Goal: Contribute content: Contribute content

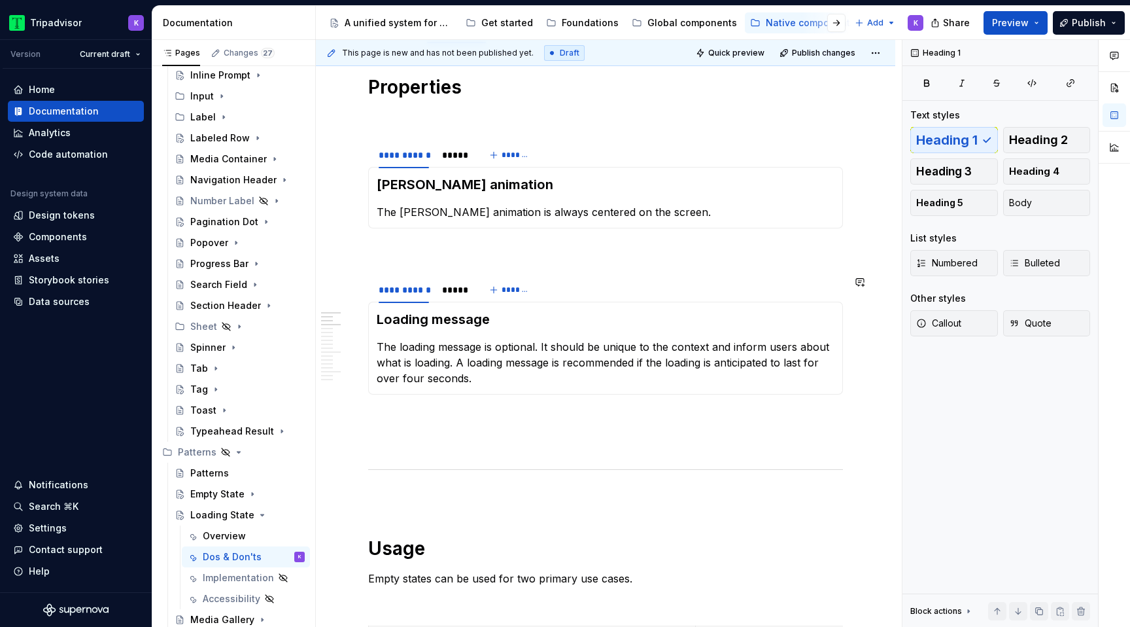
scroll to position [214, 0]
click at [457, 163] on div "*****" at bounding box center [454, 155] width 35 height 18
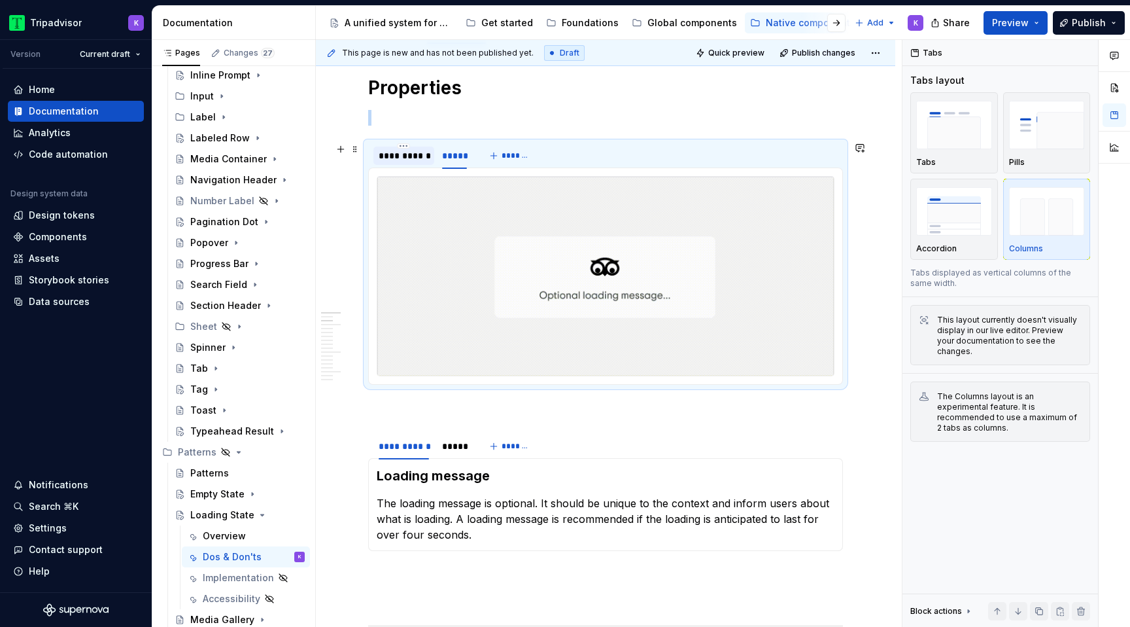
click at [417, 161] on div "**********" at bounding box center [404, 155] width 50 height 13
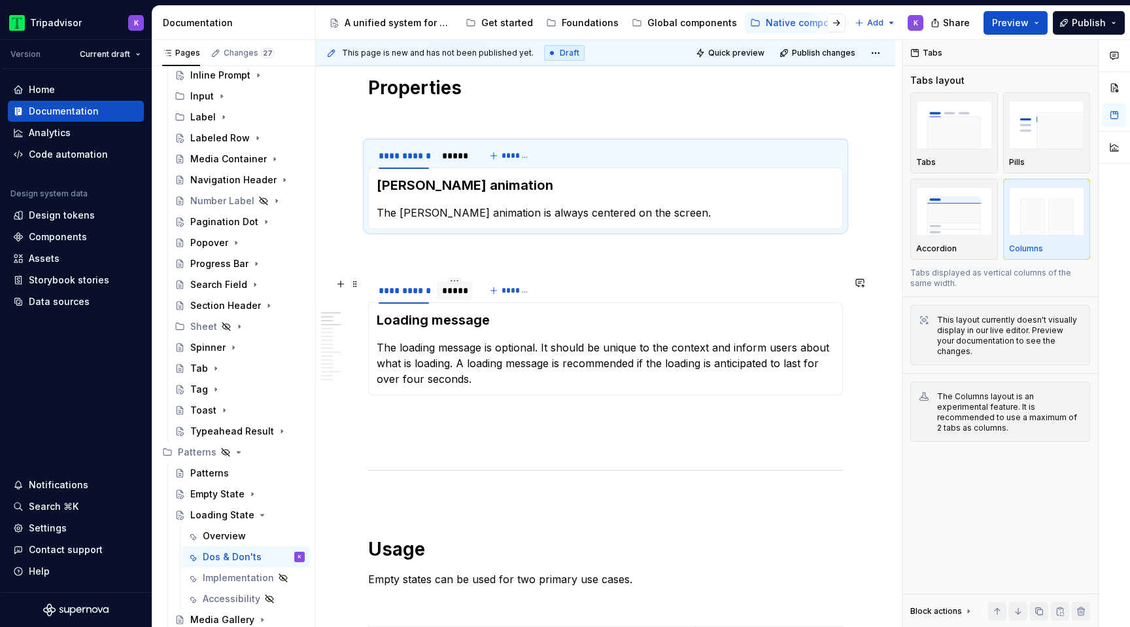
click at [445, 292] on div "*****" at bounding box center [454, 290] width 25 height 13
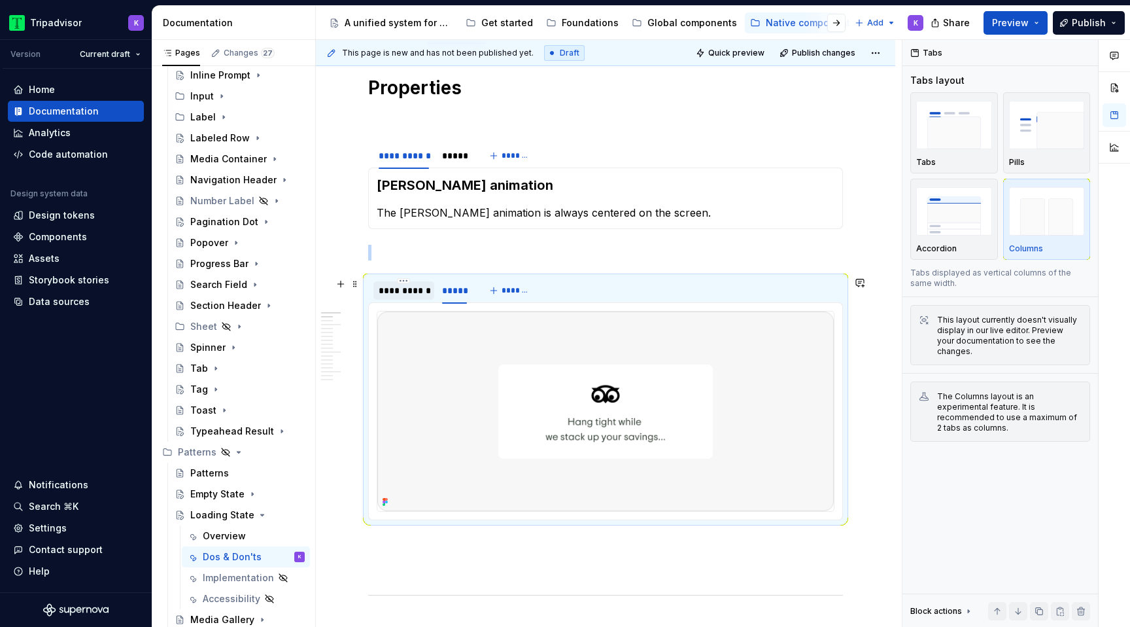
click at [411, 294] on div "**********" at bounding box center [404, 290] width 50 height 13
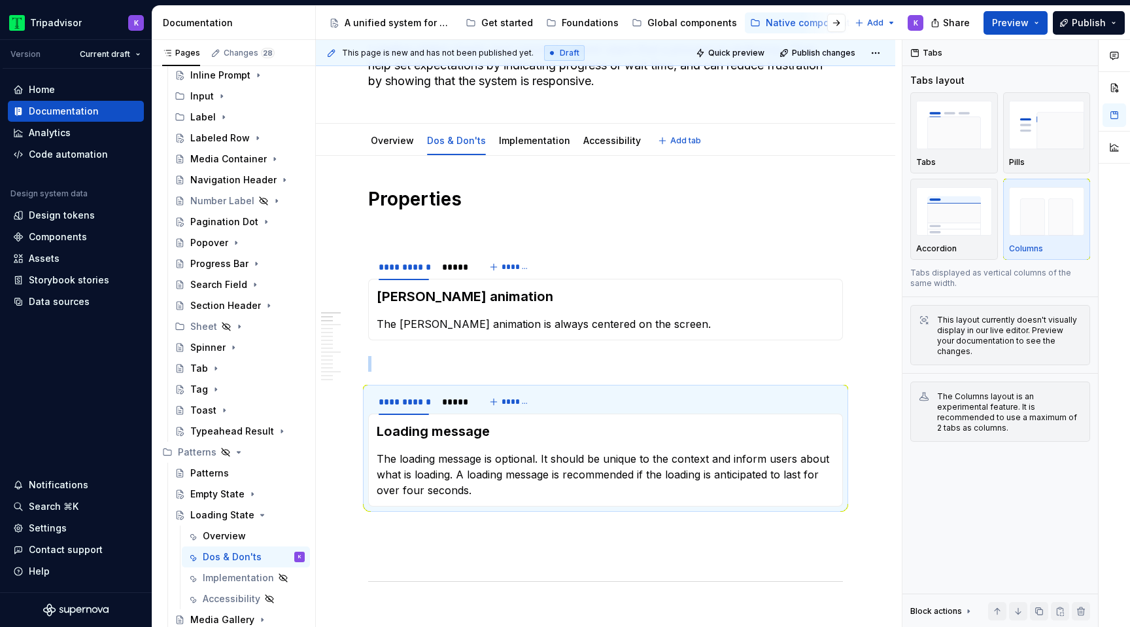
scroll to position [0, 0]
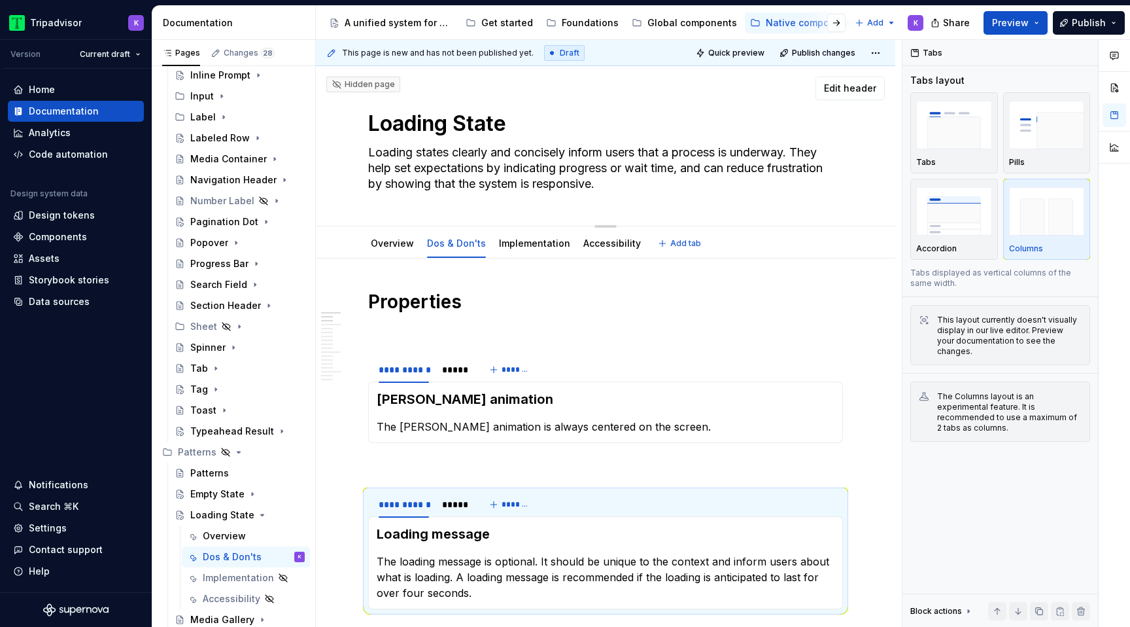
click at [519, 167] on textarea "Loading states clearly and concisely inform users that a process is underway. T…" at bounding box center [603, 168] width 475 height 52
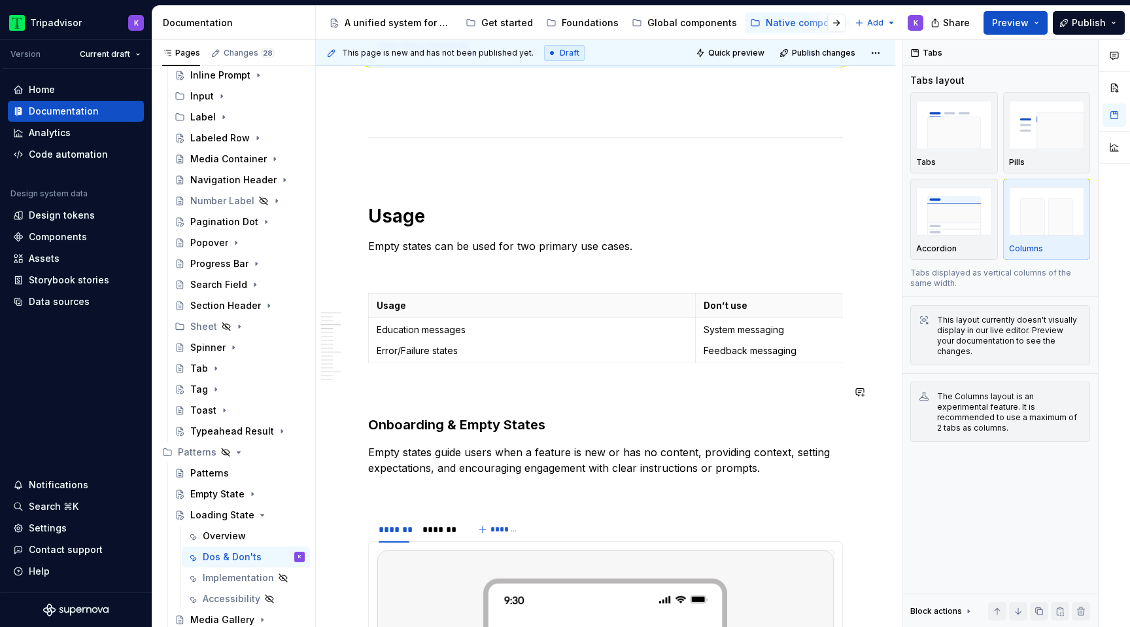
scroll to position [565, 0]
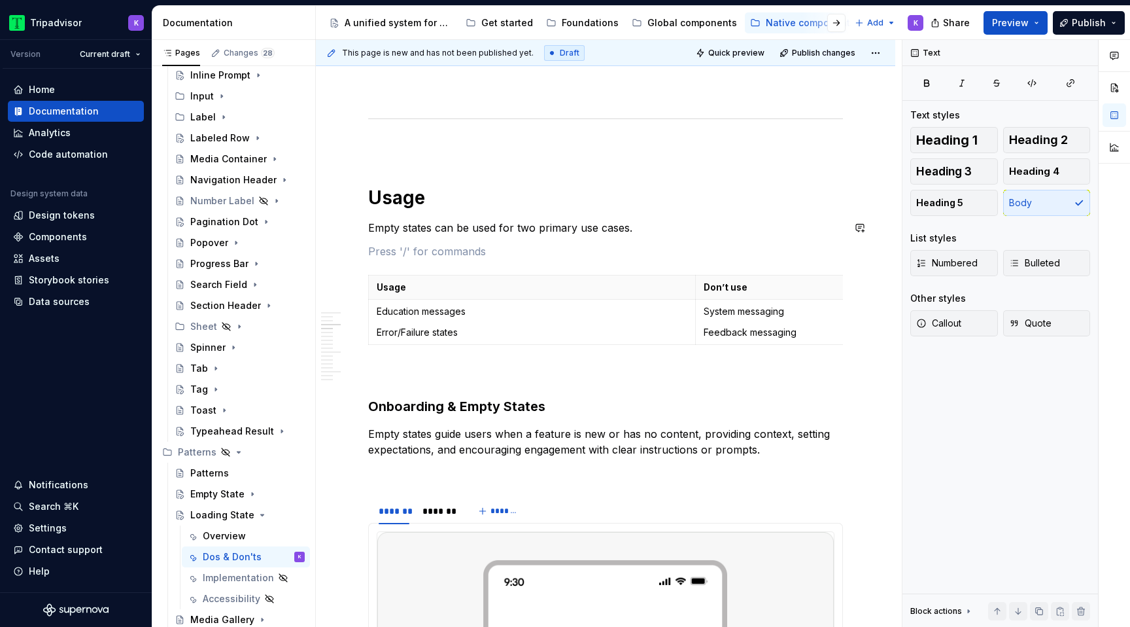
click at [628, 231] on p "Empty states can be used for two primary use cases." at bounding box center [605, 228] width 475 height 16
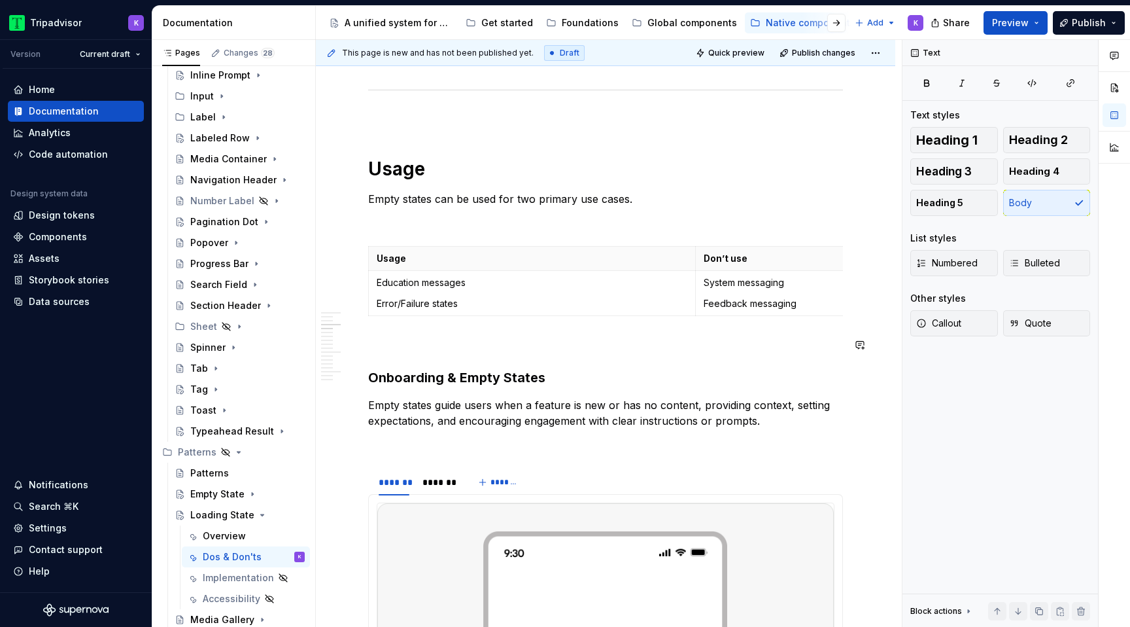
scroll to position [630, 0]
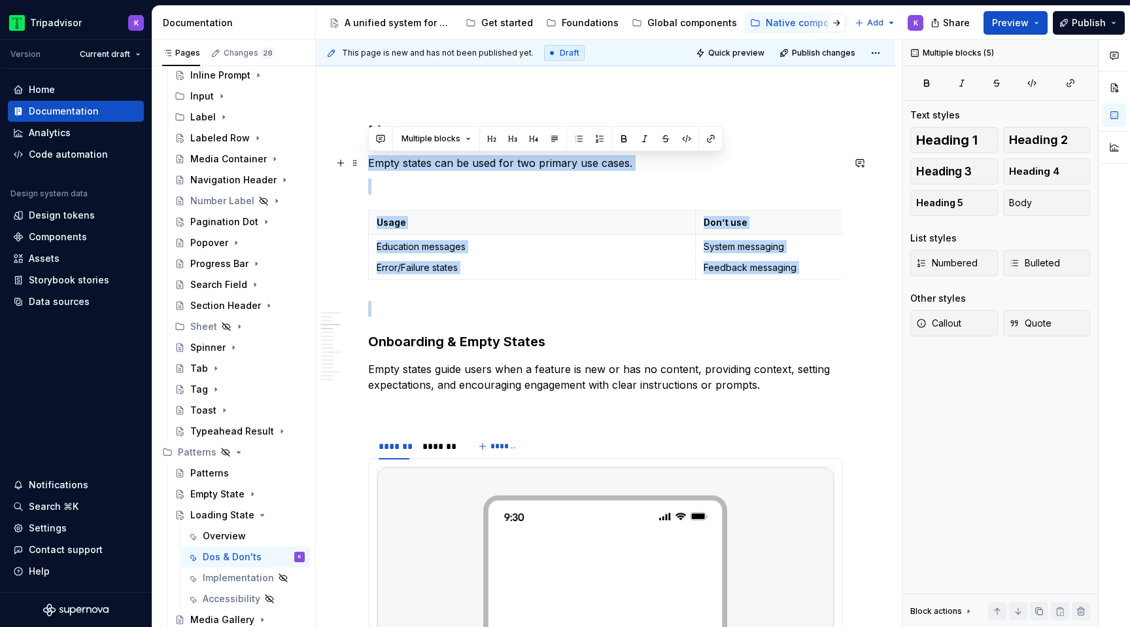
drag, startPoint x: 413, startPoint y: 319, endPoint x: 369, endPoint y: 162, distance: 163.0
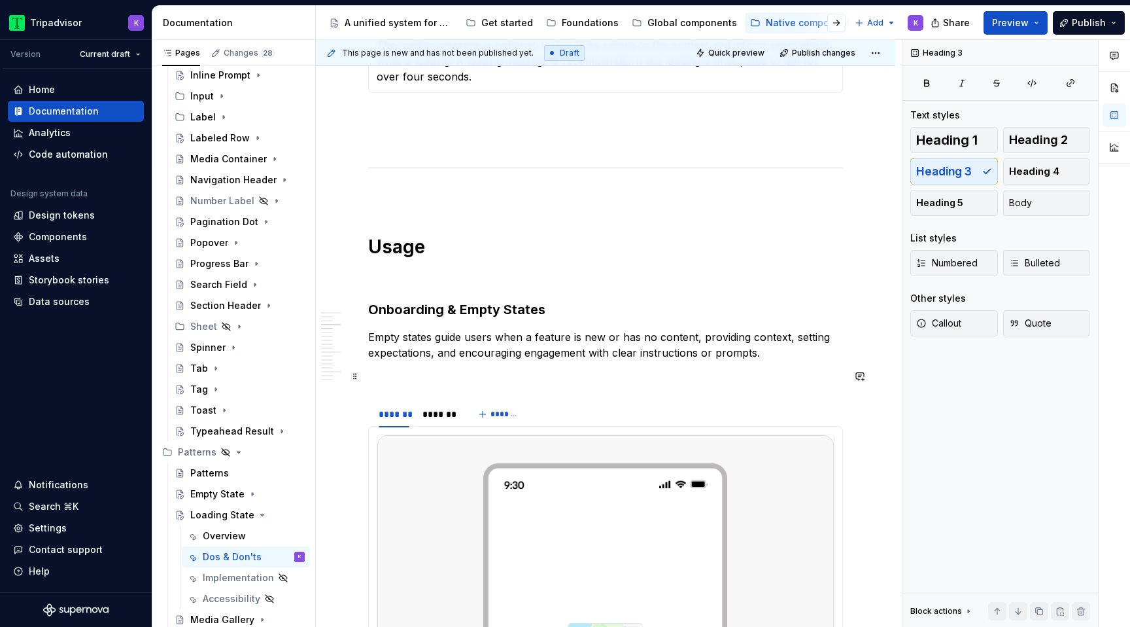
scroll to position [438, 0]
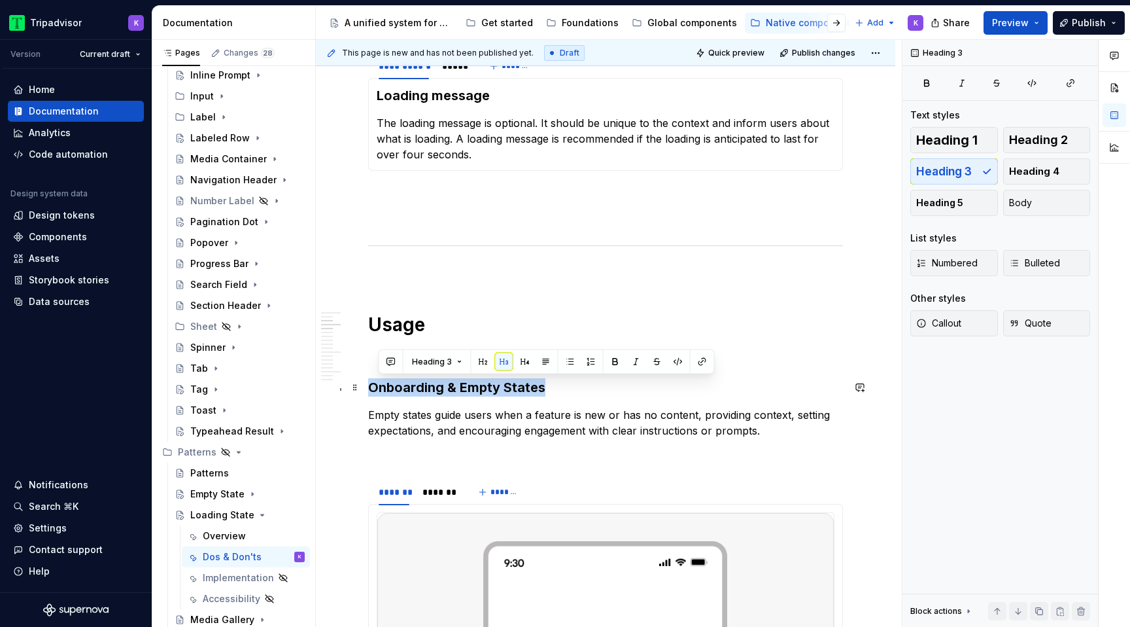
drag, startPoint x: 542, startPoint y: 390, endPoint x: 371, endPoint y: 392, distance: 171.3
click at [371, 392] on h3 "Onboarding & Empty States" at bounding box center [605, 387] width 475 height 18
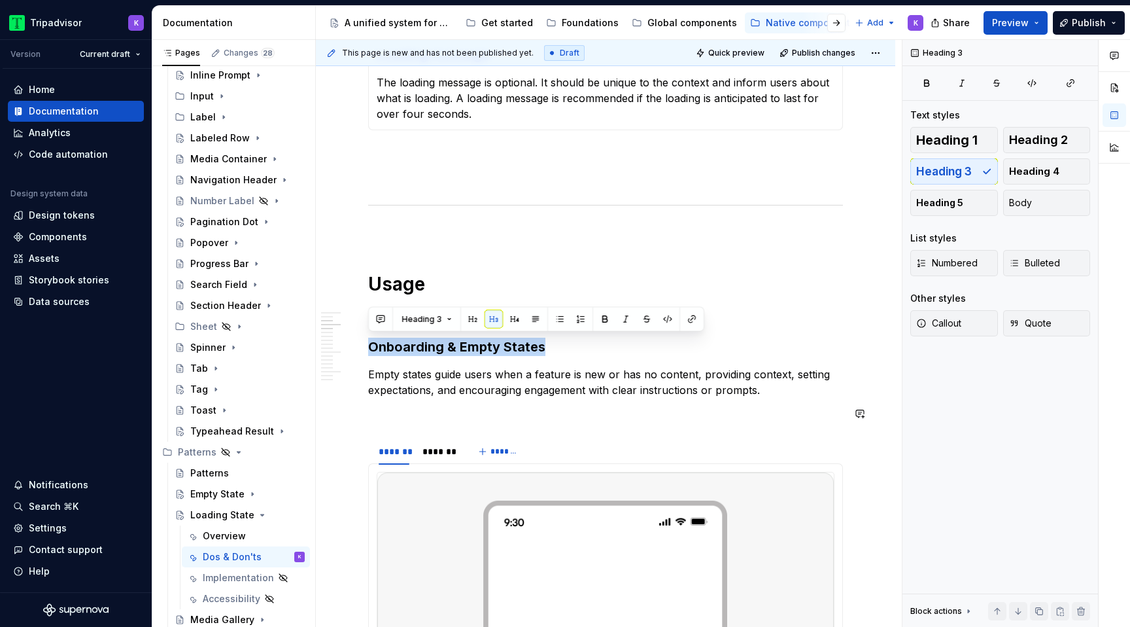
scroll to position [481, 0]
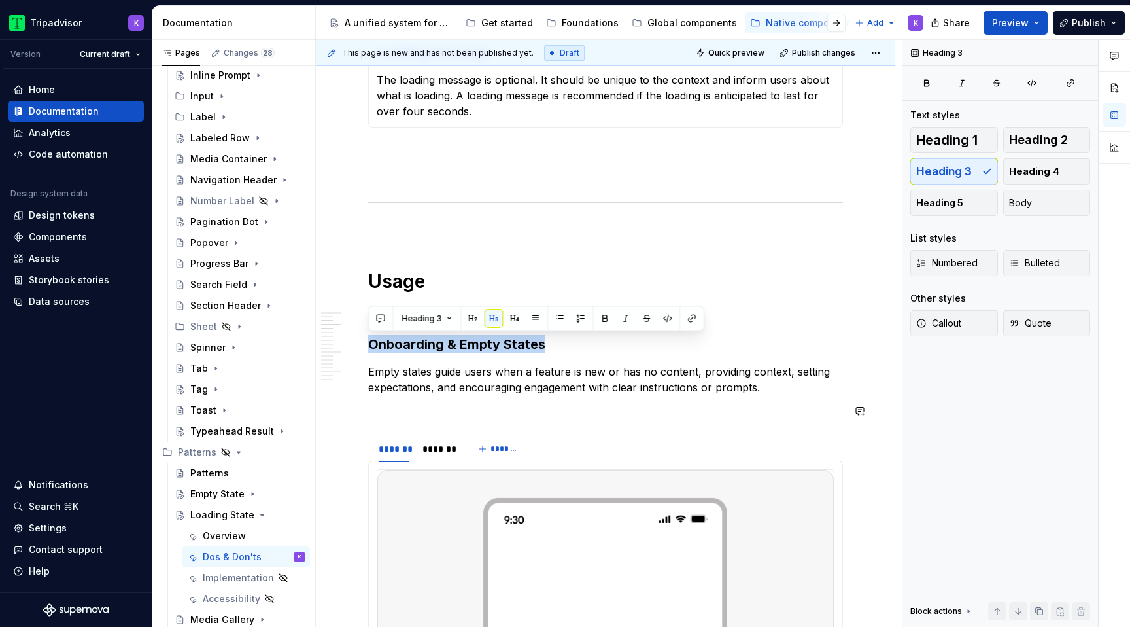
type textarea "*"
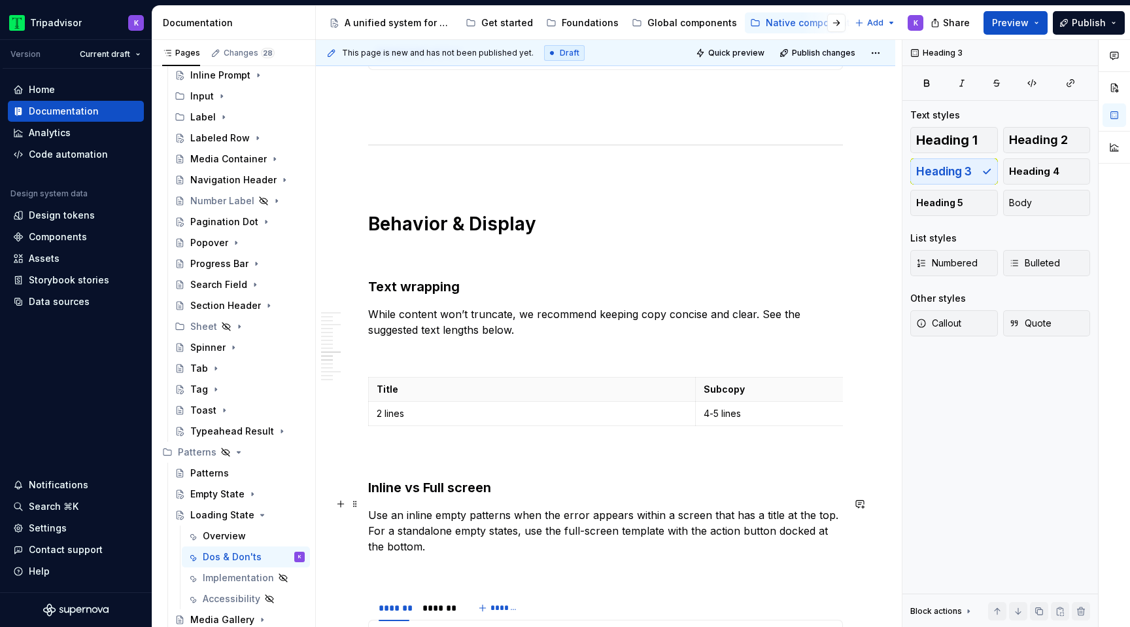
scroll to position [2450, 0]
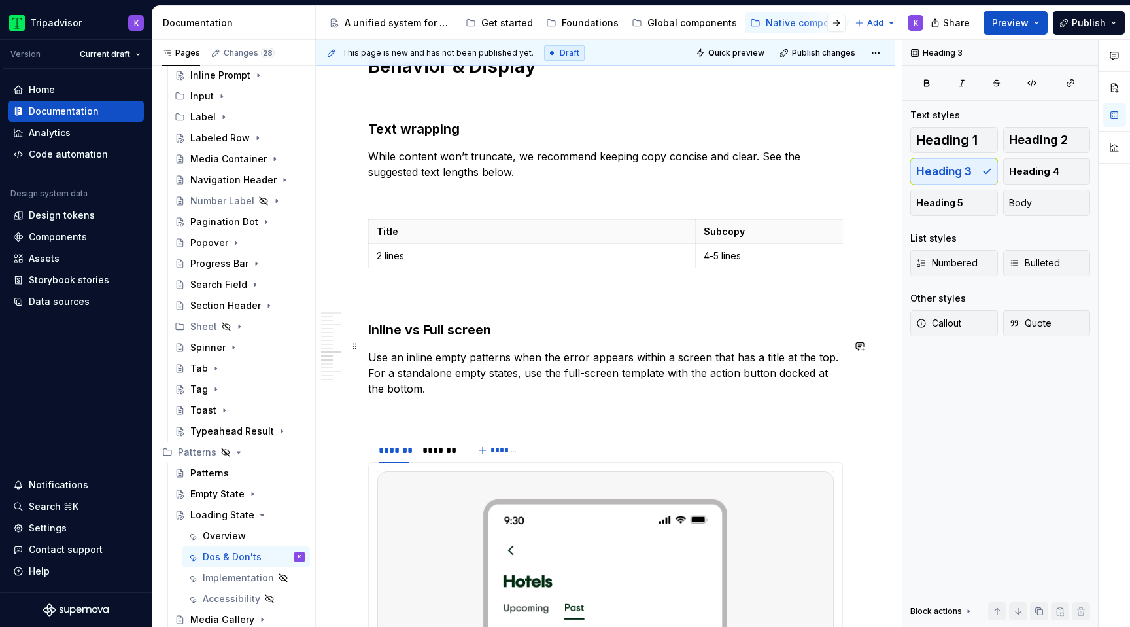
click at [420, 339] on h3 "Inline vs Full screen" at bounding box center [605, 329] width 475 height 18
click at [222, 492] on div "Empty State" at bounding box center [217, 493] width 54 height 13
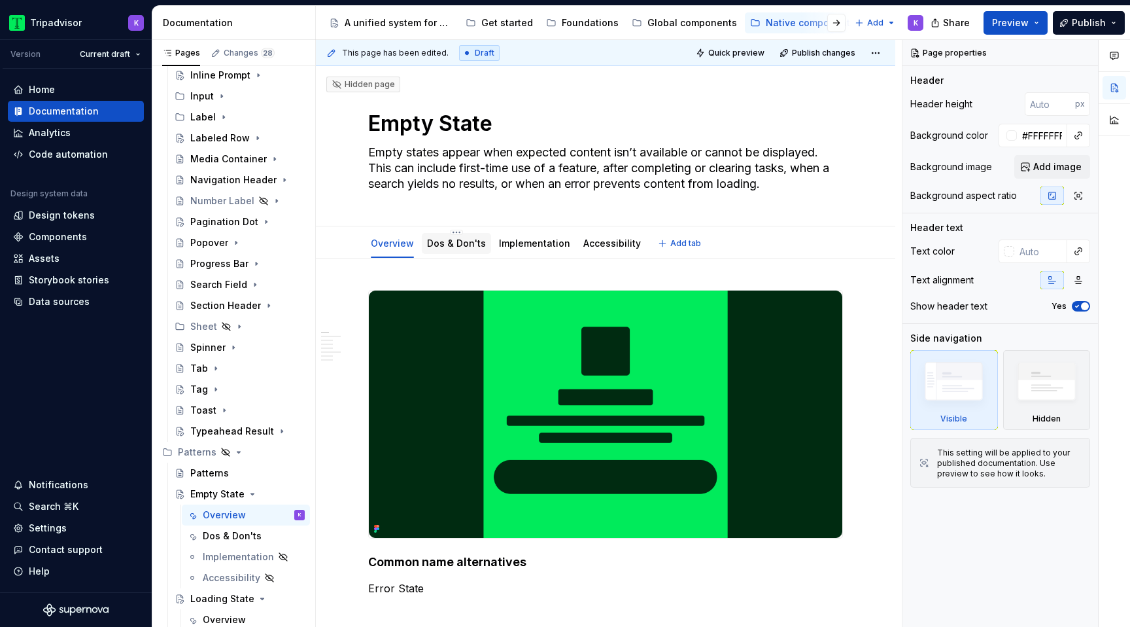
click at [449, 241] on link "Dos & Don'ts" at bounding box center [456, 242] width 59 height 11
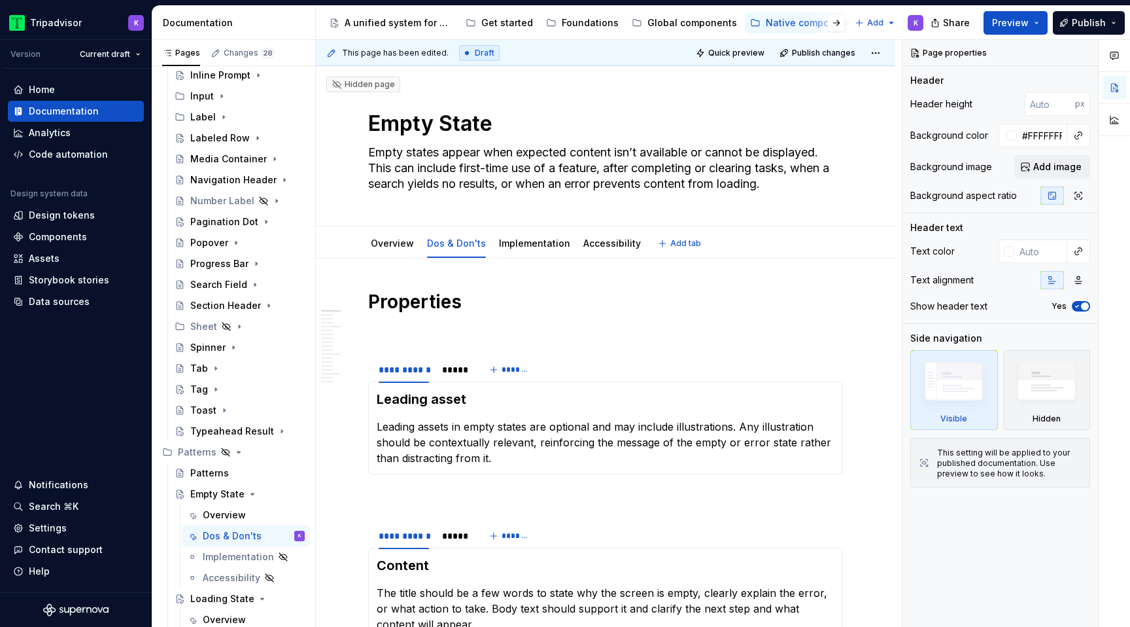
type textarea "*"
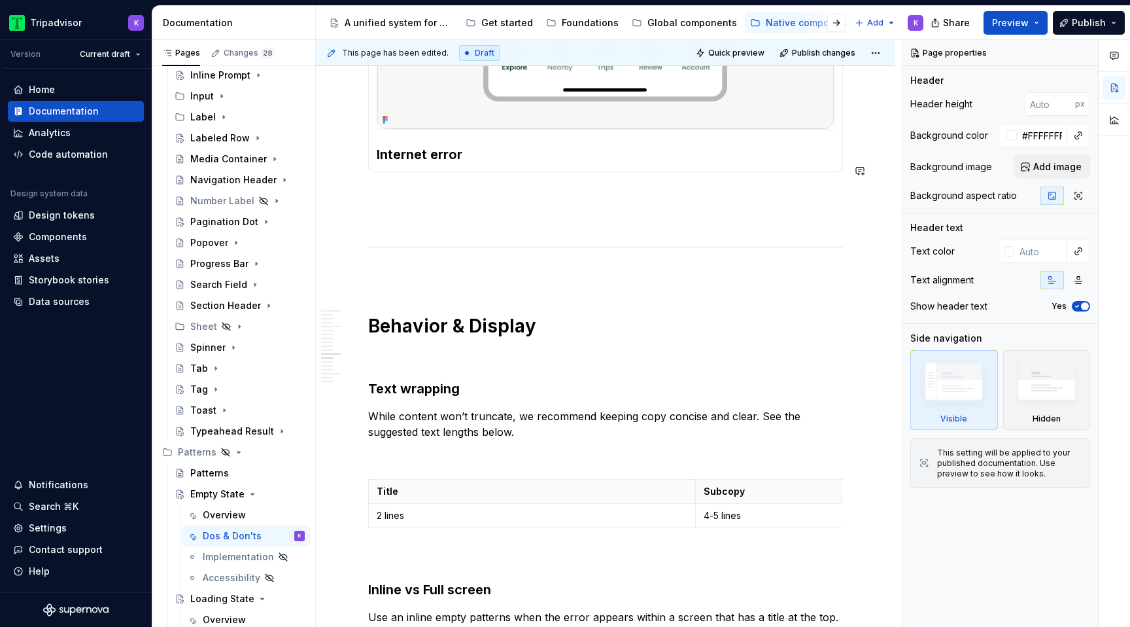
scroll to position [2738, 0]
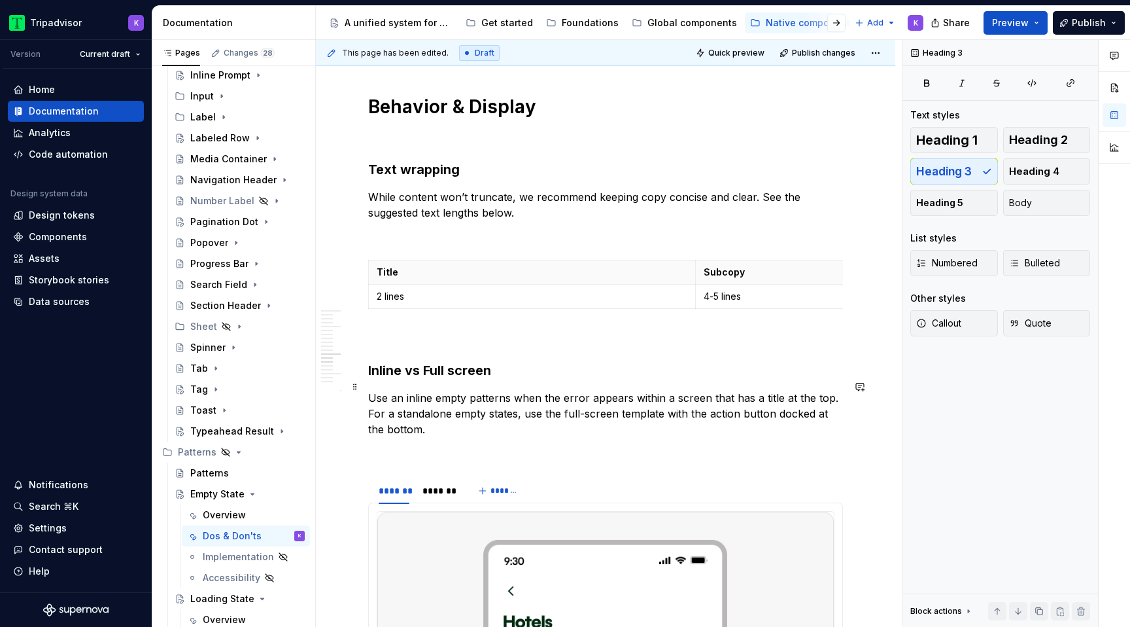
click at [421, 379] on h3 "Inline vs Full screen" at bounding box center [605, 370] width 475 height 18
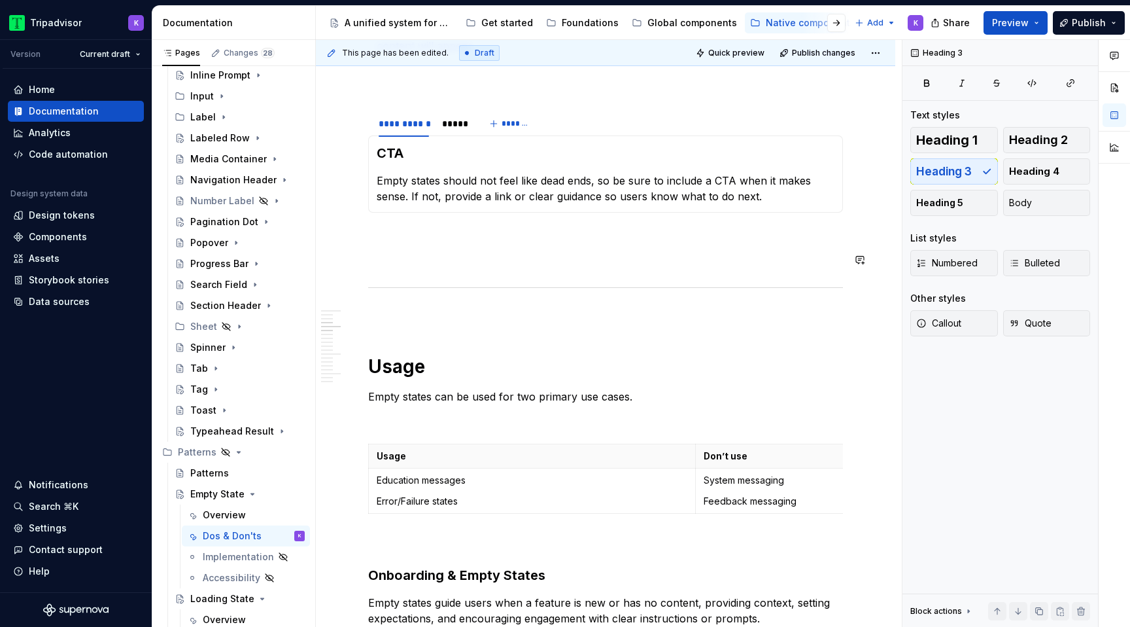
scroll to position [0, 0]
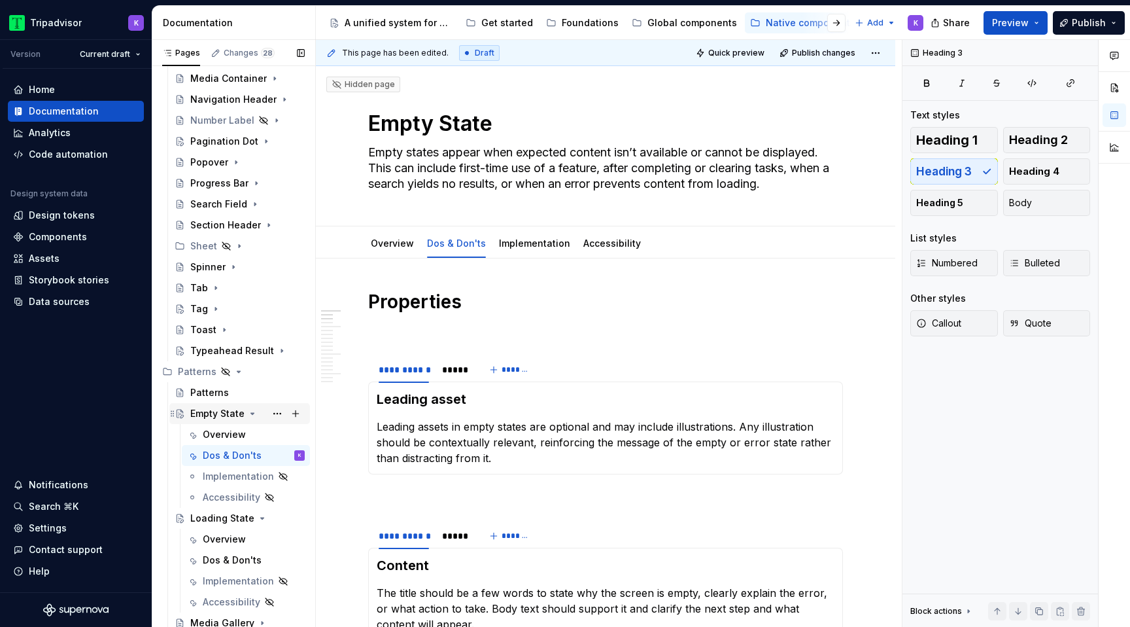
click at [252, 413] on icon "Page tree" at bounding box center [252, 413] width 3 height 1
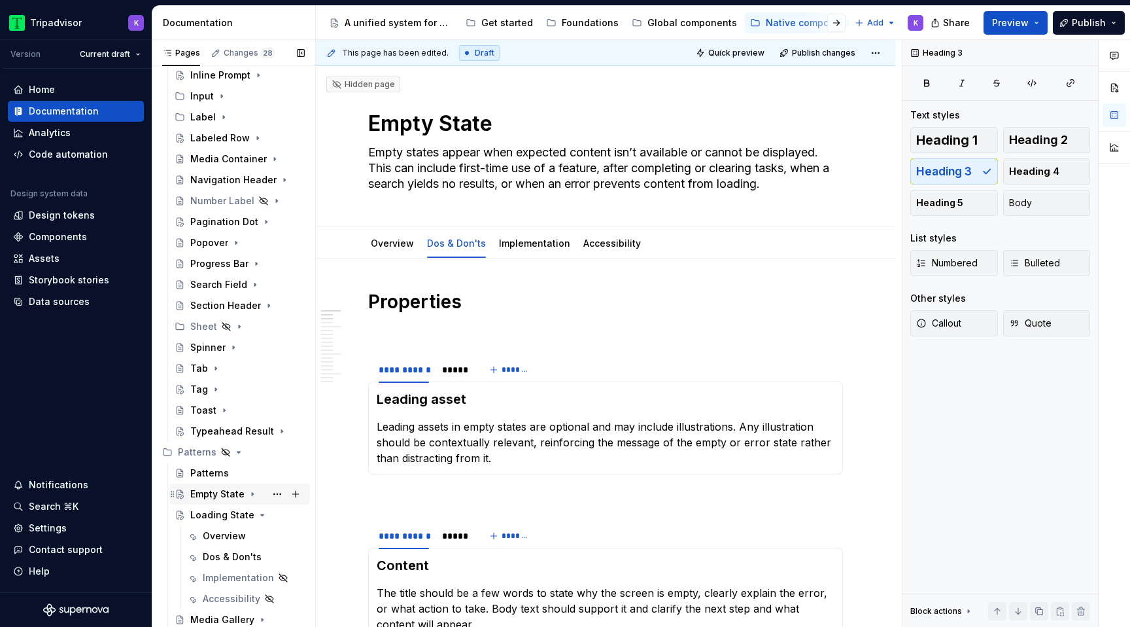
scroll to position [344, 0]
click at [233, 551] on div "Dos & Don'ts" at bounding box center [232, 556] width 59 height 13
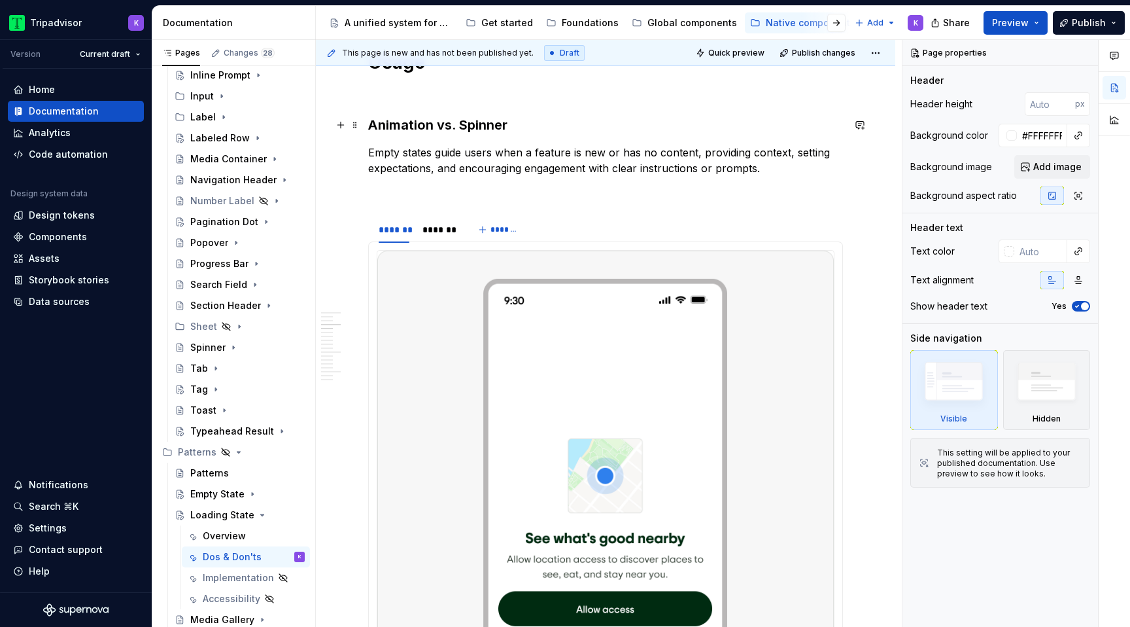
scroll to position [661, 0]
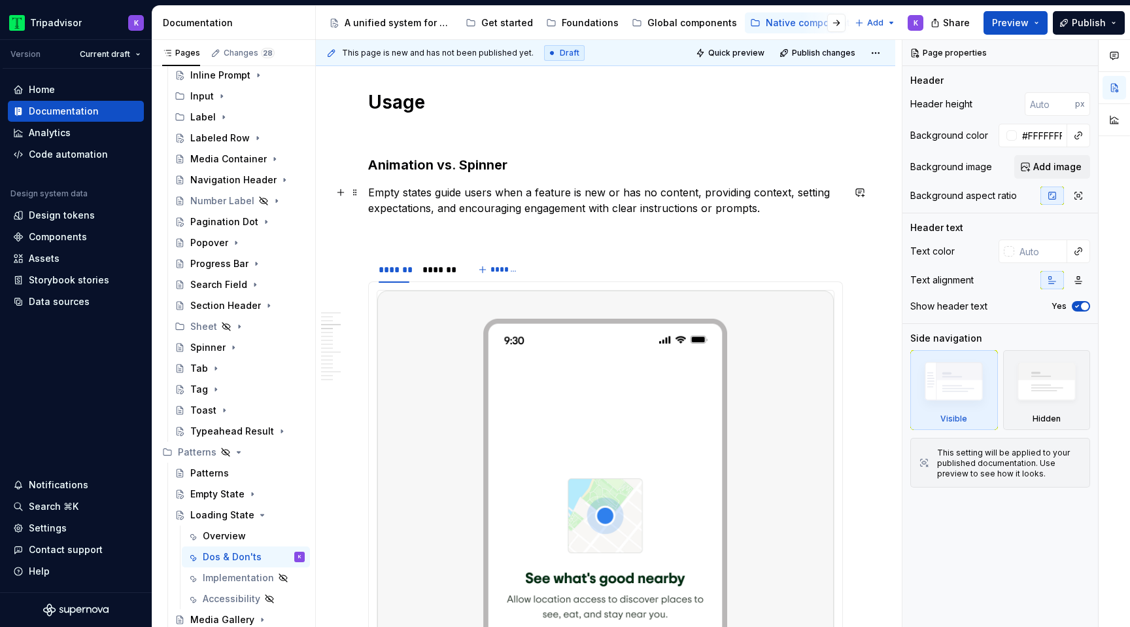
type textarea "*"
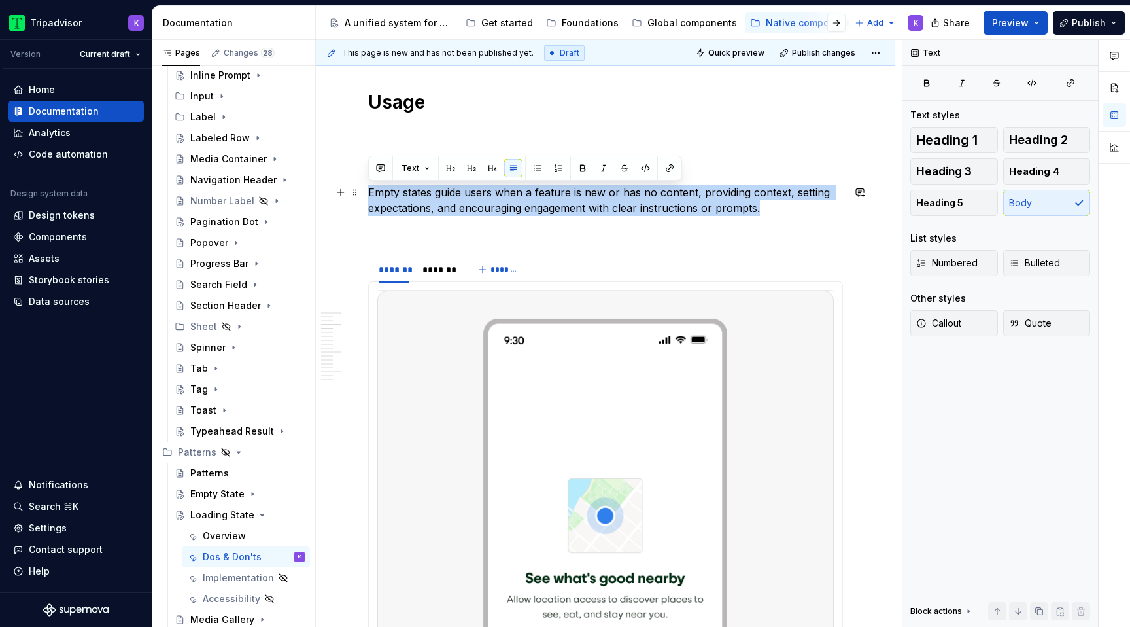
drag, startPoint x: 765, startPoint y: 211, endPoint x: 368, endPoint y: 193, distance: 397.4
click at [368, 193] on p "Empty states guide users when a feature is new or has no content, providing con…" at bounding box center [605, 199] width 475 height 31
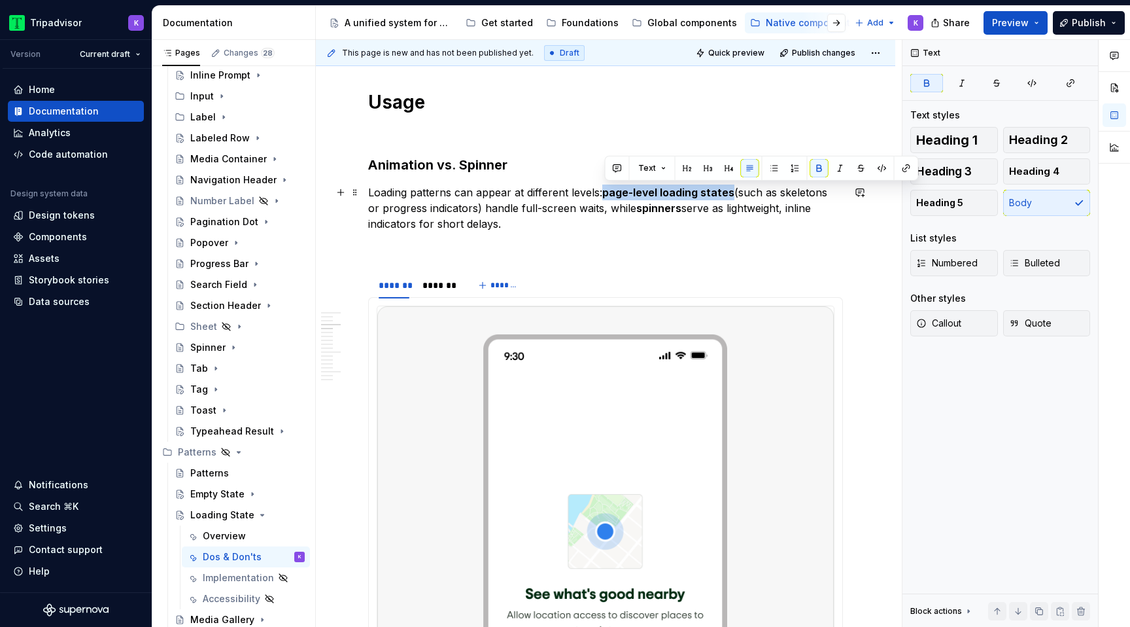
drag, startPoint x: 604, startPoint y: 190, endPoint x: 734, endPoint y: 190, distance: 129.5
click at [734, 190] on p "Loading patterns can appear at different levels: page-level loading states (suc…" at bounding box center [605, 207] width 475 height 47
click at [816, 167] on button "button" at bounding box center [819, 168] width 18 height 18
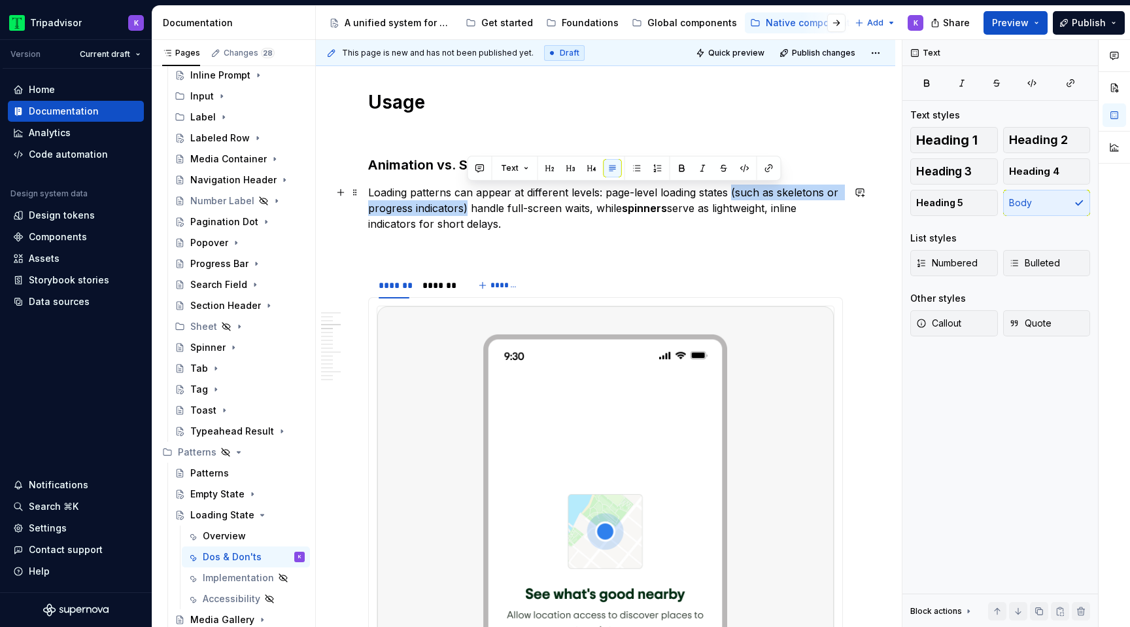
drag, startPoint x: 731, startPoint y: 192, endPoint x: 468, endPoint y: 206, distance: 263.3
click at [468, 206] on p "Loading patterns can appear at different levels: page-level loading states (suc…" at bounding box center [605, 207] width 475 height 47
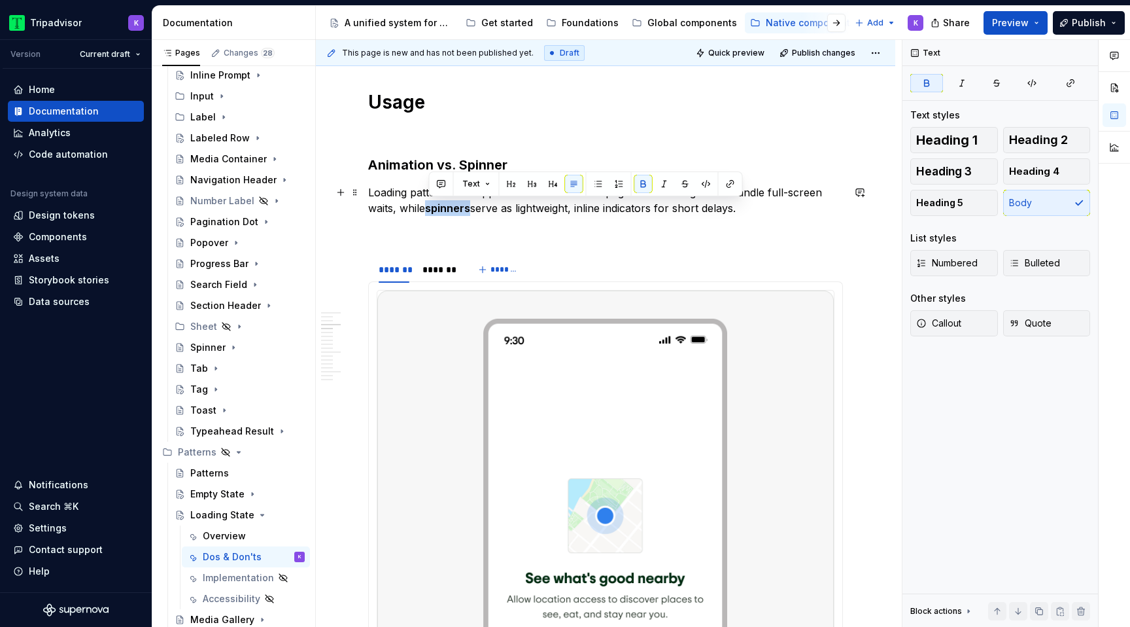
drag, startPoint x: 430, startPoint y: 210, endPoint x: 473, endPoint y: 210, distance: 43.8
click at [473, 210] on p "Loading patterns can appear at different levels: page-level loading states hand…" at bounding box center [605, 199] width 475 height 31
click at [1035, 209] on div "Heading 1 Heading 2 Heading 3 Heading 4 Heading 5 Body" at bounding box center [1000, 171] width 180 height 89
click at [645, 186] on button "button" at bounding box center [643, 184] width 18 height 18
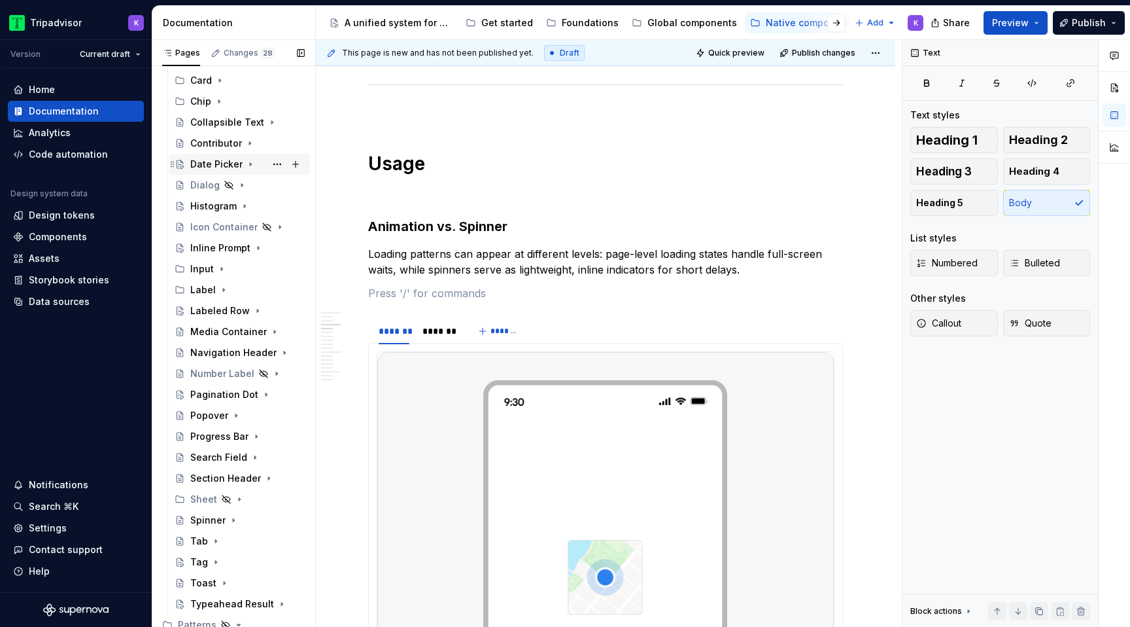
scroll to position [183, 0]
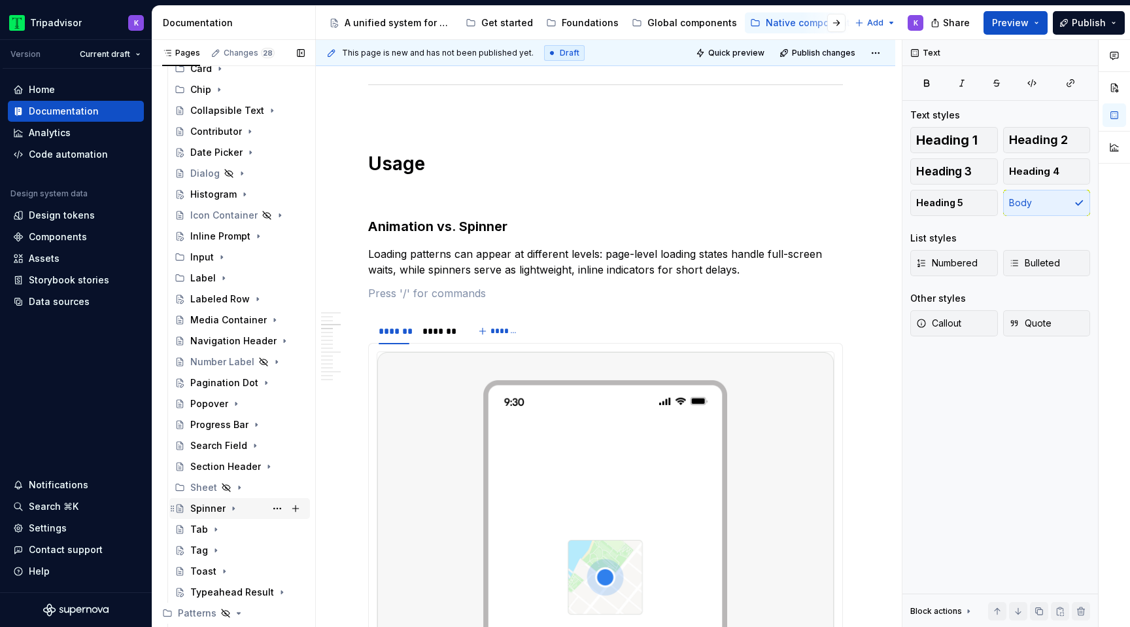
click at [236, 509] on icon "Page tree" at bounding box center [233, 508] width 10 height 10
click at [234, 552] on div "Dos & Don'ts" at bounding box center [232, 549] width 59 height 13
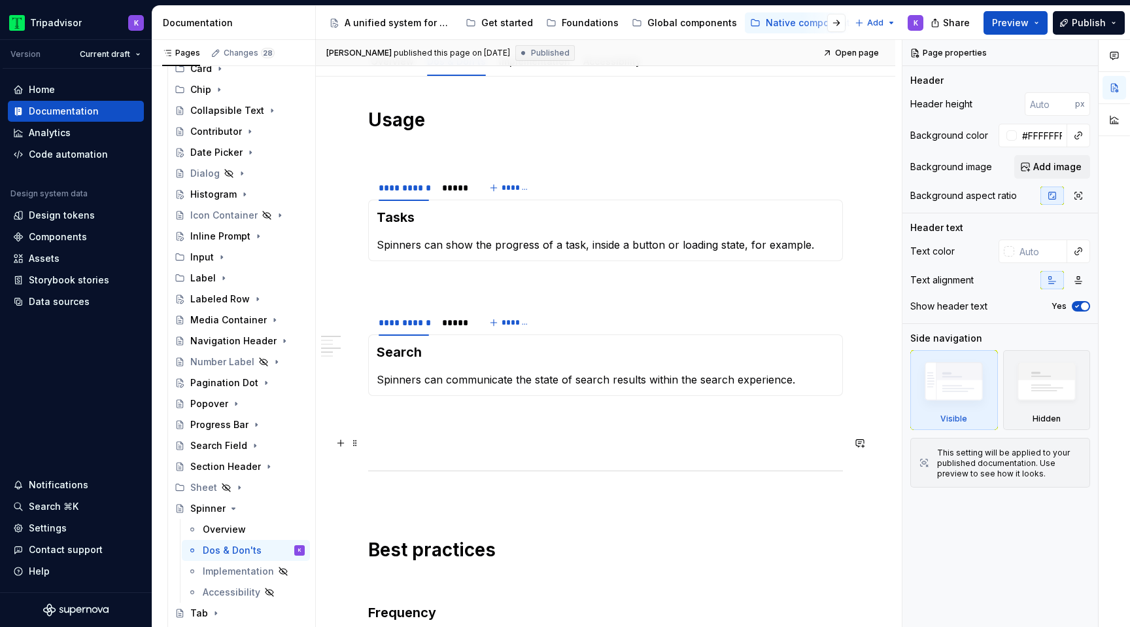
scroll to position [173, 0]
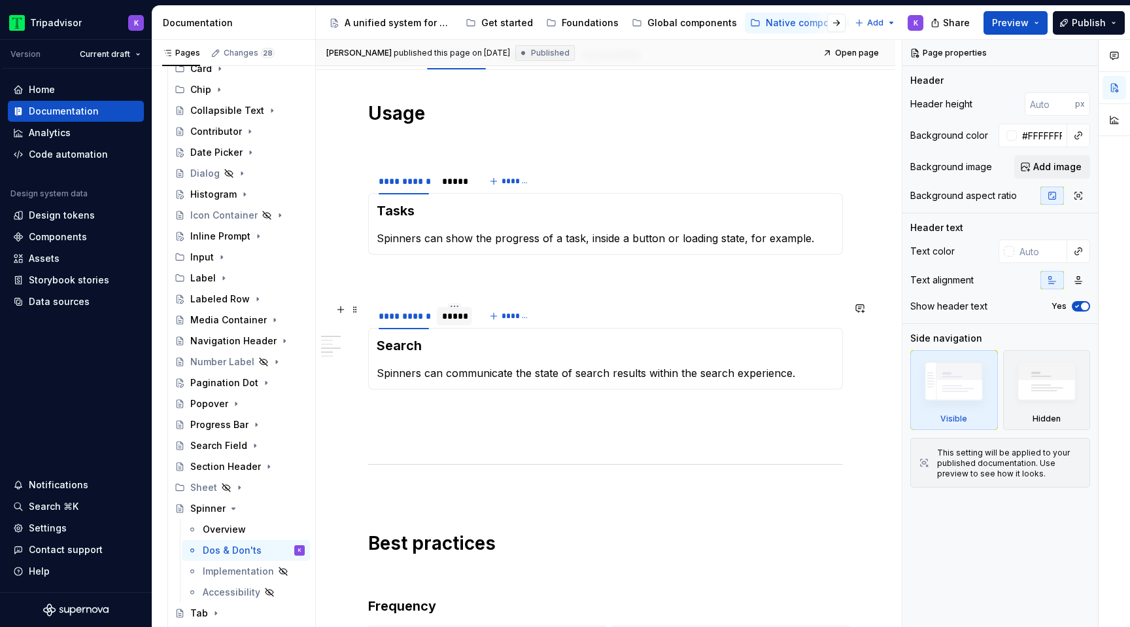
click at [448, 322] on div "*****" at bounding box center [454, 316] width 35 height 18
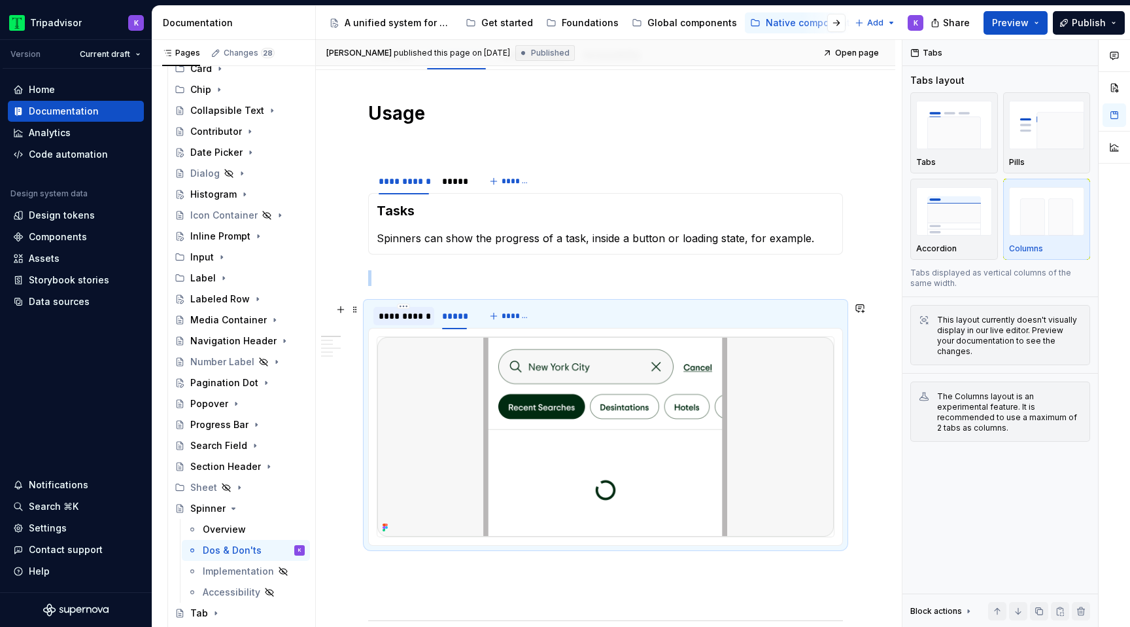
click at [408, 324] on div "**********" at bounding box center [403, 316] width 61 height 18
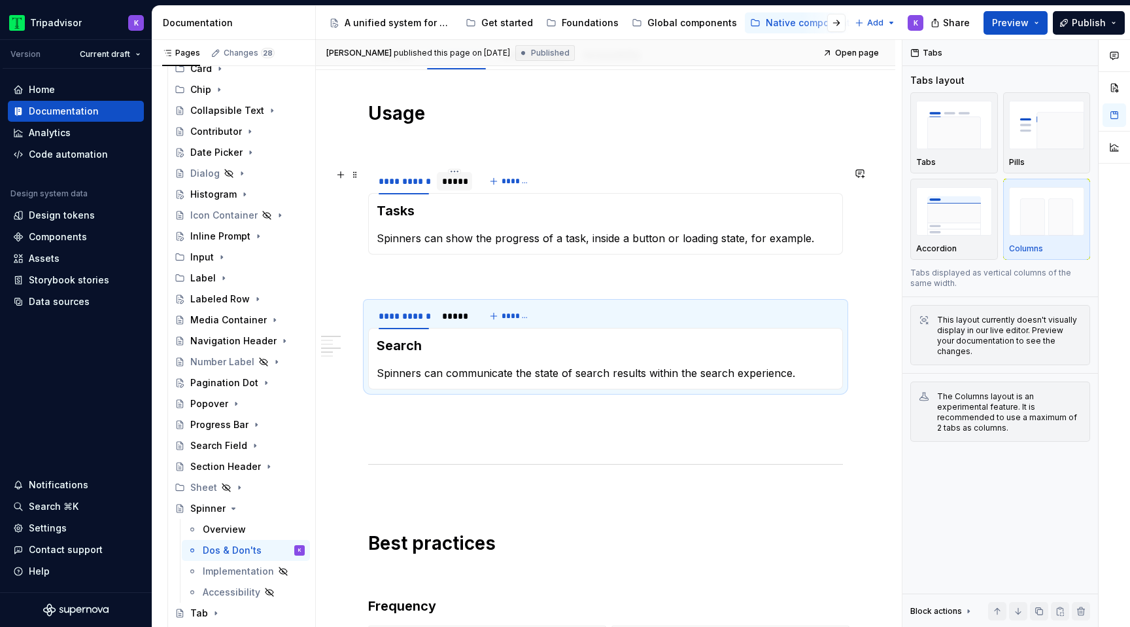
click at [455, 177] on div "*****" at bounding box center [454, 181] width 25 height 13
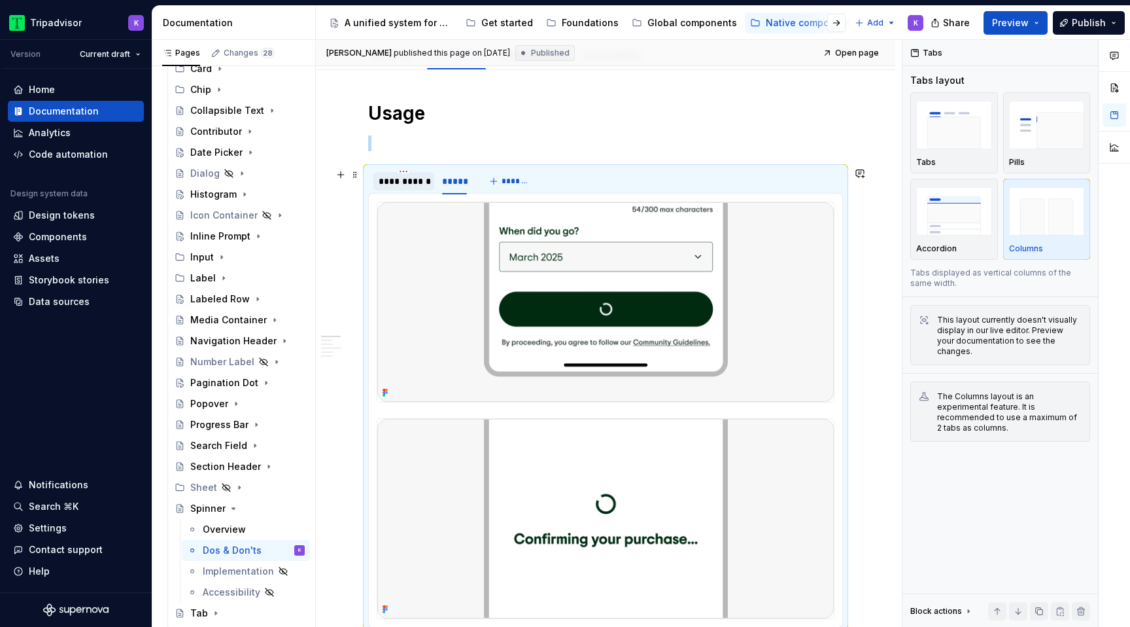
click at [407, 185] on div "**********" at bounding box center [404, 181] width 50 height 13
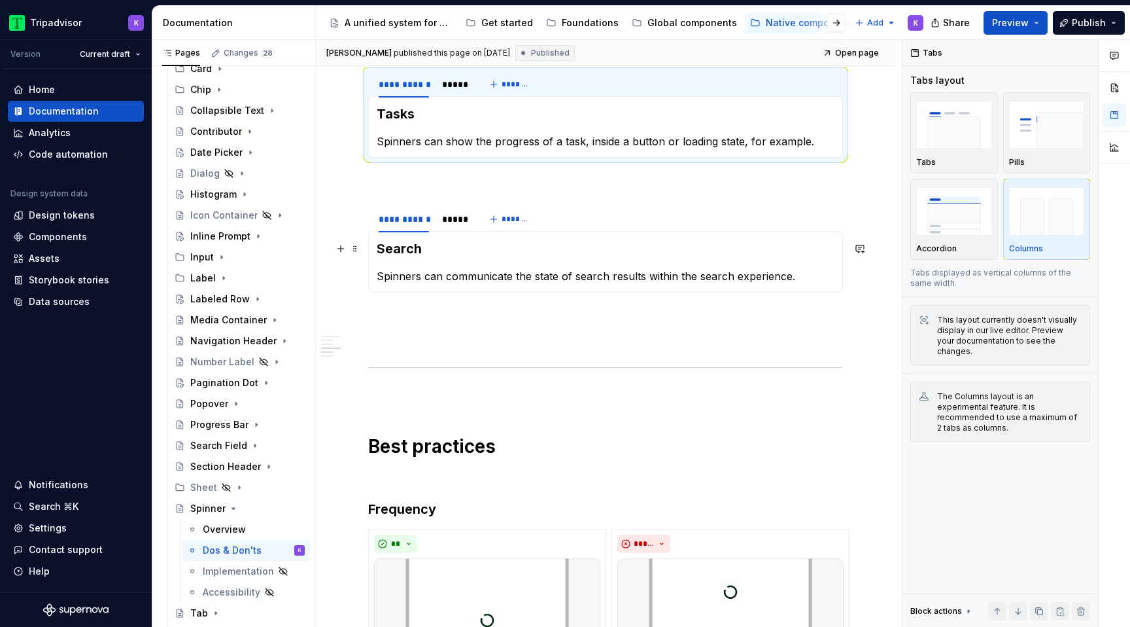
scroll to position [273, 0]
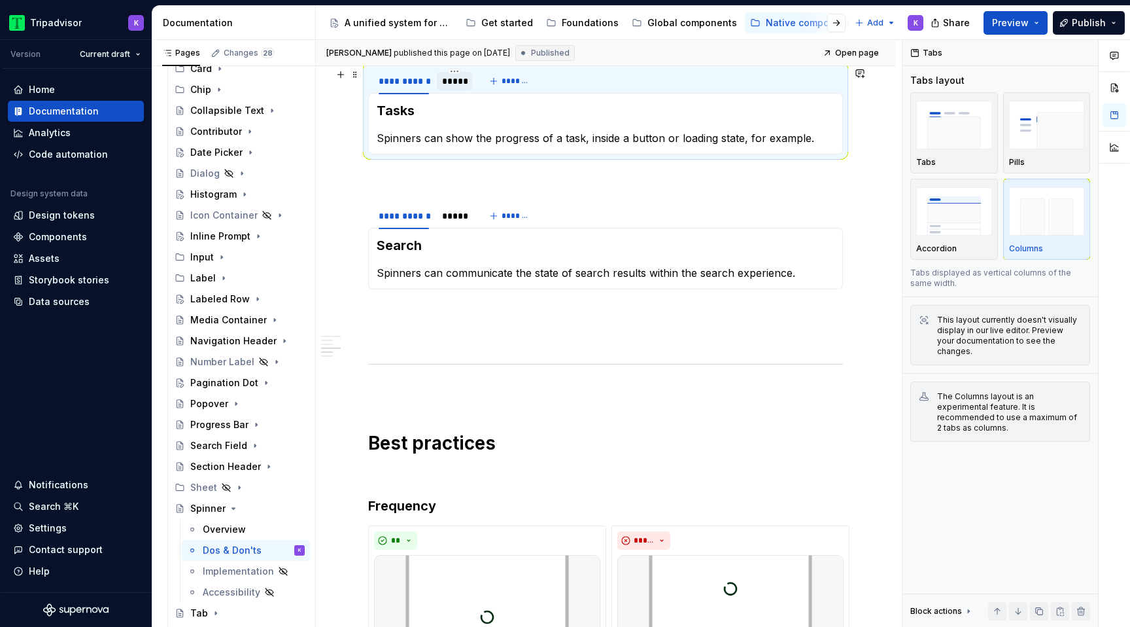
click at [453, 82] on div "*****" at bounding box center [454, 81] width 25 height 13
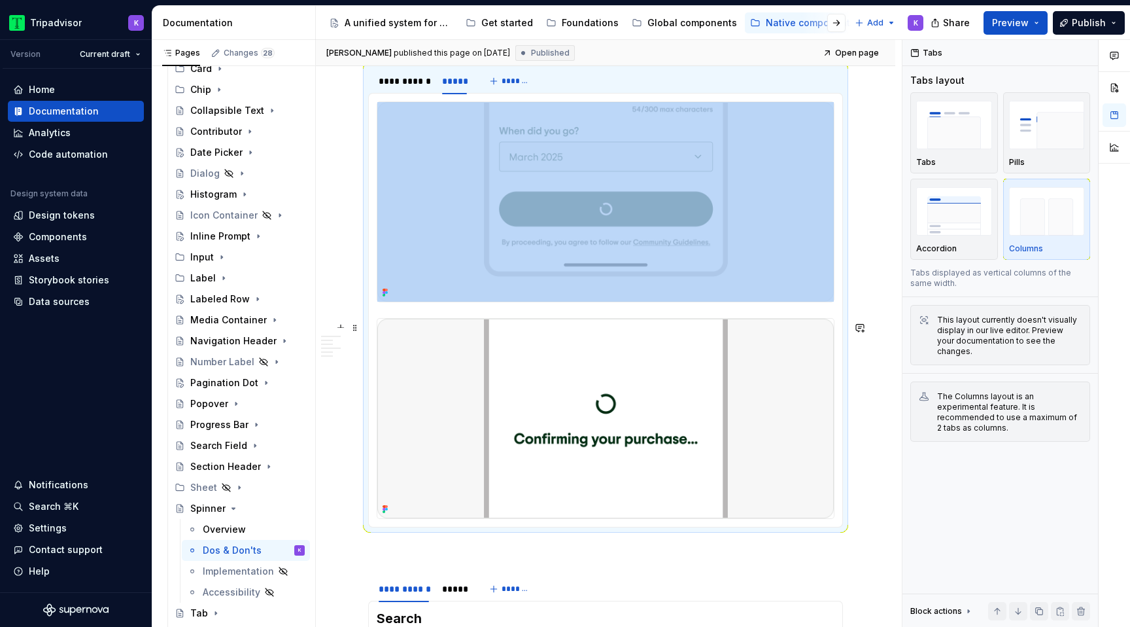
click at [658, 388] on img at bounding box center [605, 417] width 456 height 199
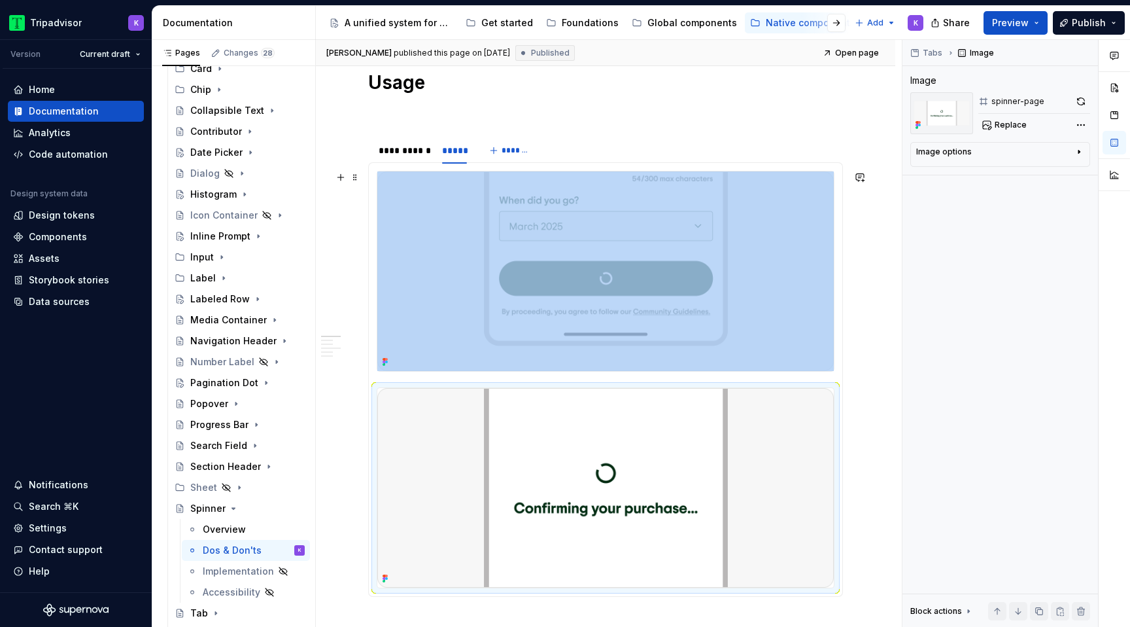
scroll to position [149, 0]
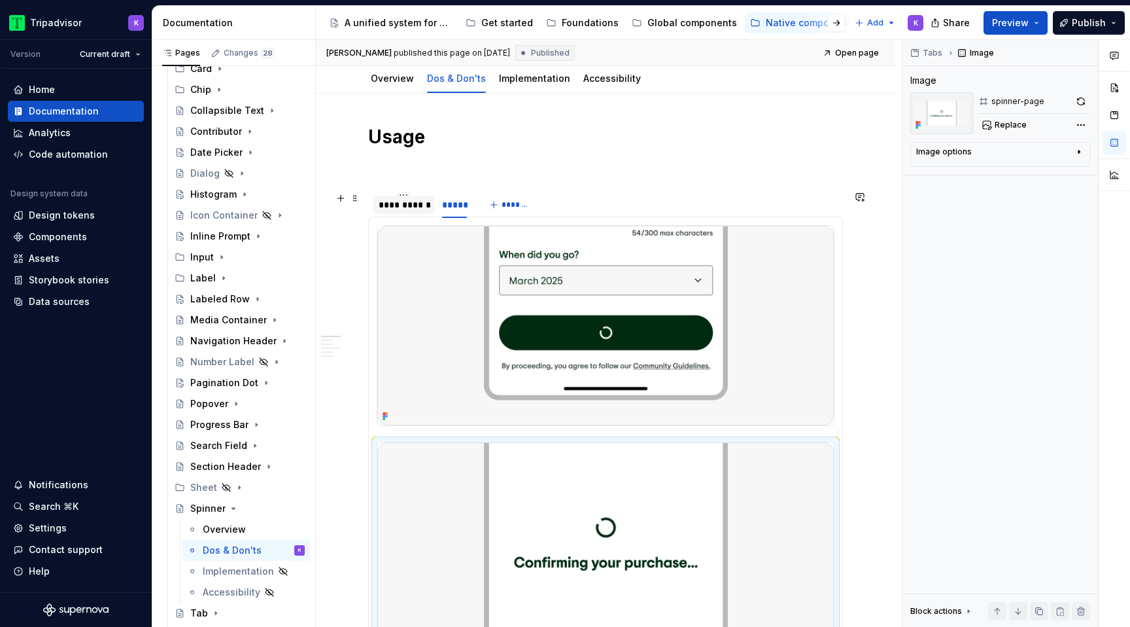
click at [411, 205] on div "**********" at bounding box center [404, 204] width 50 height 13
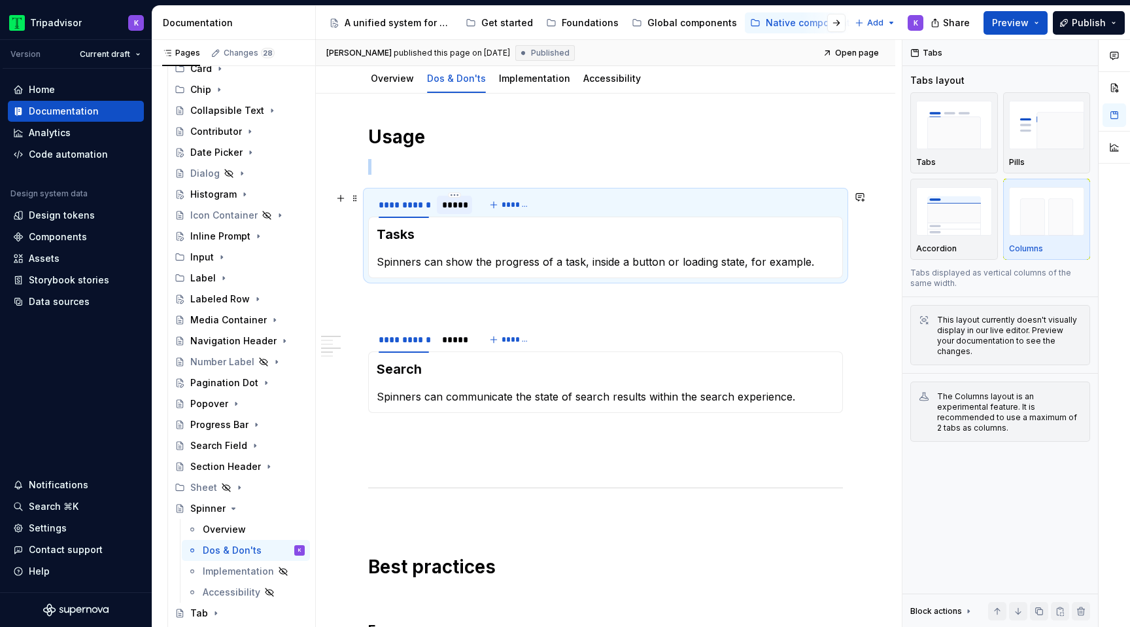
click at [457, 209] on div "*****" at bounding box center [454, 204] width 25 height 13
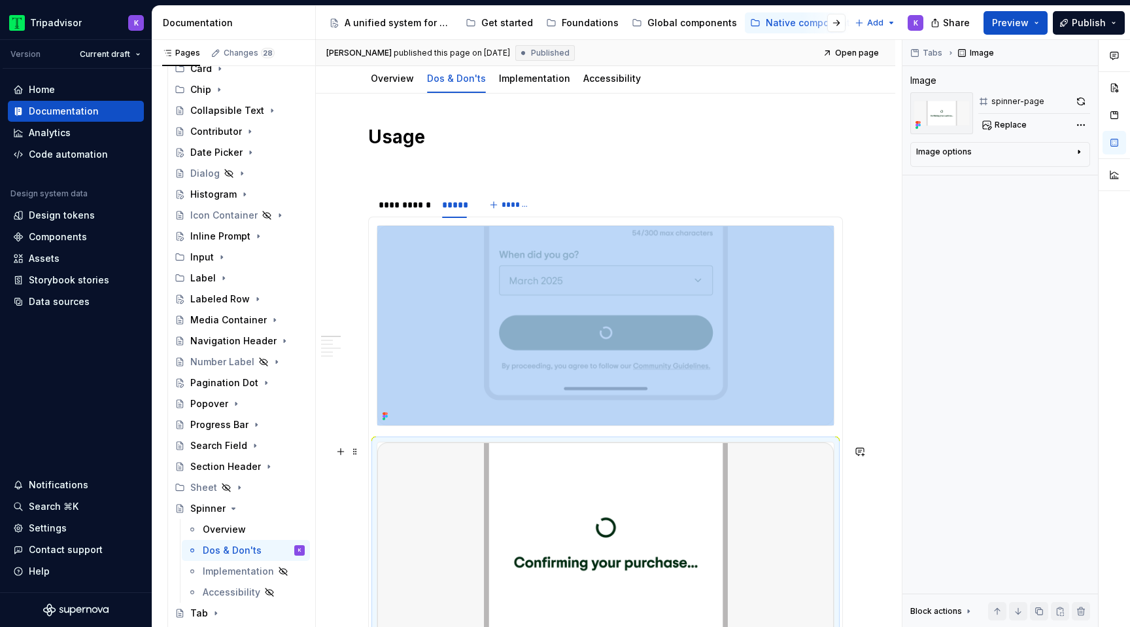
click at [713, 596] on img at bounding box center [605, 541] width 456 height 199
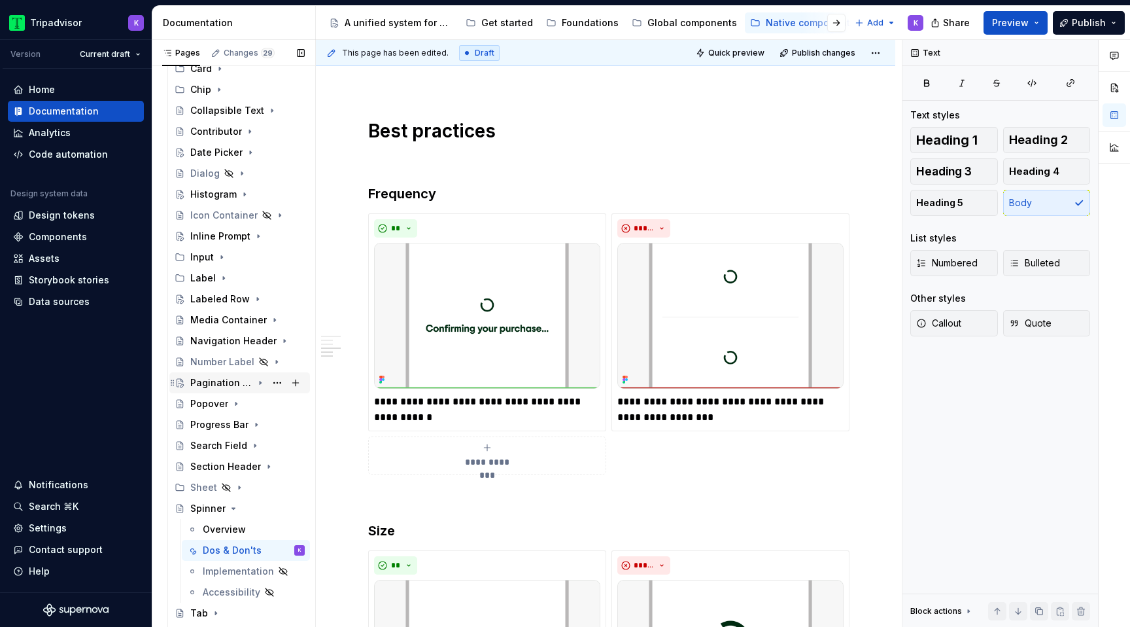
scroll to position [428, 0]
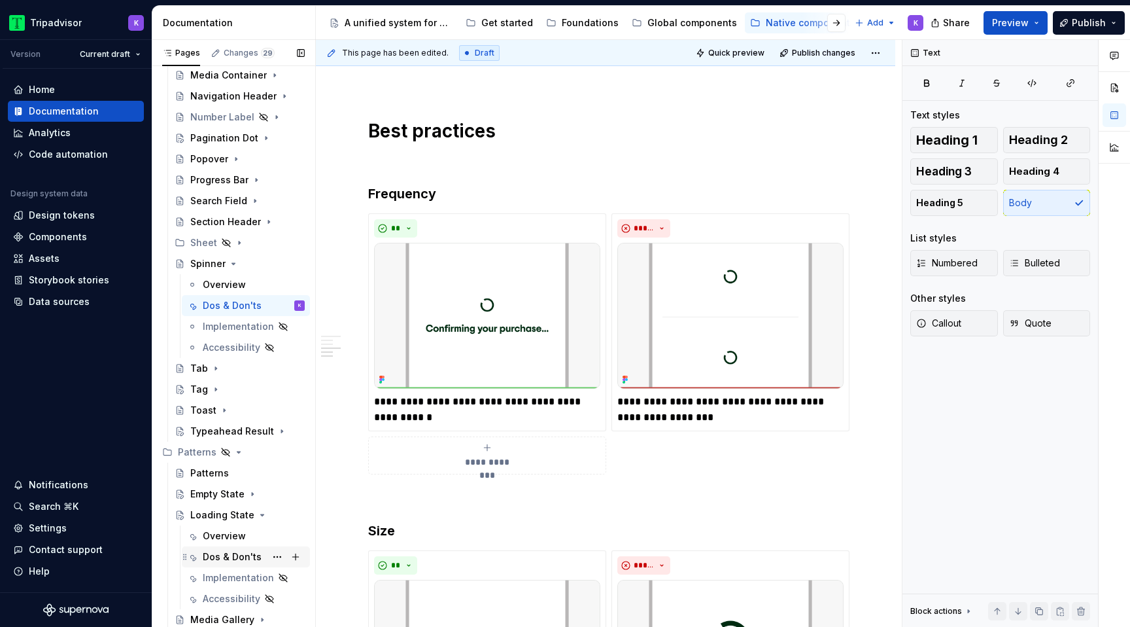
click at [214, 558] on div "Dos & Don'ts" at bounding box center [232, 556] width 59 height 13
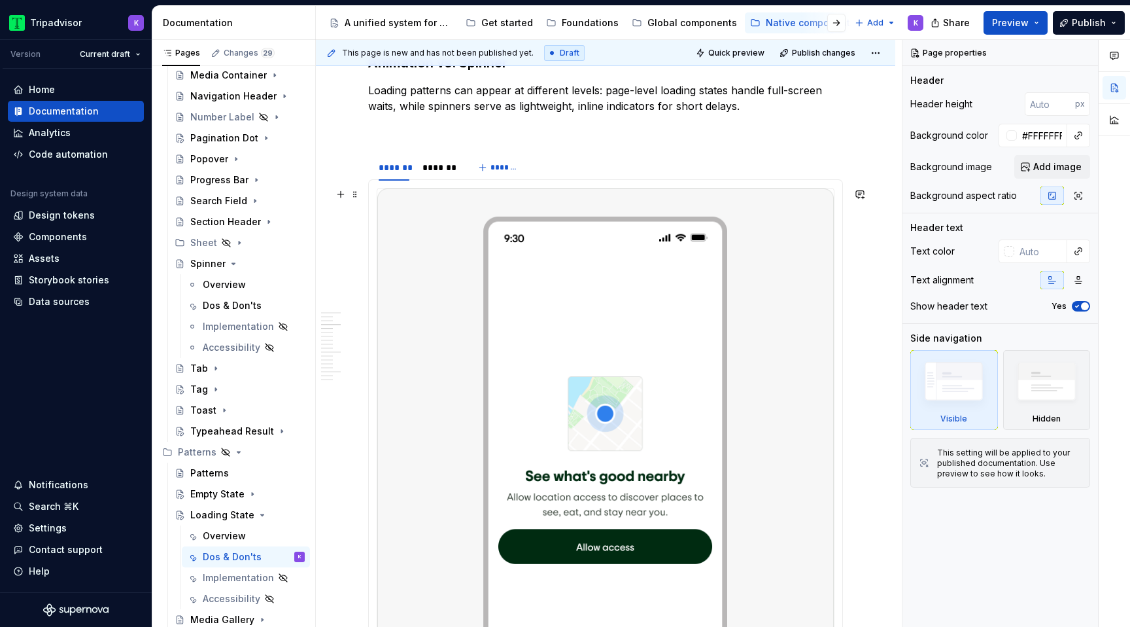
scroll to position [887, 0]
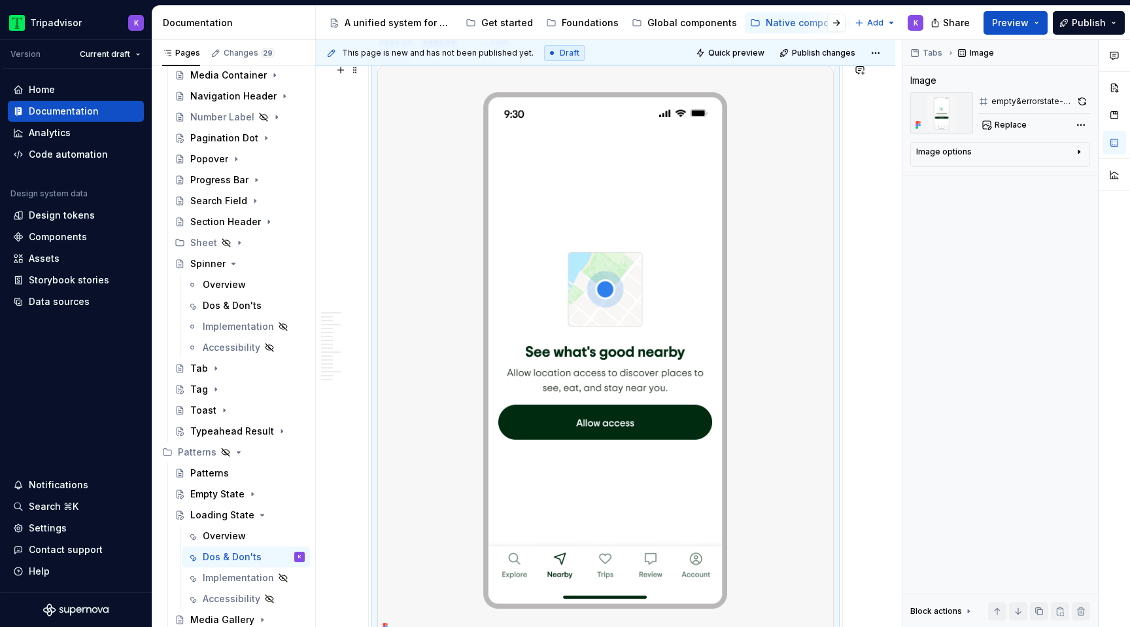
click at [536, 345] on img at bounding box center [605, 350] width 456 height 572
click at [988, 131] on button "Replace" at bounding box center [1005, 125] width 54 height 18
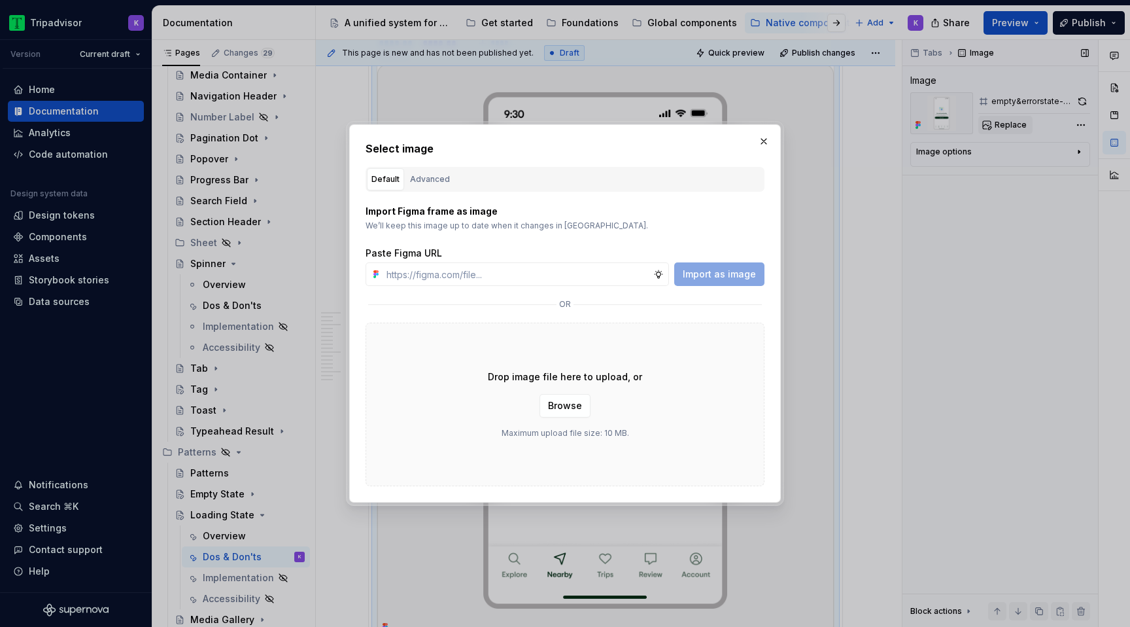
type textarea "*"
type input "[URL][DOMAIN_NAME]"
type textarea "*"
type input "[URL][DOMAIN_NAME]"
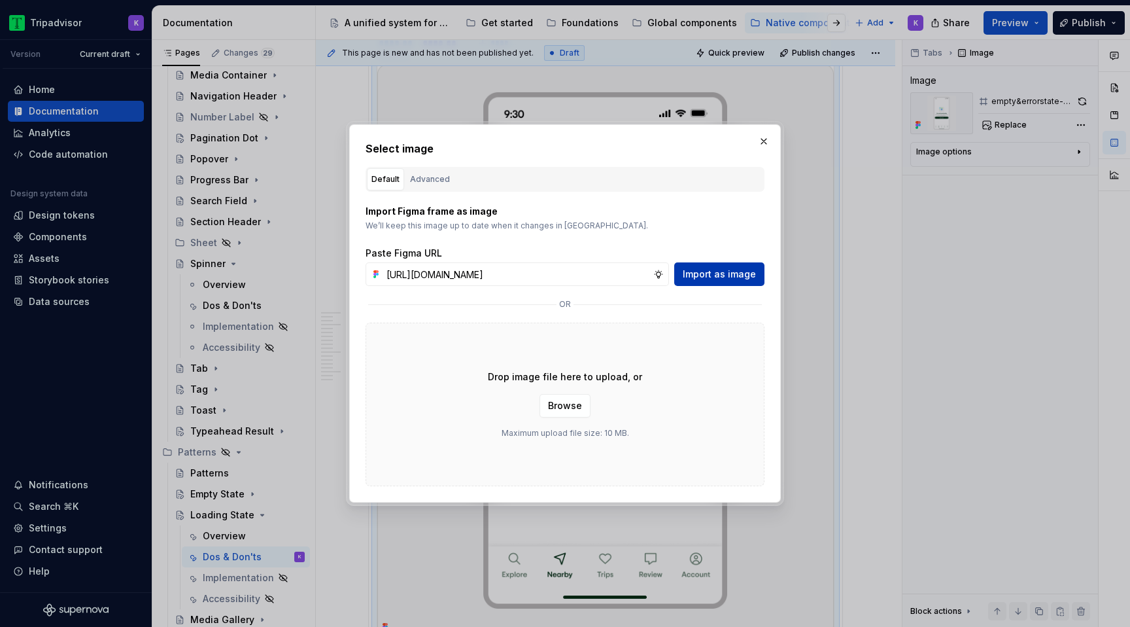
scroll to position [0, 0]
click at [694, 271] on span "Import as image" at bounding box center [719, 273] width 73 height 13
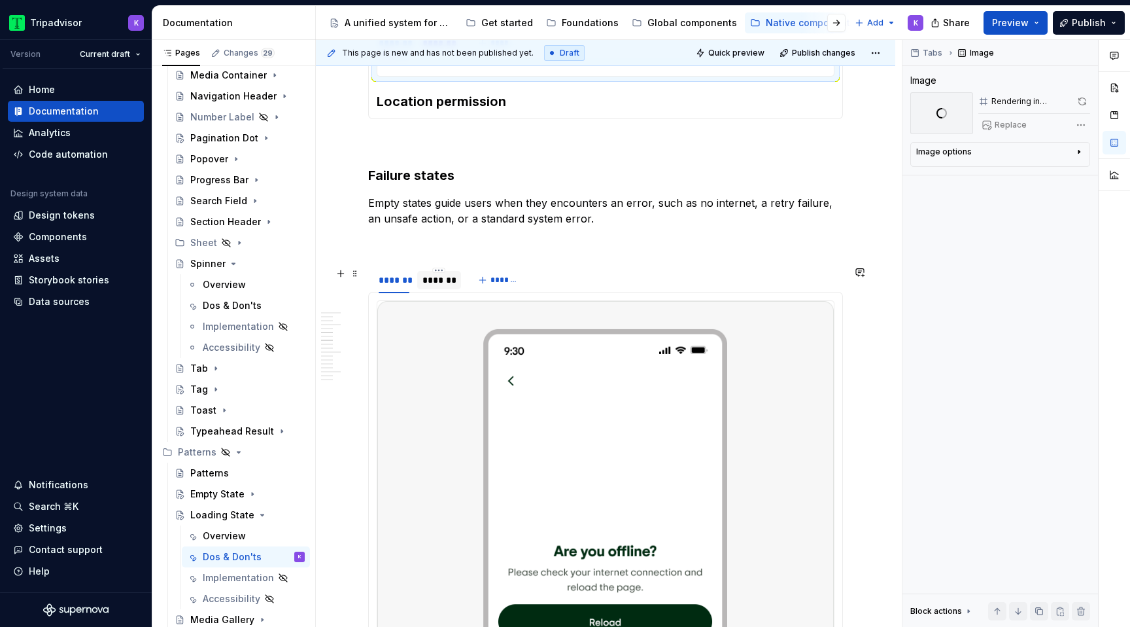
click at [437, 281] on div "*******" at bounding box center [438, 279] width 33 height 13
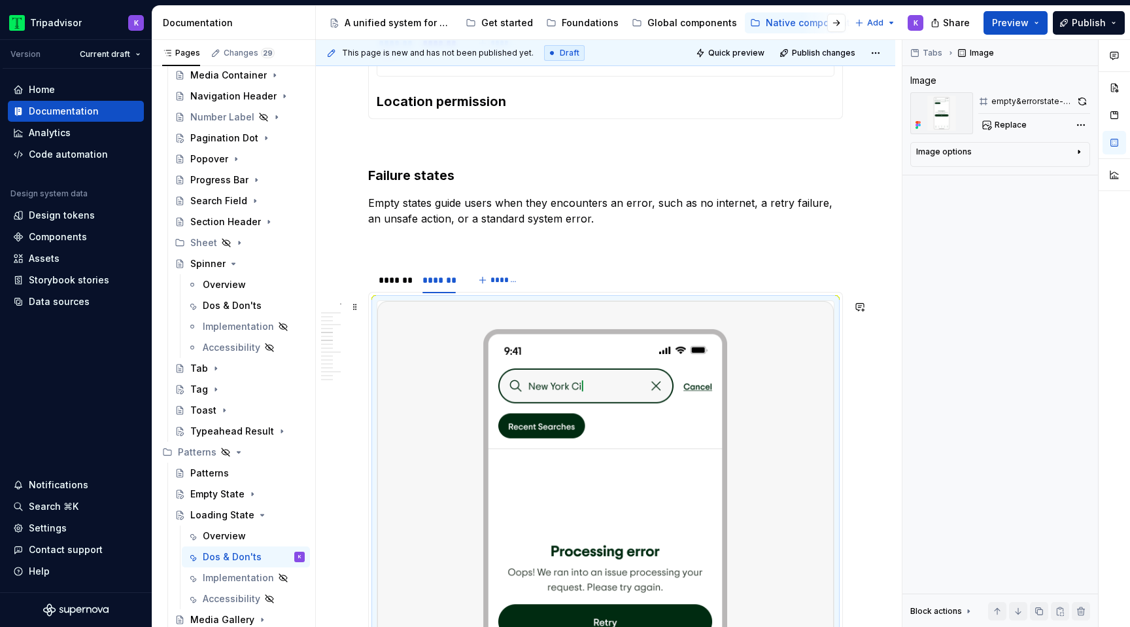
click at [602, 439] on img at bounding box center [605, 587] width 456 height 572
click at [999, 120] on span "Replace" at bounding box center [1011, 125] width 32 height 10
type textarea "*"
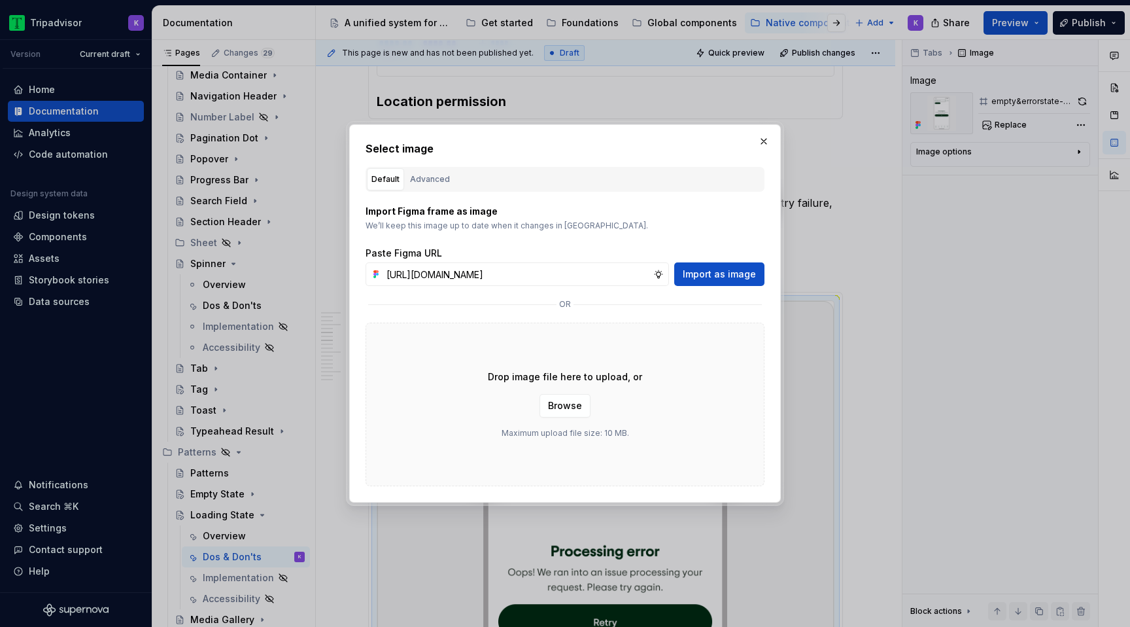
scroll to position [0, 330]
type input "[URL][DOMAIN_NAME]"
click at [716, 284] on button "Import as image" at bounding box center [719, 274] width 90 height 24
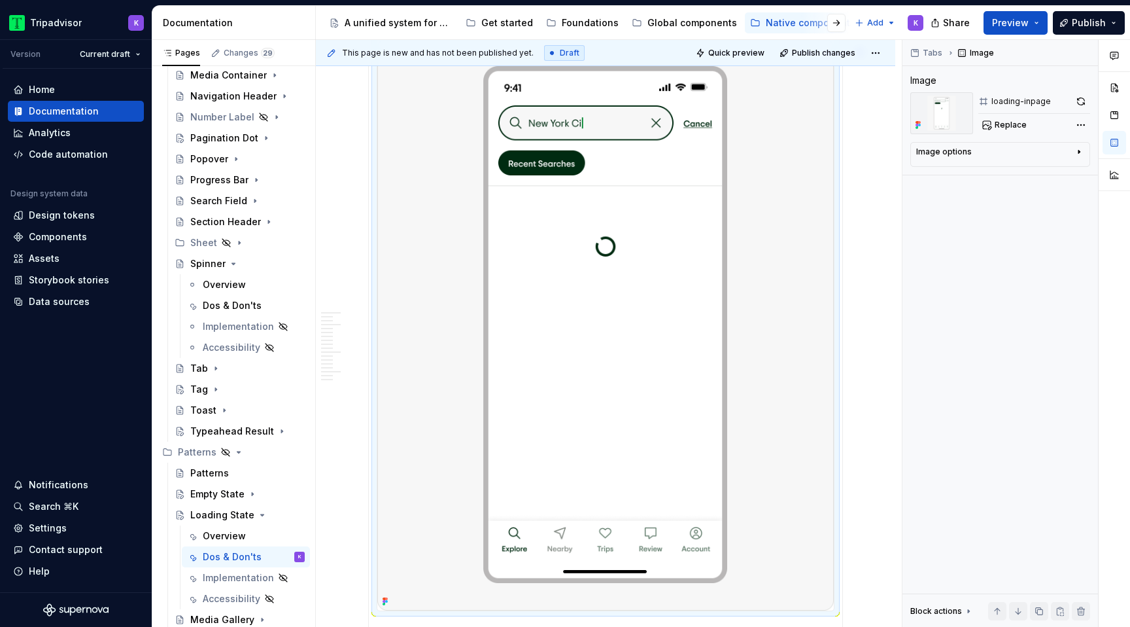
scroll to position [1999, 0]
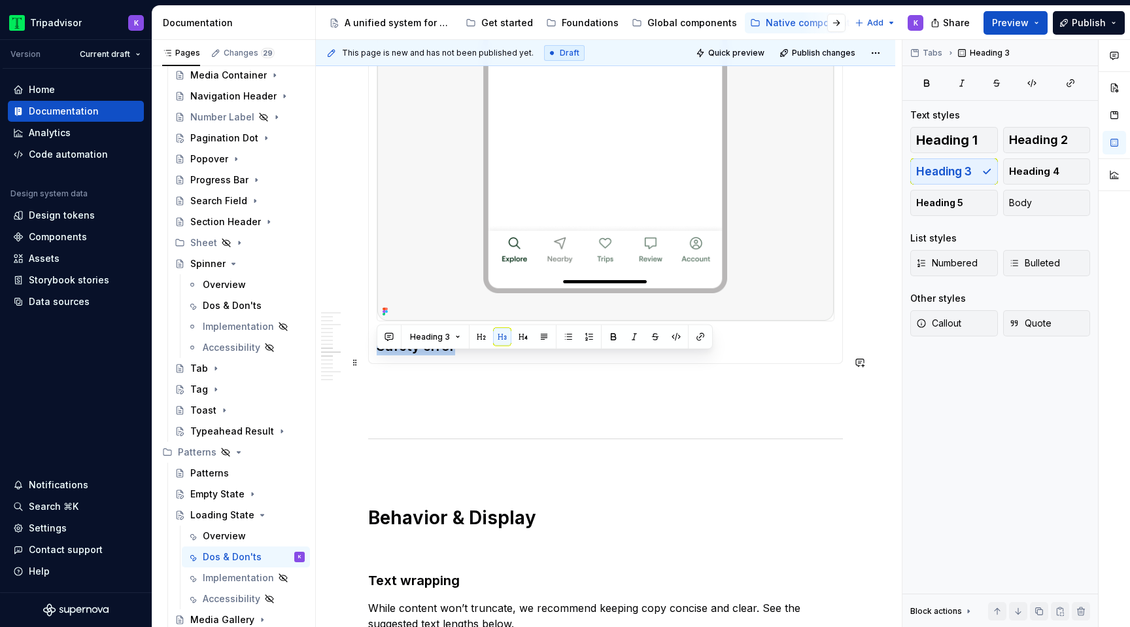
drag, startPoint x: 461, startPoint y: 360, endPoint x: 380, endPoint y: 360, distance: 81.1
click at [380, 355] on h3 "Safety error" at bounding box center [606, 346] width 458 height 18
type textarea "*"
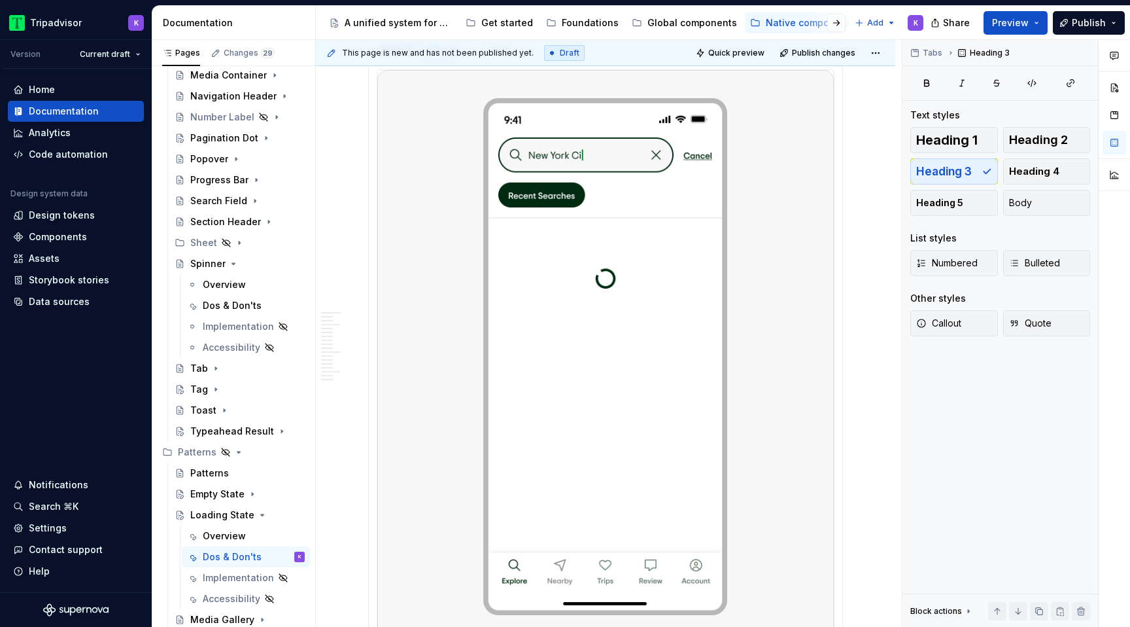
scroll to position [1585, 0]
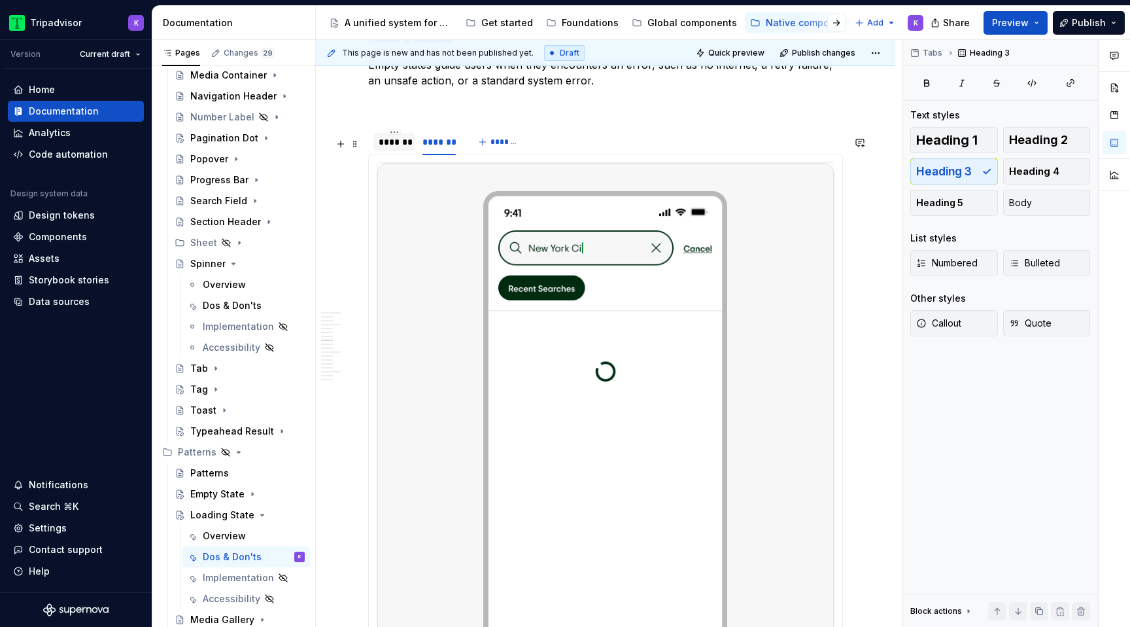
click at [394, 148] on div "*******" at bounding box center [394, 141] width 31 height 13
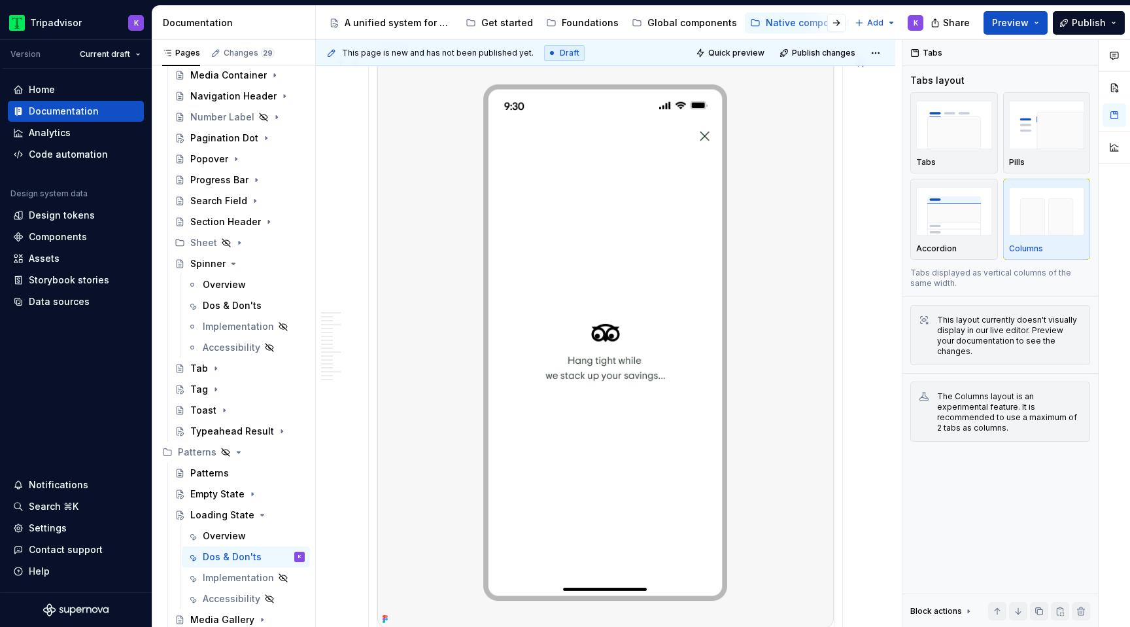
scroll to position [1088, 0]
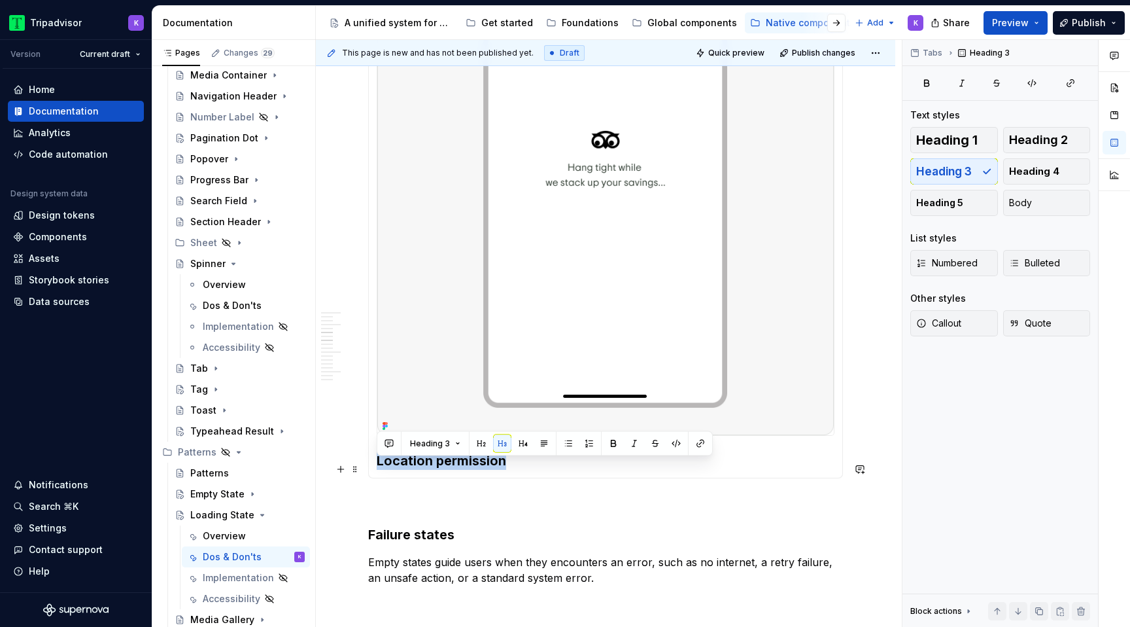
drag, startPoint x: 515, startPoint y: 473, endPoint x: 378, endPoint y: 472, distance: 136.7
click at [378, 470] on h3 "Location permission" at bounding box center [606, 460] width 458 height 18
click at [353, 549] on span at bounding box center [355, 543] width 10 height 18
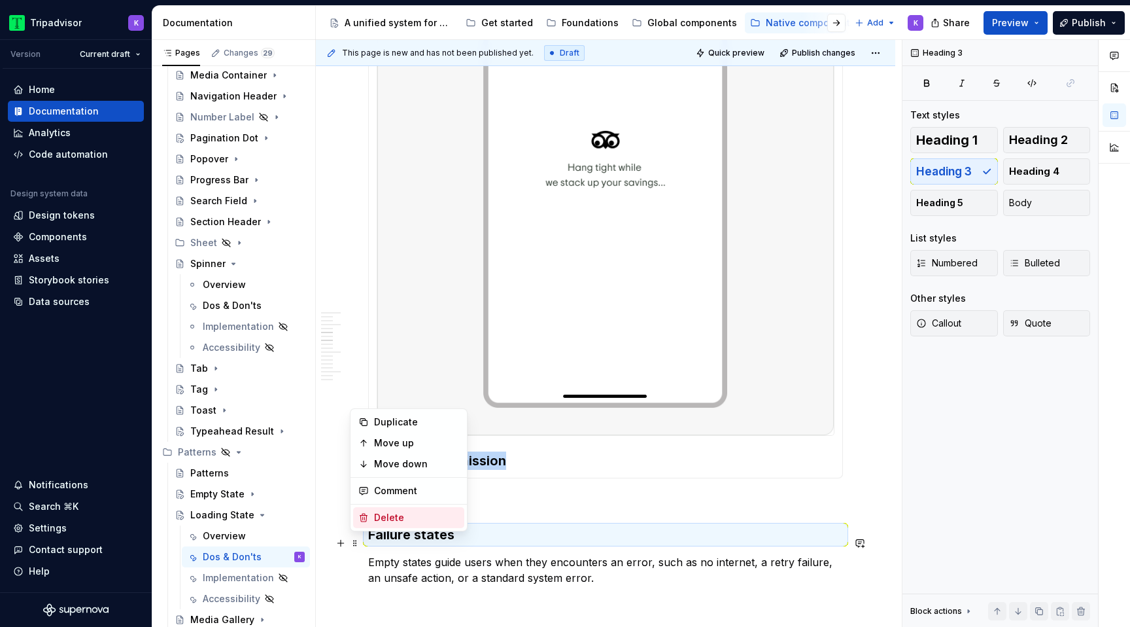
click at [394, 515] on div "Delete" at bounding box center [416, 517] width 85 height 13
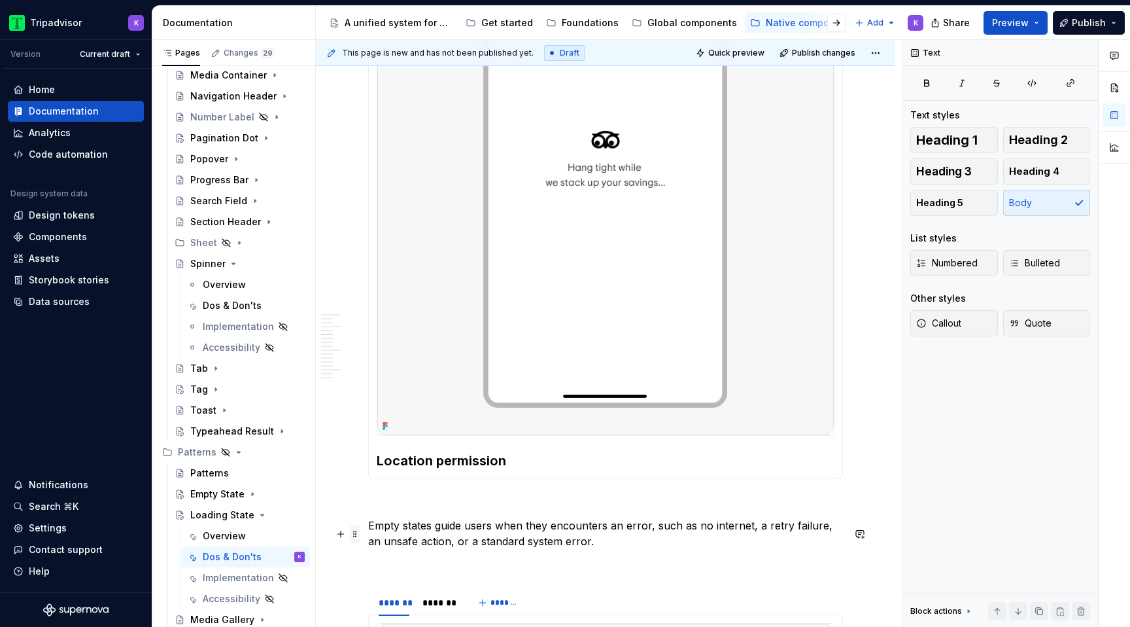
click at [358, 532] on span at bounding box center [355, 533] width 10 height 18
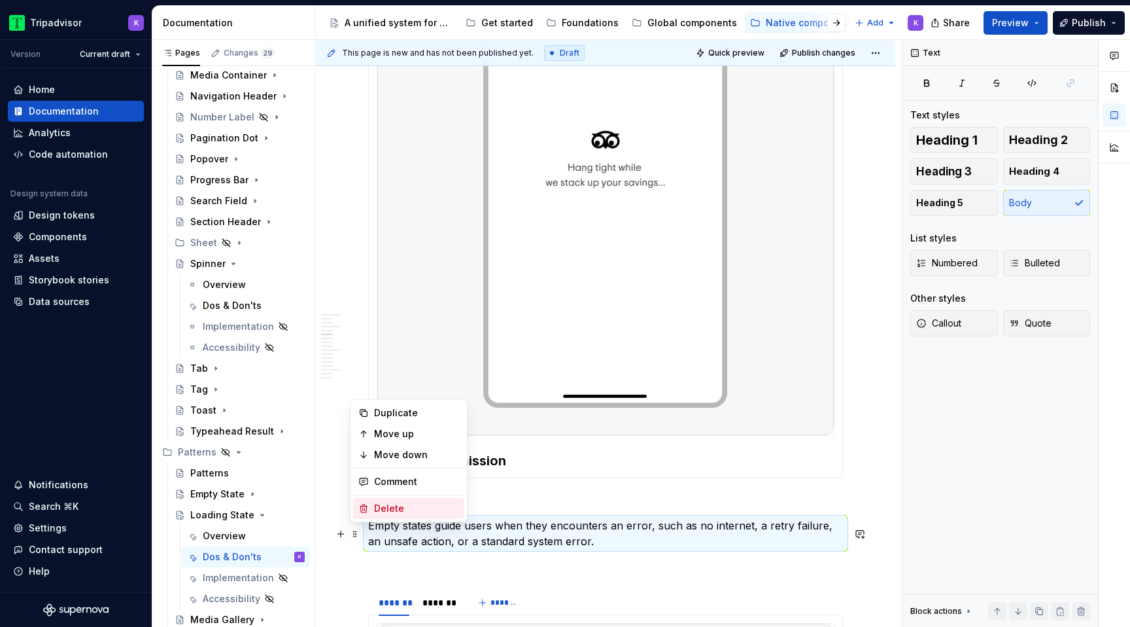
click at [385, 505] on div "Delete" at bounding box center [416, 508] width 85 height 13
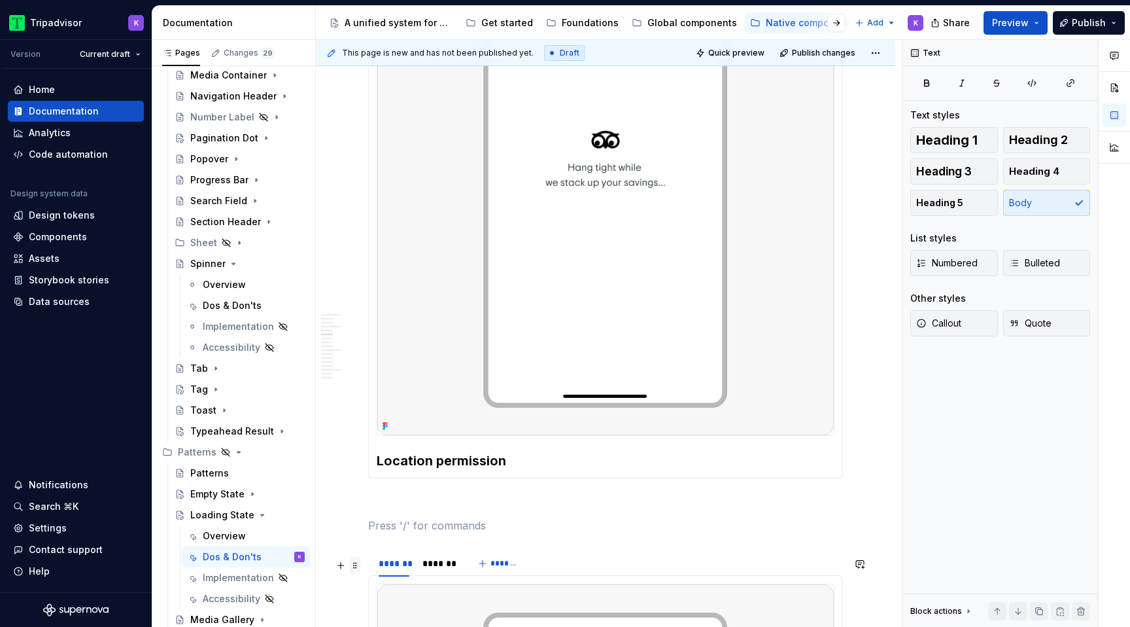
click at [356, 568] on span at bounding box center [355, 565] width 10 height 18
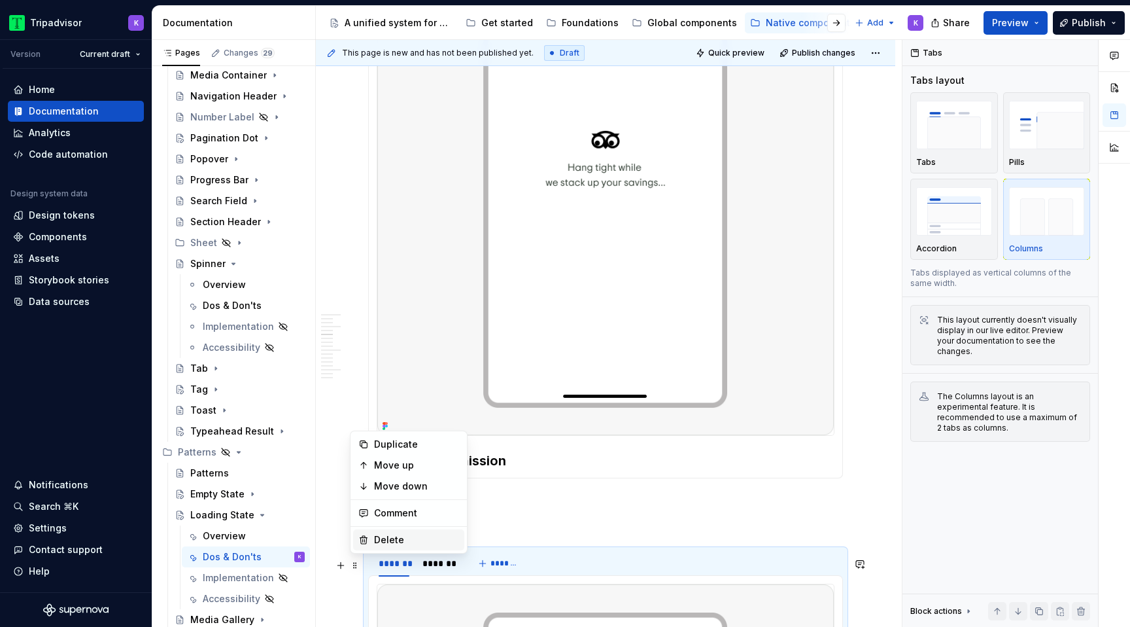
click at [381, 537] on div "Delete" at bounding box center [416, 539] width 85 height 13
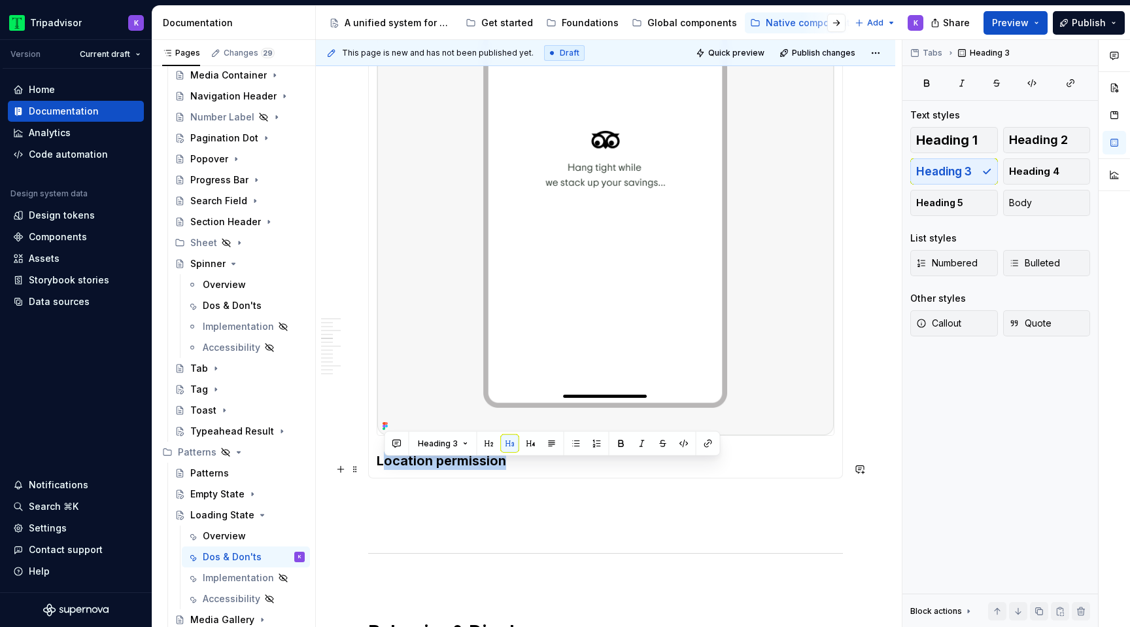
drag, startPoint x: 508, startPoint y: 472, endPoint x: 386, endPoint y: 472, distance: 122.3
click at [386, 470] on h3 "Location permission" at bounding box center [606, 460] width 458 height 18
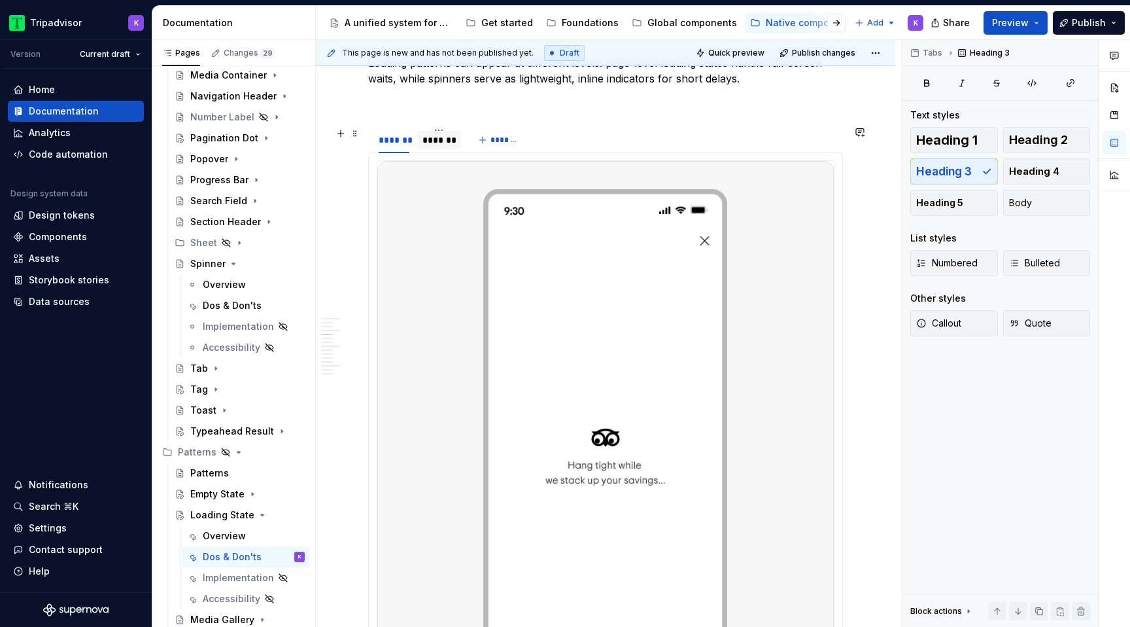
click at [434, 142] on div "*******" at bounding box center [438, 139] width 33 height 13
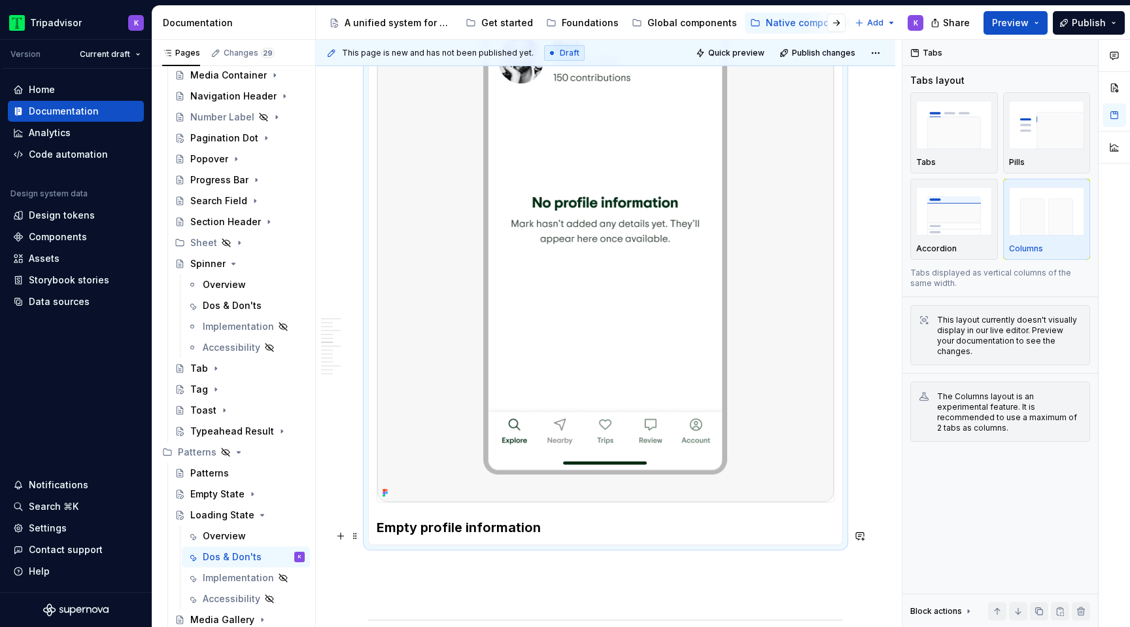
scroll to position [1061, 0]
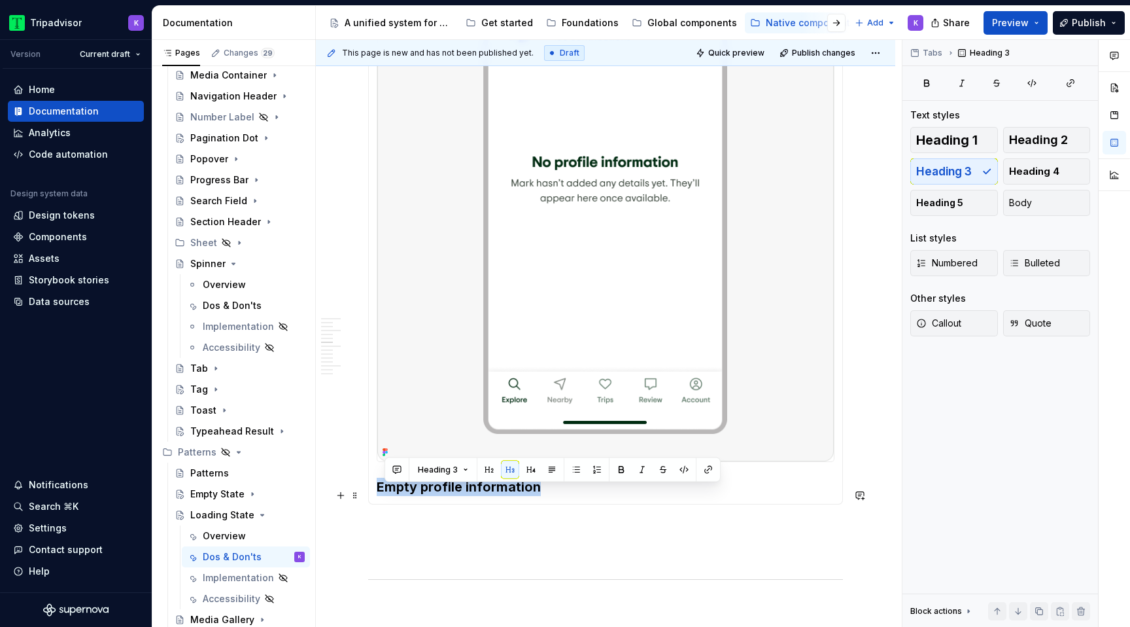
drag, startPoint x: 543, startPoint y: 500, endPoint x: 378, endPoint y: 494, distance: 165.6
click at [378, 494] on h3 "Empty profile information" at bounding box center [606, 486] width 458 height 18
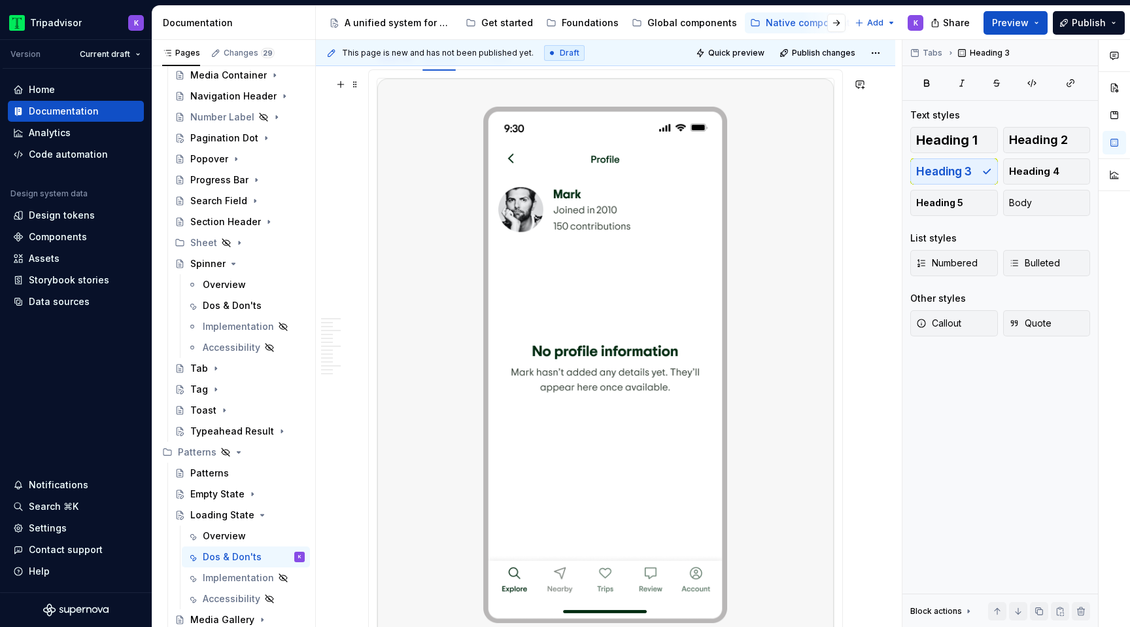
scroll to position [869, 0]
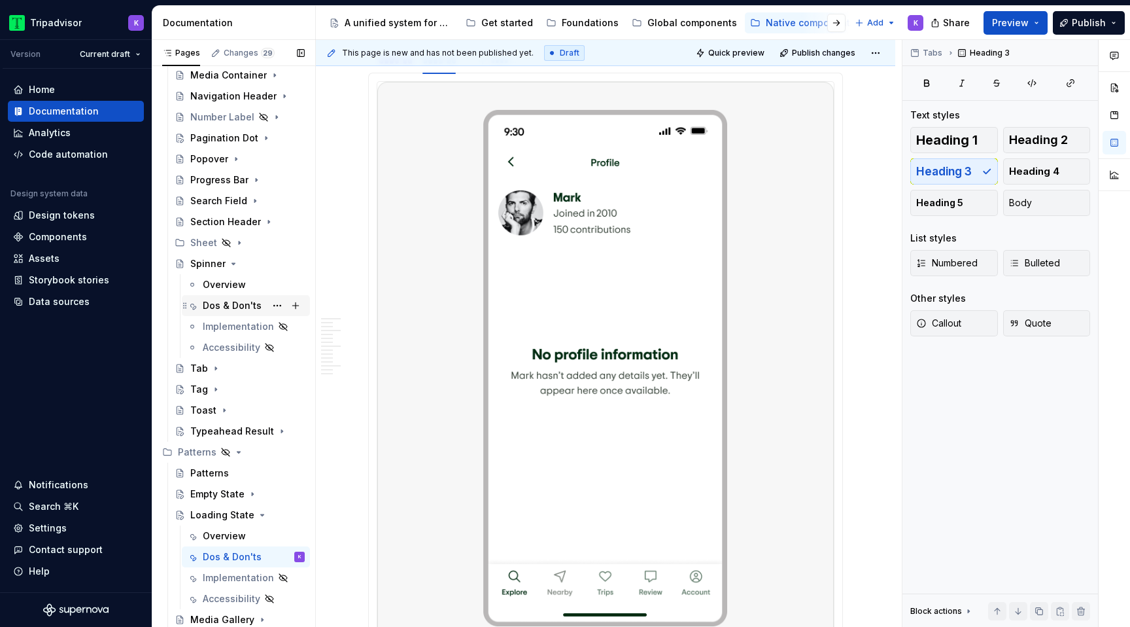
click at [247, 307] on div "Dos & Don'ts" at bounding box center [232, 305] width 59 height 13
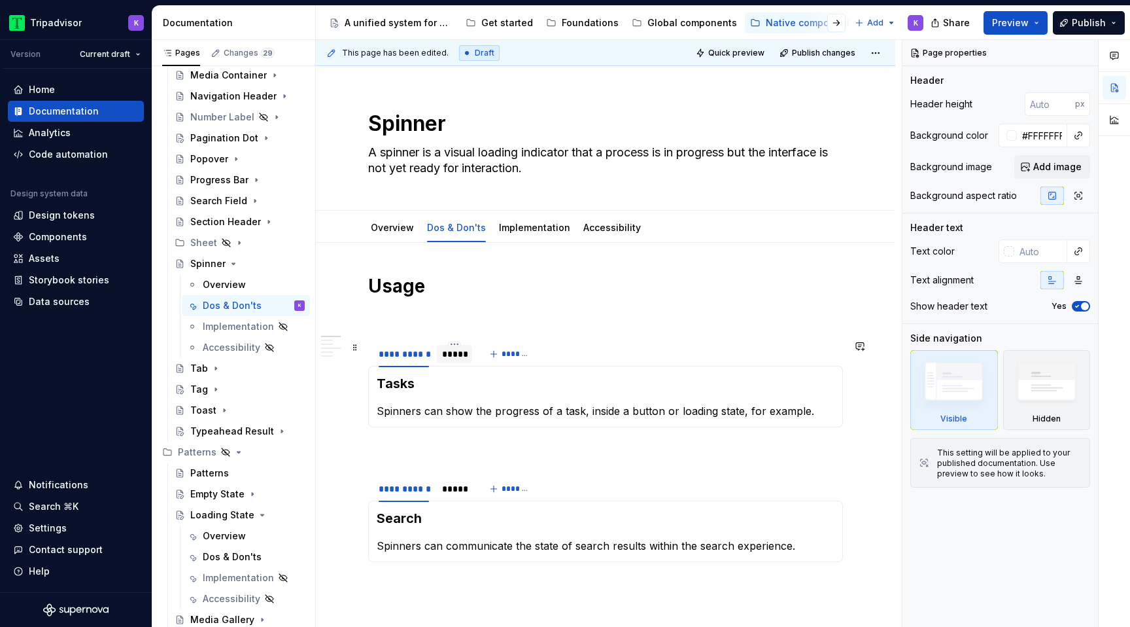
click at [450, 365] on div at bounding box center [454, 364] width 35 height 1
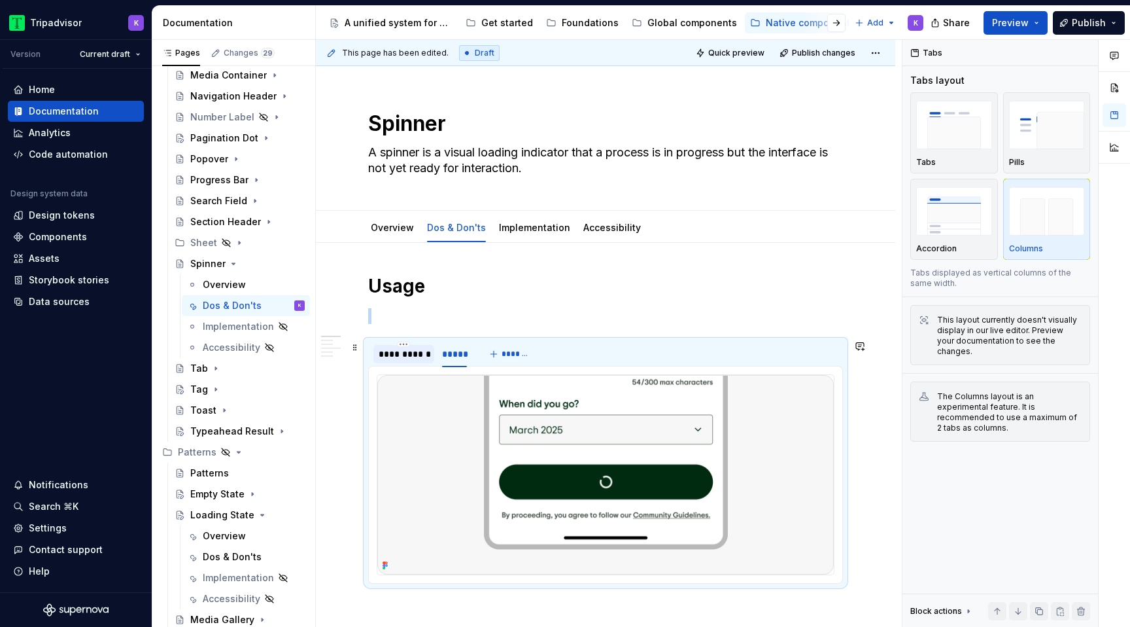
click at [411, 360] on div "**********" at bounding box center [403, 354] width 61 height 18
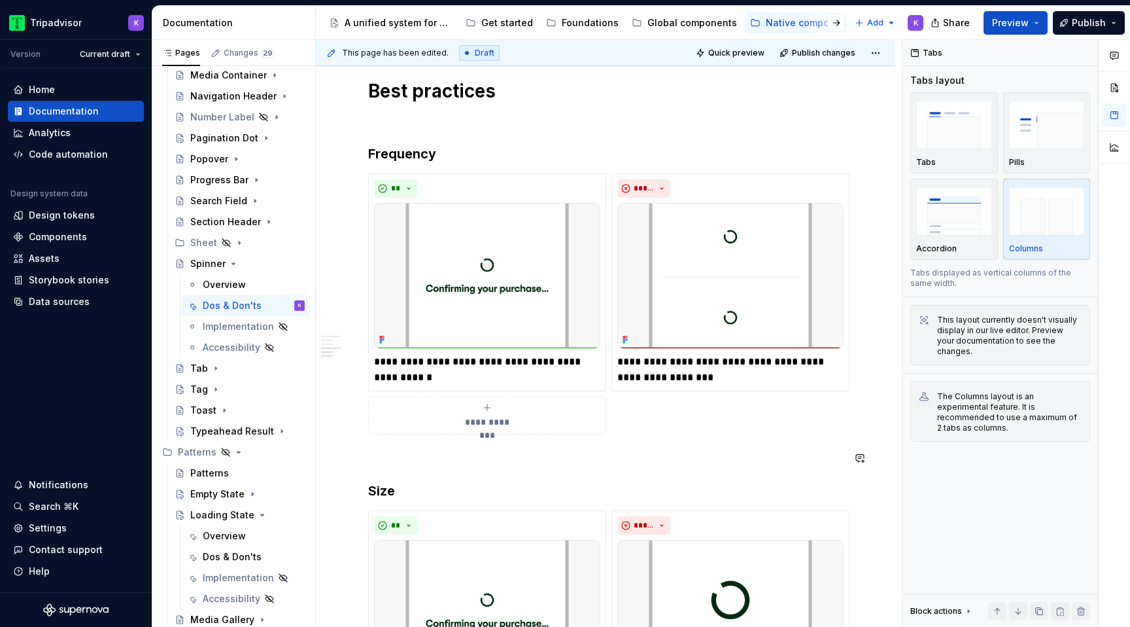
scroll to position [626, 0]
click at [509, 290] on img at bounding box center [487, 274] width 226 height 146
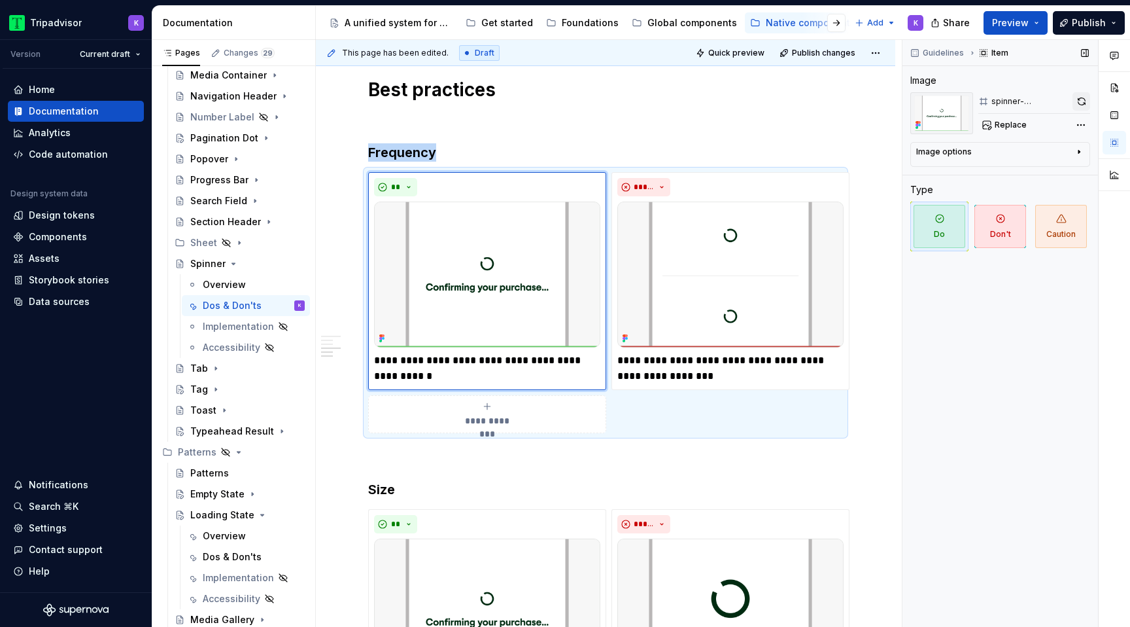
click at [1078, 99] on button "button" at bounding box center [1082, 101] width 18 height 18
click at [755, 264] on img at bounding box center [730, 274] width 226 height 146
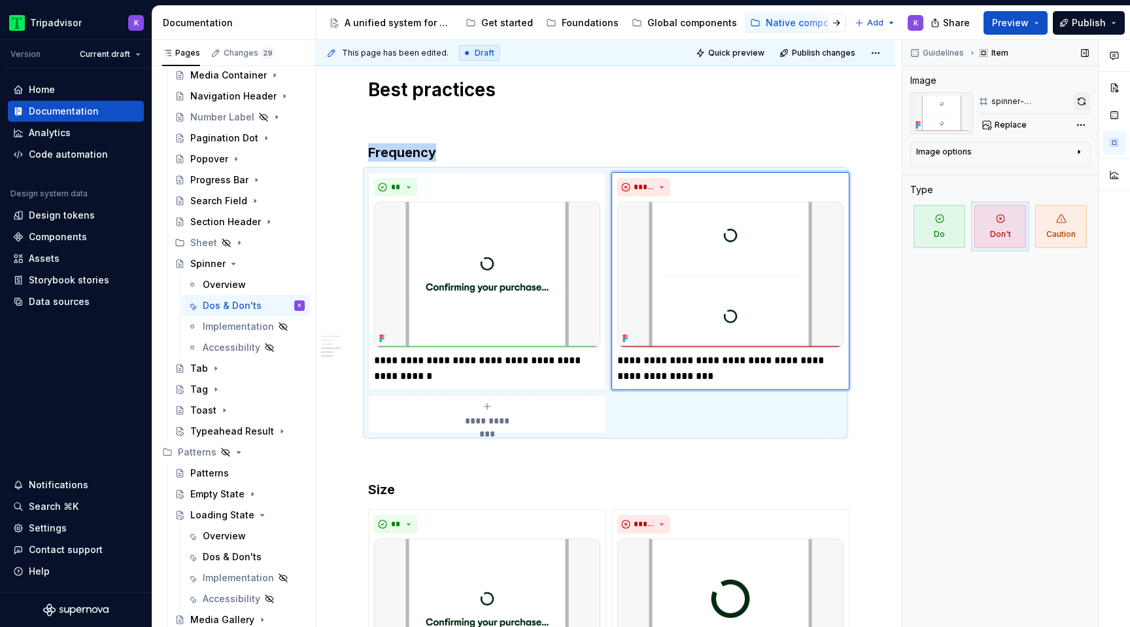
click at [1079, 99] on button "button" at bounding box center [1082, 101] width 16 height 18
click at [825, 367] on p "**********" at bounding box center [730, 367] width 226 height 31
click at [823, 360] on p "**********" at bounding box center [730, 367] width 226 height 31
type textarea "*"
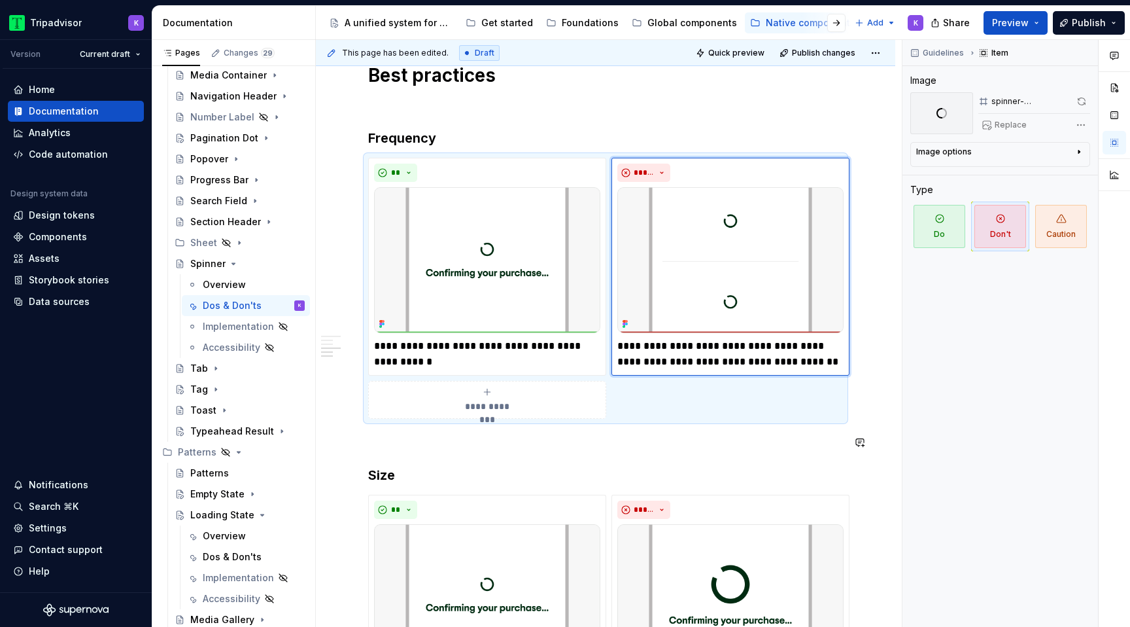
scroll to position [618, 0]
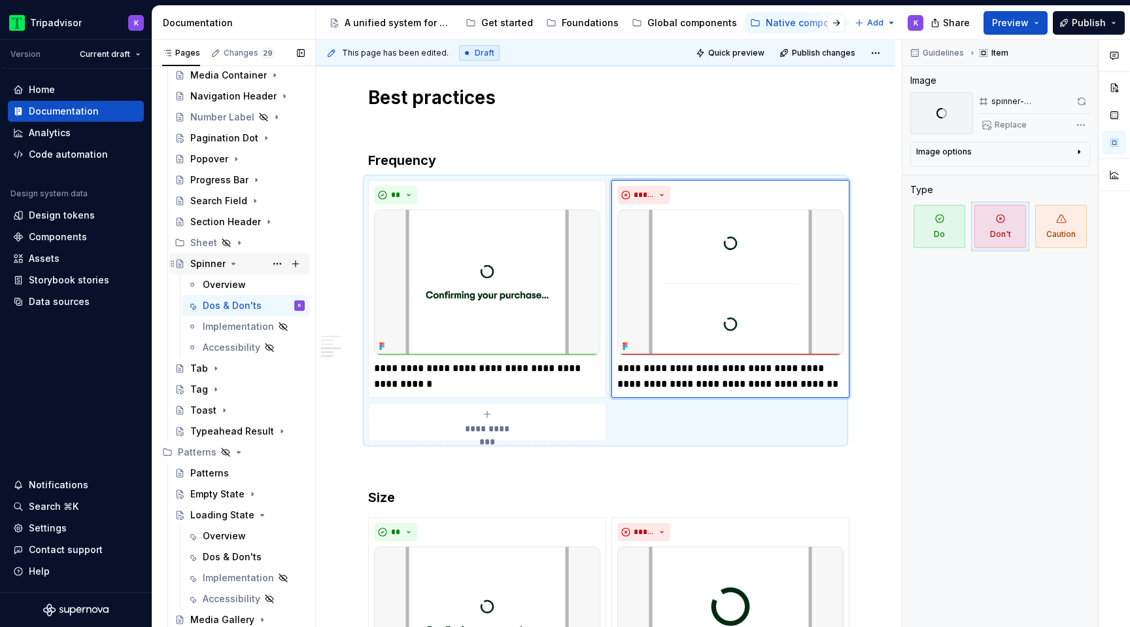
click at [228, 265] on icon "Page tree" at bounding box center [233, 263] width 10 height 10
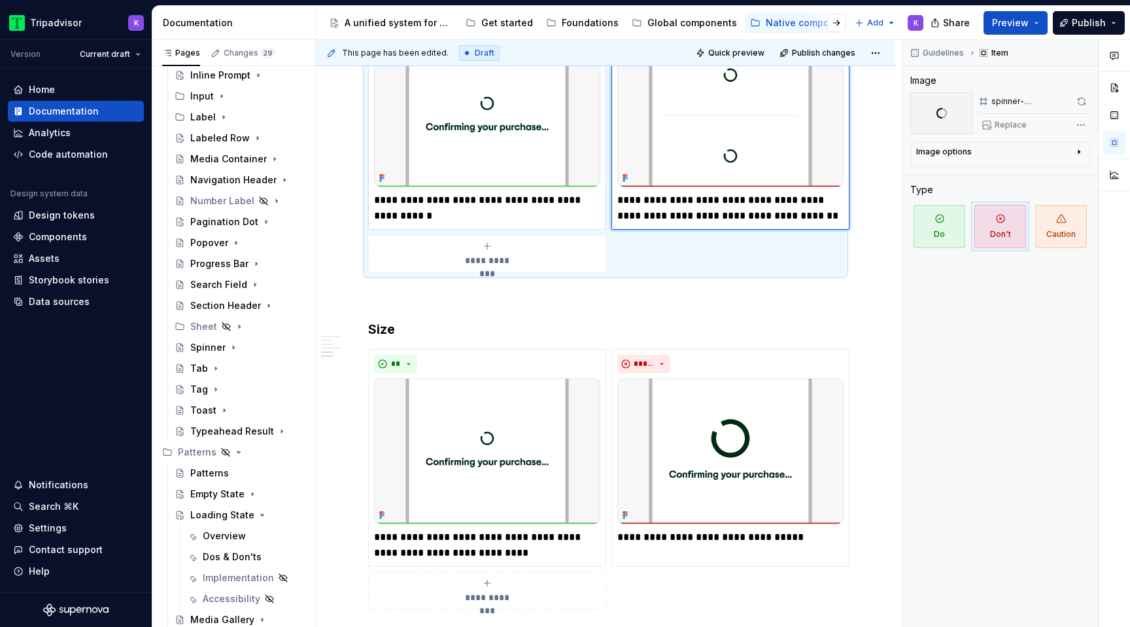
scroll to position [972, 0]
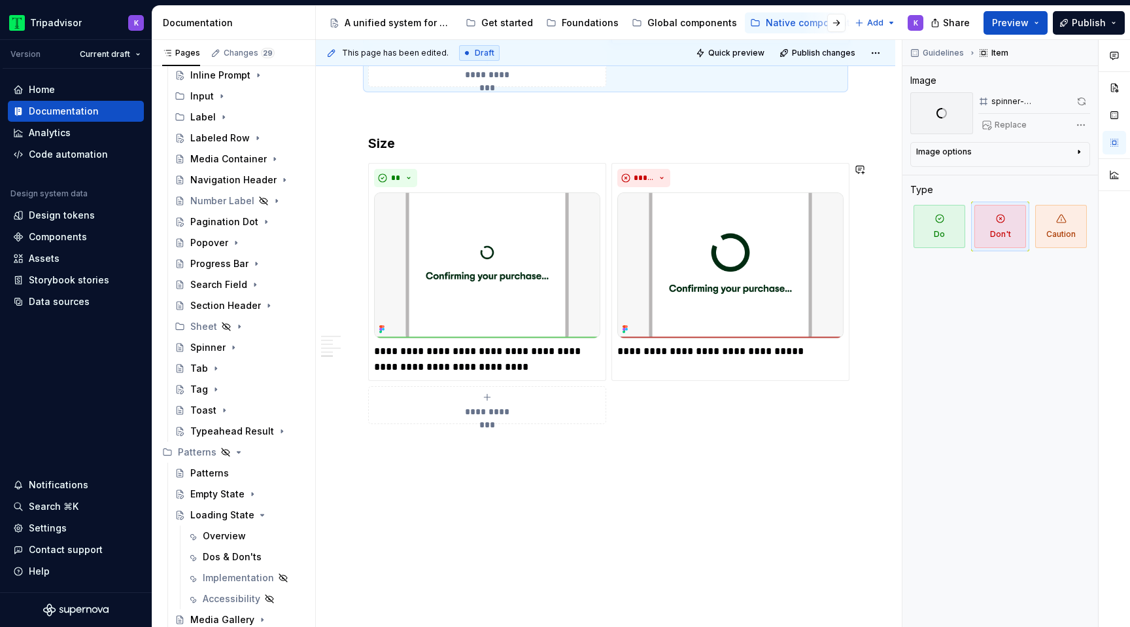
type textarea "*"
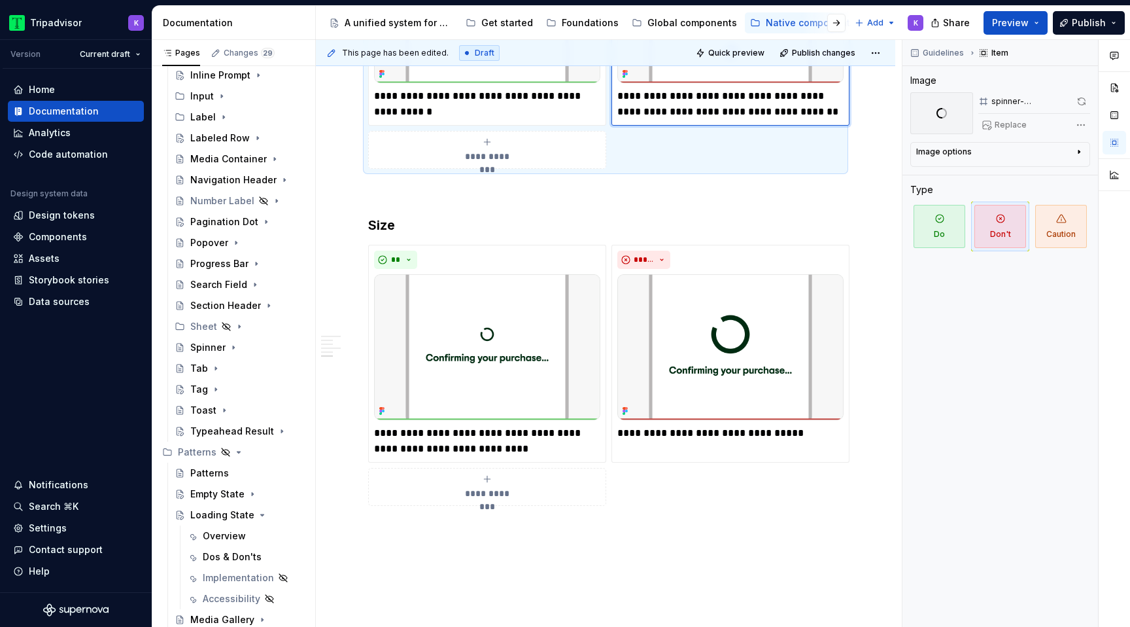
scroll to position [885, 0]
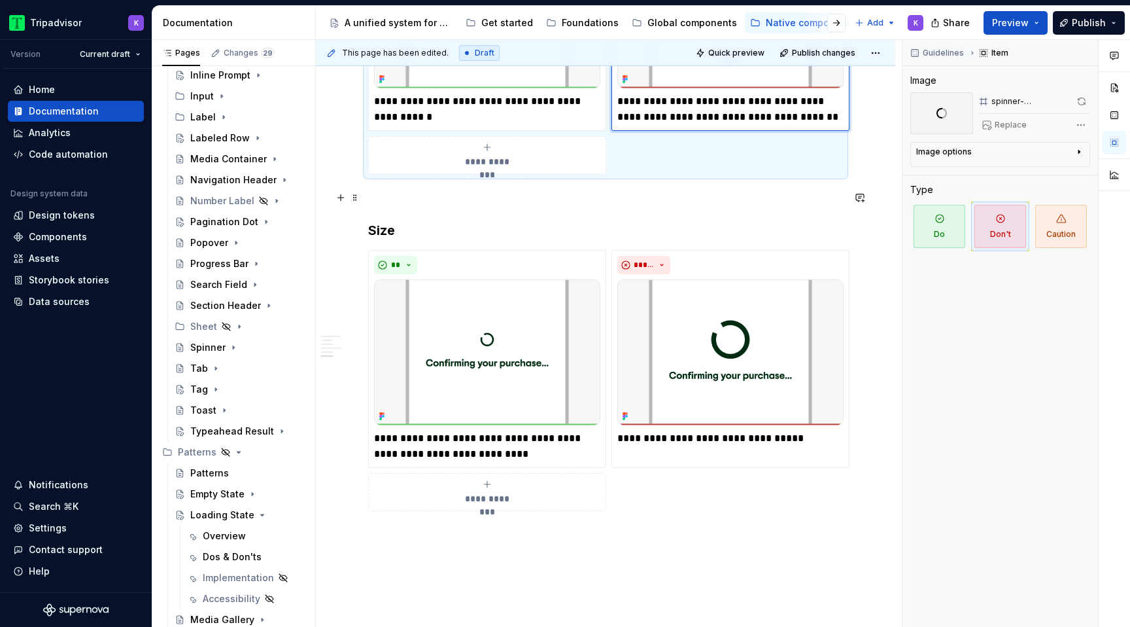
click at [397, 192] on p at bounding box center [605, 198] width 475 height 16
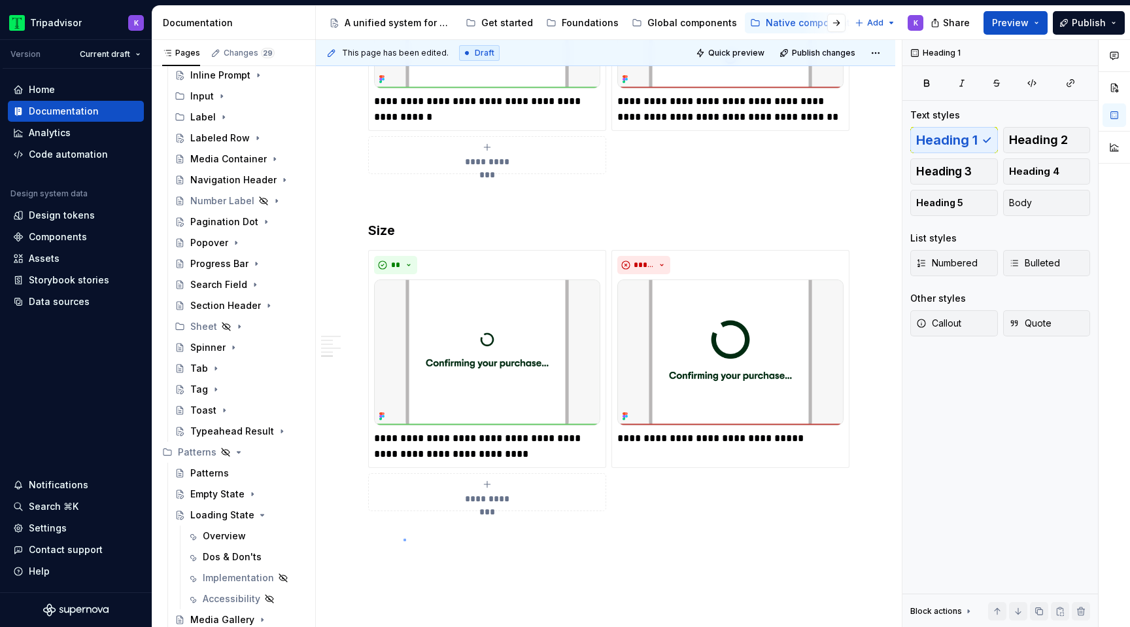
click at [404, 538] on div "**********" at bounding box center [609, 333] width 586 height 587
click at [645, 509] on div "**********" at bounding box center [605, 380] width 475 height 261
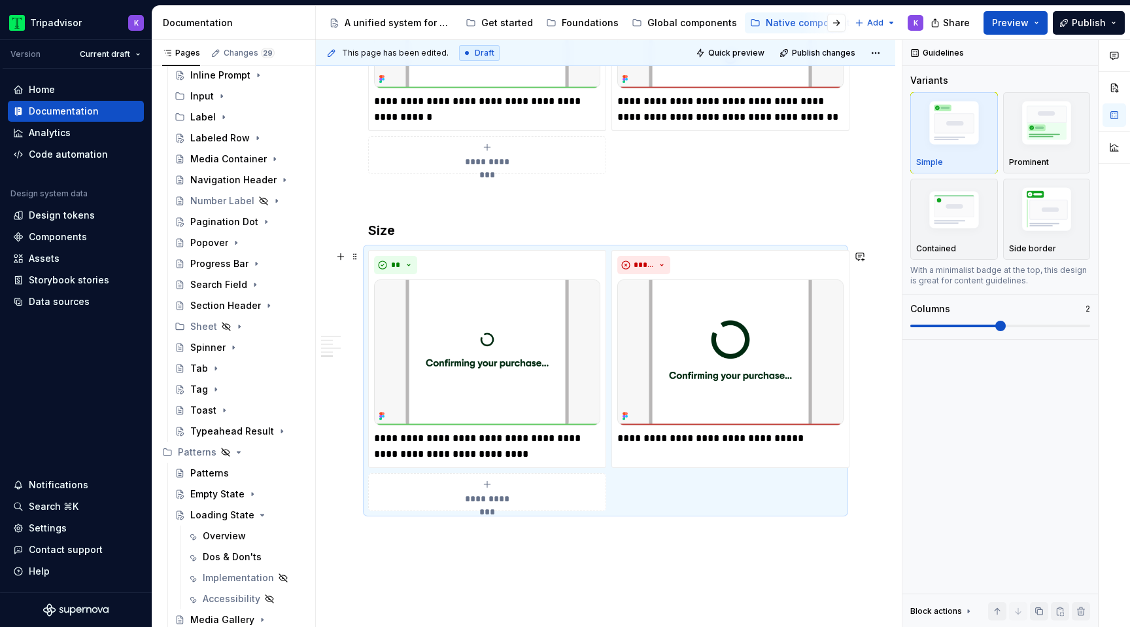
click at [644, 507] on div "**********" at bounding box center [605, 380] width 475 height 261
click at [633, 544] on div "**********" at bounding box center [605, 36] width 579 height 1356
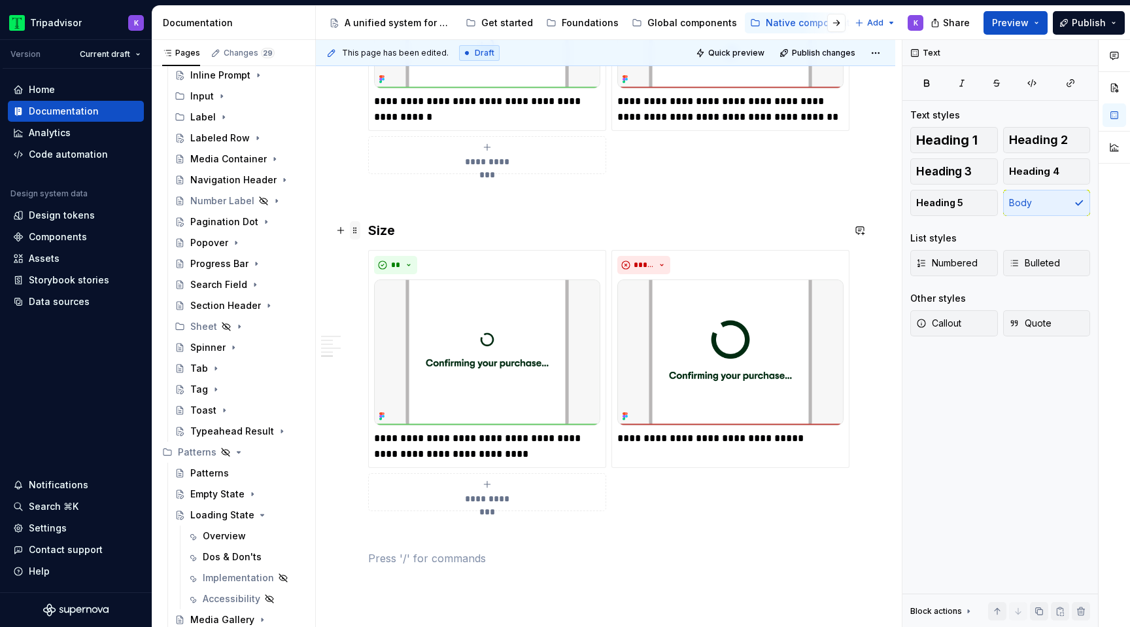
click at [354, 231] on span at bounding box center [355, 230] width 10 height 18
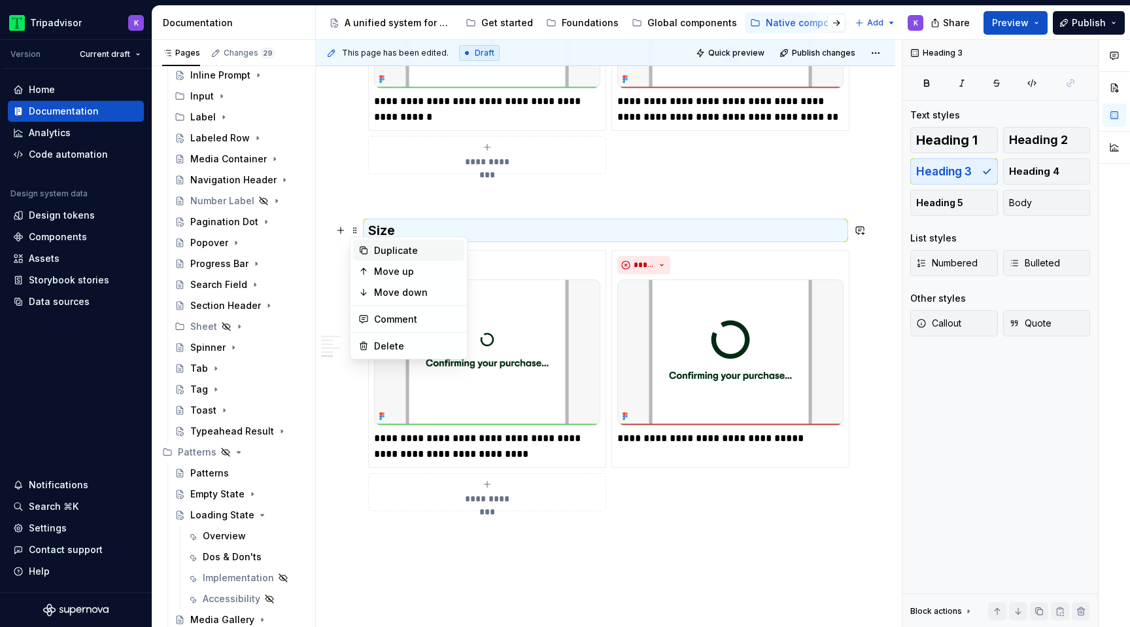
click at [398, 250] on div "Duplicate" at bounding box center [416, 250] width 85 height 13
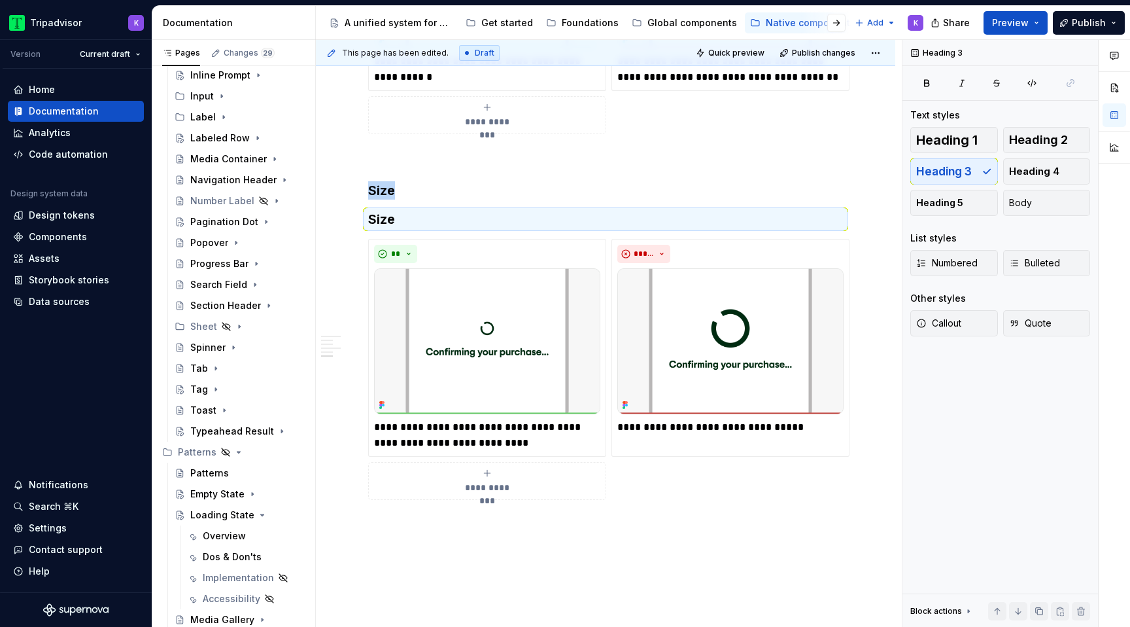
scroll to position [927, 0]
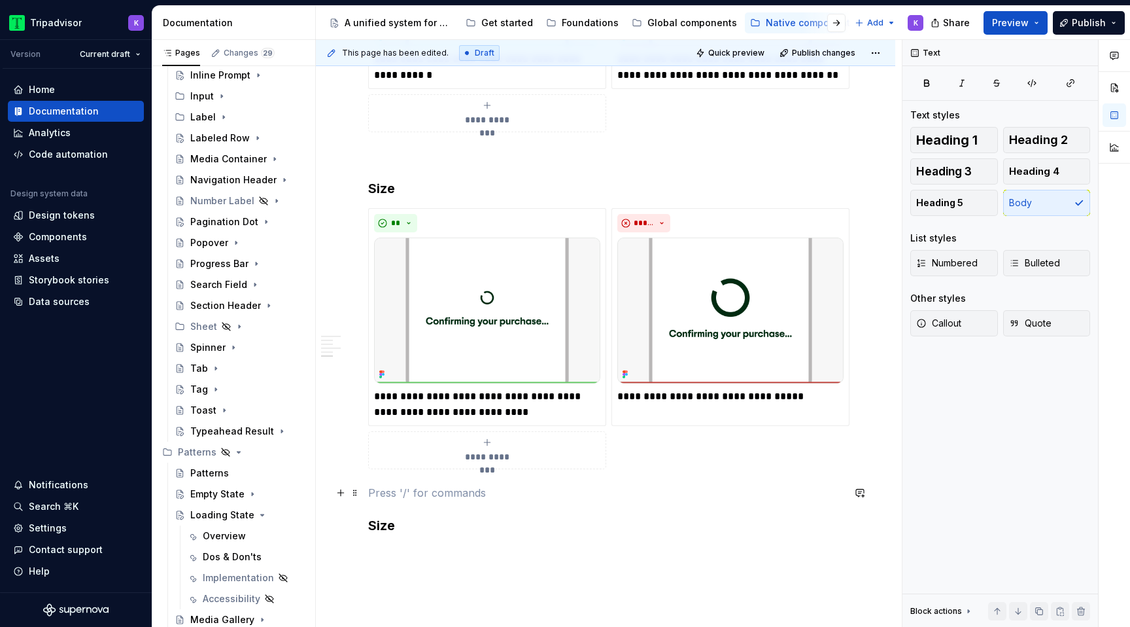
click at [394, 488] on p at bounding box center [605, 493] width 475 height 16
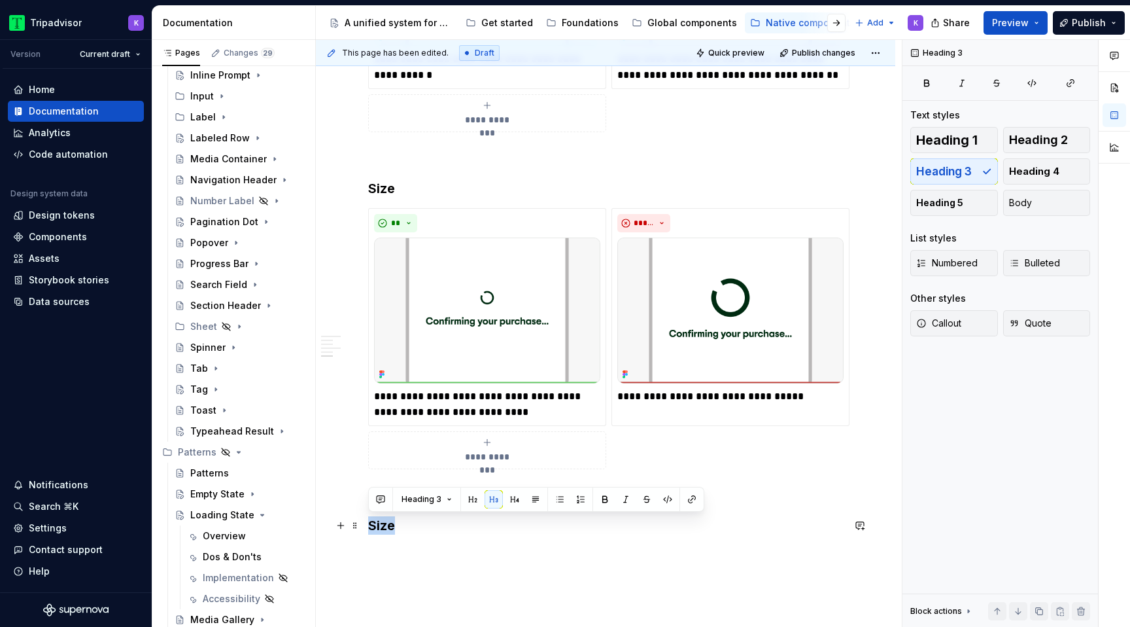
drag, startPoint x: 398, startPoint y: 525, endPoint x: 368, endPoint y: 525, distance: 30.1
click at [368, 525] on h3 "Size" at bounding box center [605, 525] width 475 height 18
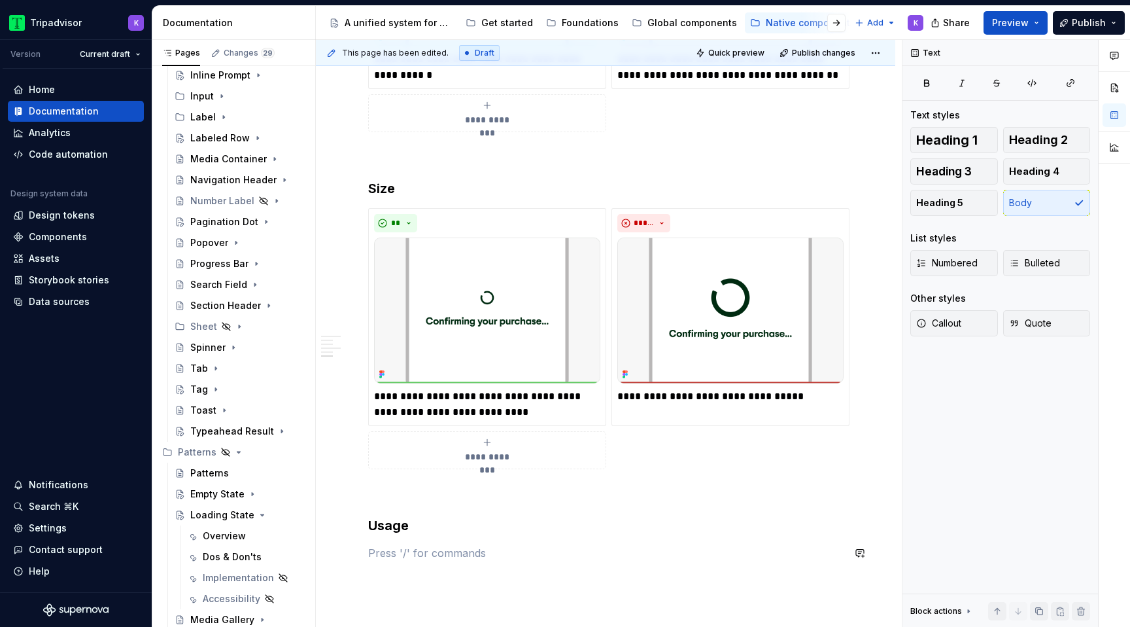
click at [355, 213] on span at bounding box center [355, 214] width 10 height 18
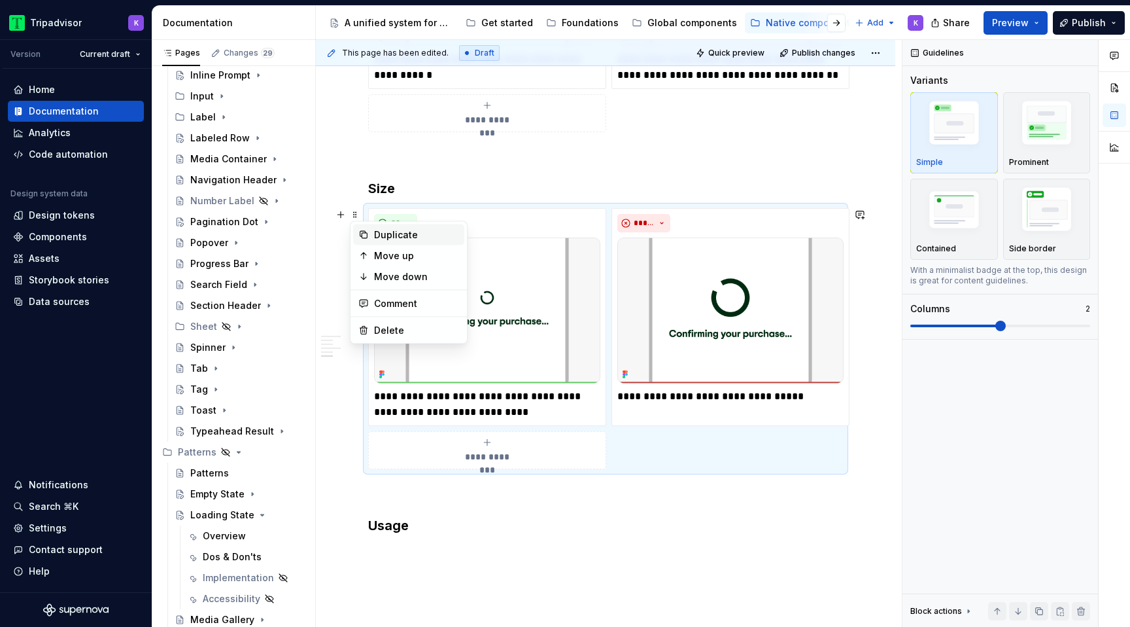
click at [405, 232] on div "Duplicate" at bounding box center [416, 234] width 85 height 13
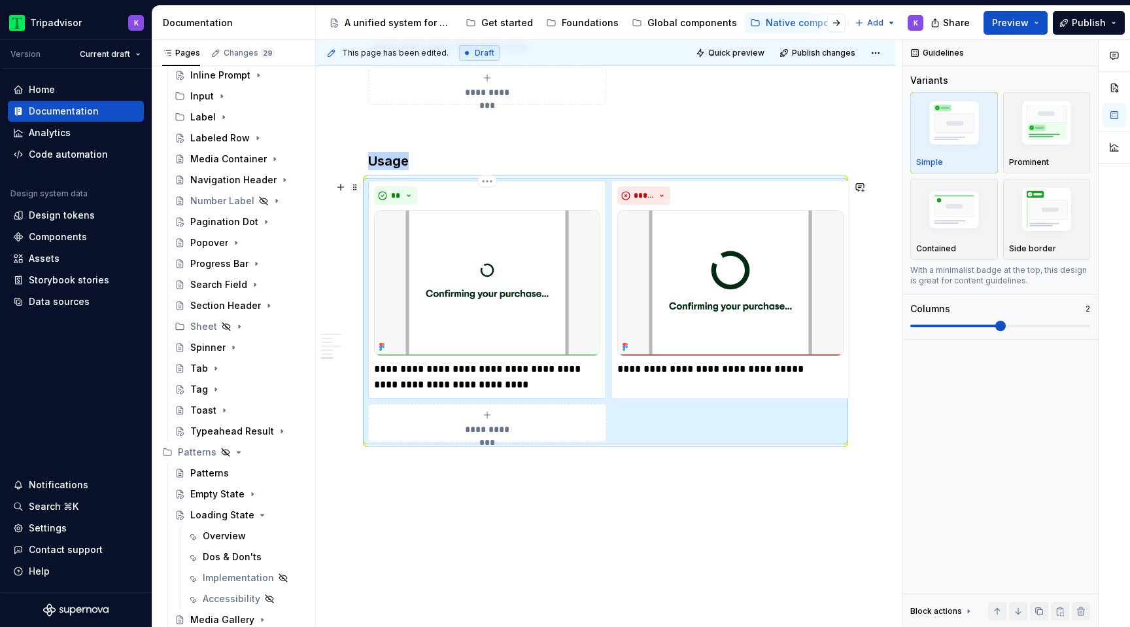
scroll to position [1220, 0]
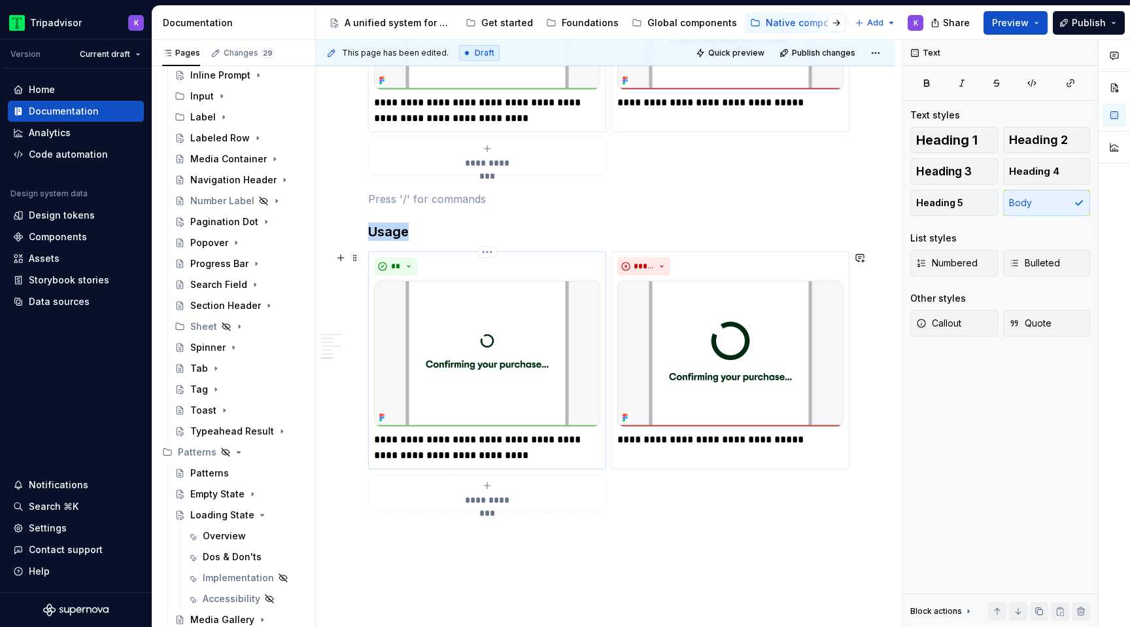
click at [531, 370] on img at bounding box center [487, 354] width 226 height 146
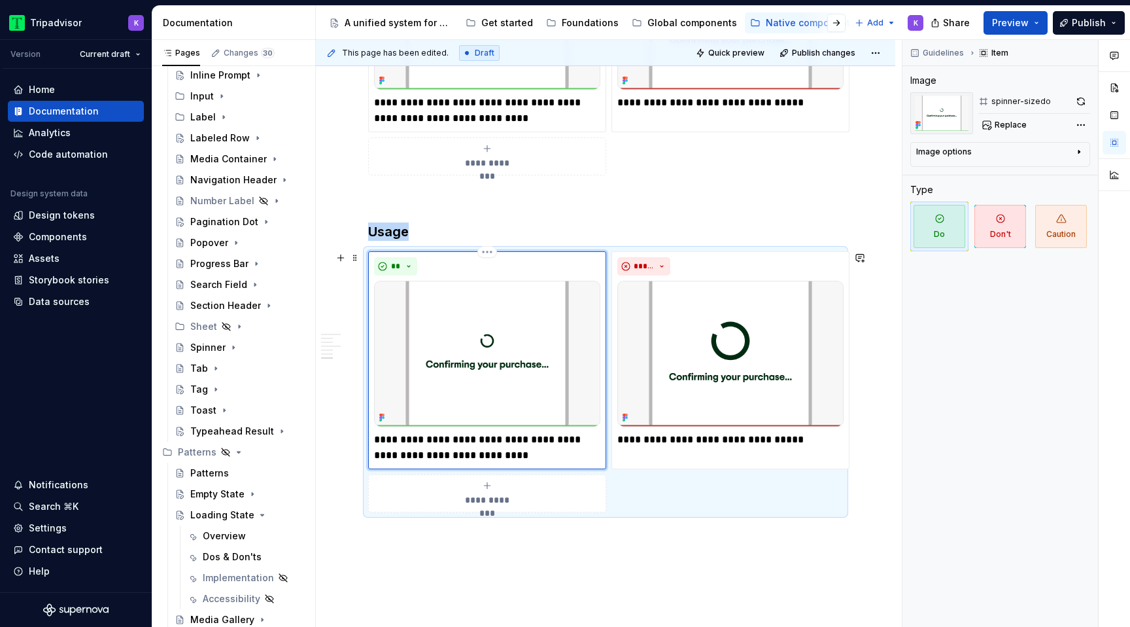
click at [455, 315] on img at bounding box center [487, 354] width 226 height 146
drag, startPoint x: 507, startPoint y: 349, endPoint x: 578, endPoint y: 342, distance: 71.0
click at [507, 349] on img at bounding box center [487, 354] width 226 height 146
click at [1081, 104] on button "button" at bounding box center [1081, 101] width 18 height 18
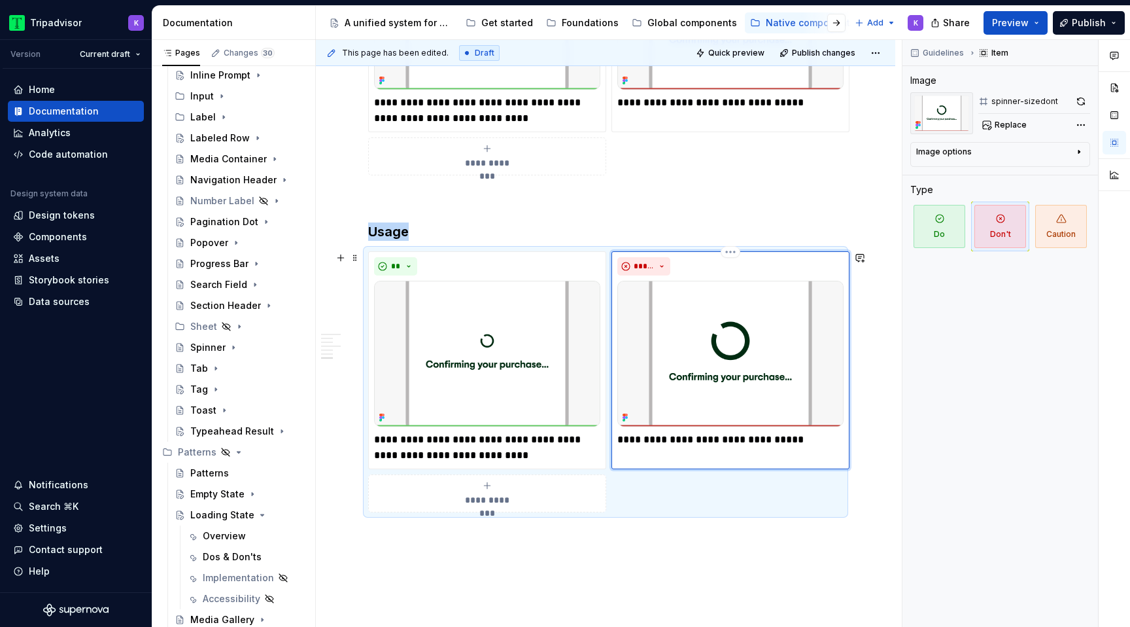
click at [695, 395] on img at bounding box center [730, 354] width 226 height 146
click at [1084, 100] on button "button" at bounding box center [1081, 101] width 18 height 18
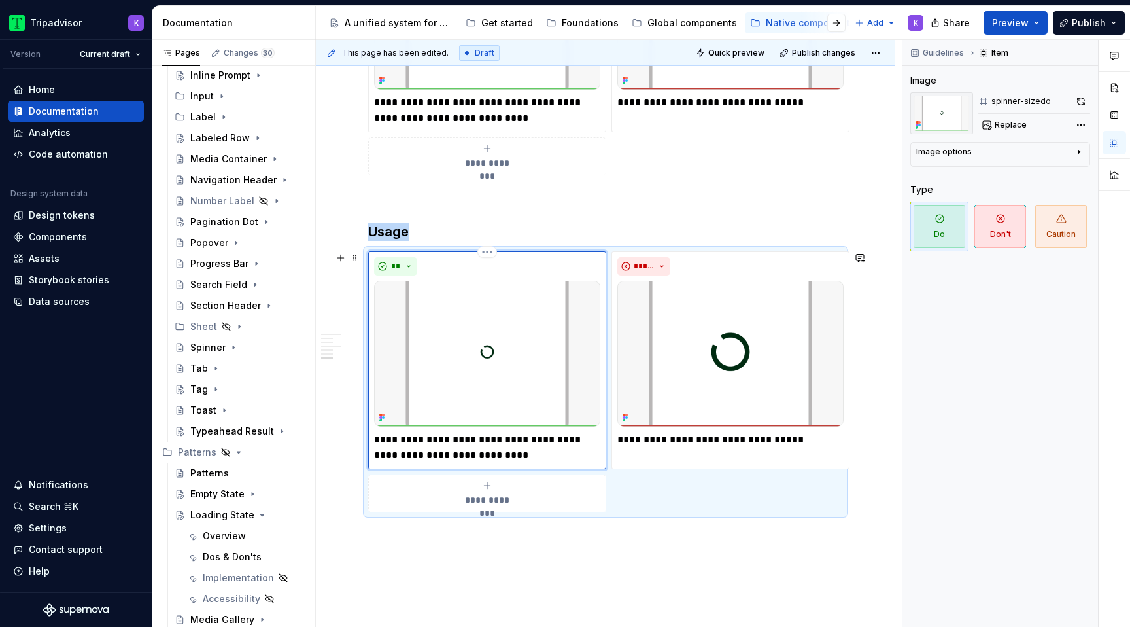
click at [501, 339] on img at bounding box center [487, 354] width 226 height 146
click at [1008, 128] on span "Replace" at bounding box center [1011, 125] width 32 height 10
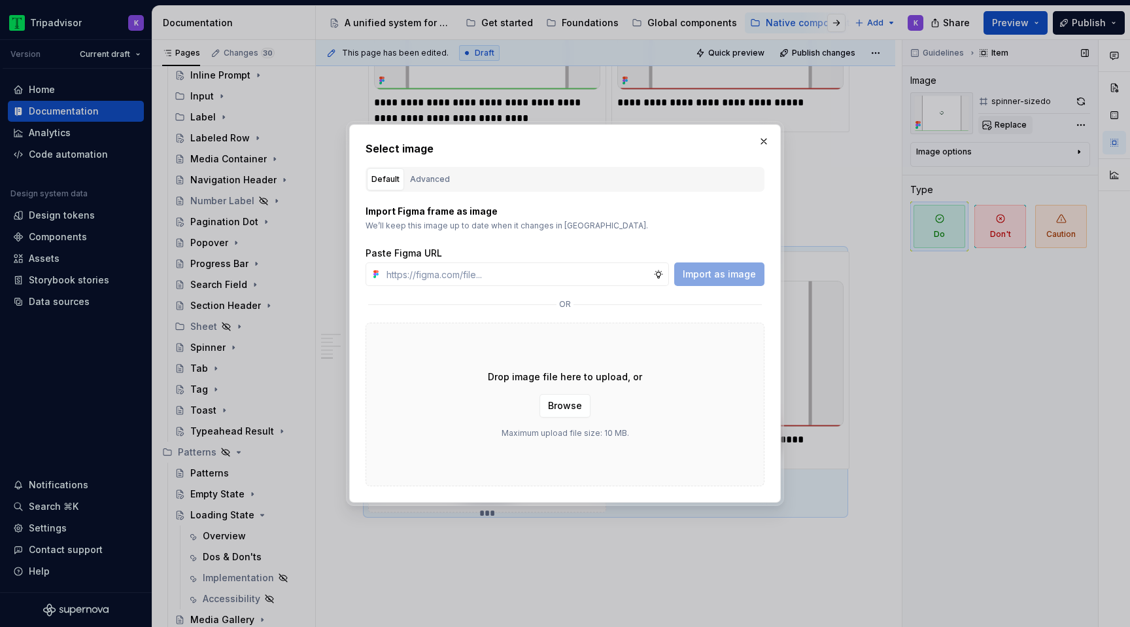
type textarea "*"
type input "[URL][DOMAIN_NAME]"
type textarea "*"
type input "[URL][DOMAIN_NAME]"
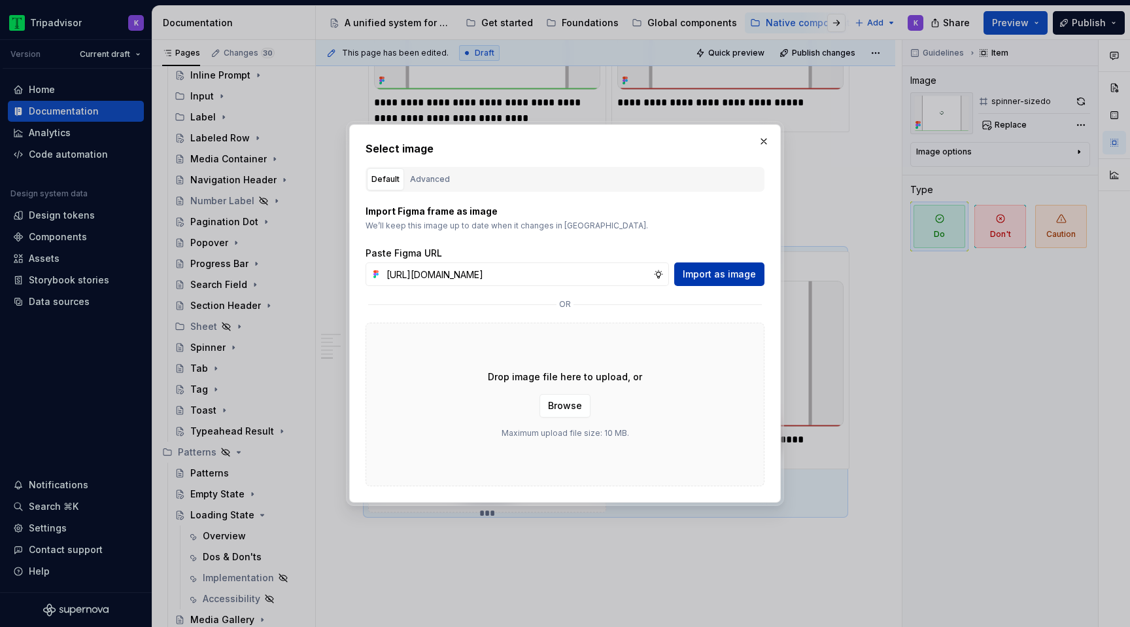
click at [717, 273] on span "Import as image" at bounding box center [719, 273] width 73 height 13
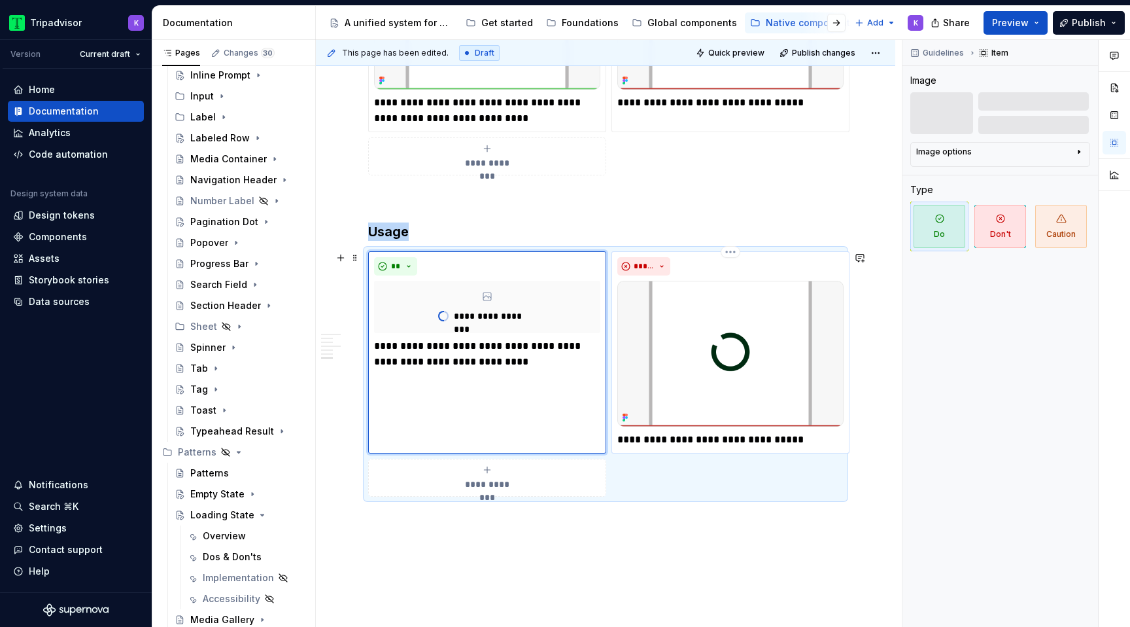
click at [698, 349] on img at bounding box center [730, 354] width 226 height 146
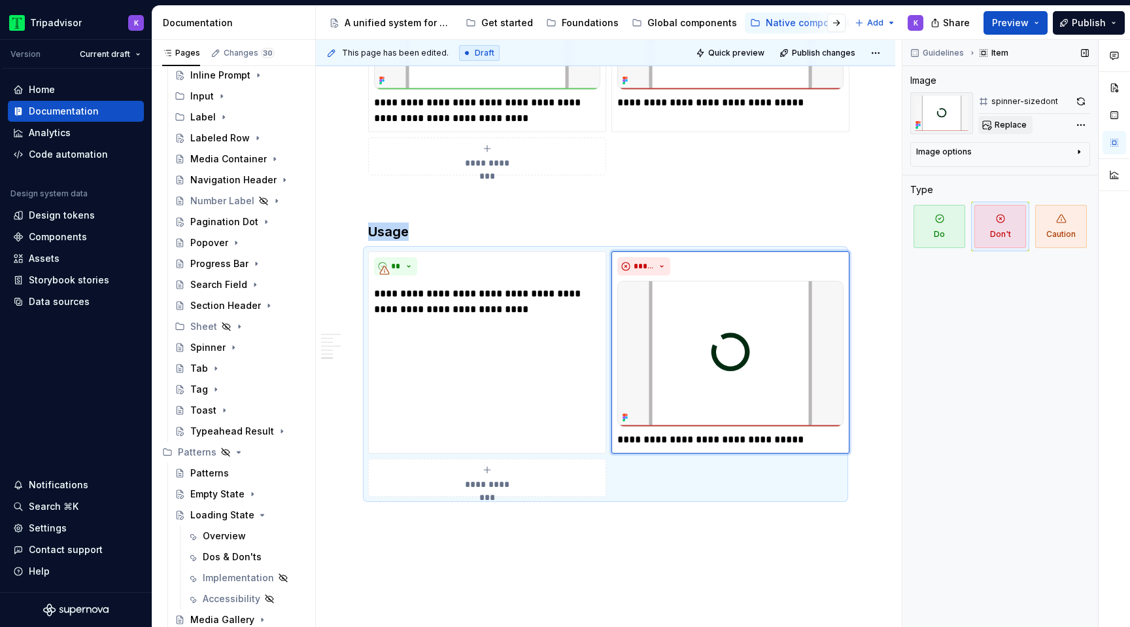
click at [1010, 118] on button "Replace" at bounding box center [1005, 125] width 54 height 18
type textarea "*"
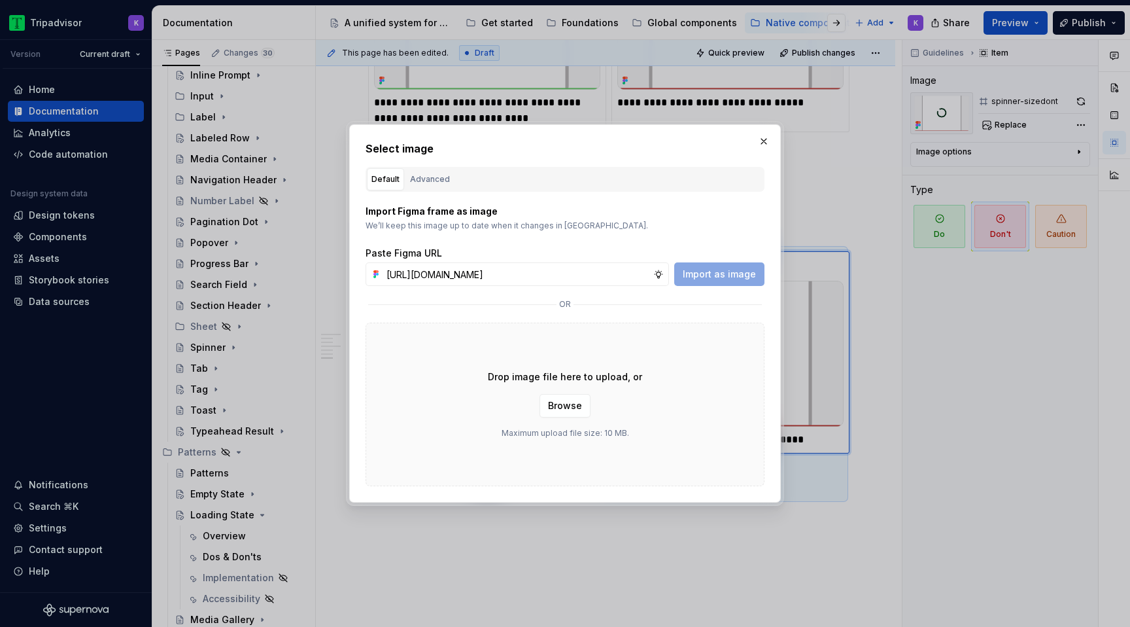
scroll to position [0, 332]
type input "[URL][DOMAIN_NAME]"
click at [715, 274] on span "Import as image" at bounding box center [719, 273] width 73 height 13
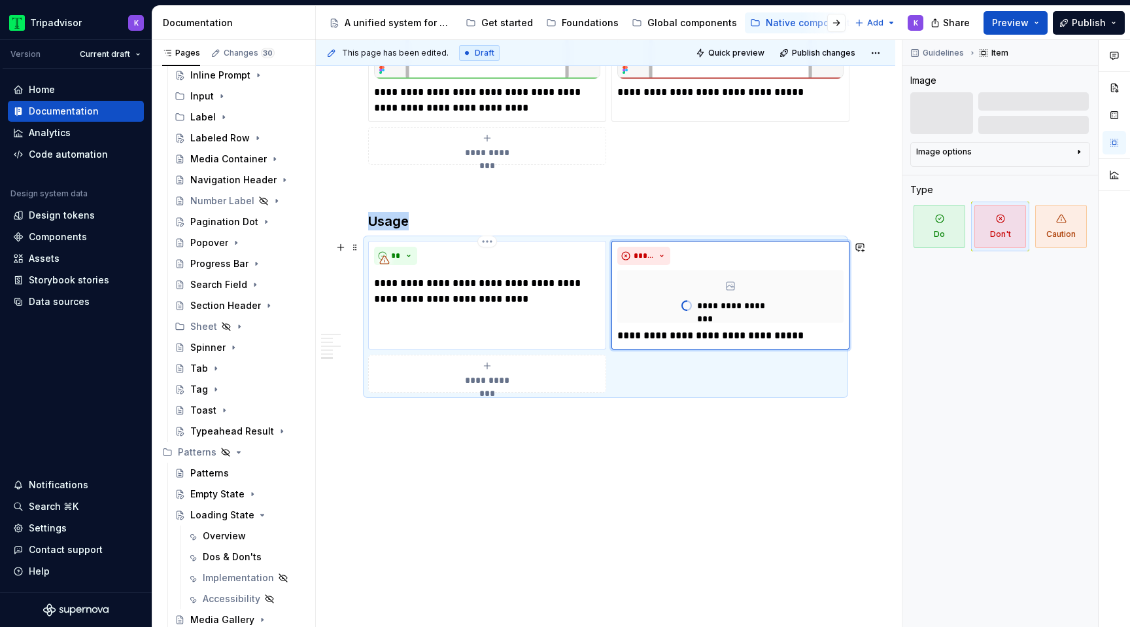
scroll to position [1194, 0]
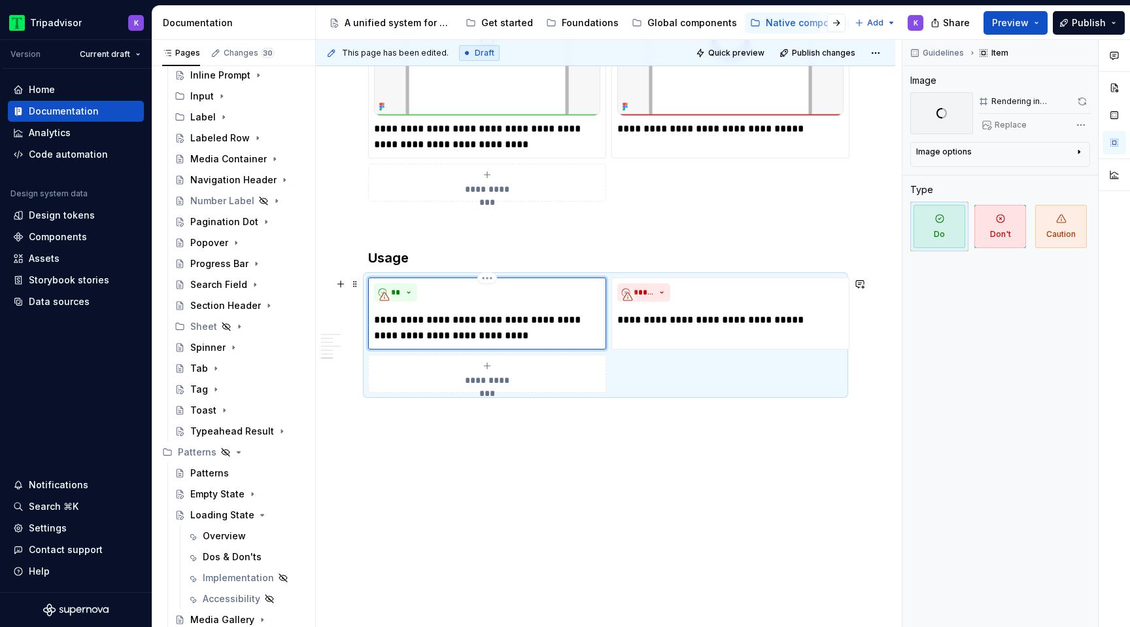
click at [543, 301] on div "**********" at bounding box center [487, 313] width 226 height 60
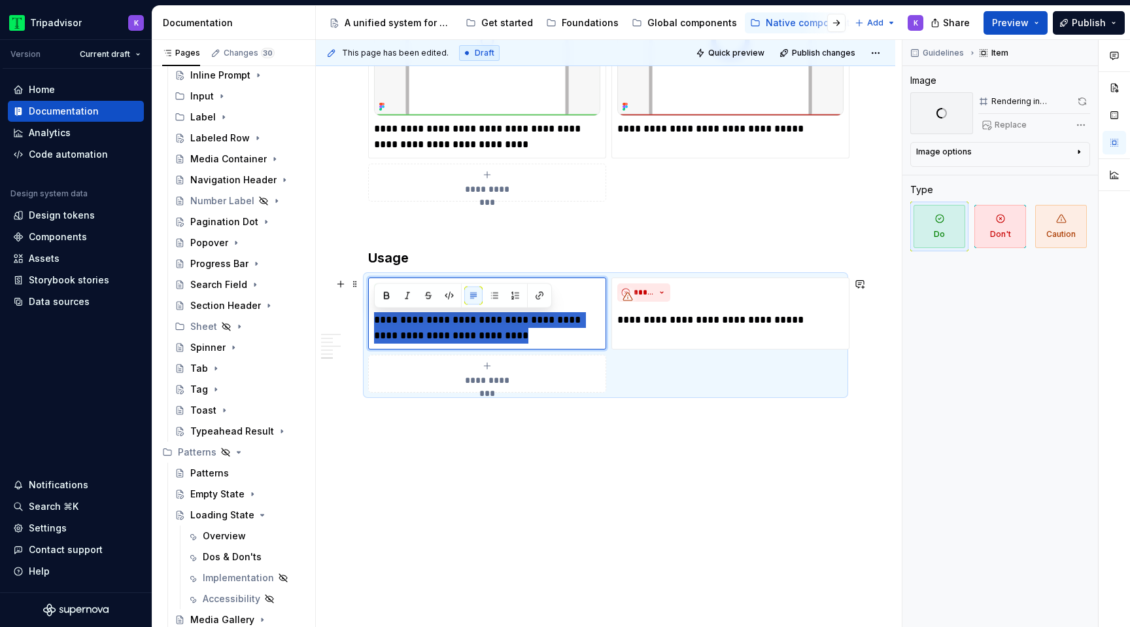
drag, startPoint x: 543, startPoint y: 338, endPoint x: 366, endPoint y: 318, distance: 178.3
click at [368, 318] on div "**********" at bounding box center [605, 334] width 475 height 115
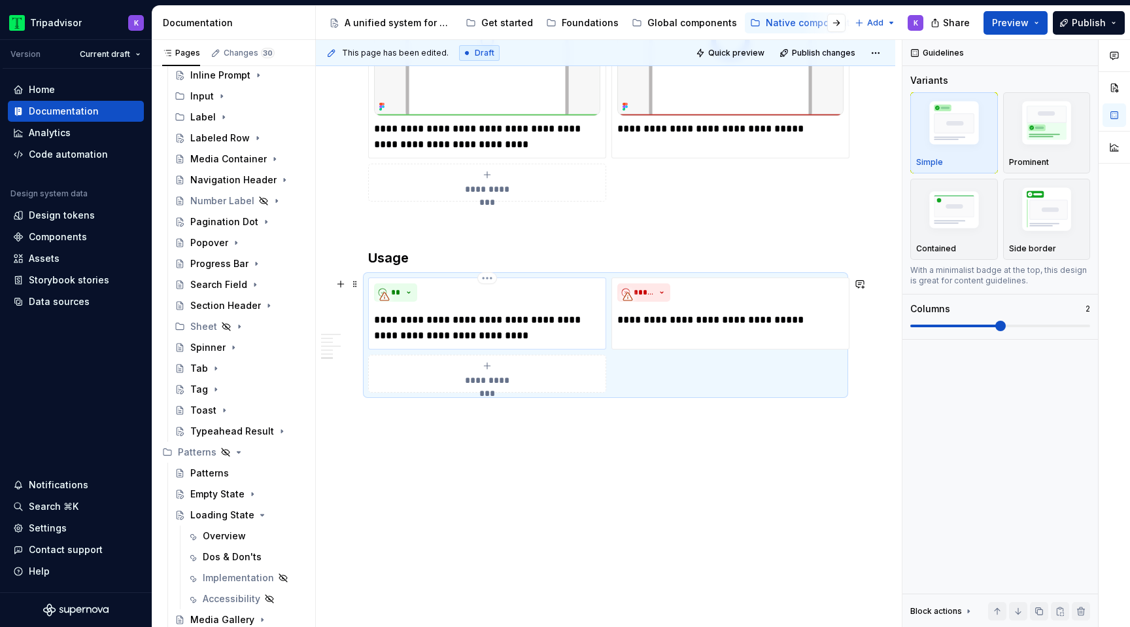
click at [490, 341] on p "**********" at bounding box center [487, 327] width 226 height 31
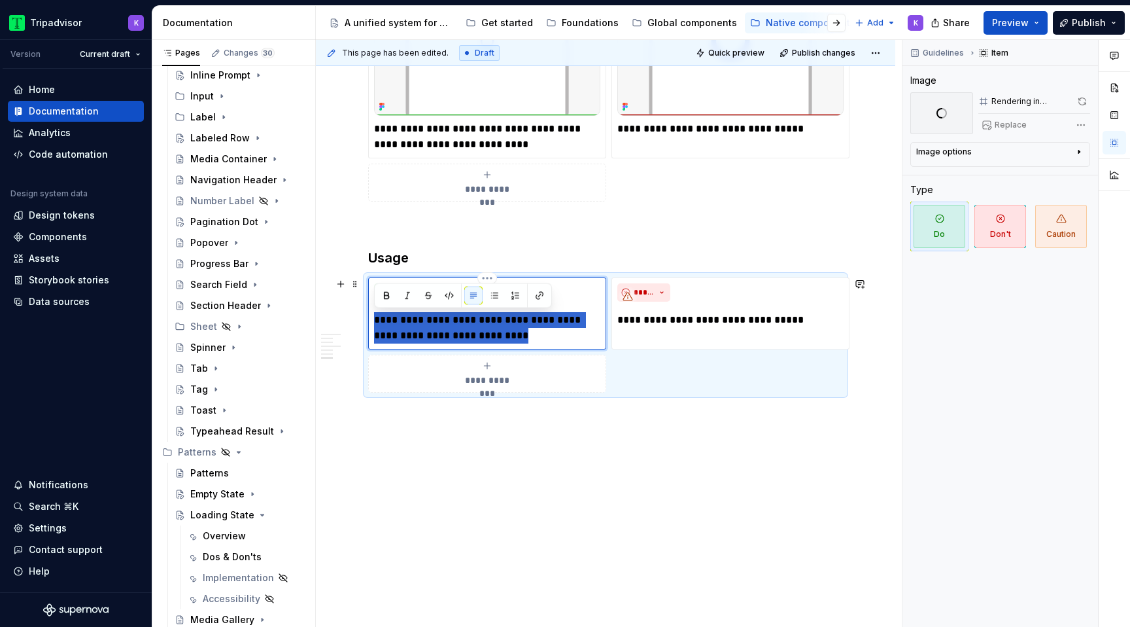
drag, startPoint x: 534, startPoint y: 334, endPoint x: 371, endPoint y: 324, distance: 163.1
click at [371, 324] on div "**********" at bounding box center [487, 313] width 238 height 72
type textarea "*"
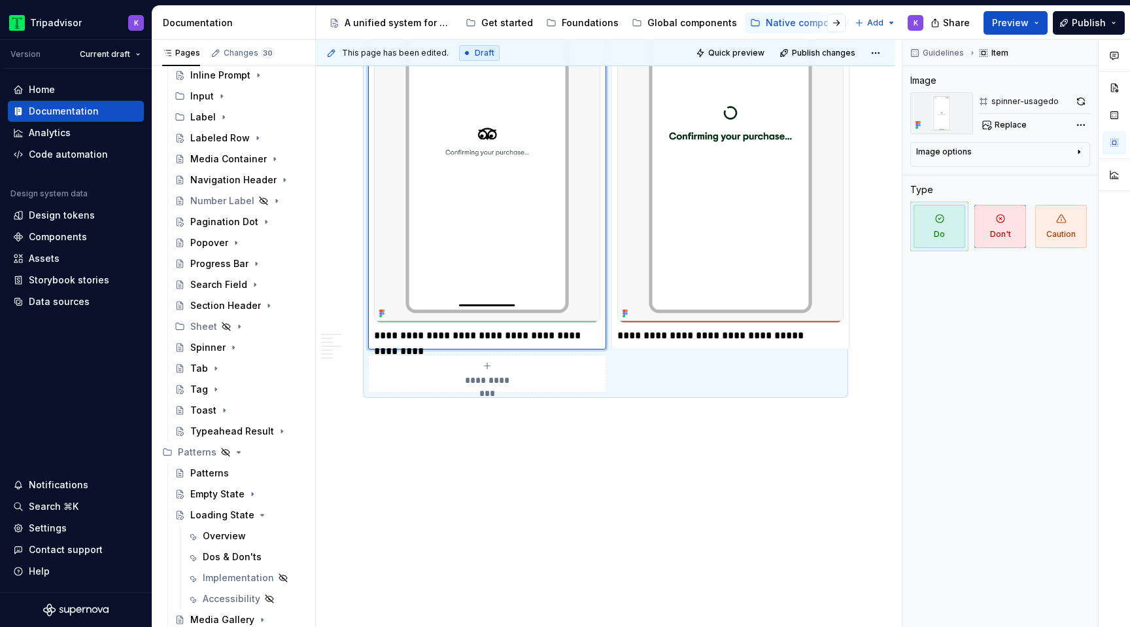
scroll to position [1558, 0]
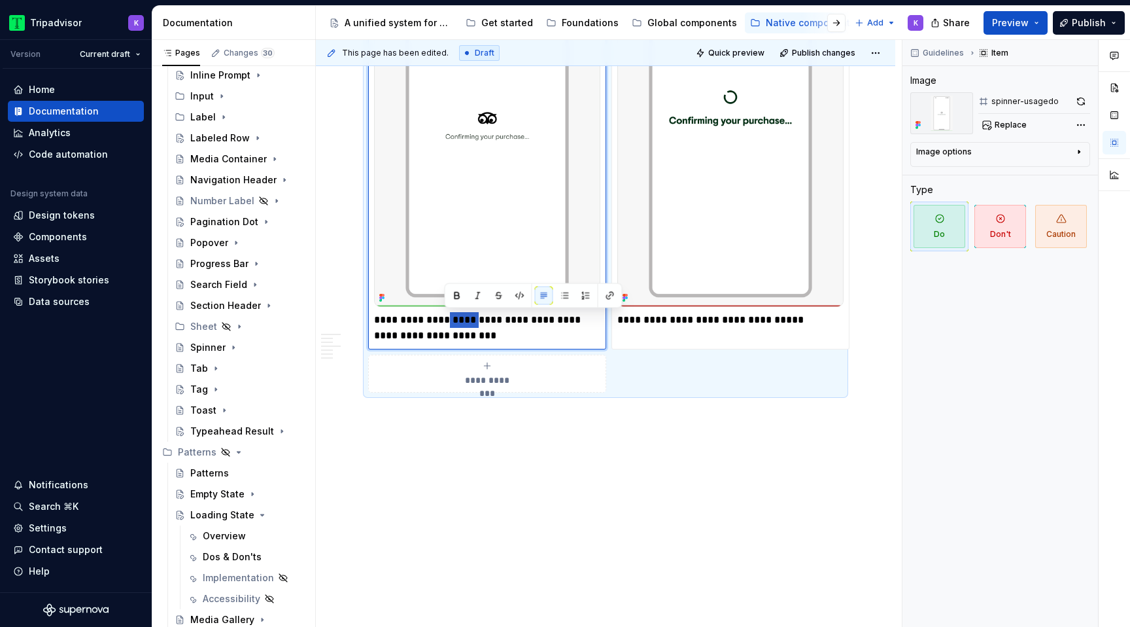
drag, startPoint x: 472, startPoint y: 316, endPoint x: 443, endPoint y: 316, distance: 28.8
click at [443, 316] on p "**********" at bounding box center [487, 327] width 226 height 31
click at [490, 349] on div "**********" at bounding box center [605, 152] width 475 height 479
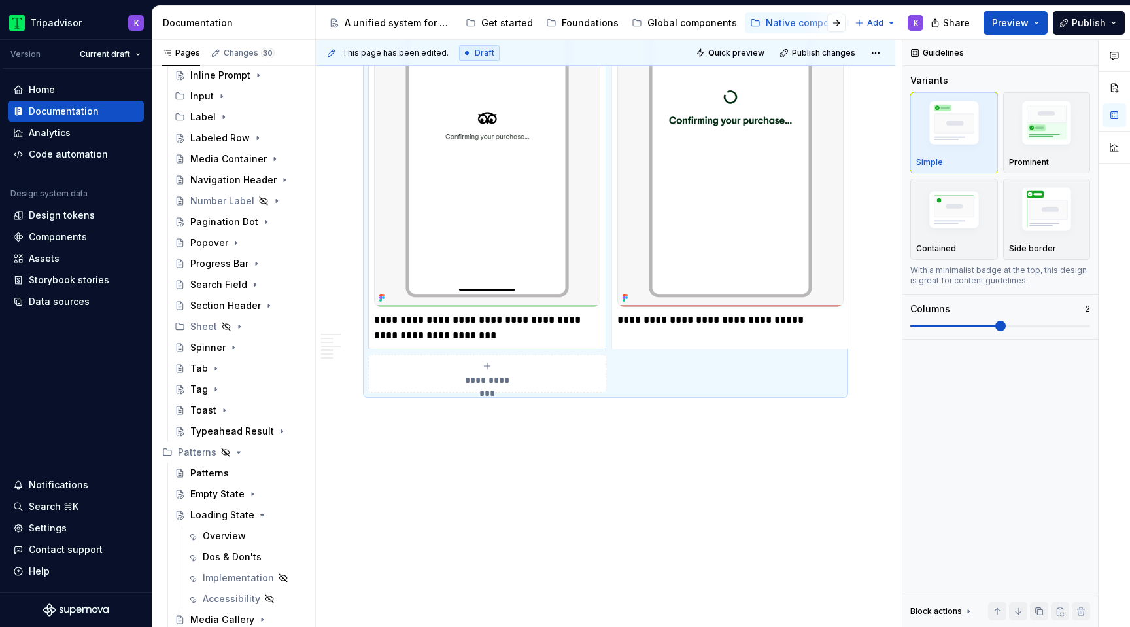
click at [473, 345] on div "**********" at bounding box center [487, 131] width 238 height 436
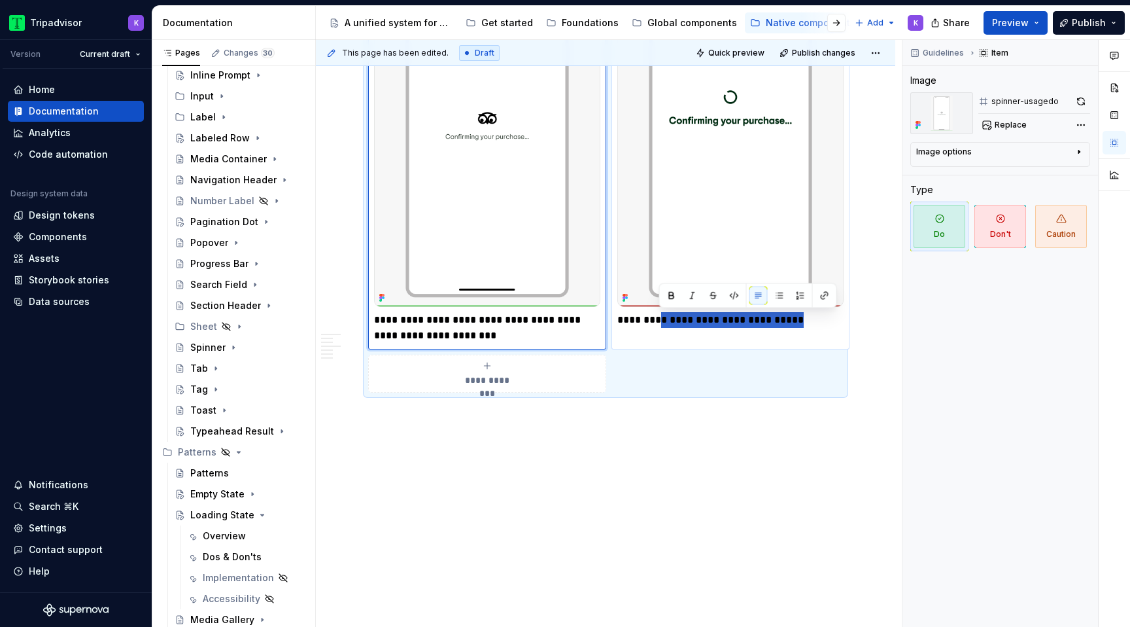
drag, startPoint x: 797, startPoint y: 324, endPoint x: 657, endPoint y: 324, distance: 140.0
click at [657, 324] on p "**********" at bounding box center [730, 320] width 226 height 16
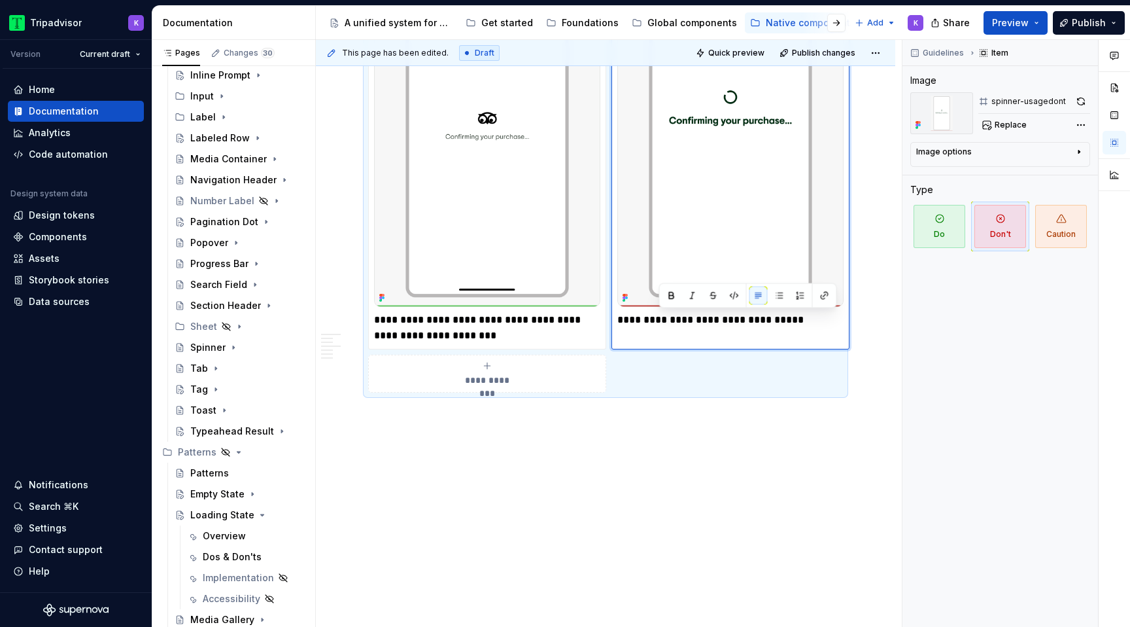
type textarea "*"
click at [444, 338] on p "**********" at bounding box center [487, 327] width 226 height 31
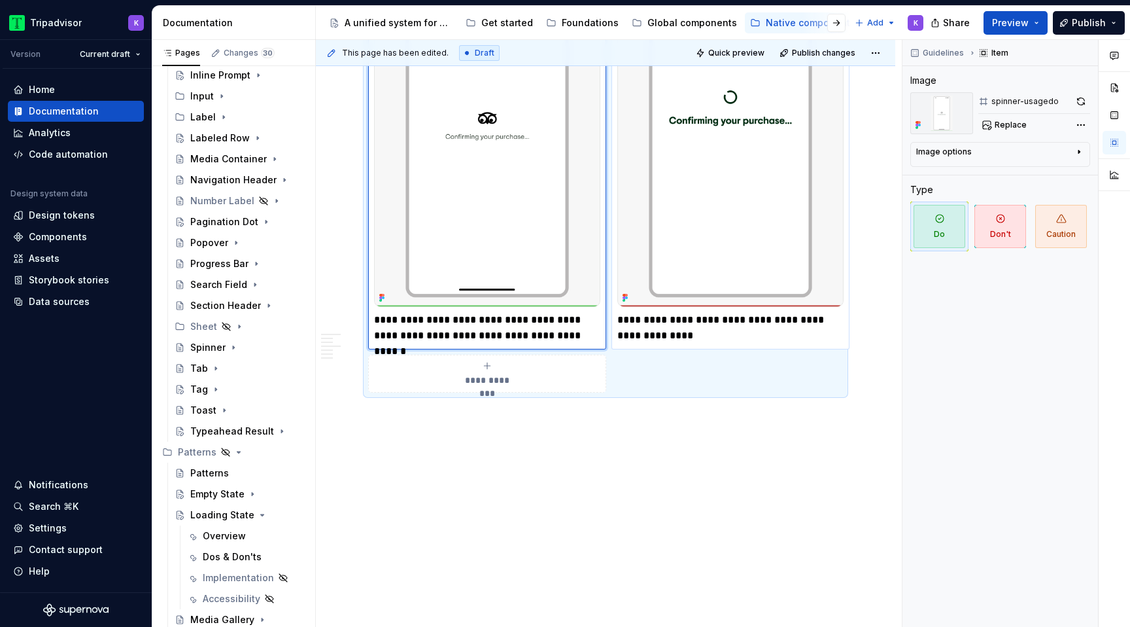
click at [713, 334] on p "**********" at bounding box center [730, 327] width 226 height 31
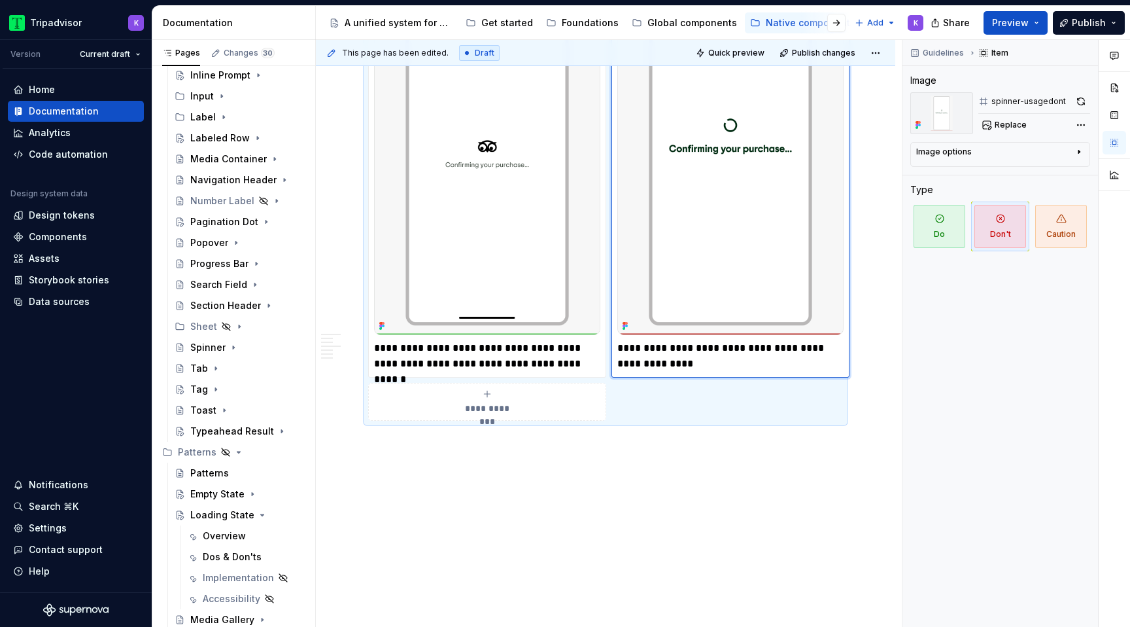
scroll to position [1512, 0]
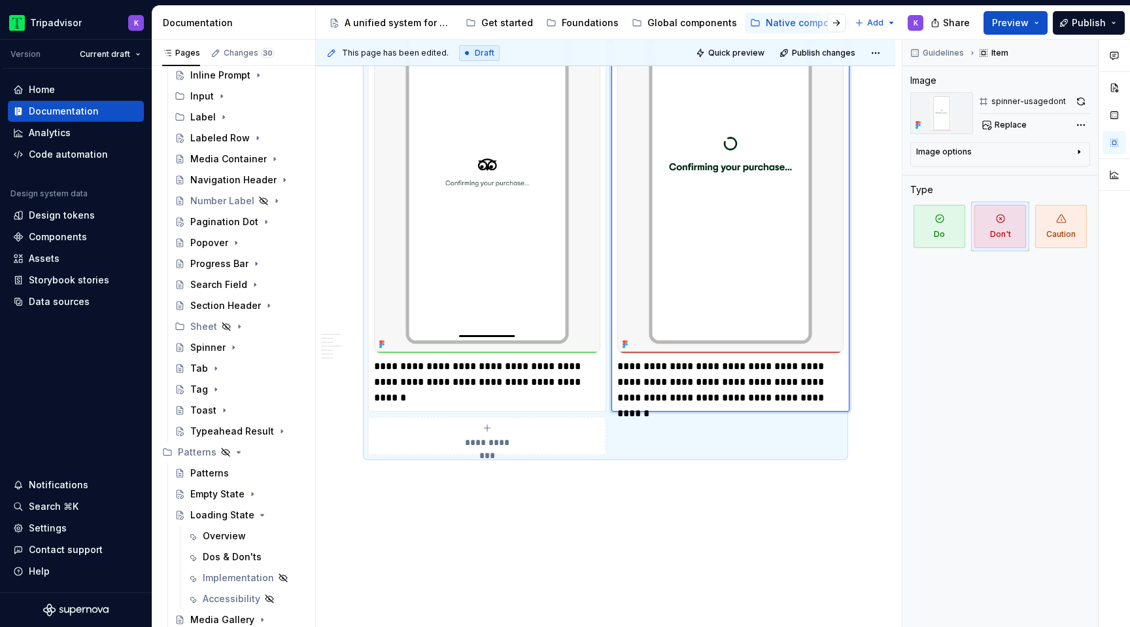
click at [792, 379] on p "**********" at bounding box center [730, 381] width 226 height 47
click at [836, 403] on p "**********" at bounding box center [730, 381] width 226 height 47
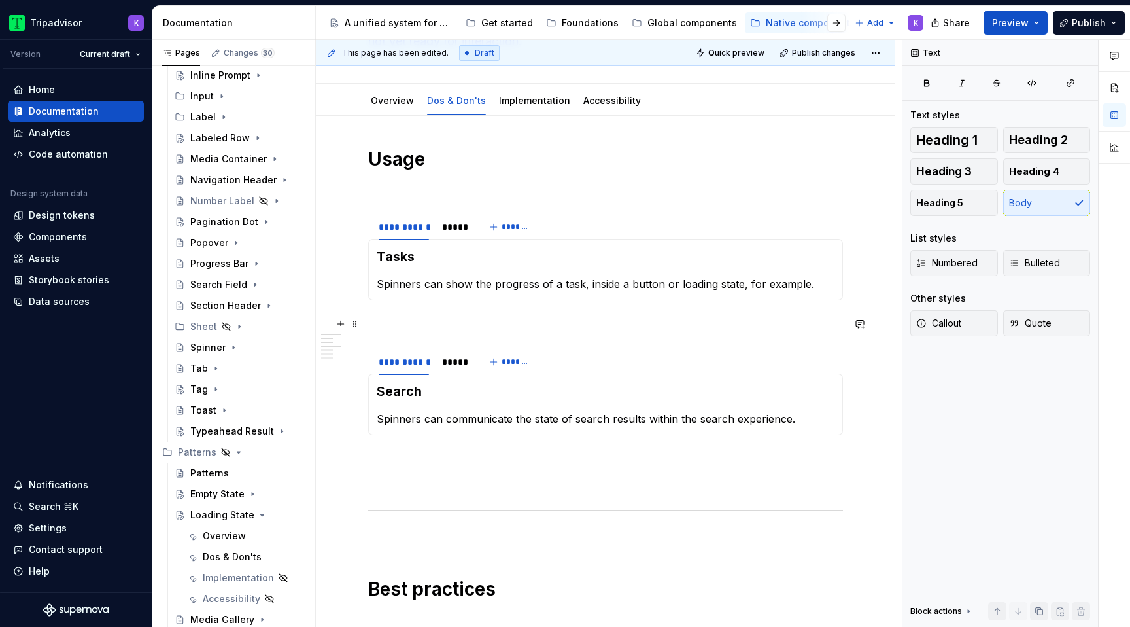
scroll to position [0, 0]
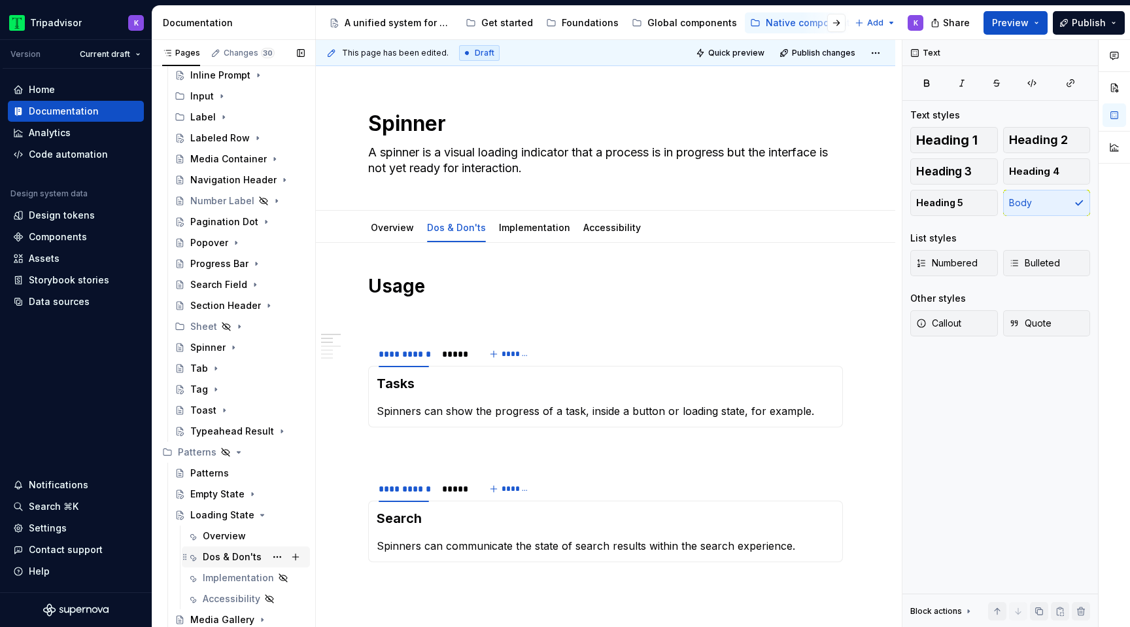
click at [229, 553] on div "Dos & Don'ts" at bounding box center [232, 556] width 59 height 13
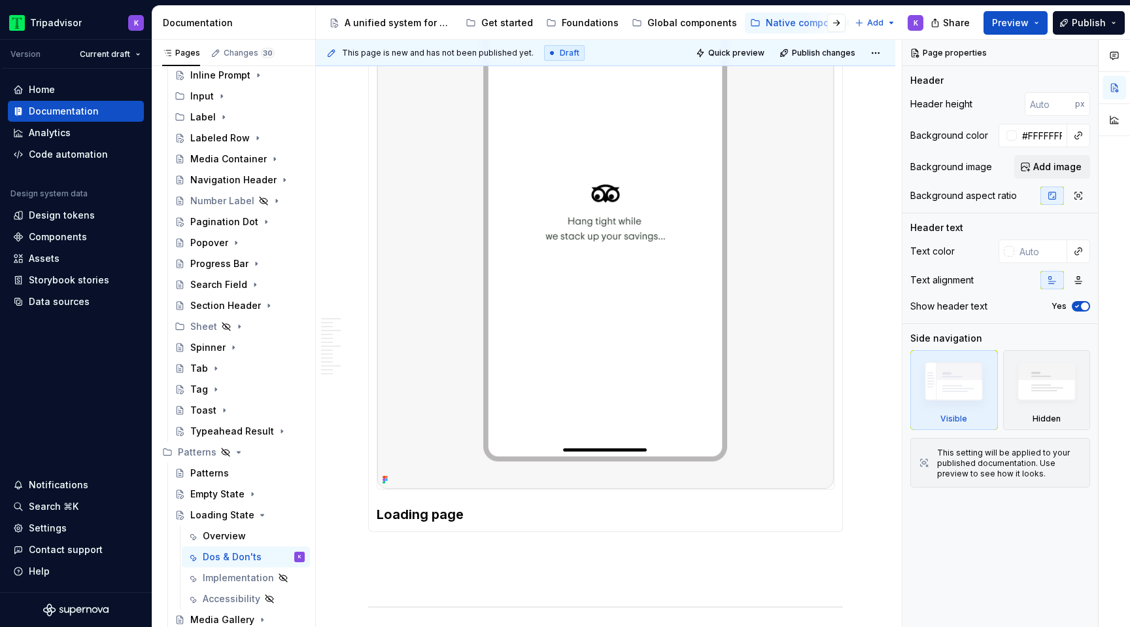
scroll to position [988, 0]
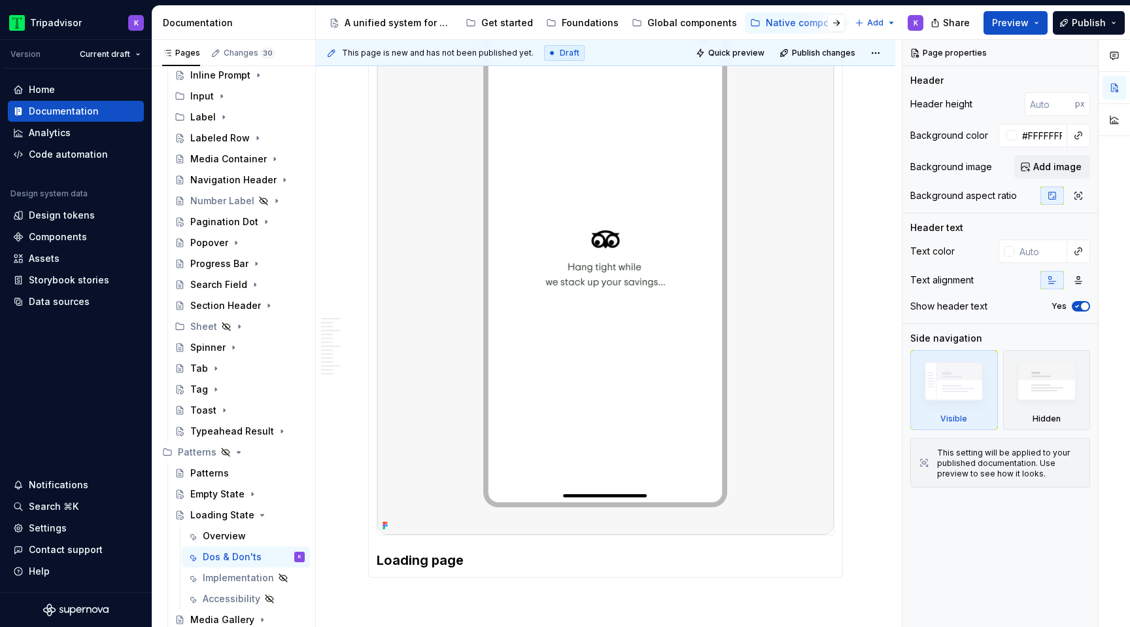
type textarea "*"
click at [494, 569] on h3 "Loading page" at bounding box center [606, 560] width 458 height 18
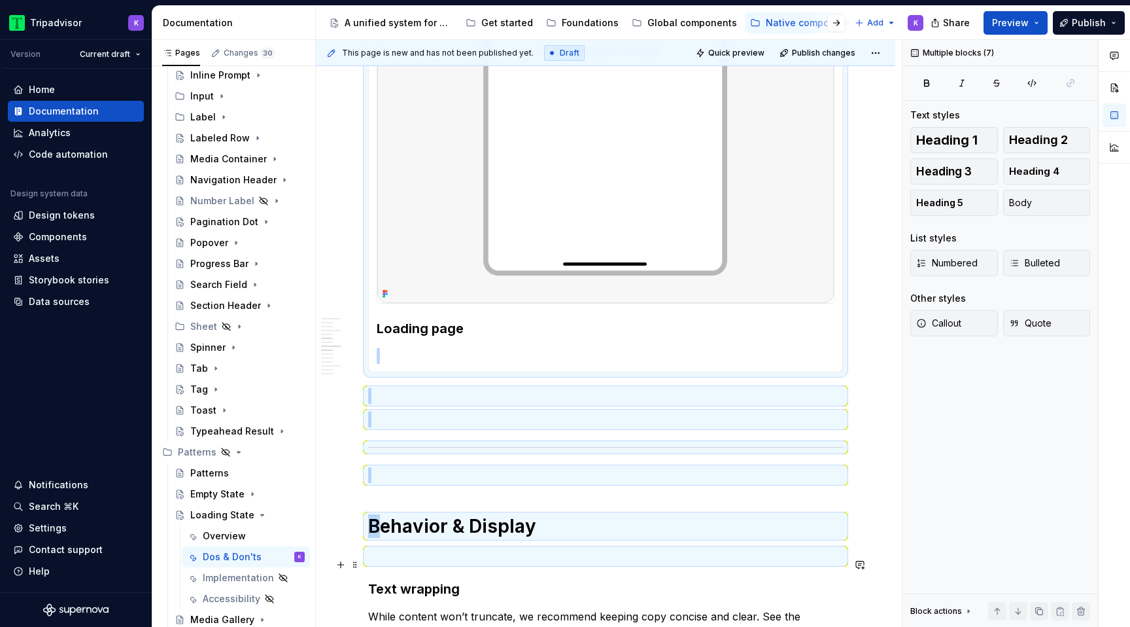
scroll to position [1222, 0]
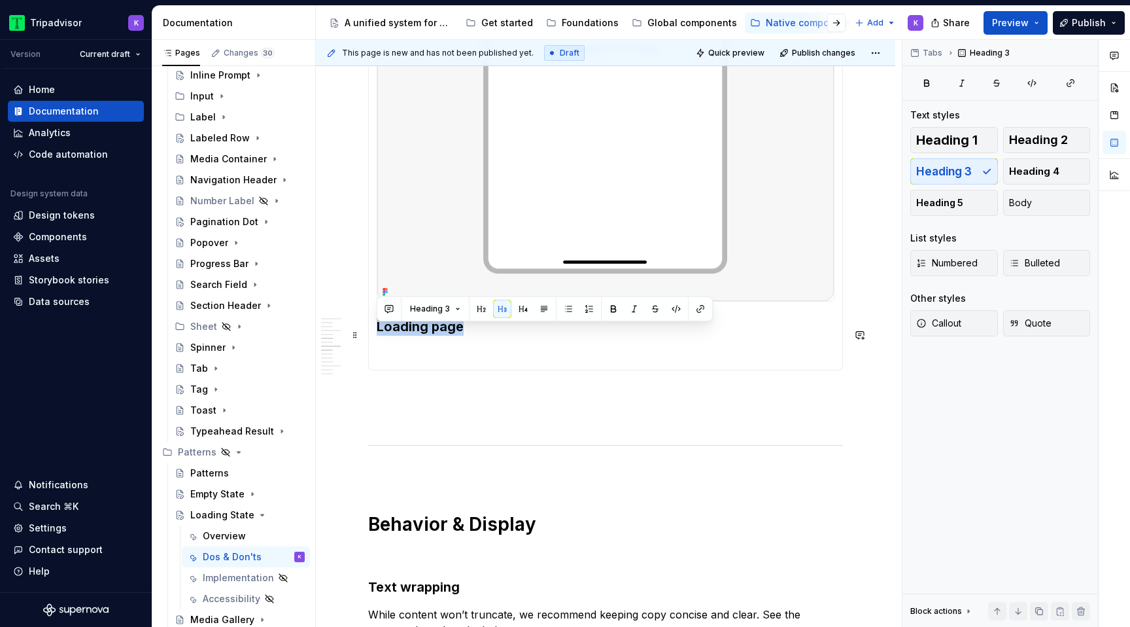
drag, startPoint x: 460, startPoint y: 568, endPoint x: 377, endPoint y: 337, distance: 244.9
click at [376, 337] on div "Loading page Spinner" at bounding box center [605, 45] width 475 height 650
click at [404, 362] on p at bounding box center [606, 354] width 458 height 16
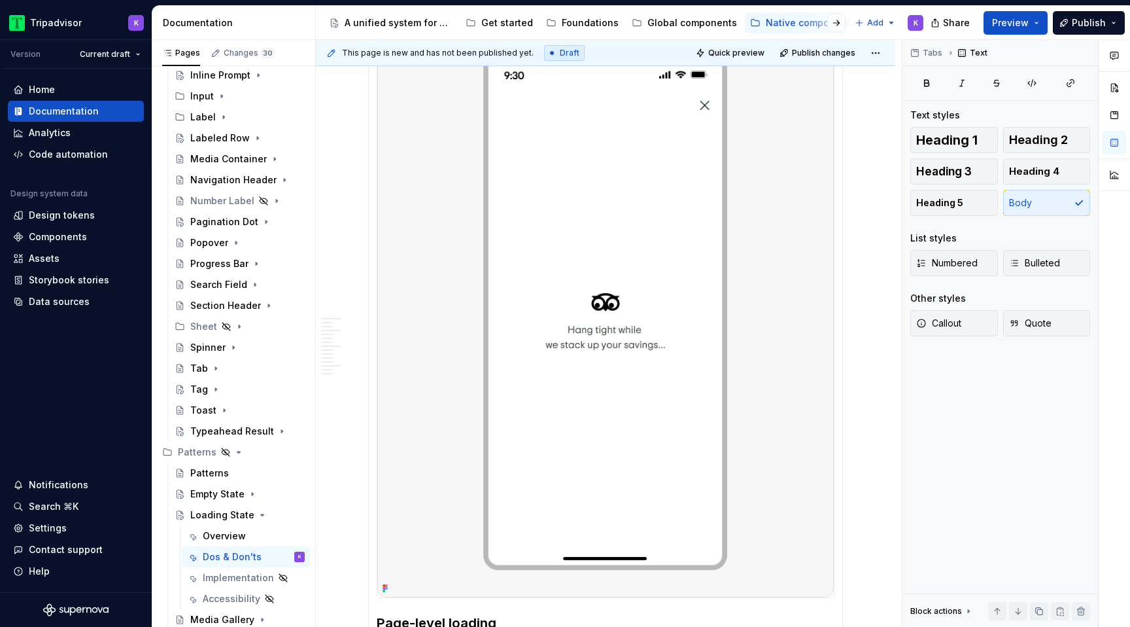
scroll to position [761, 0]
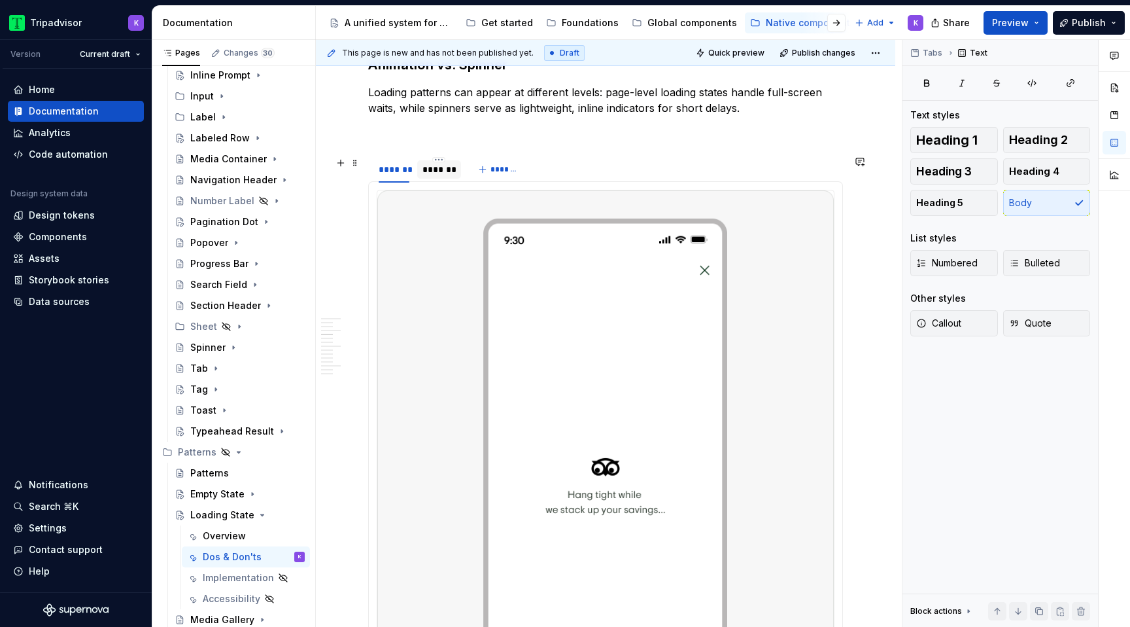
click at [430, 171] on div "*******" at bounding box center [438, 169] width 33 height 13
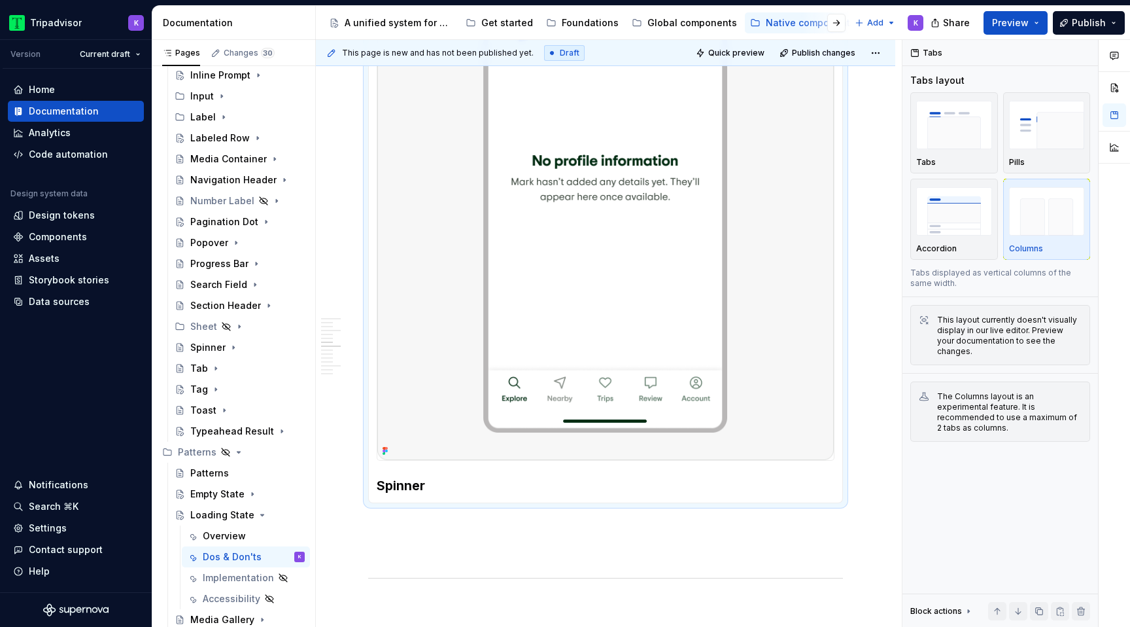
scroll to position [1119, 0]
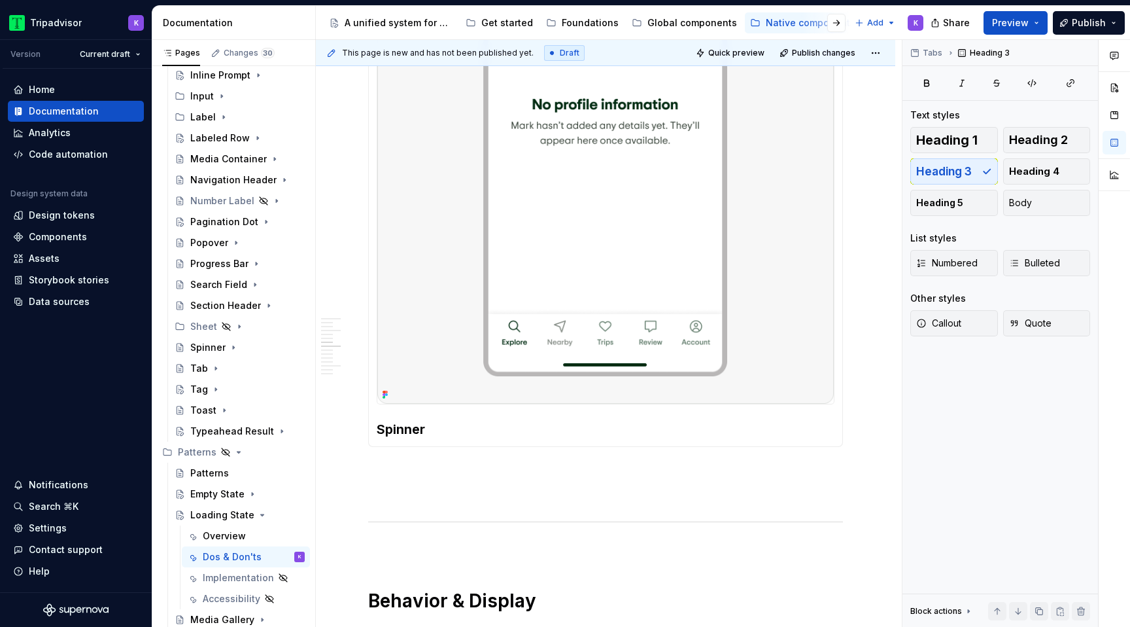
click at [599, 447] on div "Page-level loading Used when an entire screen or flow is waiting on content to …" at bounding box center [605, 135] width 475 height 624
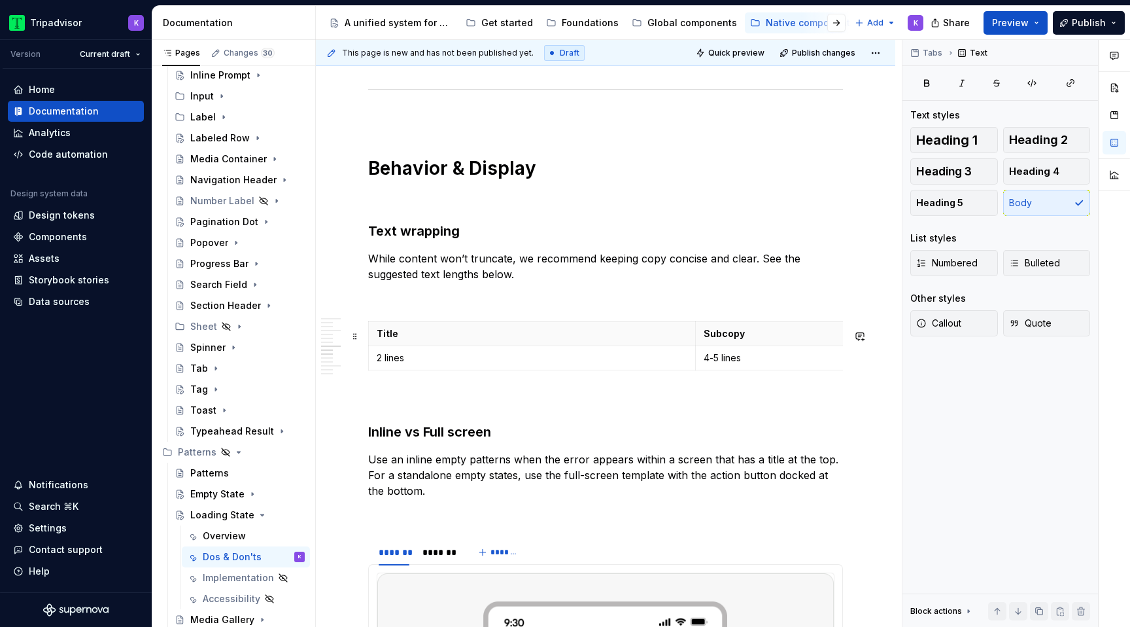
scroll to position [1887, 0]
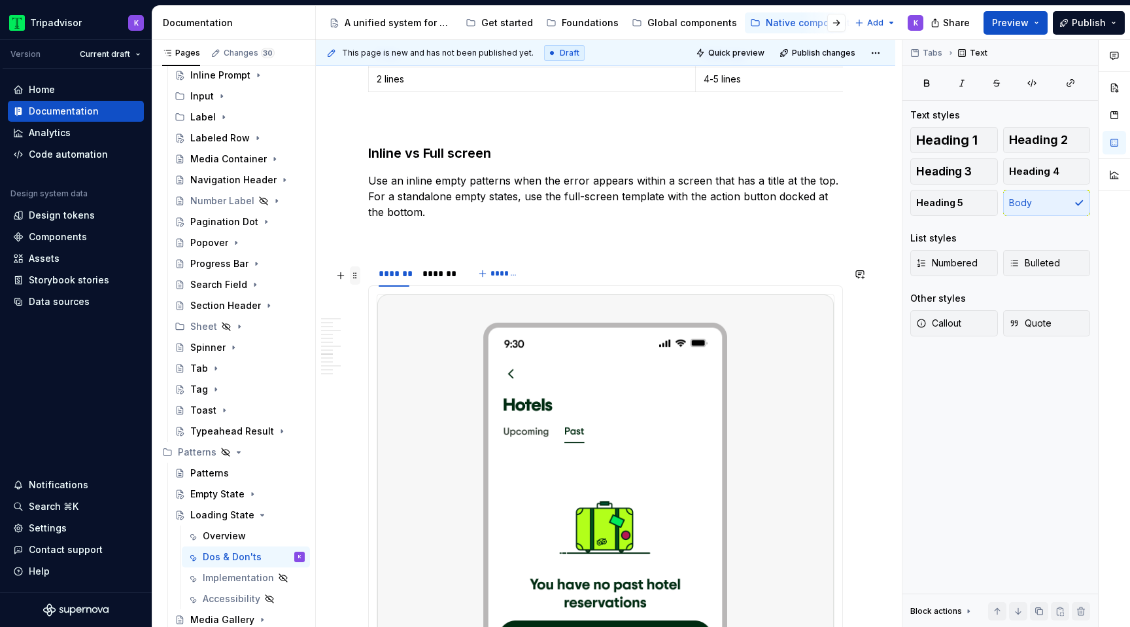
click at [356, 279] on span at bounding box center [355, 275] width 10 height 18
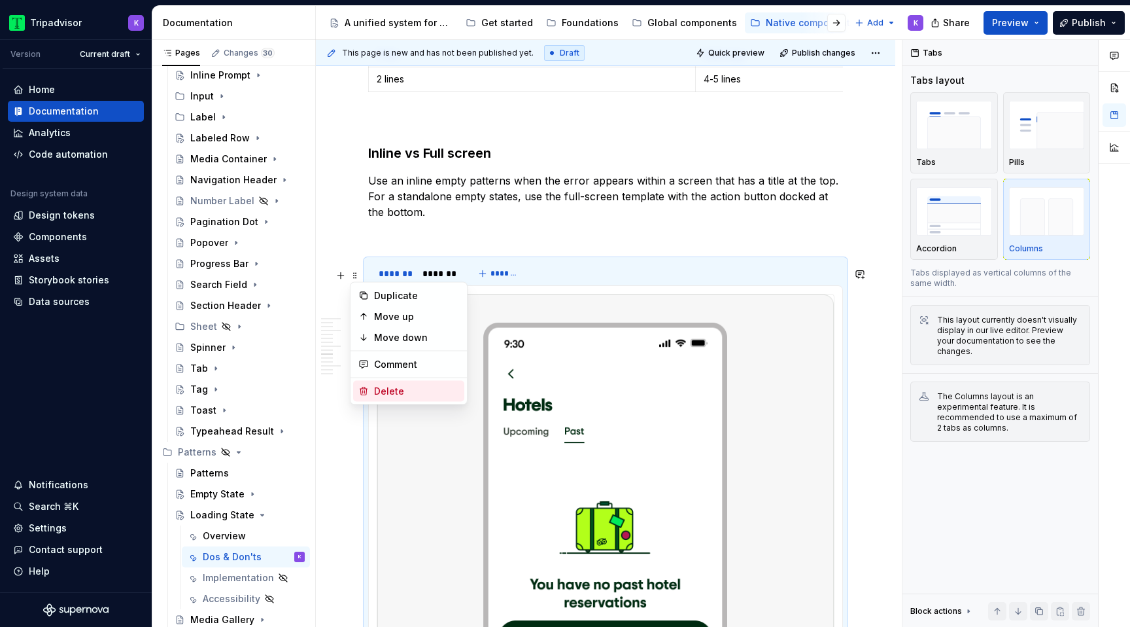
click at [405, 392] on div "Delete" at bounding box center [416, 391] width 85 height 13
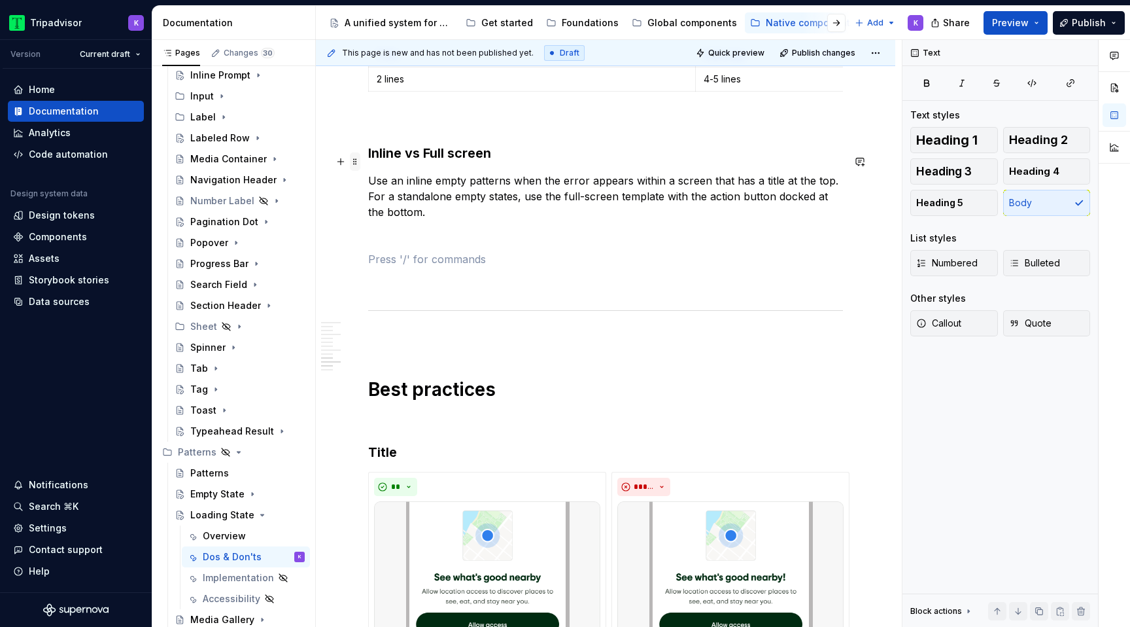
click at [358, 163] on span at bounding box center [355, 161] width 10 height 18
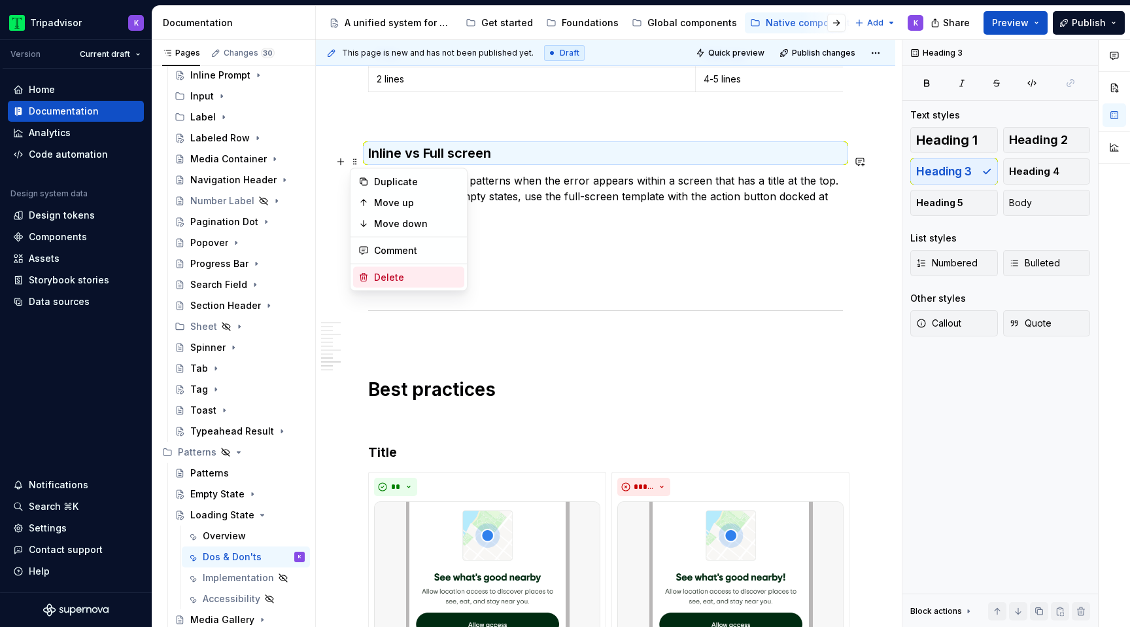
click at [385, 279] on div "Delete" at bounding box center [416, 277] width 85 height 13
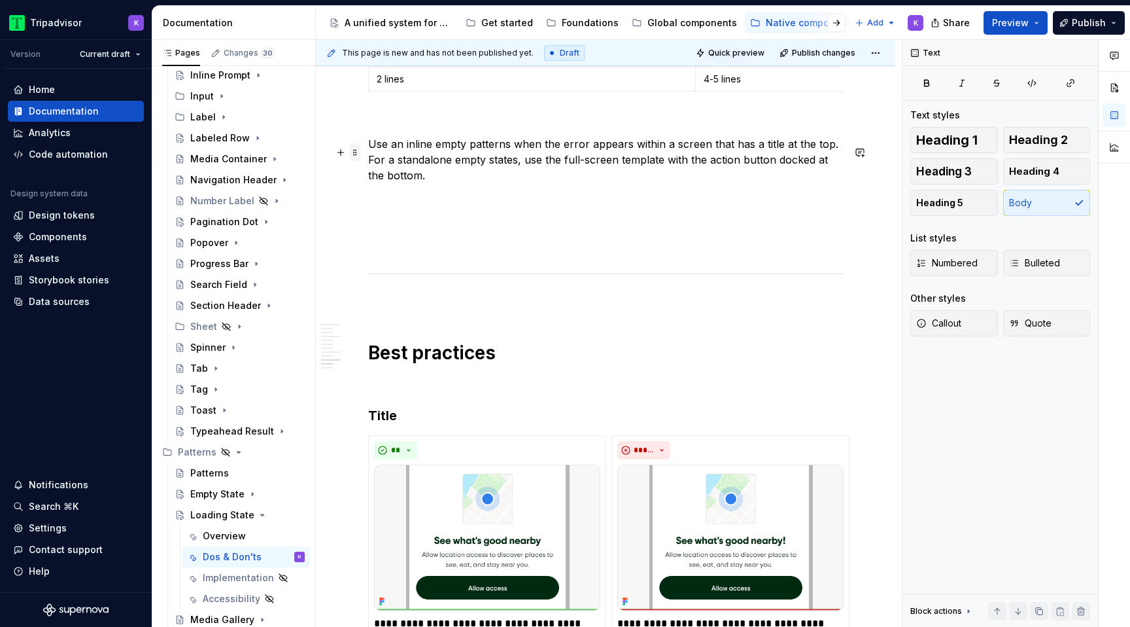
click at [354, 158] on span at bounding box center [355, 152] width 10 height 18
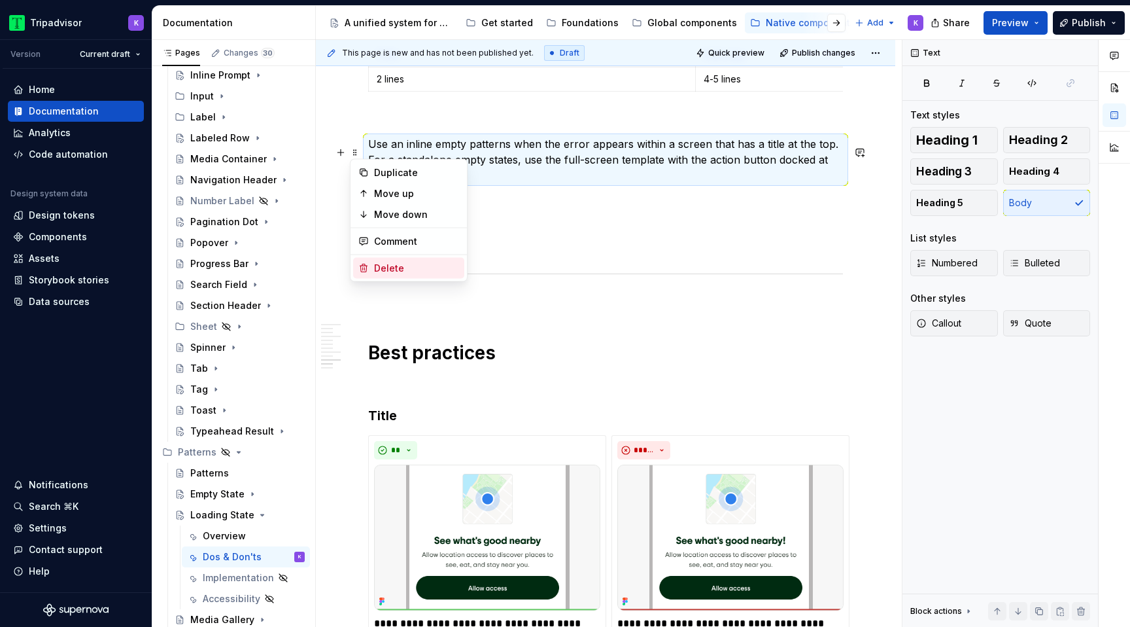
click at [420, 269] on div "Delete" at bounding box center [416, 268] width 85 height 13
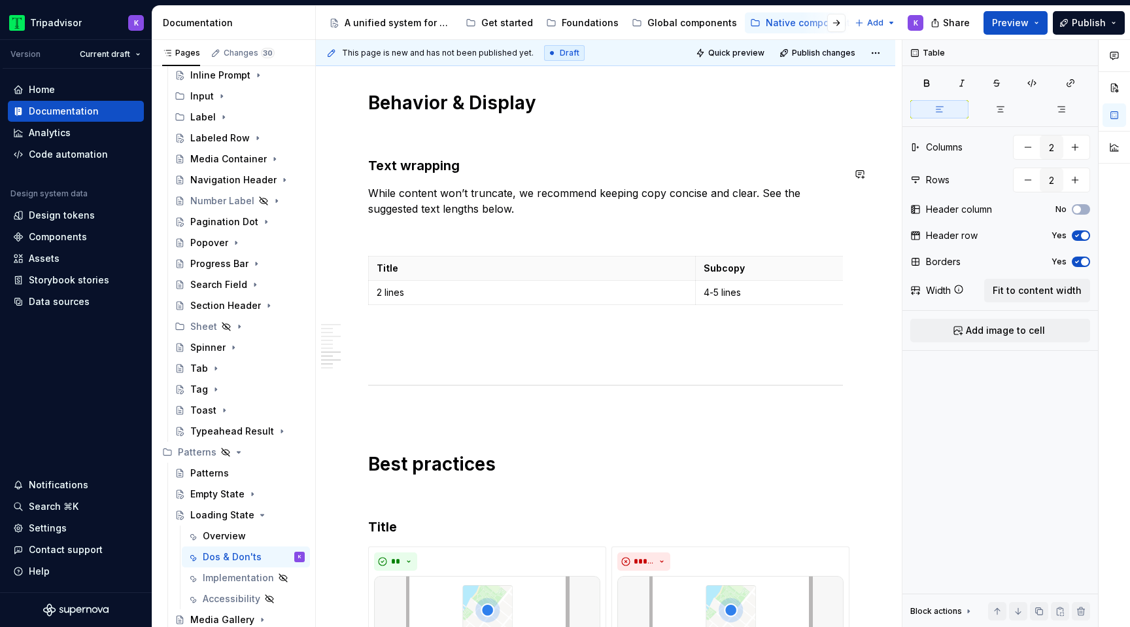
scroll to position [1634, 0]
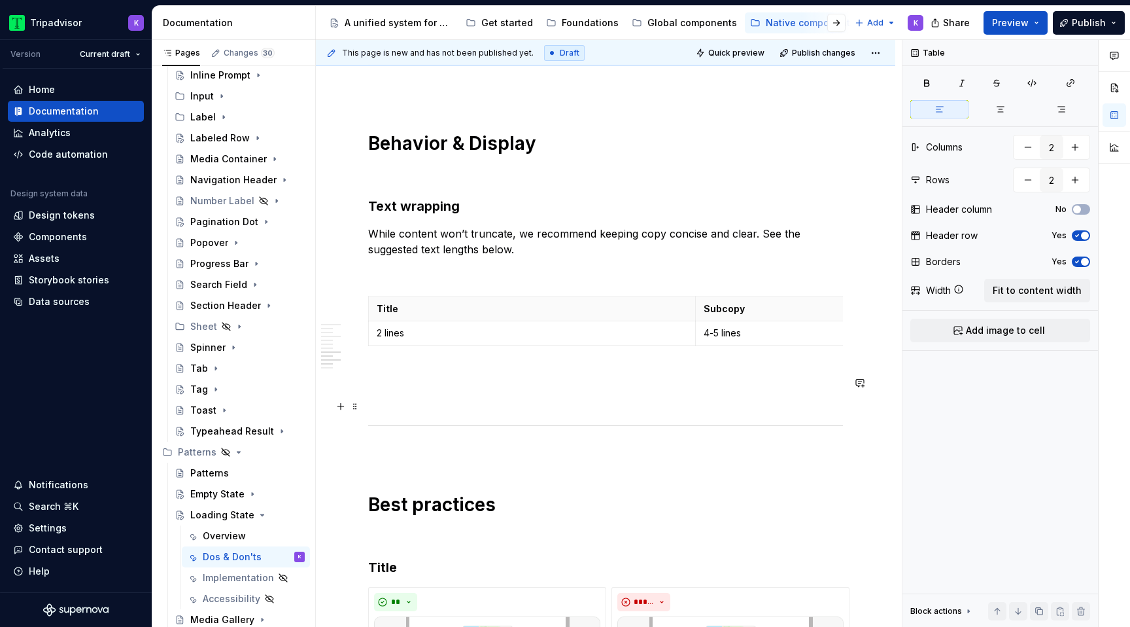
click at [428, 398] on p at bounding box center [605, 398] width 475 height 16
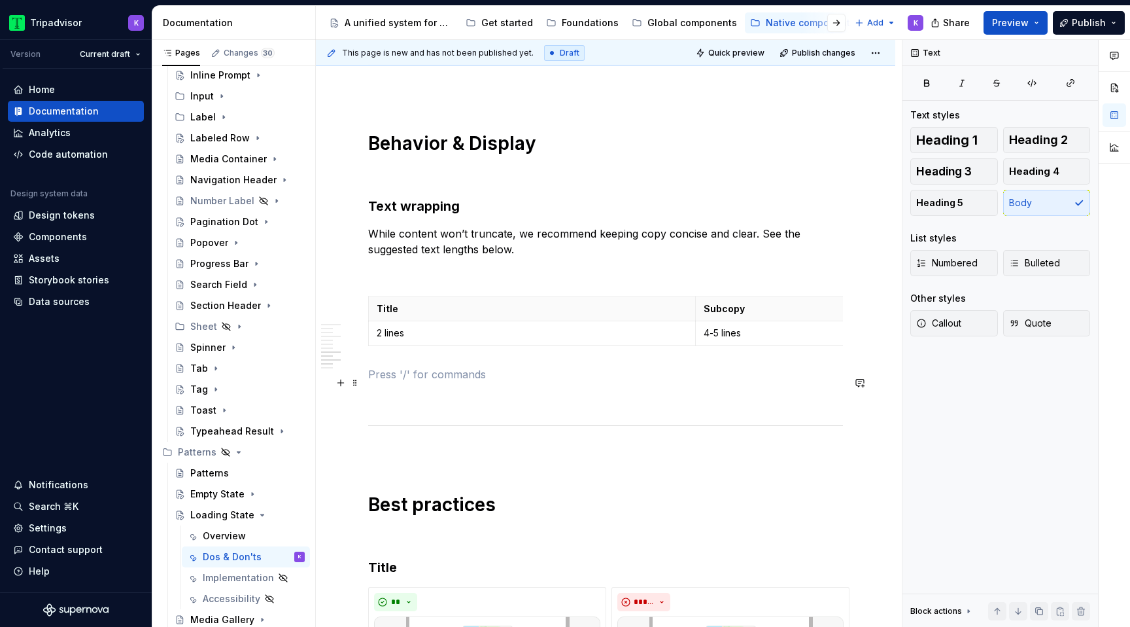
click at [425, 380] on p at bounding box center [605, 374] width 475 height 16
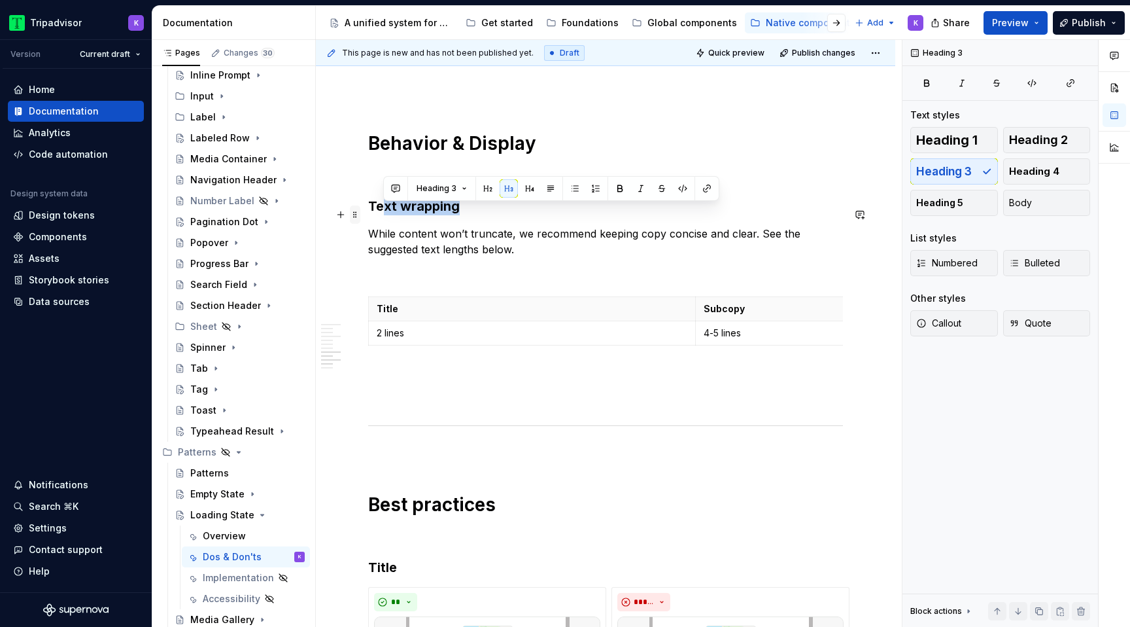
drag, startPoint x: 464, startPoint y: 216, endPoint x: 356, endPoint y: 216, distance: 108.6
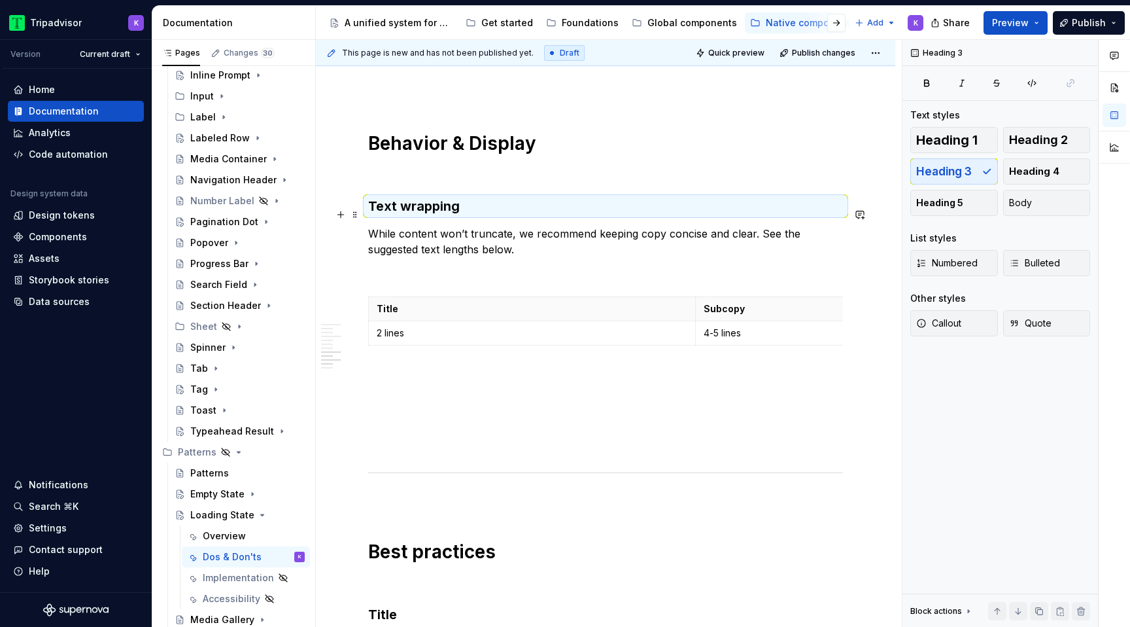
click at [464, 215] on h3 "Text wrapping" at bounding box center [605, 206] width 475 height 18
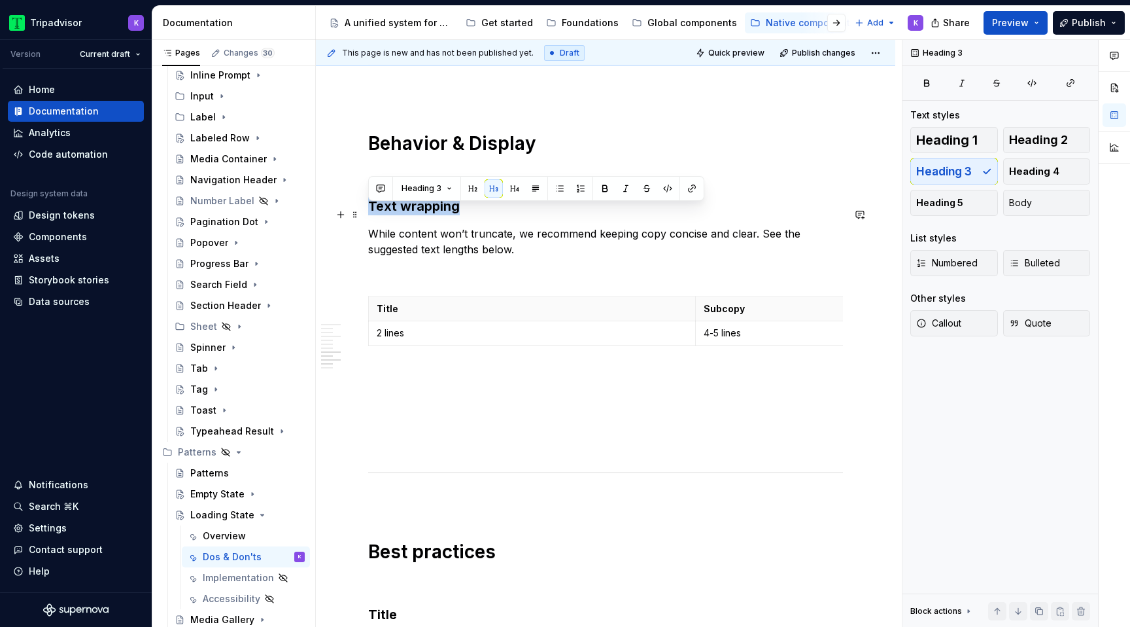
drag, startPoint x: 463, startPoint y: 215, endPoint x: 367, endPoint y: 214, distance: 96.1
click at [367, 214] on div "**********" at bounding box center [605, 58] width 579 height 2866
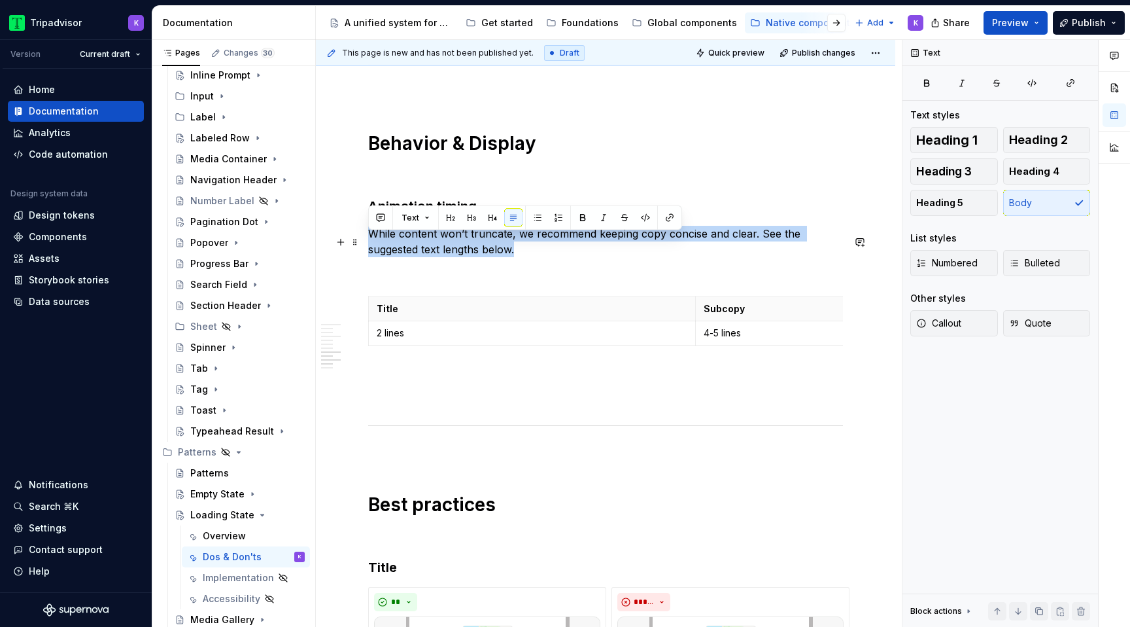
drag, startPoint x: 519, startPoint y: 254, endPoint x: 369, endPoint y: 243, distance: 150.8
click at [369, 243] on p "While content won’t truncate, we recommend keeping copy concise and clear. See …" at bounding box center [605, 241] width 475 height 31
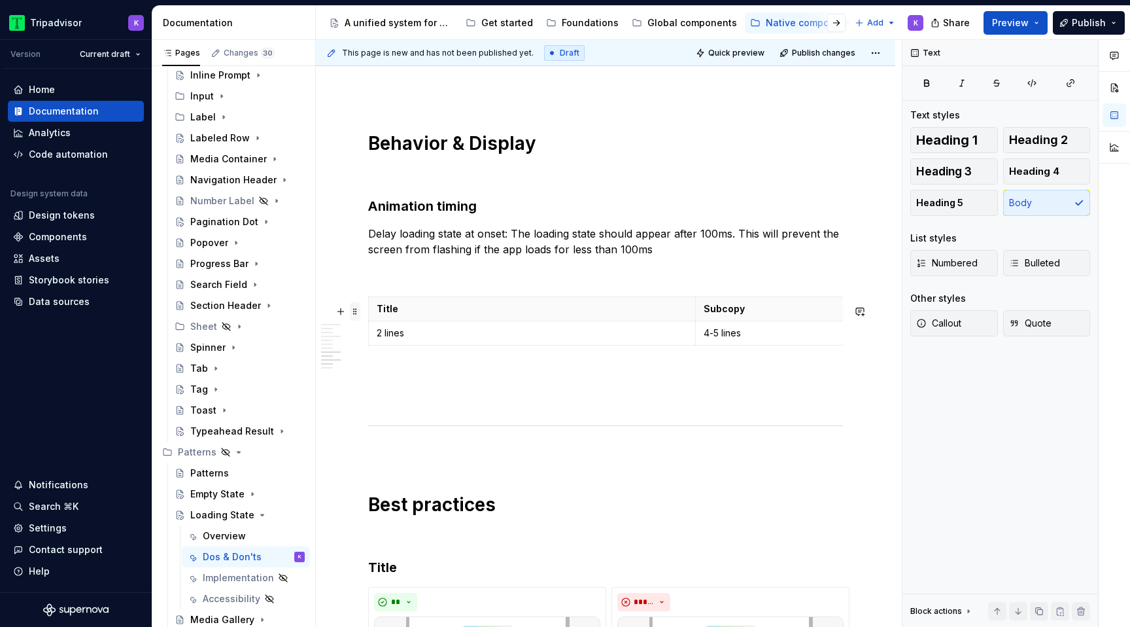
click at [354, 312] on span at bounding box center [355, 311] width 10 height 18
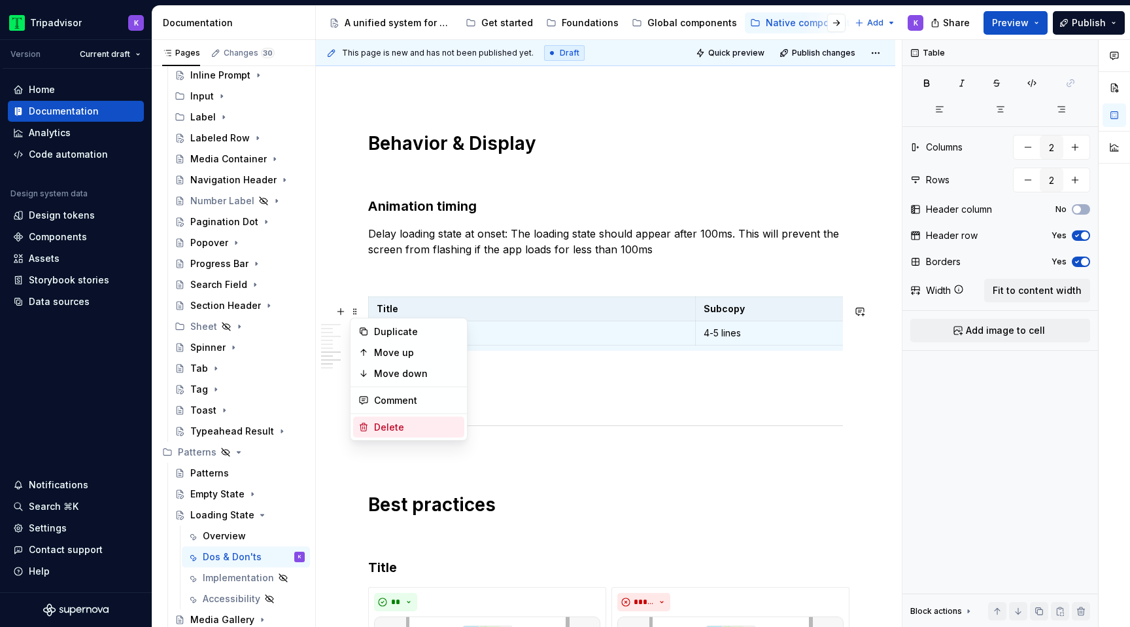
click at [396, 418] on div "Delete" at bounding box center [408, 427] width 111 height 21
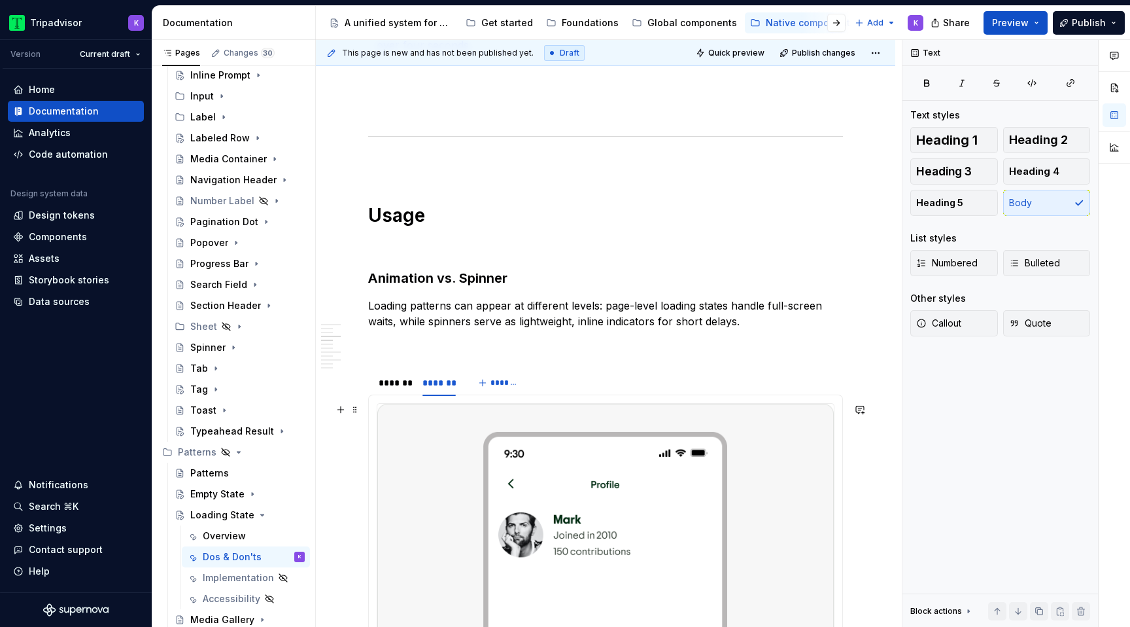
scroll to position [552, 0]
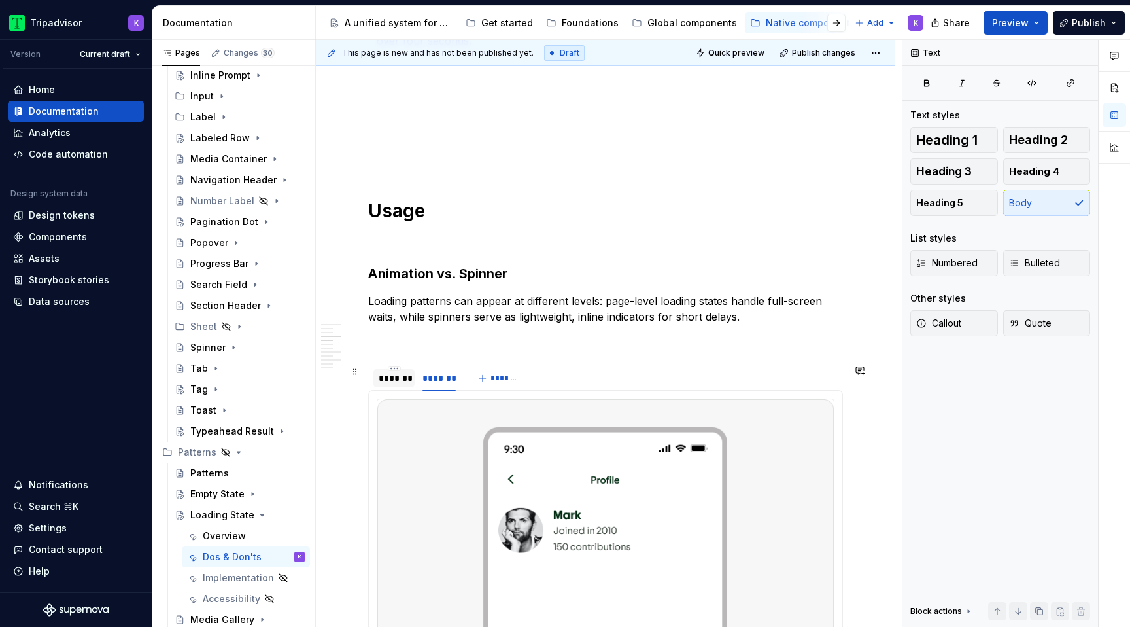
click at [398, 382] on div "*******" at bounding box center [394, 377] width 31 height 13
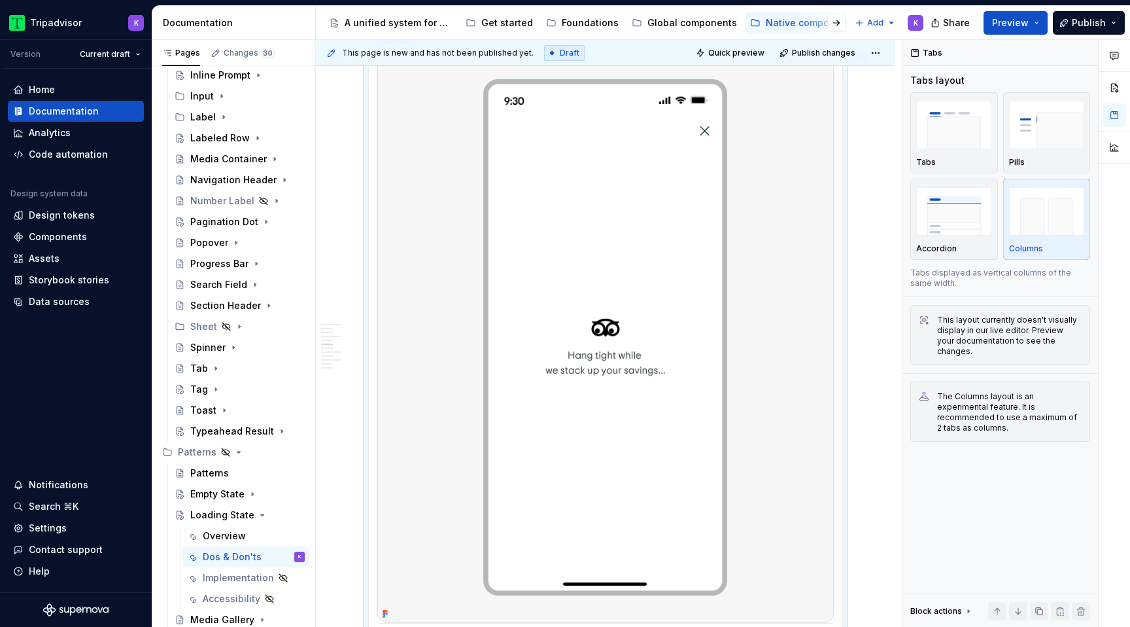
scroll to position [927, 0]
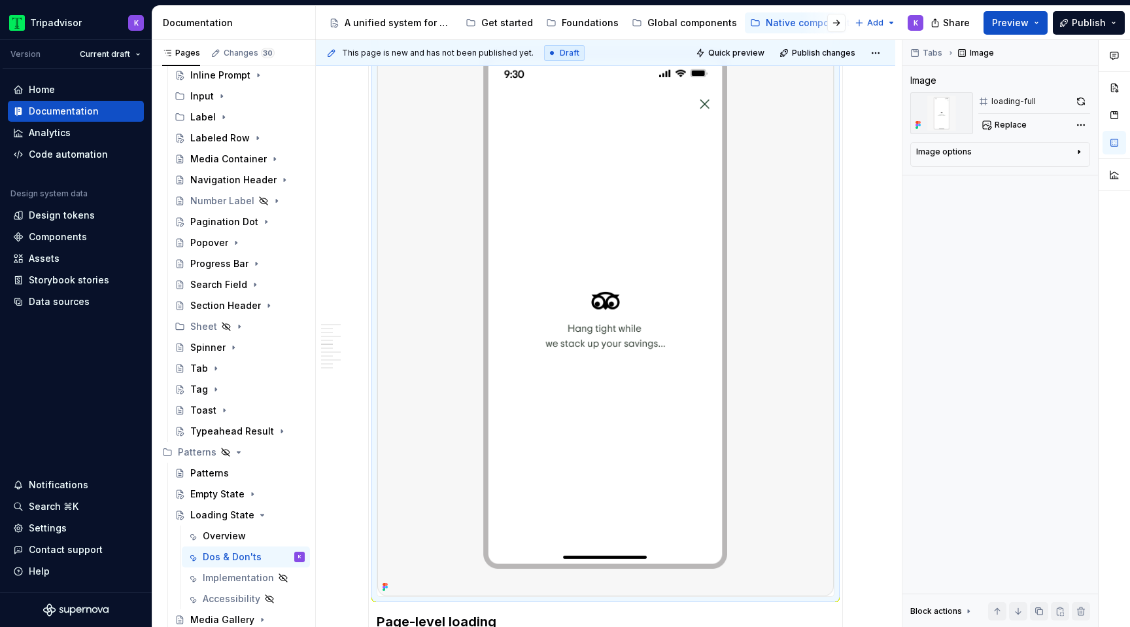
click at [616, 375] on img at bounding box center [605, 310] width 456 height 572
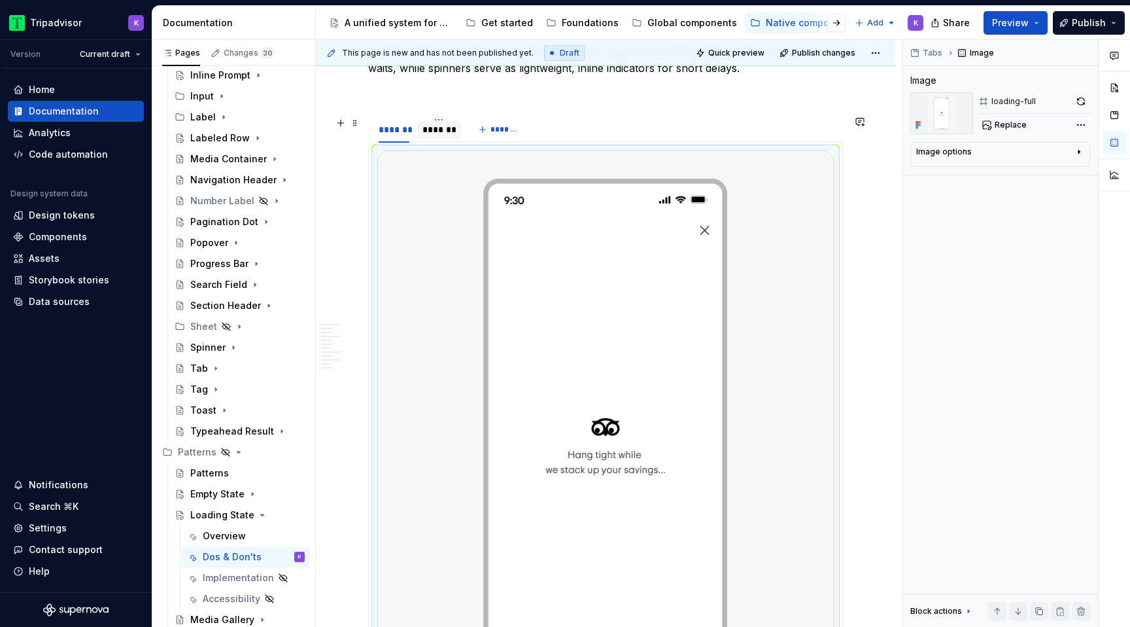
click at [431, 121] on div "*******" at bounding box center [438, 129] width 43 height 18
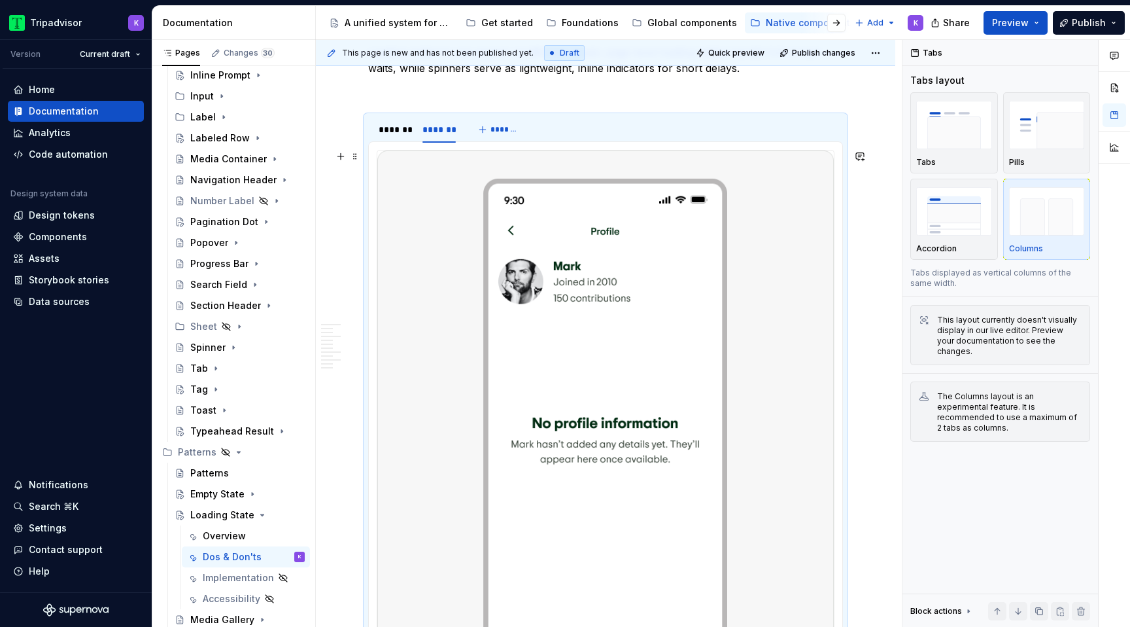
click at [524, 335] on img at bounding box center [605, 436] width 456 height 572
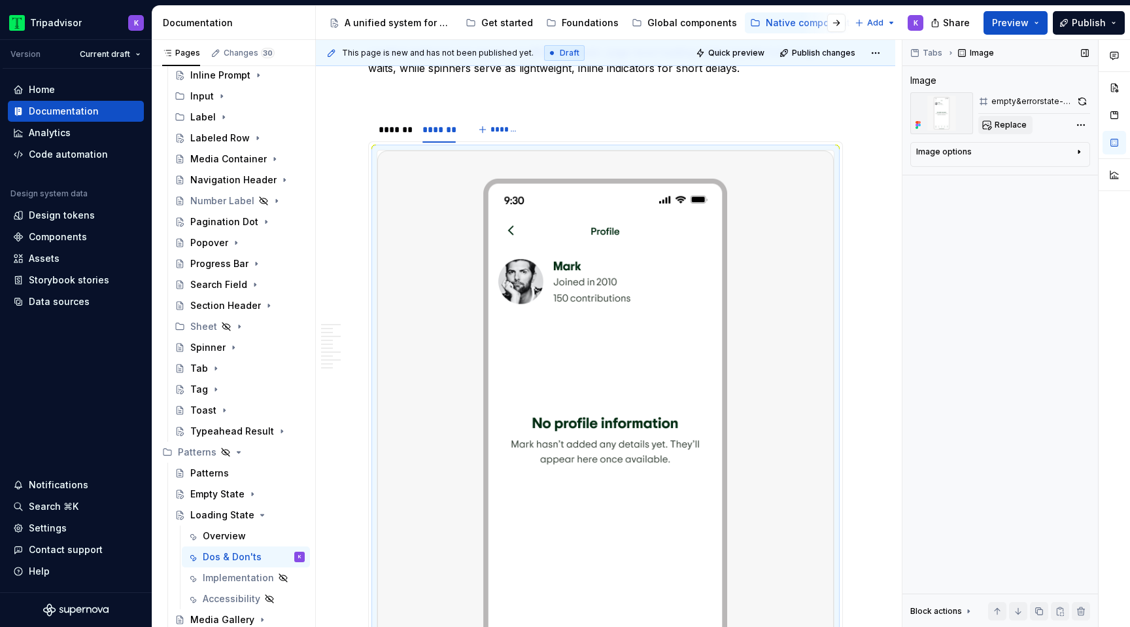
click at [1003, 121] on span "Replace" at bounding box center [1011, 125] width 32 height 10
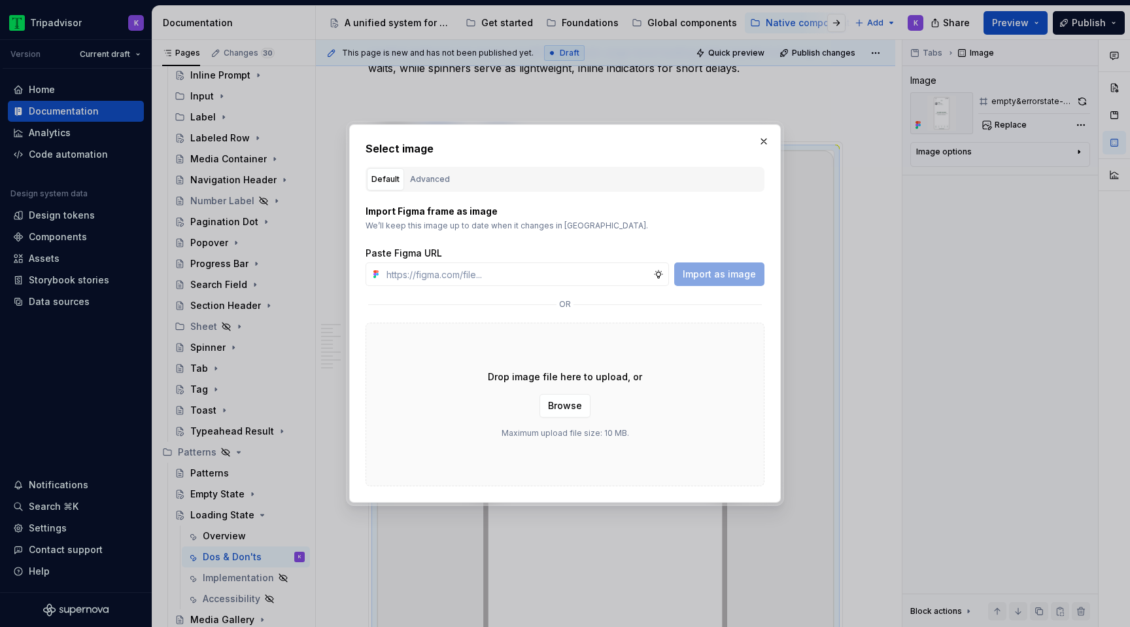
type textarea "*"
type input "[URL][DOMAIN_NAME]"
click at [744, 273] on span "Import as image" at bounding box center [719, 273] width 73 height 13
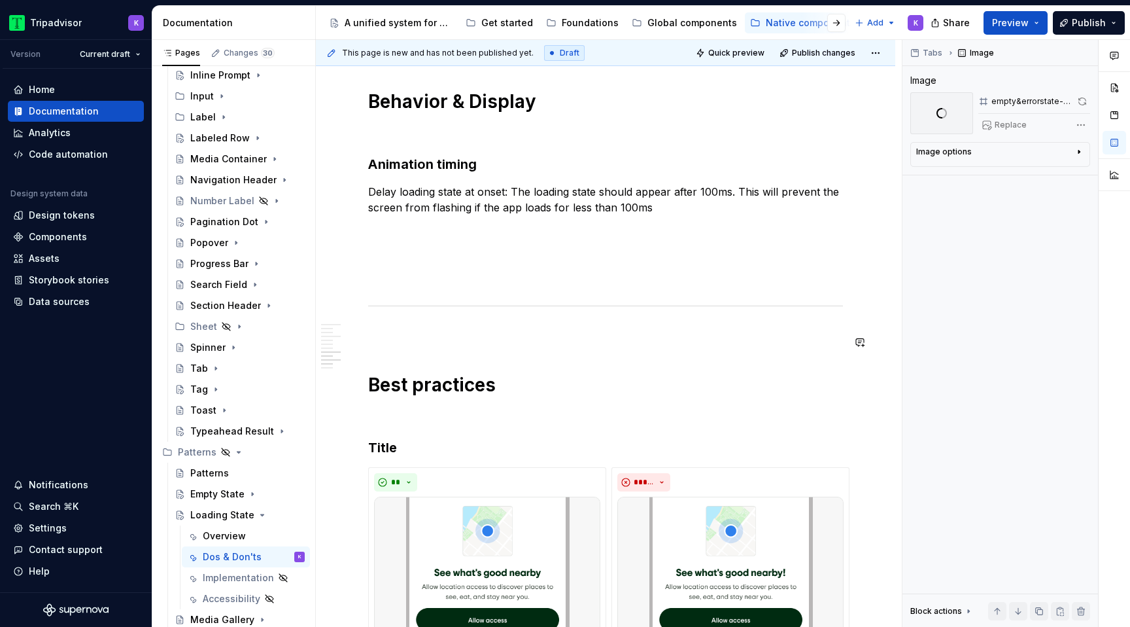
scroll to position [1666, 0]
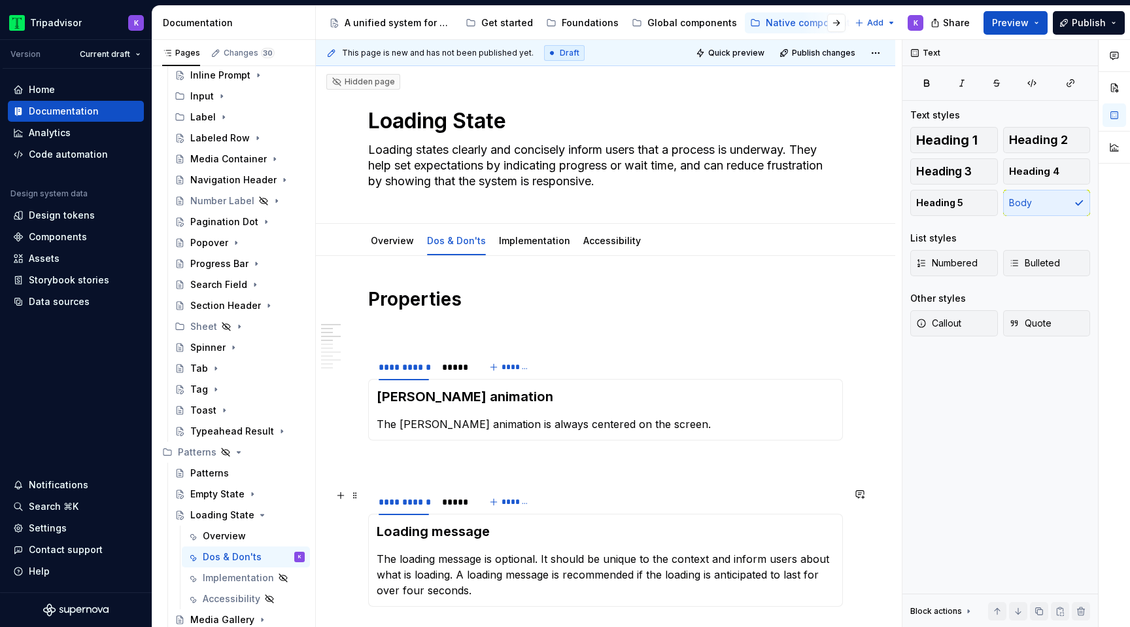
scroll to position [0, 0]
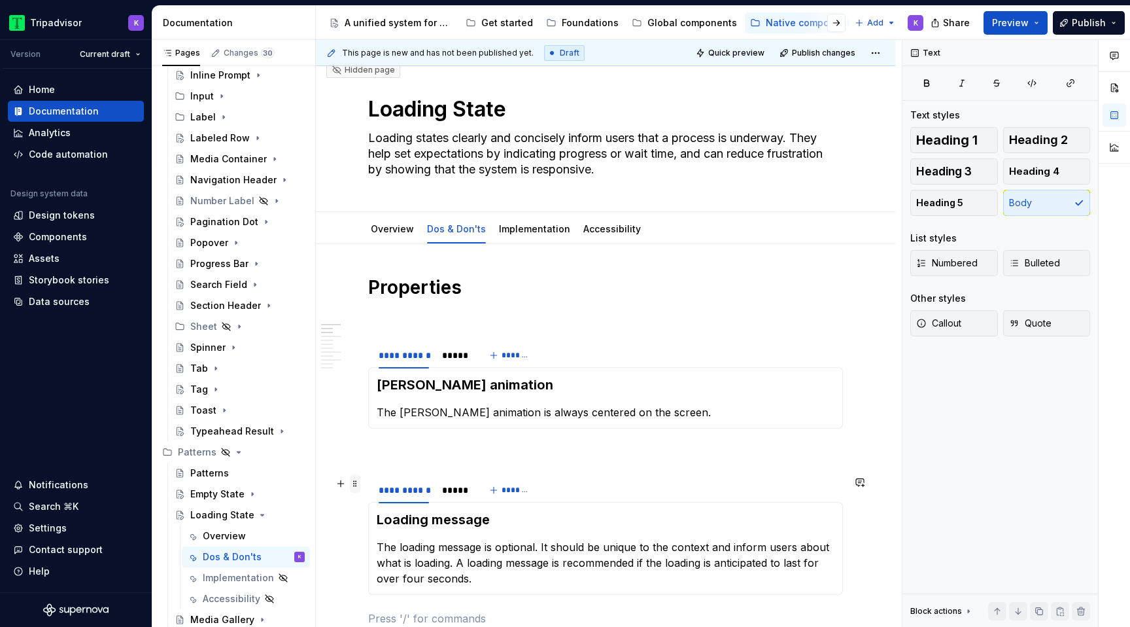
click at [357, 489] on span at bounding box center [355, 483] width 10 height 18
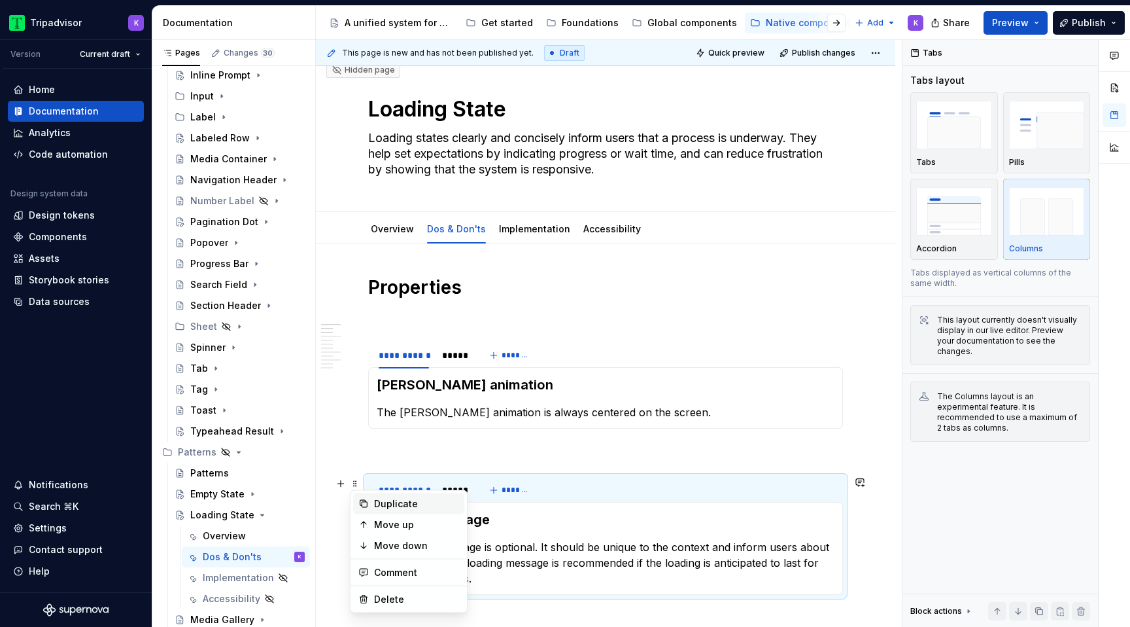
click at [393, 504] on div "Duplicate" at bounding box center [416, 503] width 85 height 13
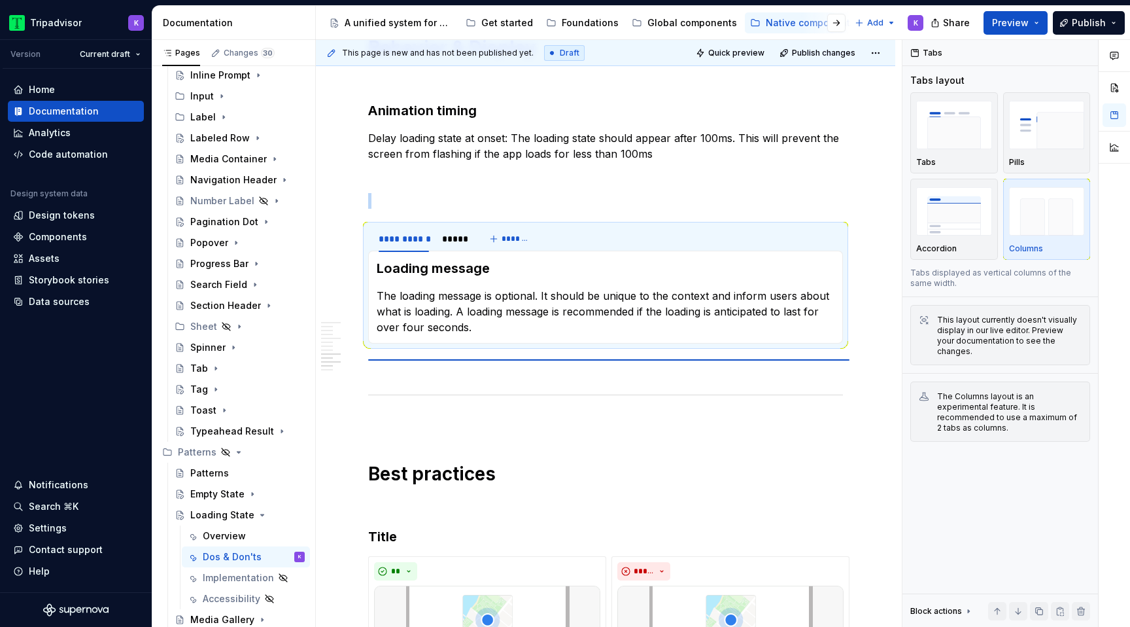
scroll to position [1594, 0]
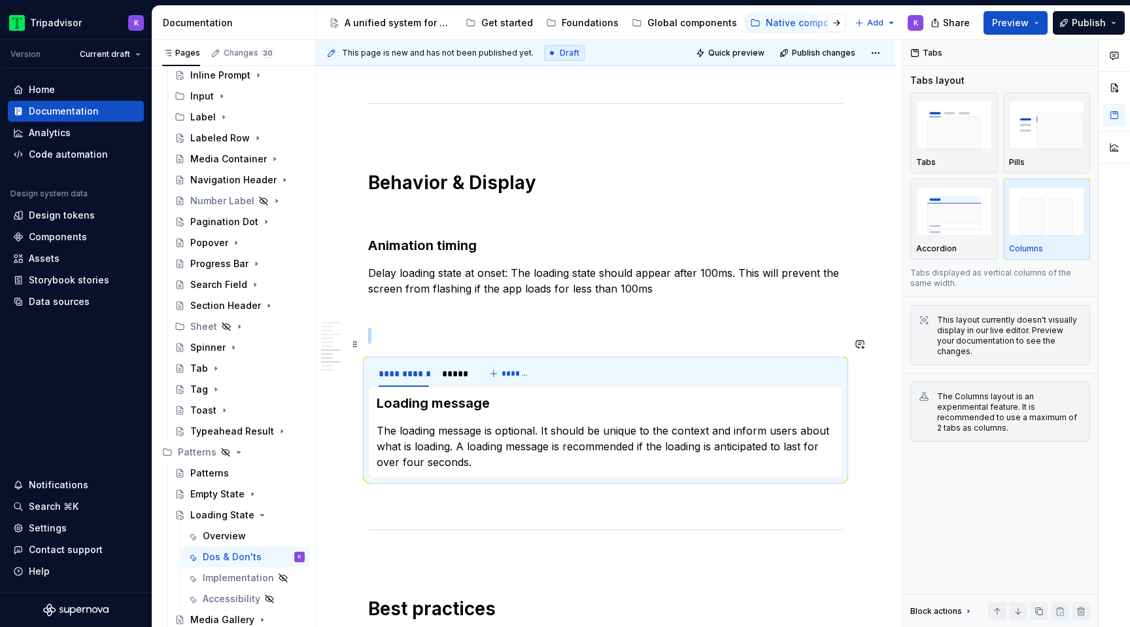
click at [417, 337] on p at bounding box center [605, 336] width 475 height 16
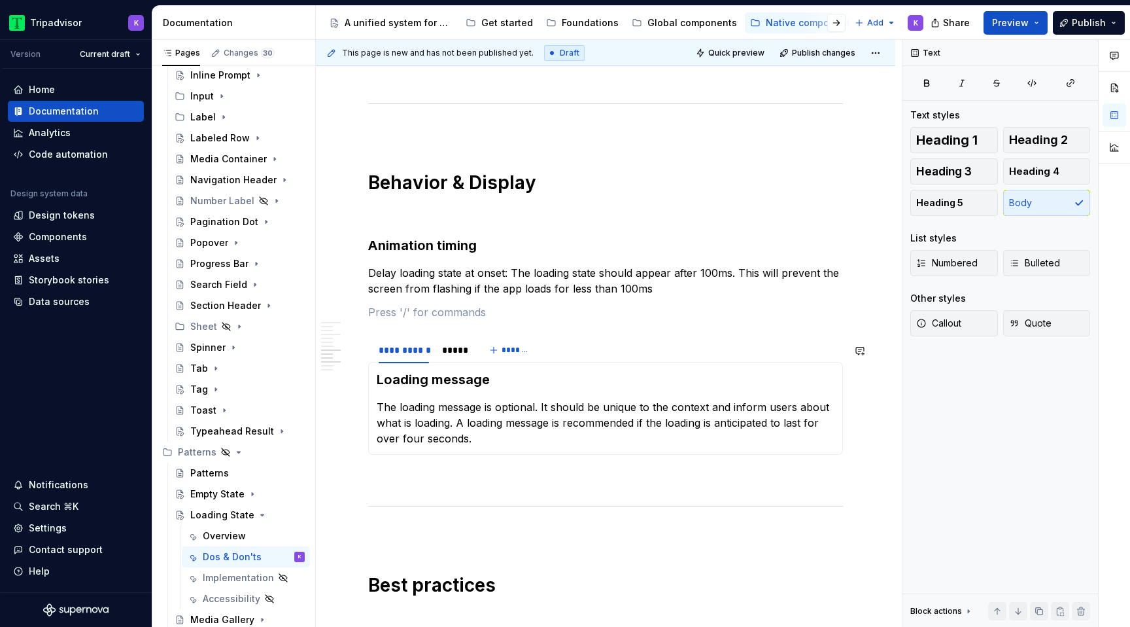
click at [438, 480] on p at bounding box center [605, 478] width 475 height 16
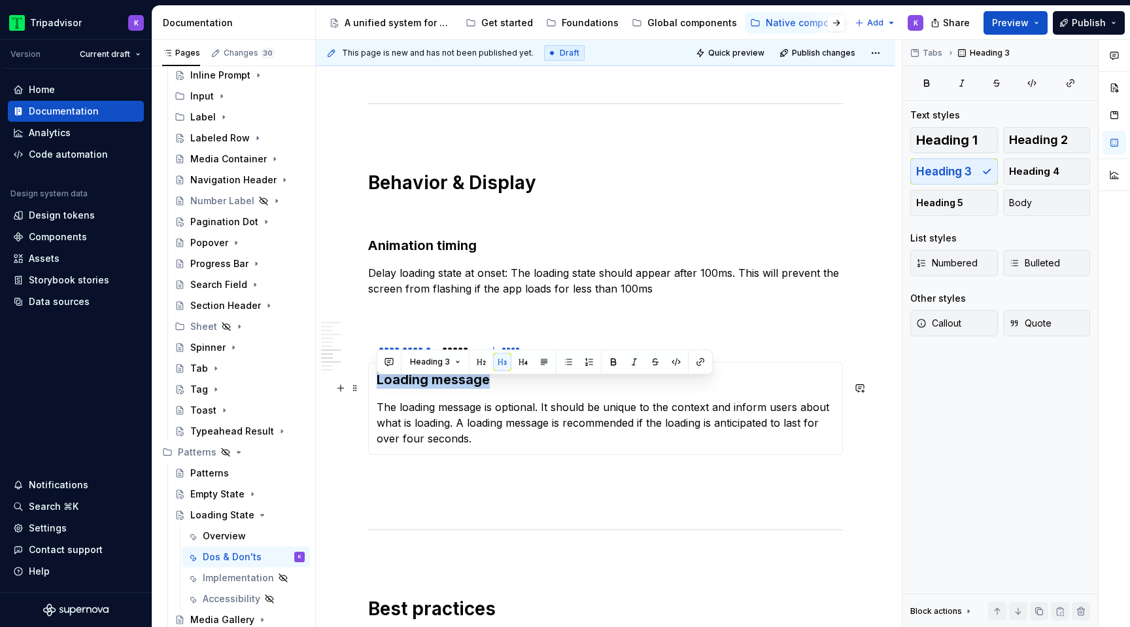
drag, startPoint x: 495, startPoint y: 392, endPoint x: 375, endPoint y: 390, distance: 120.3
click at [375, 390] on div "Loading message The loading message is optional. It should be unique to the con…" at bounding box center [605, 408] width 475 height 93
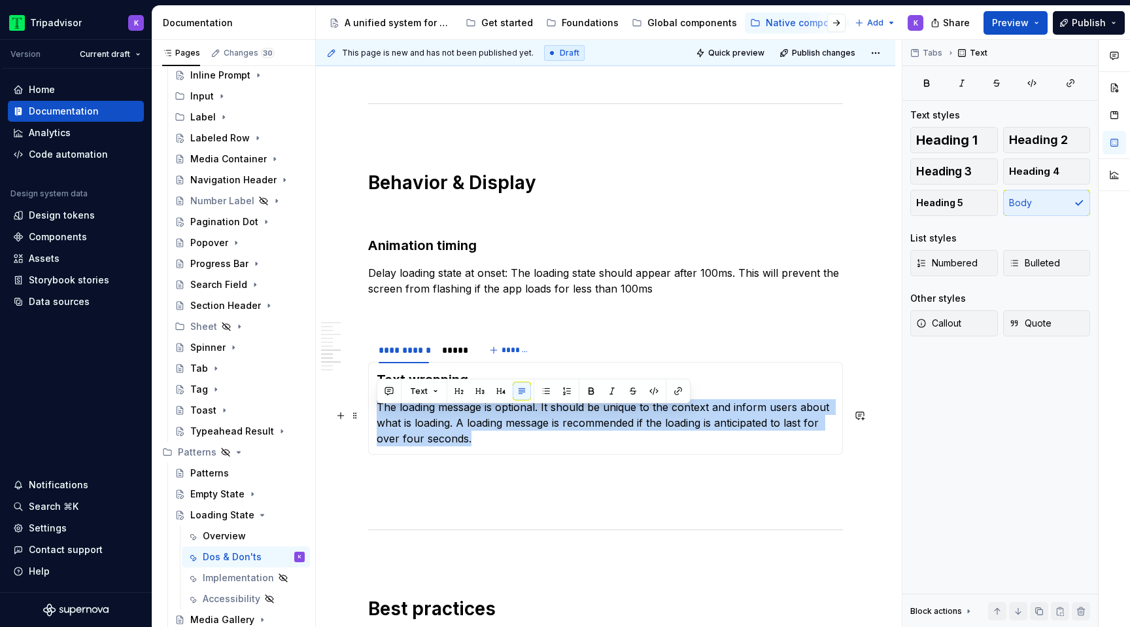
drag, startPoint x: 481, startPoint y: 447, endPoint x: 379, endPoint y: 421, distance: 105.2
click at [377, 421] on p "The loading message is optional. It should be unique to the context and inform …" at bounding box center [606, 422] width 458 height 47
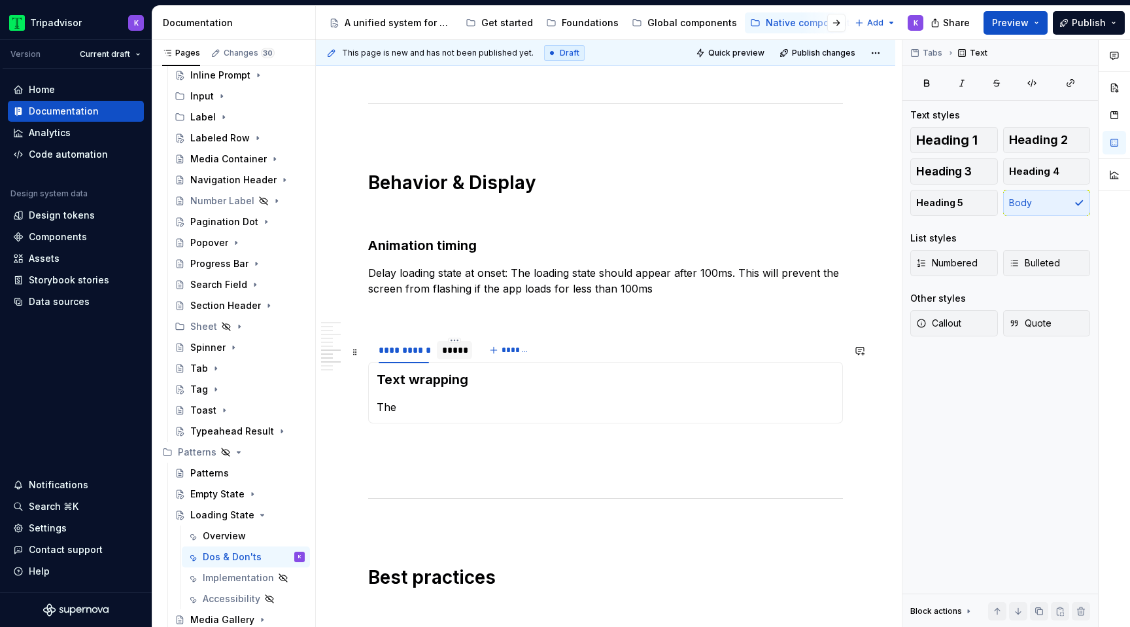
click at [459, 356] on div "*****" at bounding box center [454, 349] width 25 height 13
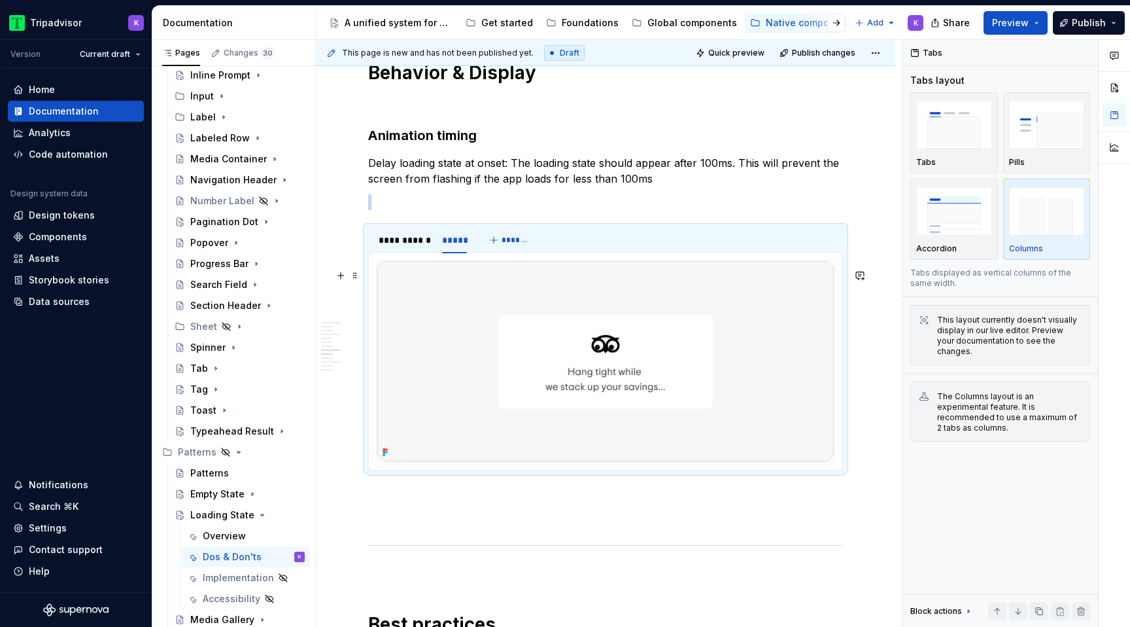
scroll to position [1698, 0]
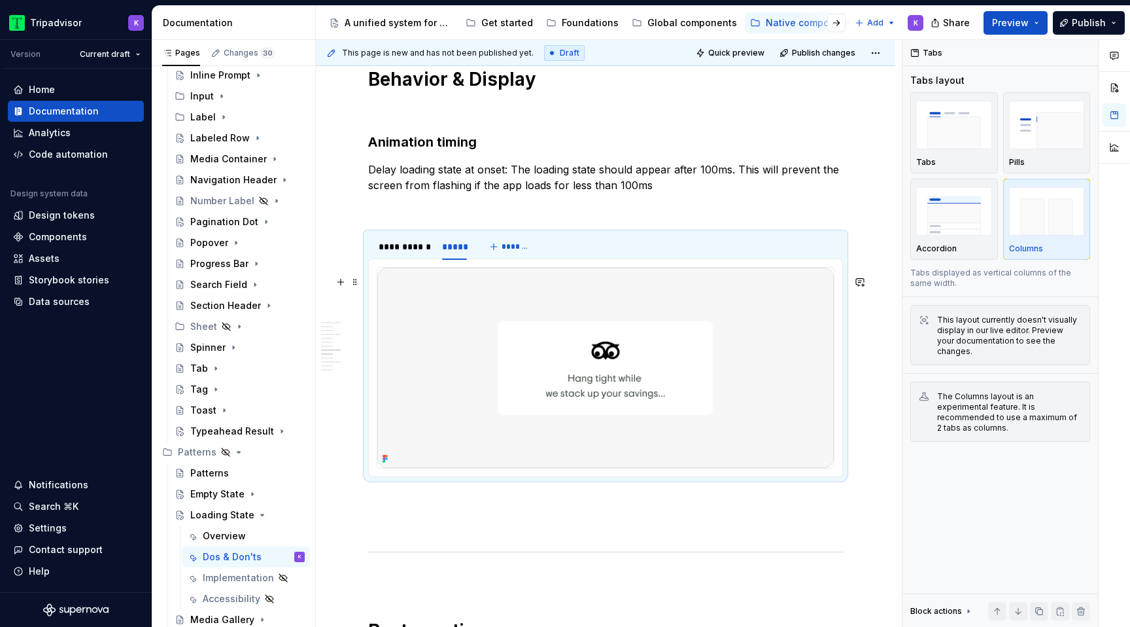
click at [557, 339] on img at bounding box center [605, 366] width 456 height 199
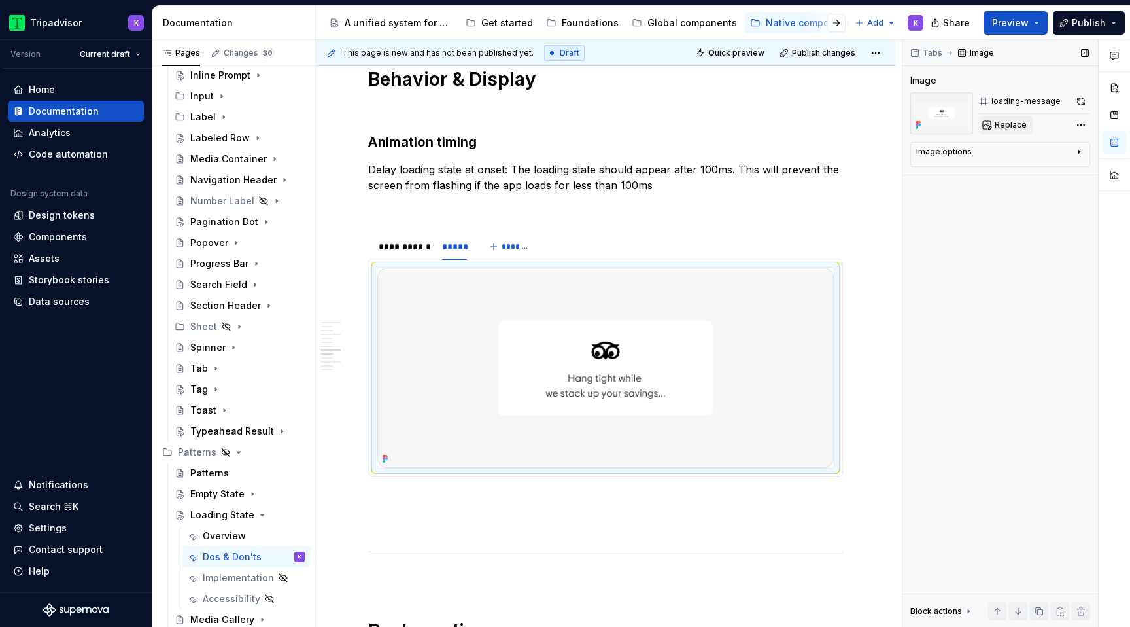
click at [1005, 123] on span "Replace" at bounding box center [1011, 125] width 32 height 10
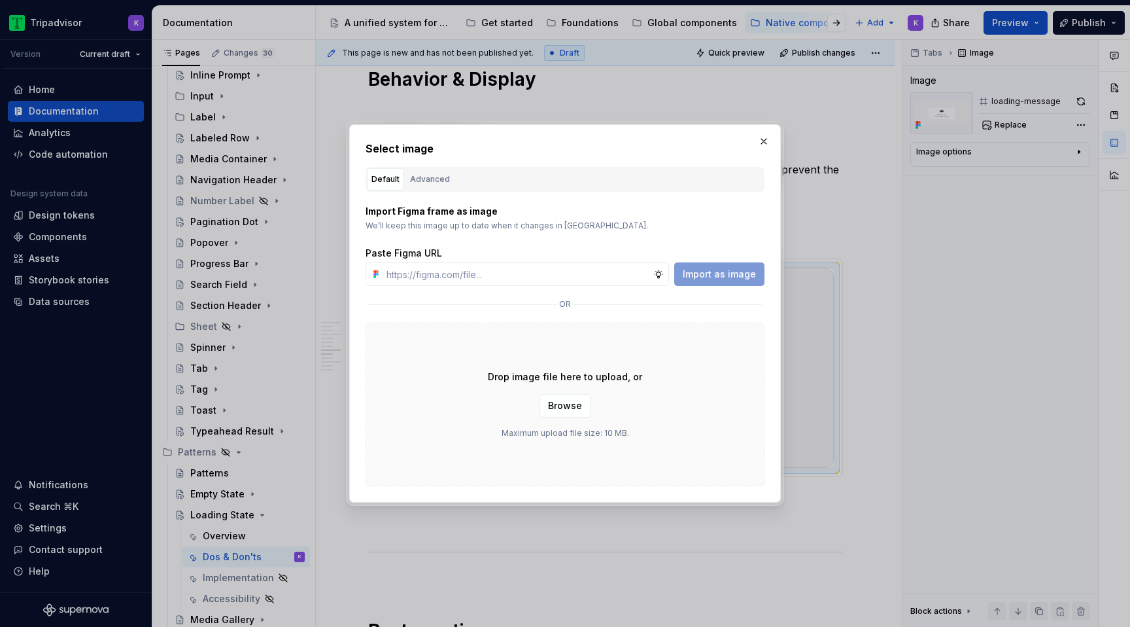
type textarea "*"
type input "[URL][DOMAIN_NAME]"
click at [709, 271] on span "Import as image" at bounding box center [719, 273] width 73 height 13
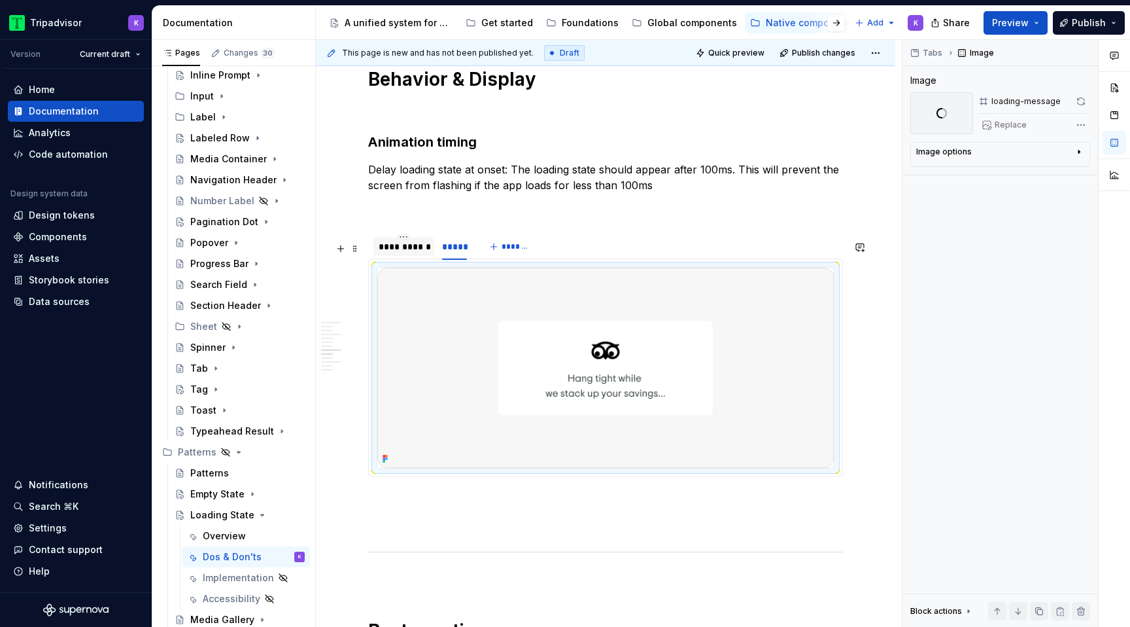
click at [400, 253] on div "**********" at bounding box center [404, 246] width 50 height 13
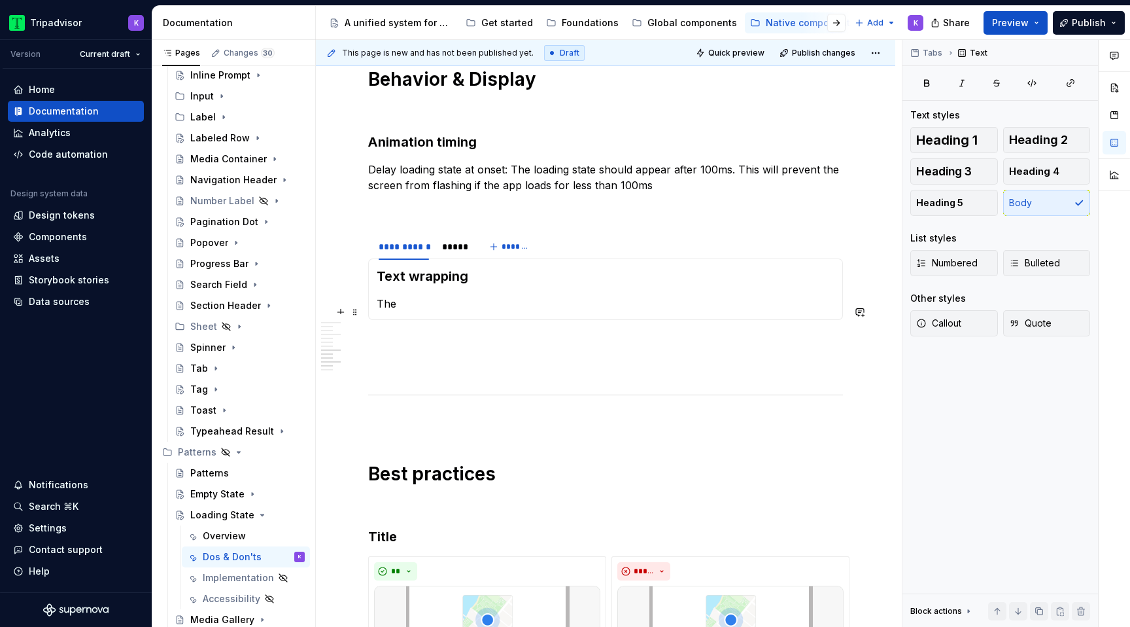
click at [413, 309] on p "The" at bounding box center [606, 304] width 458 height 16
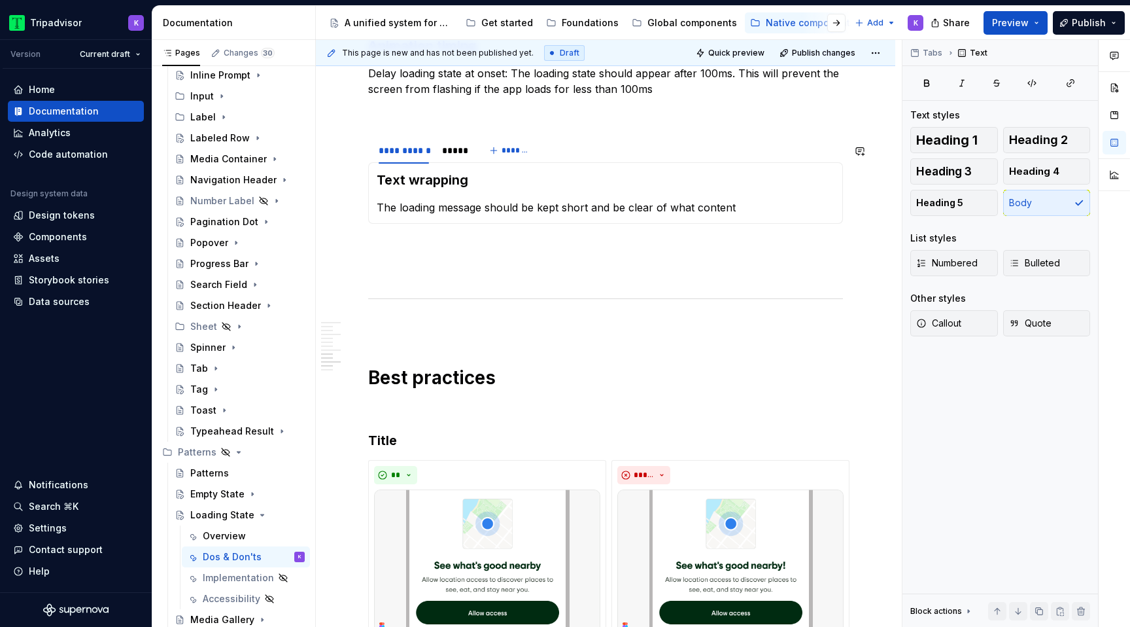
scroll to position [1788, 0]
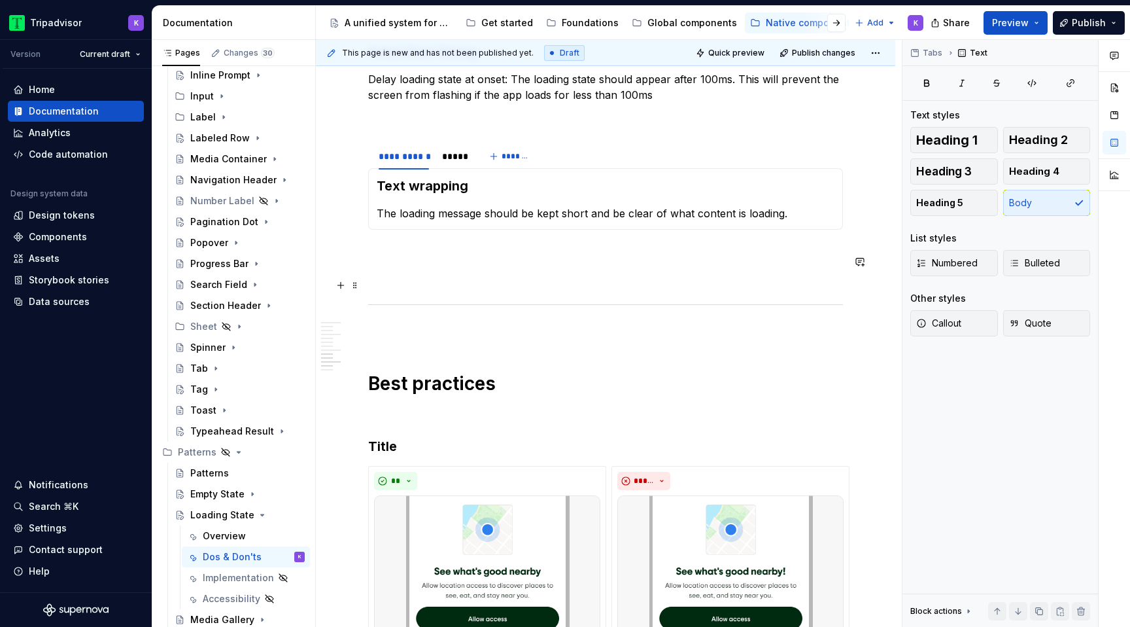
click at [601, 283] on p at bounding box center [605, 277] width 475 height 16
click at [825, 220] on p "The loading message should be kept short and be clear of what content is loadin…" at bounding box center [606, 213] width 458 height 16
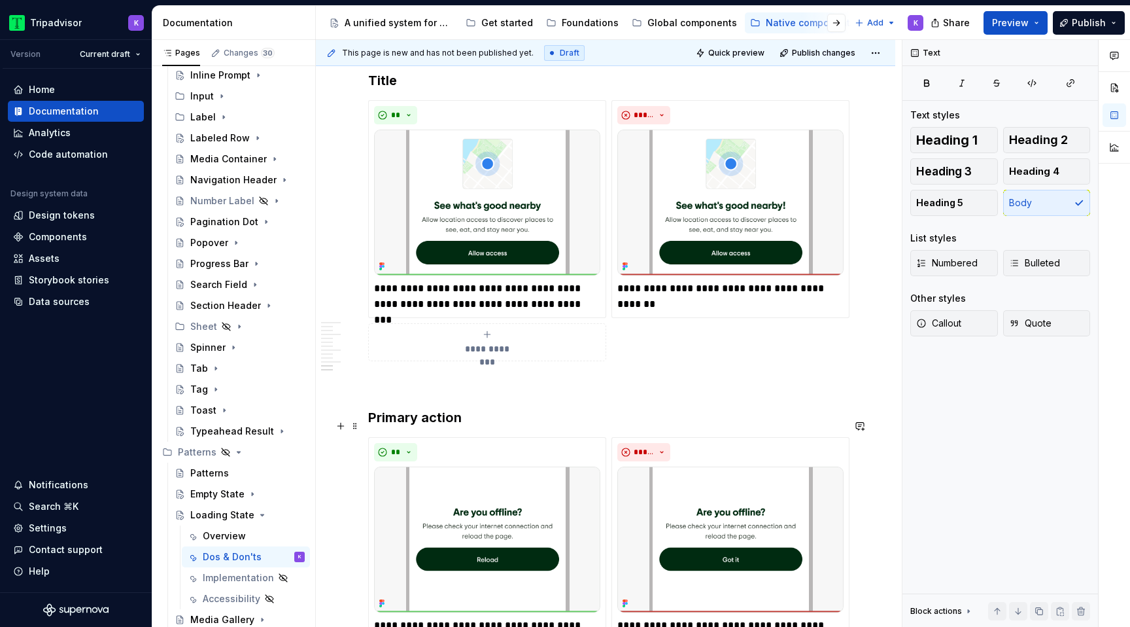
scroll to position [2123, 0]
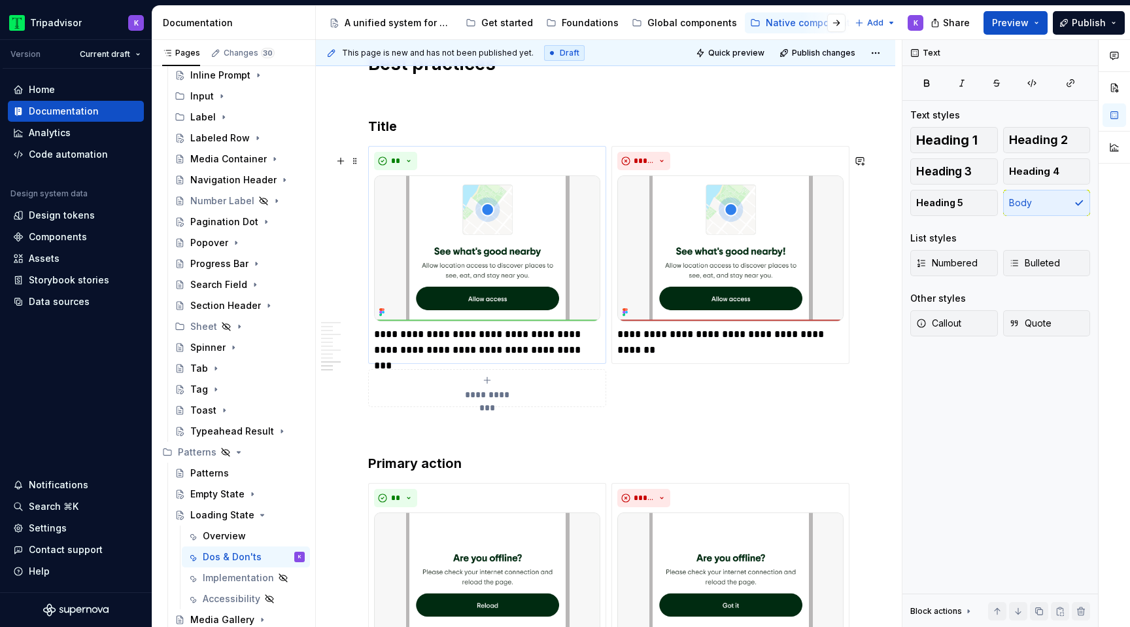
click at [547, 258] on img at bounding box center [487, 248] width 226 height 146
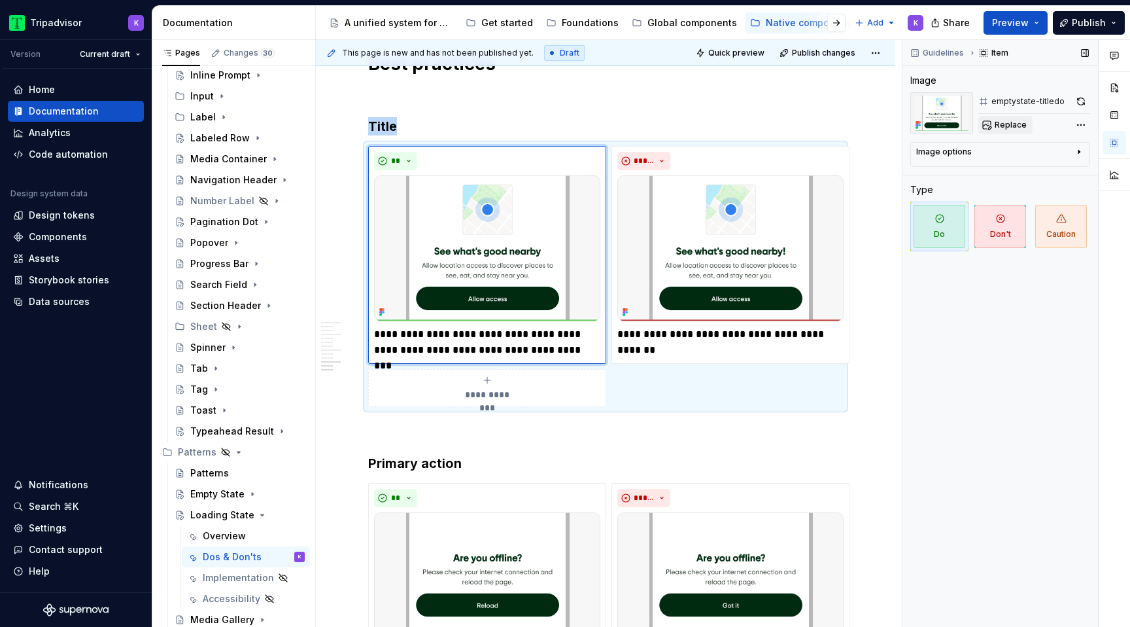
click at [1003, 123] on span "Replace" at bounding box center [1011, 125] width 32 height 10
type textarea "*"
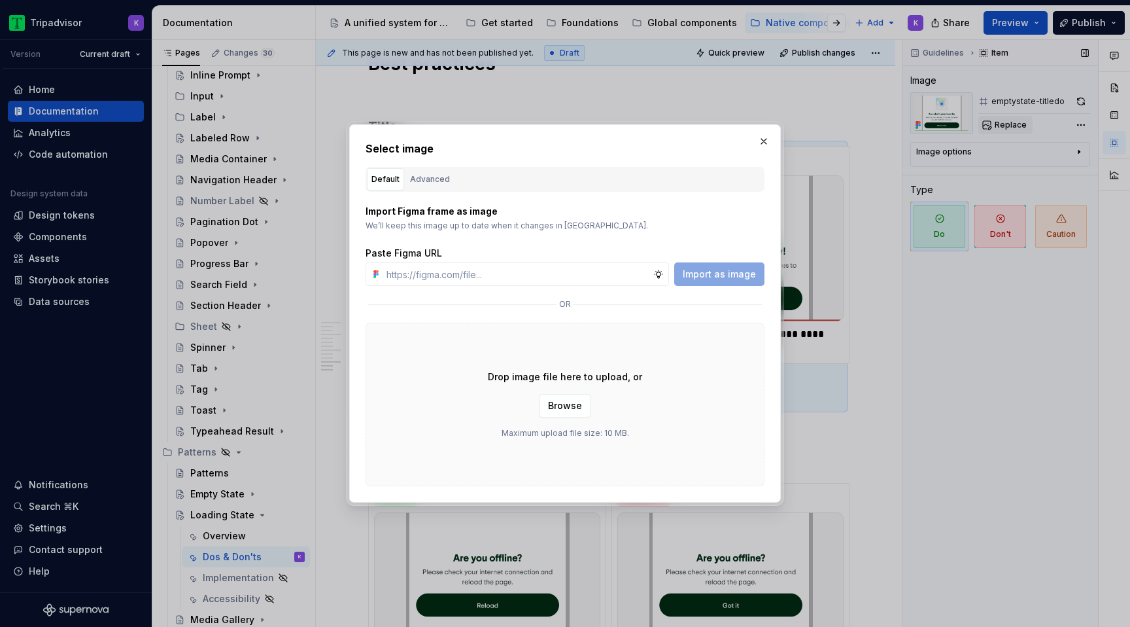
type input "[URL][DOMAIN_NAME]"
type textarea "*"
type input "[URL][DOMAIN_NAME]"
click at [707, 274] on span "Import as image" at bounding box center [719, 273] width 73 height 13
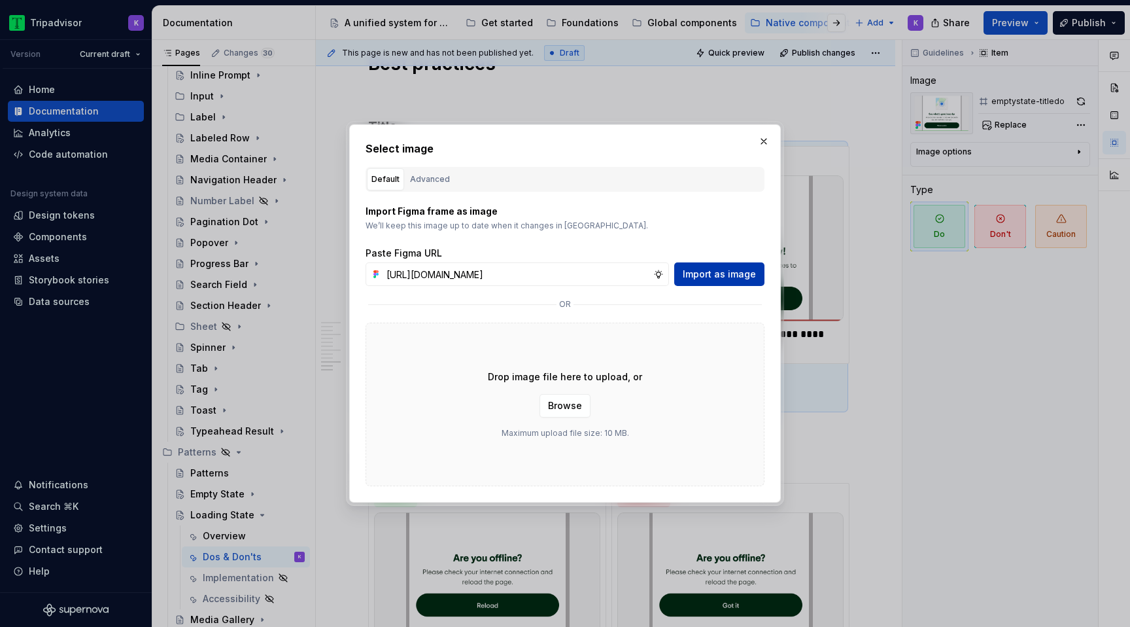
scroll to position [0, 0]
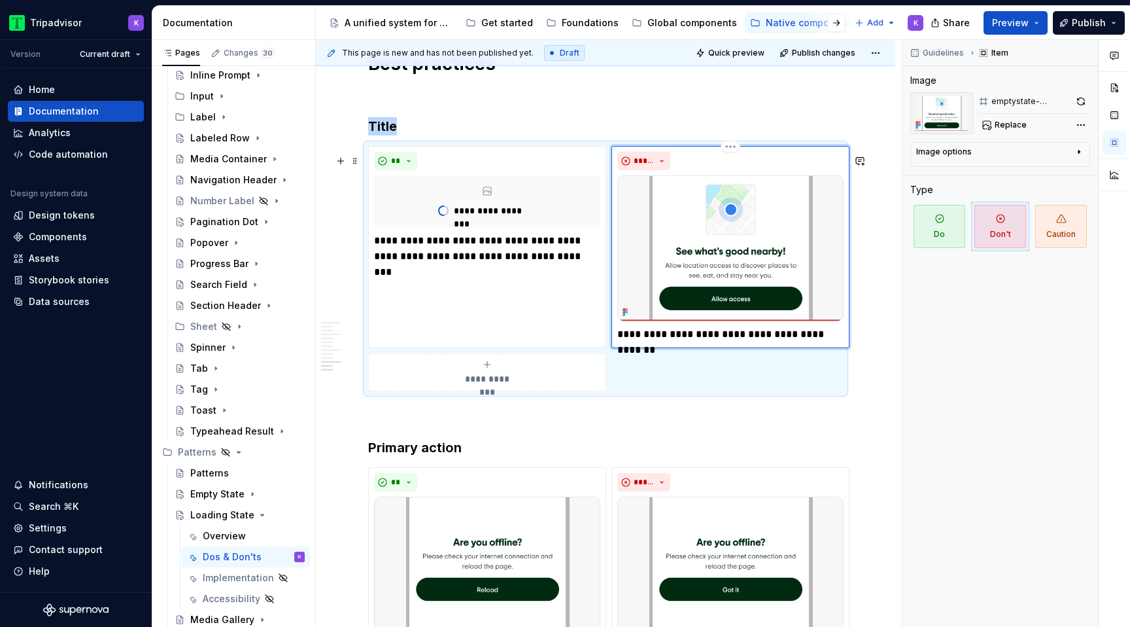
click at [695, 244] on img at bounding box center [730, 248] width 226 height 146
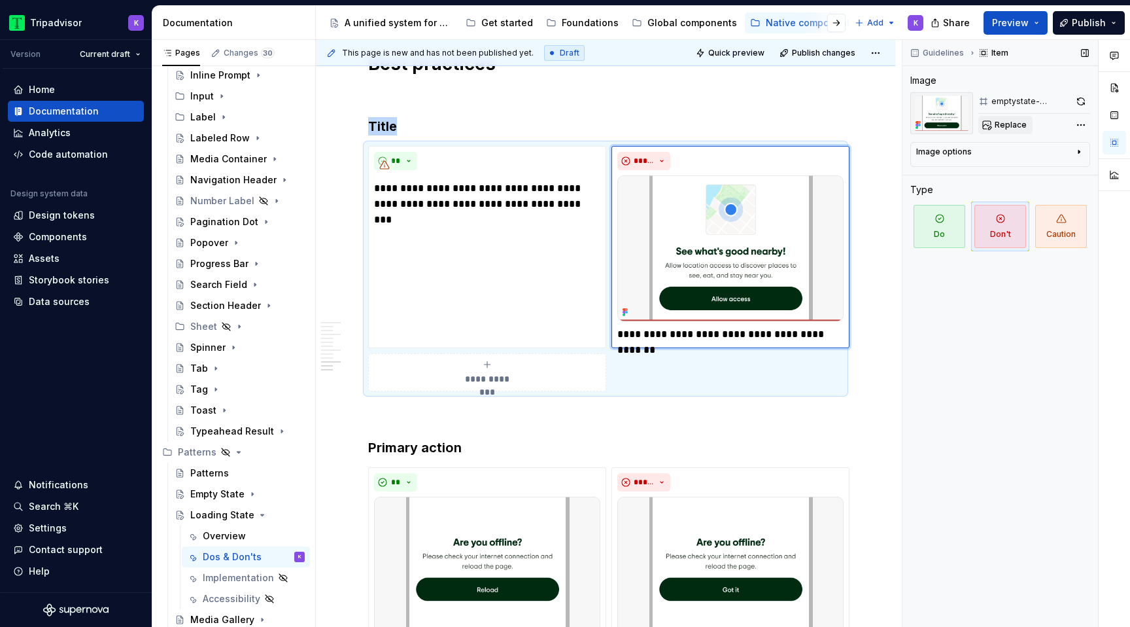
click at [994, 122] on button "Replace" at bounding box center [1005, 125] width 54 height 18
type textarea "*"
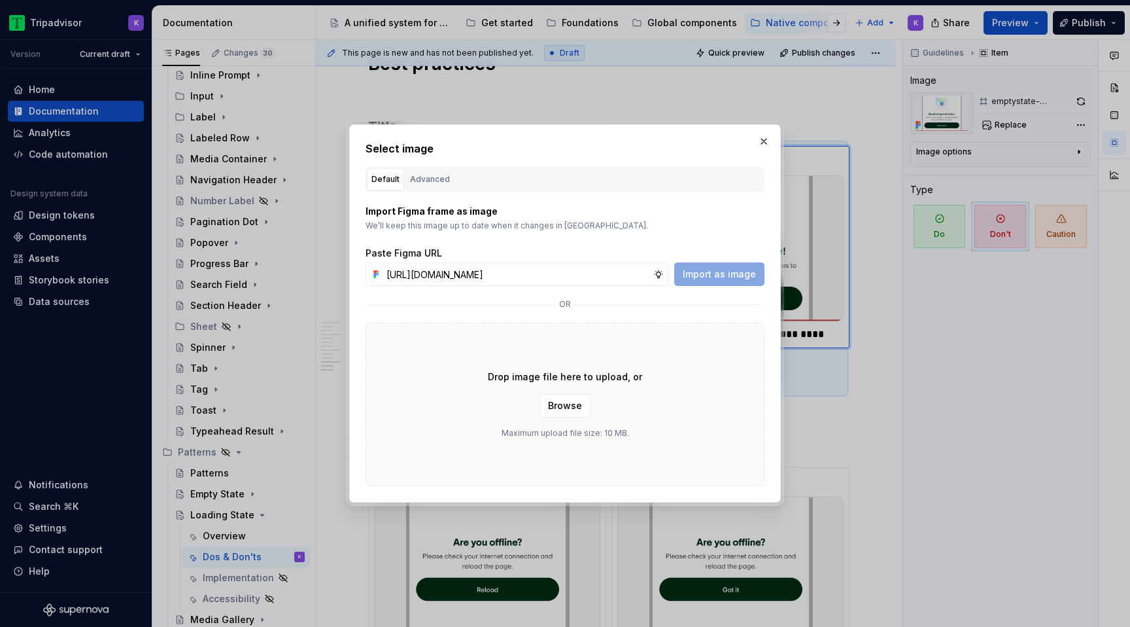
scroll to position [0, 335]
type input "[URL][DOMAIN_NAME]"
click at [717, 264] on button "Import as image" at bounding box center [719, 274] width 90 height 24
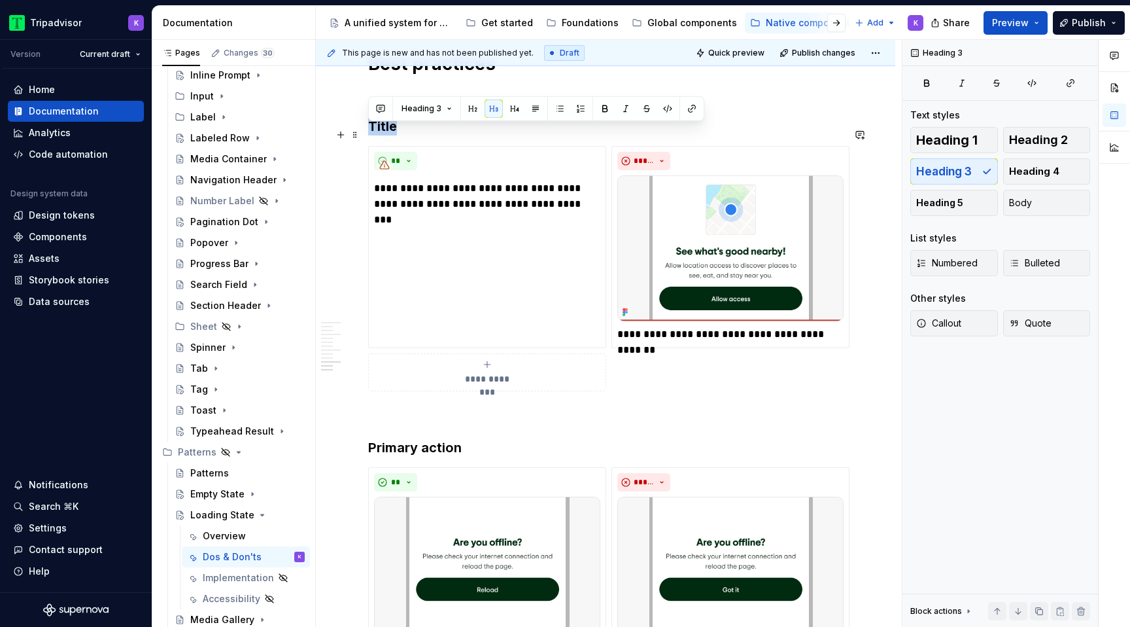
drag, startPoint x: 416, startPoint y: 138, endPoint x: 370, endPoint y: 139, distance: 46.4
click at [370, 135] on h3 "Title" at bounding box center [605, 126] width 475 height 18
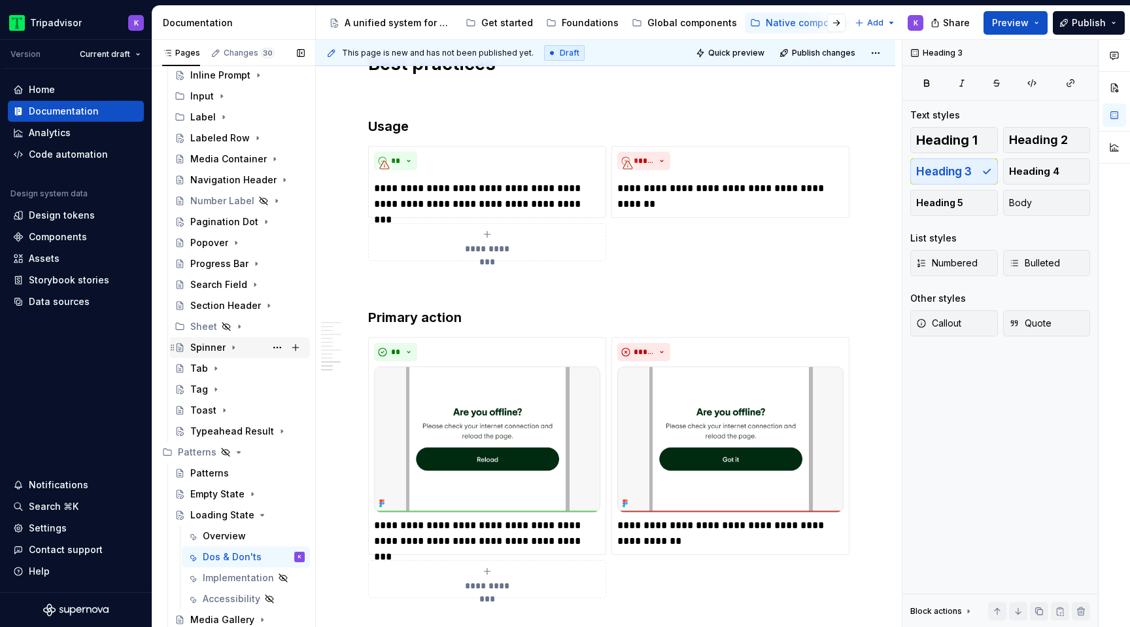
click at [224, 347] on div "Spinner" at bounding box center [207, 347] width 35 height 13
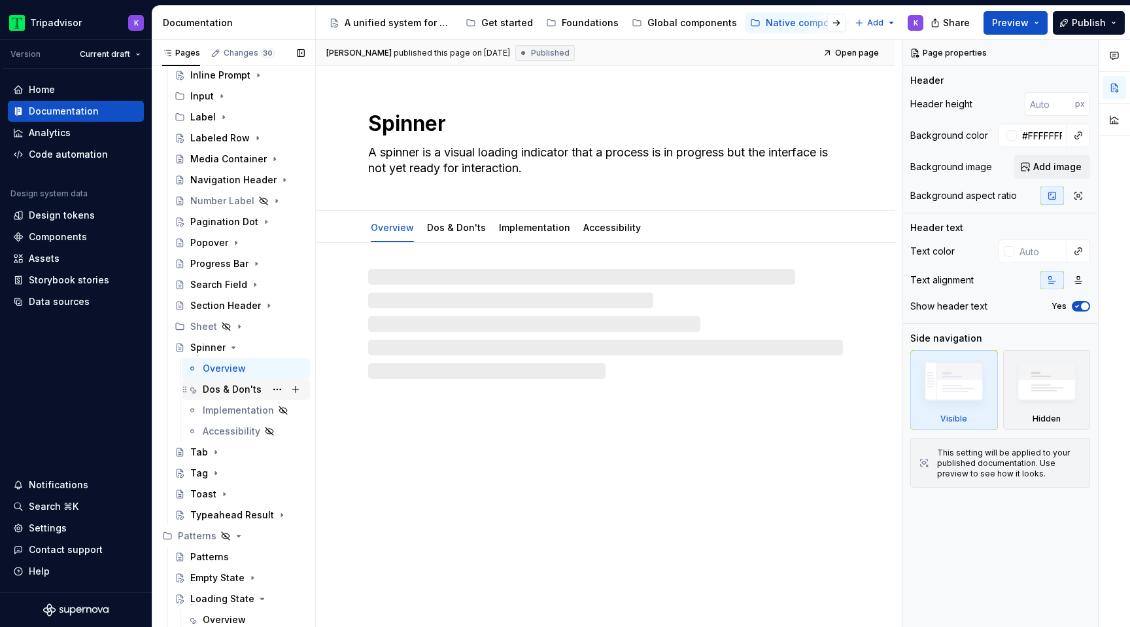
click at [233, 389] on div "Dos & Don'ts" at bounding box center [232, 389] width 59 height 13
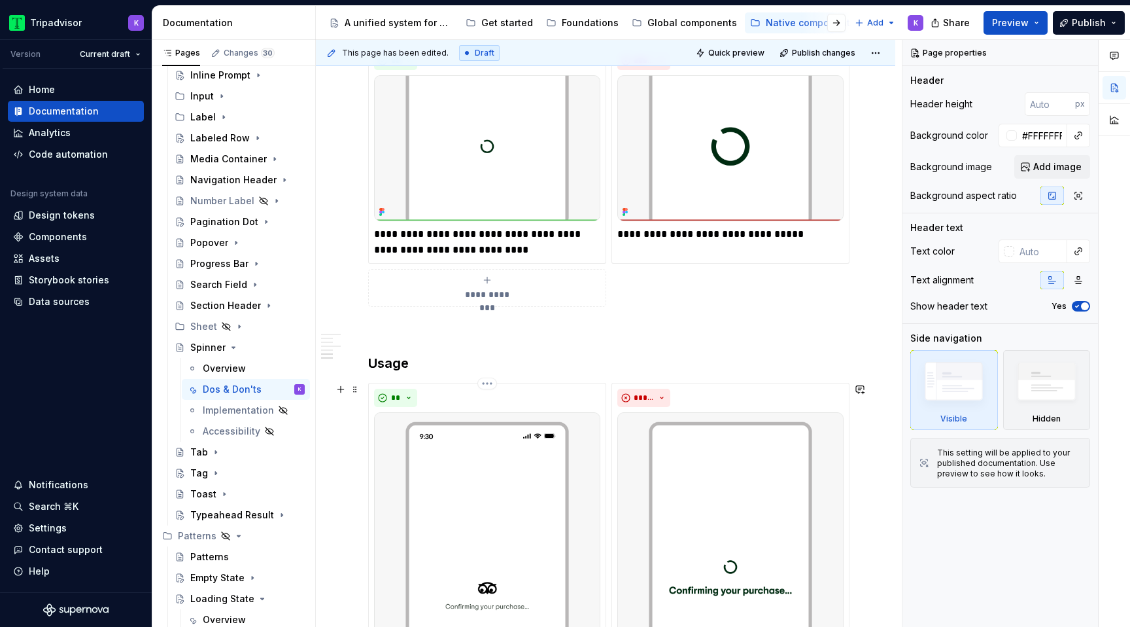
scroll to position [1574, 0]
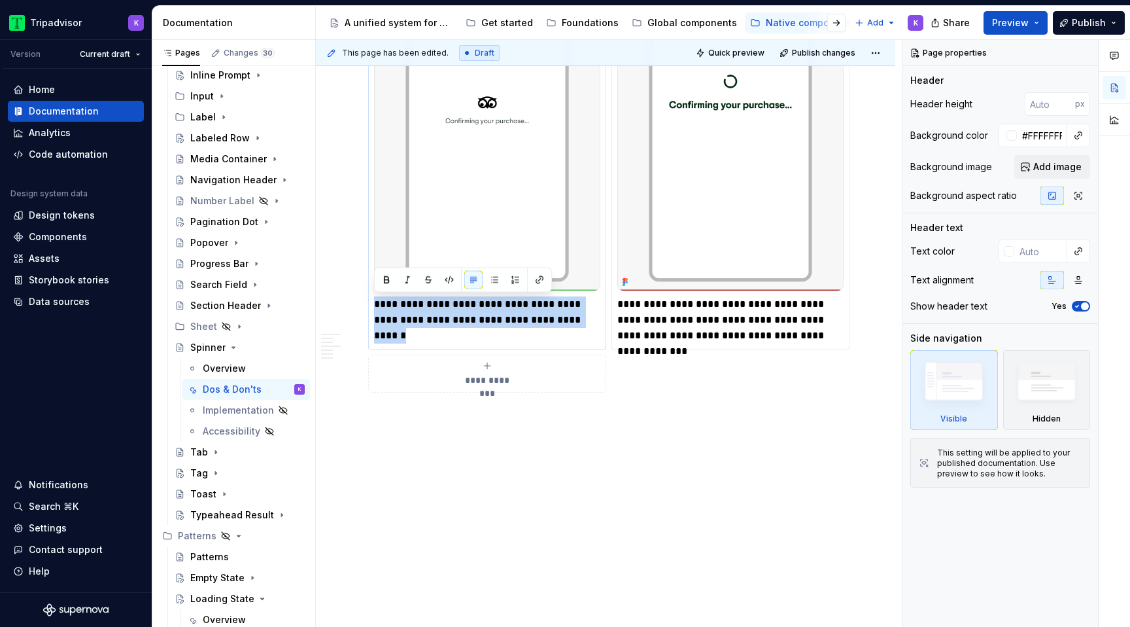
drag, startPoint x: 574, startPoint y: 316, endPoint x: 376, endPoint y: 300, distance: 198.2
click at [375, 300] on p "**********" at bounding box center [487, 311] width 226 height 31
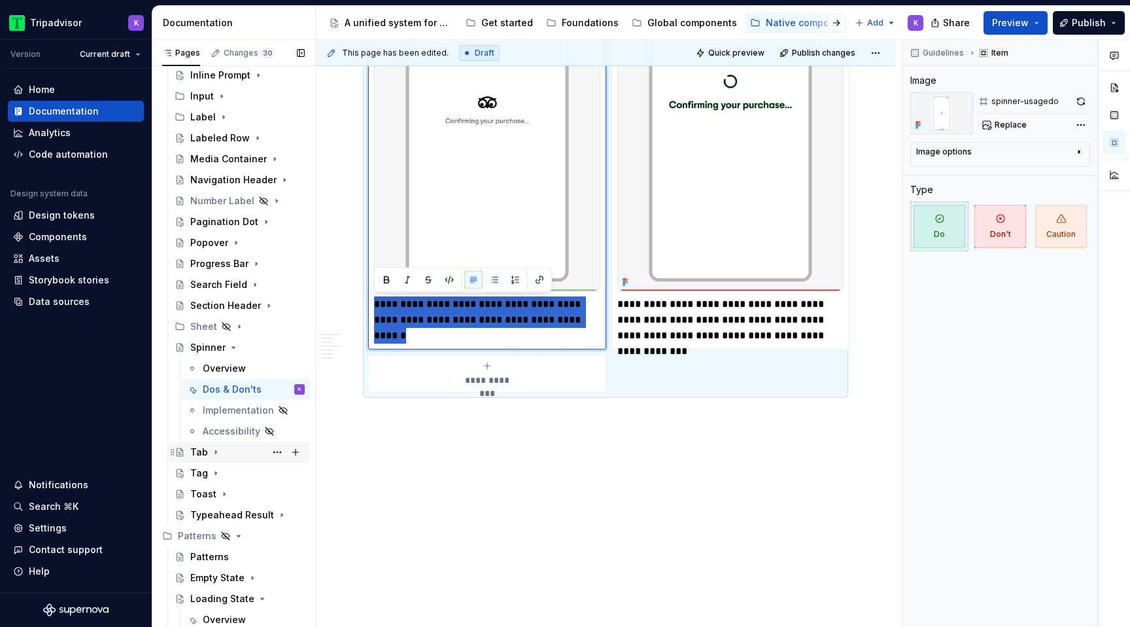
scroll to position [428, 0]
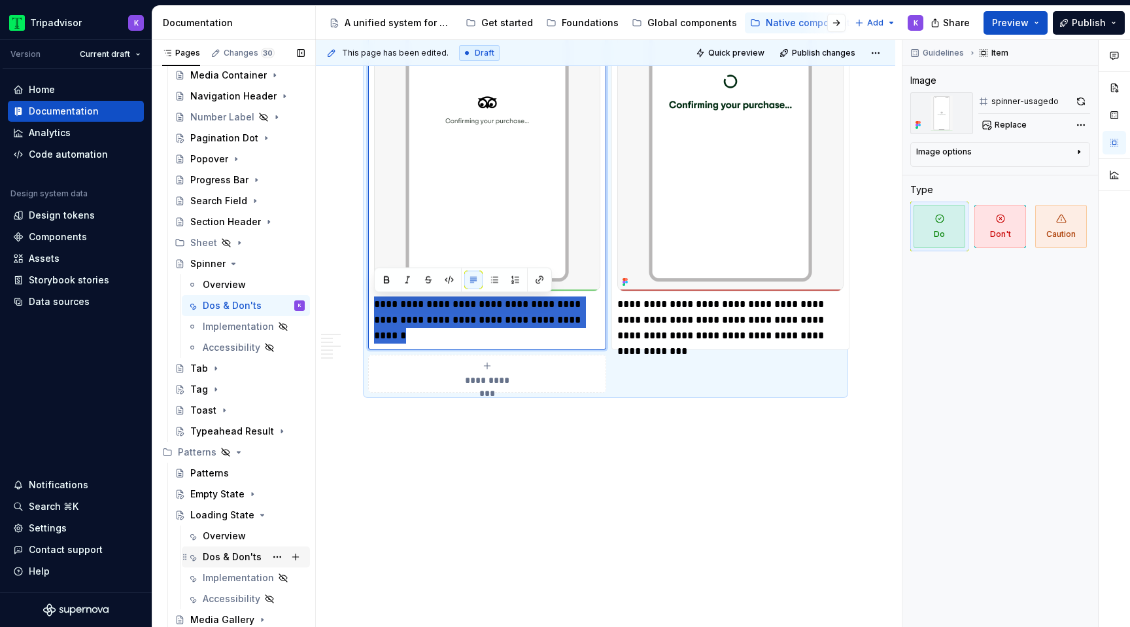
click at [219, 549] on div "Dos & Don'ts" at bounding box center [254, 556] width 102 height 18
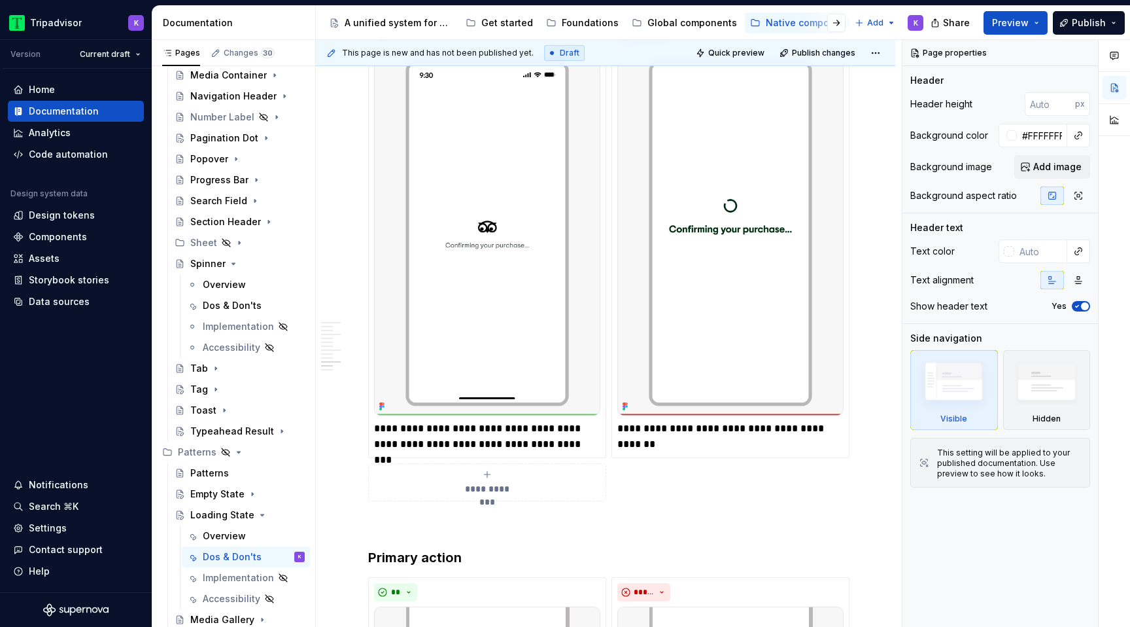
scroll to position [2380, 0]
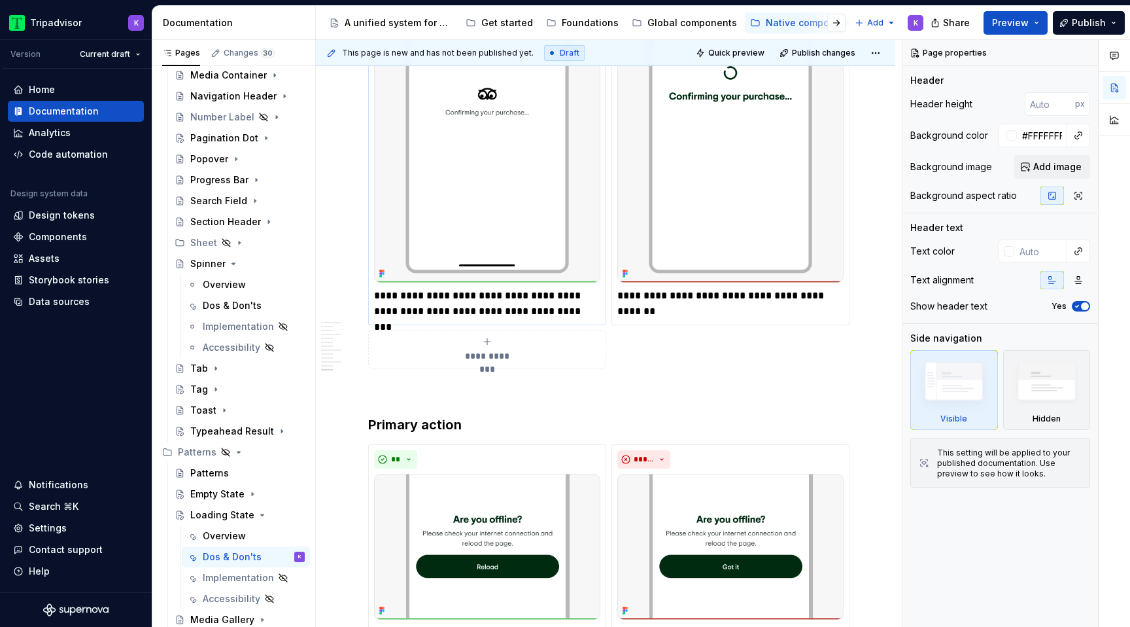
click at [465, 305] on p "**********" at bounding box center [487, 303] width 226 height 31
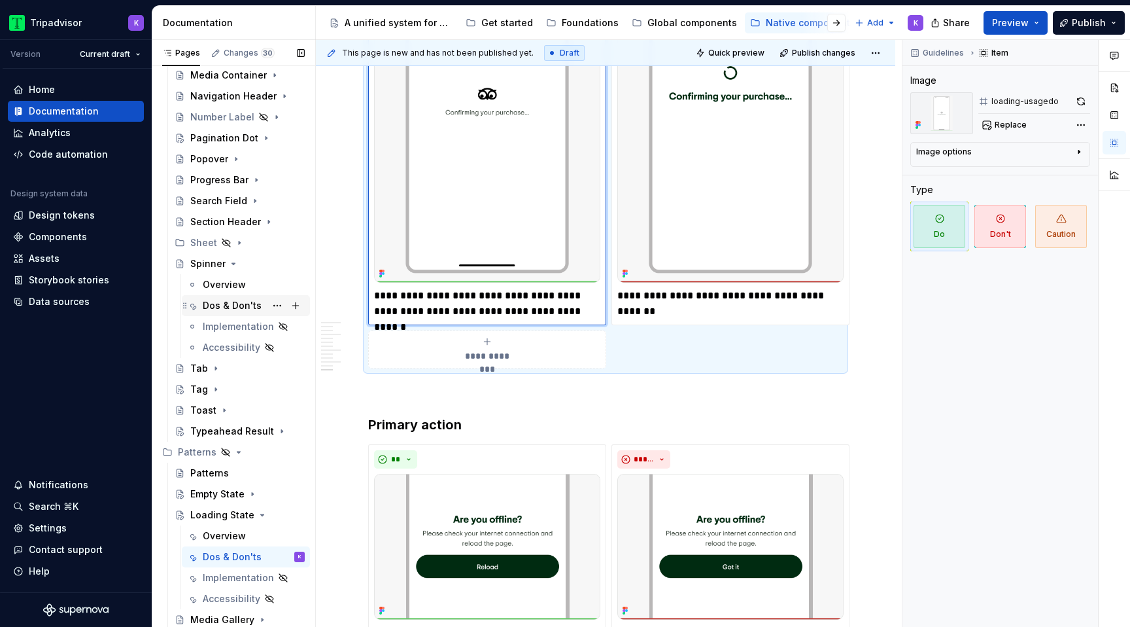
click at [221, 306] on div "Dos & Don'ts" at bounding box center [232, 305] width 59 height 13
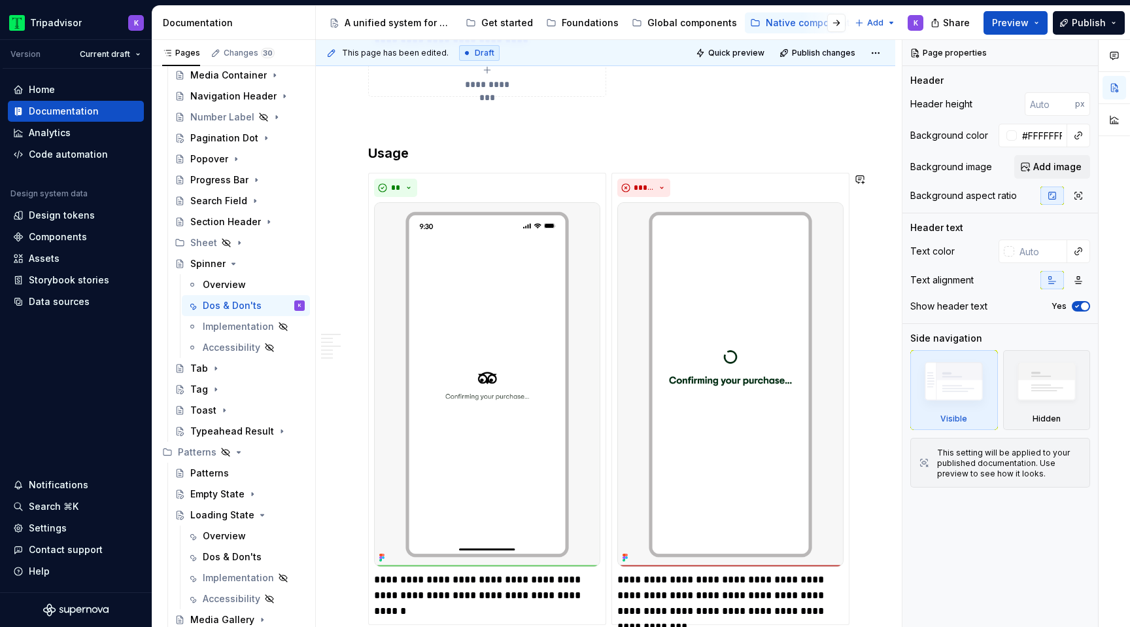
scroll to position [1574, 0]
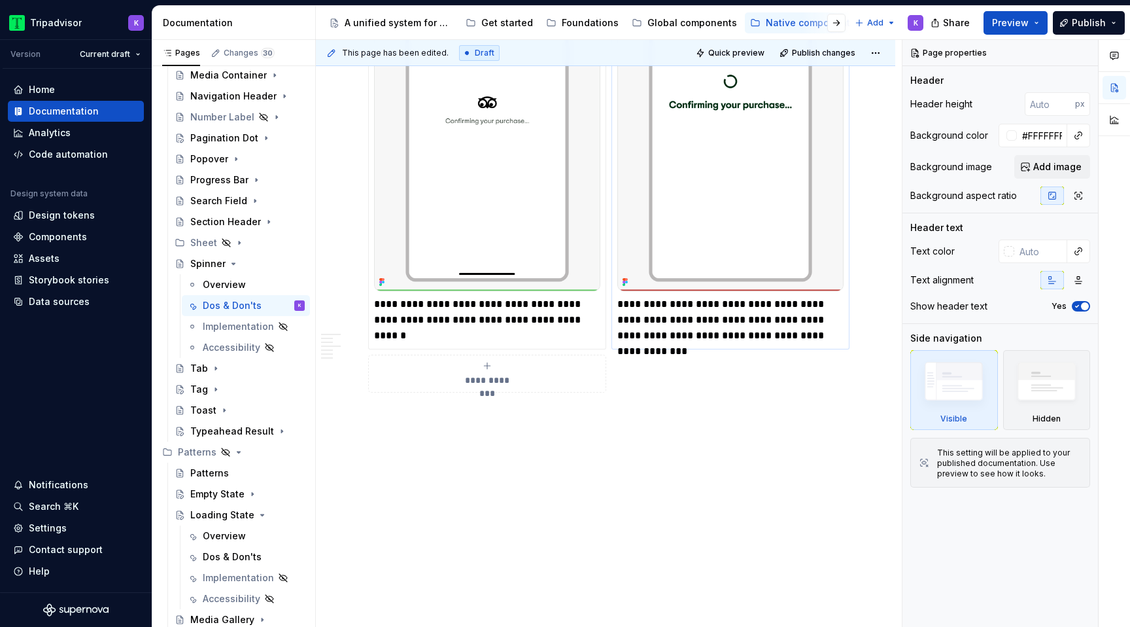
click at [685, 343] on div "**********" at bounding box center [730, 123] width 238 height 452
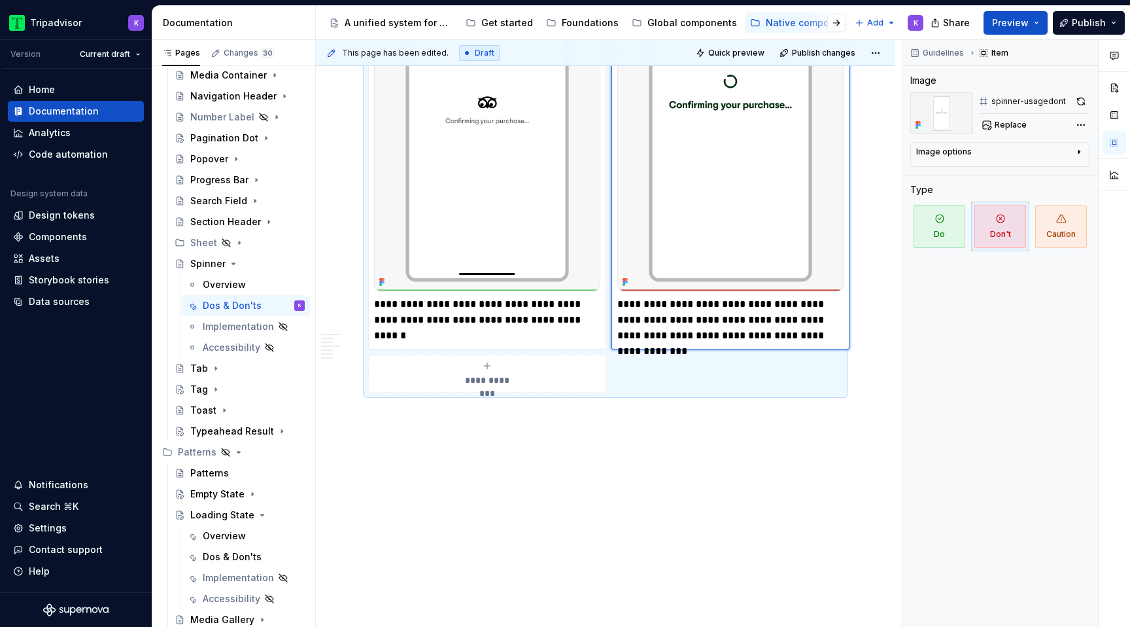
click at [683, 320] on p "**********" at bounding box center [730, 319] width 226 height 47
click at [229, 259] on icon "Page tree" at bounding box center [233, 263] width 10 height 10
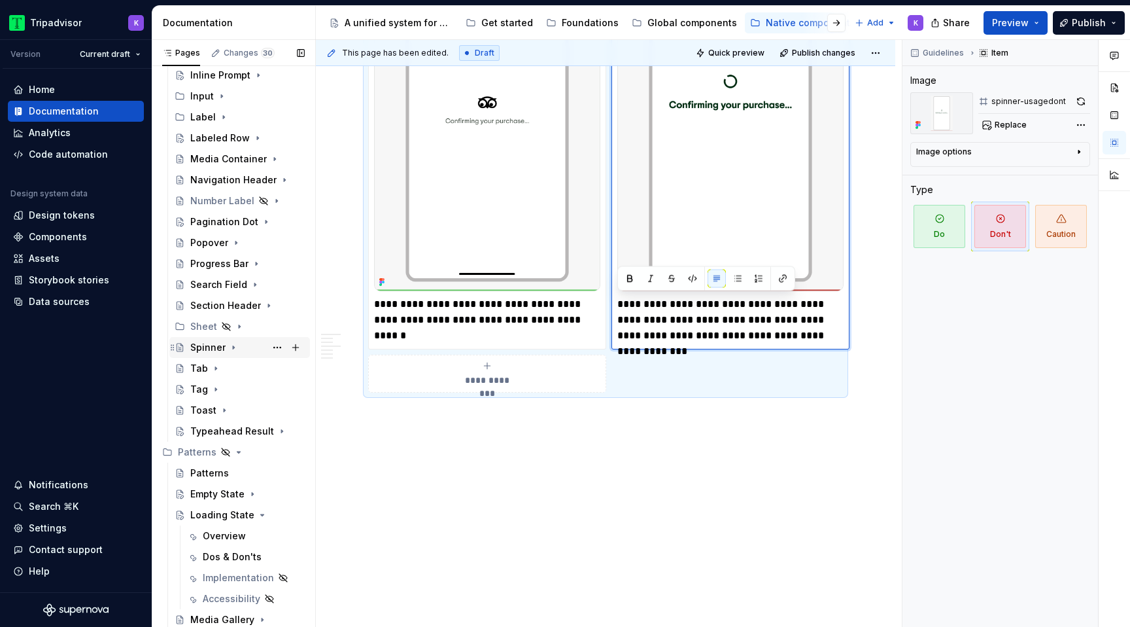
scroll to position [344, 0]
click at [226, 559] on div "Dos & Don'ts" at bounding box center [232, 556] width 59 height 13
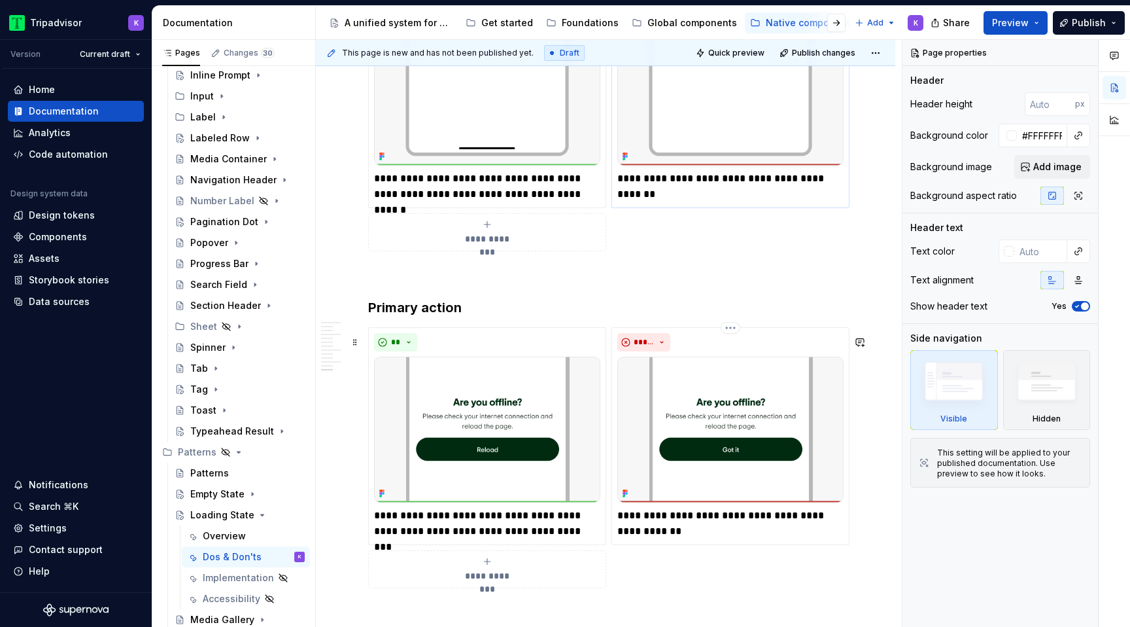
scroll to position [2469, 0]
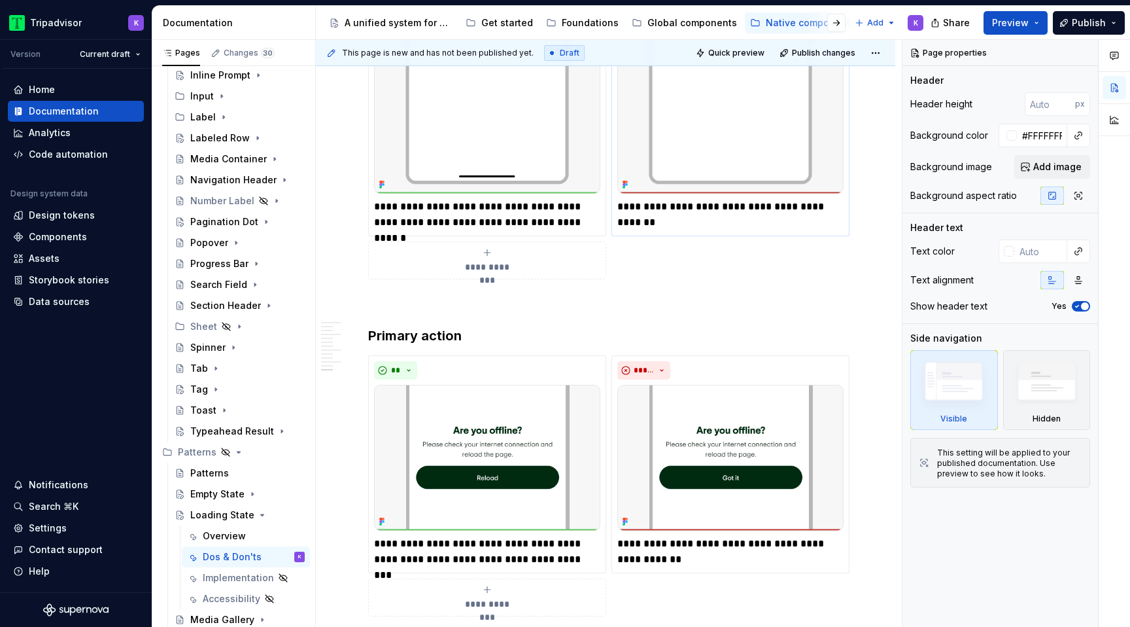
click at [706, 215] on p "**********" at bounding box center [730, 207] width 226 height 16
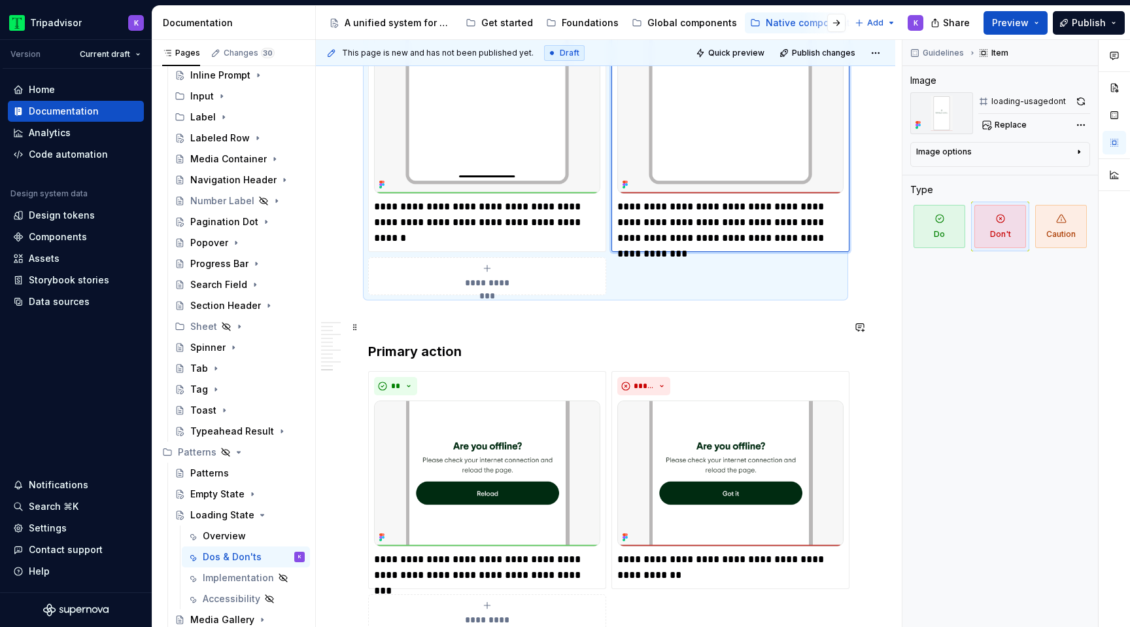
click at [683, 351] on h3 "Primary action" at bounding box center [605, 351] width 475 height 18
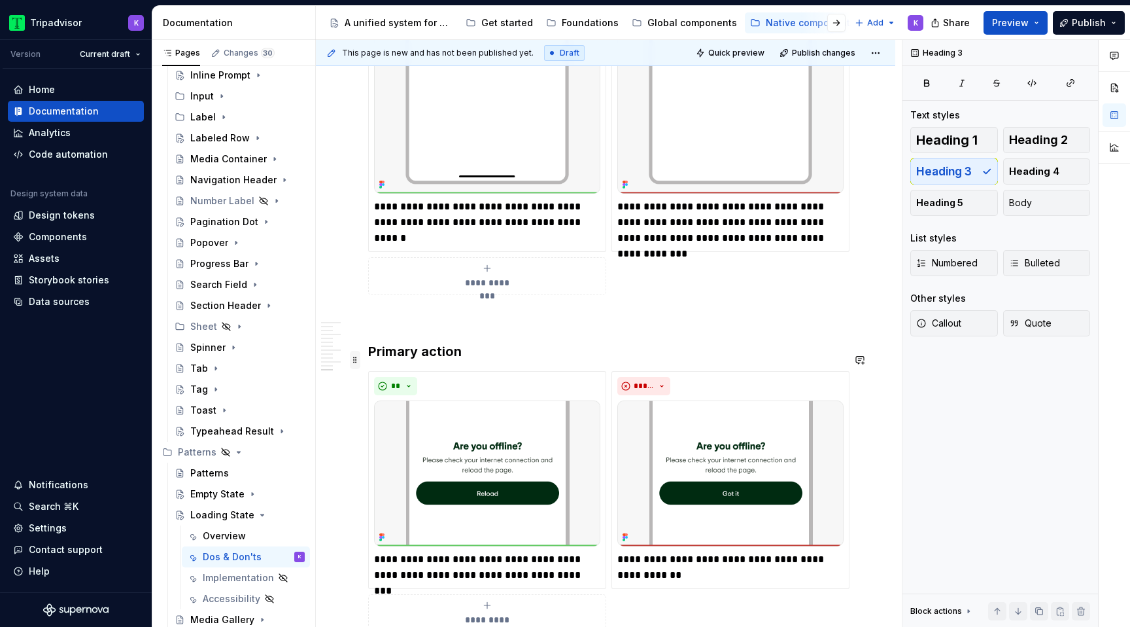
drag, startPoint x: 354, startPoint y: 350, endPoint x: 358, endPoint y: 357, distance: 7.9
click at [358, 357] on span at bounding box center [355, 360] width 10 height 18
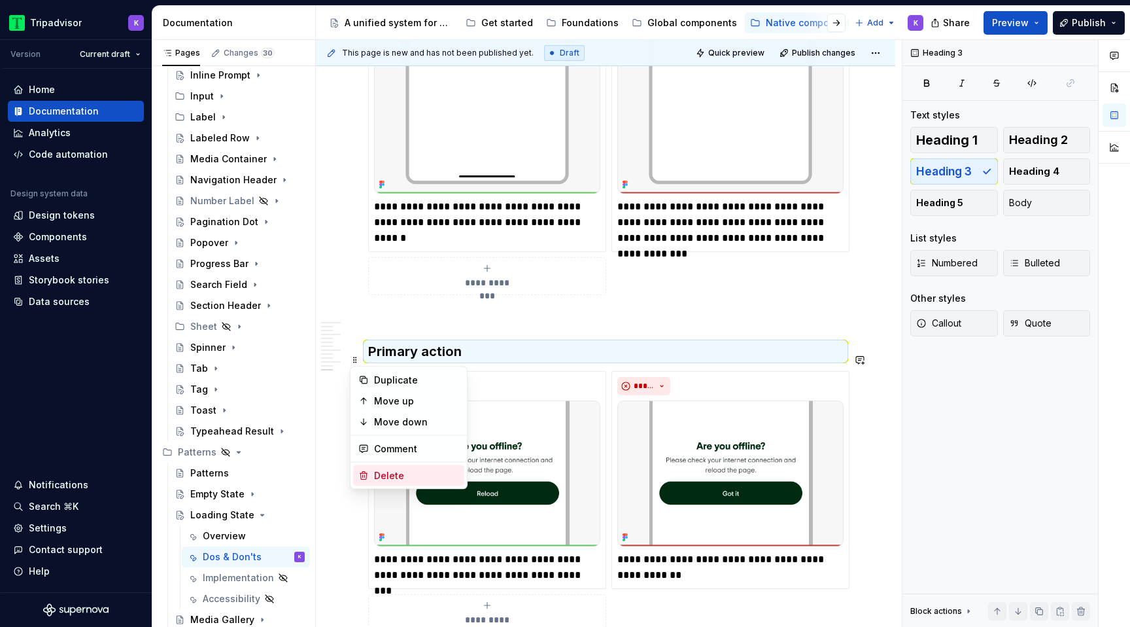
click at [396, 476] on div "Delete" at bounding box center [416, 475] width 85 height 13
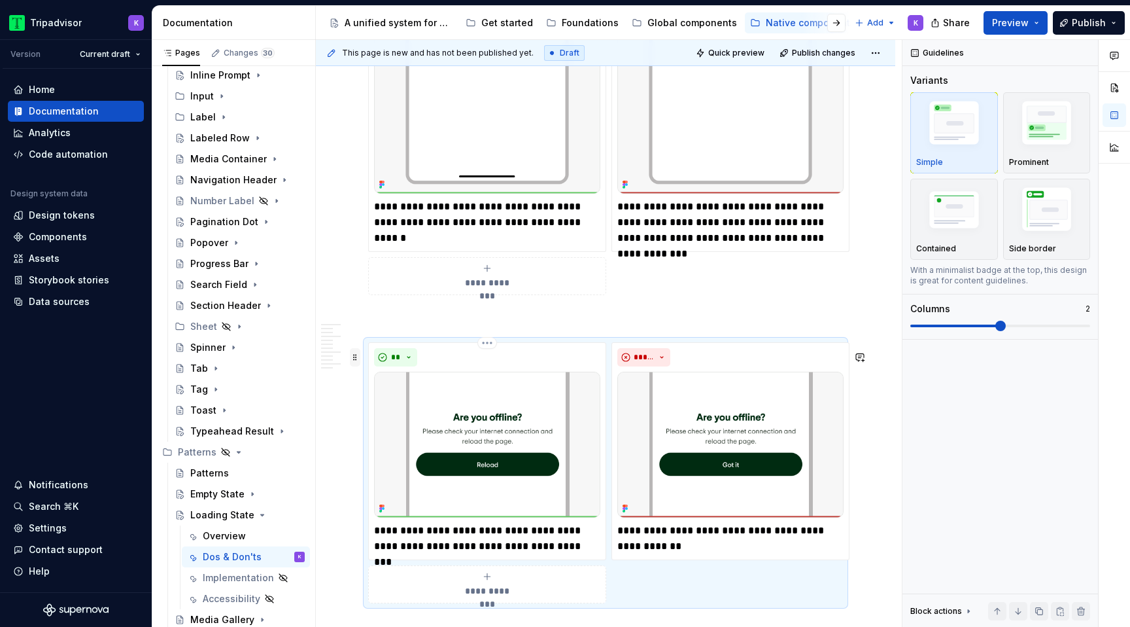
click at [353, 356] on span at bounding box center [355, 357] width 10 height 18
click at [407, 469] on div "Delete" at bounding box center [416, 472] width 85 height 13
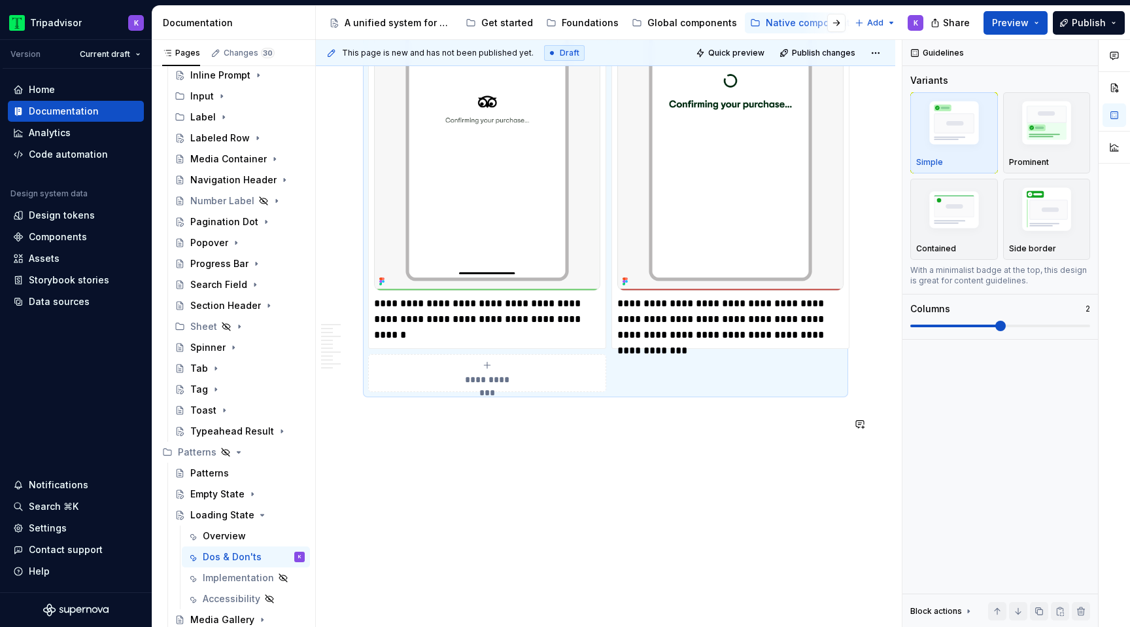
scroll to position [2239, 0]
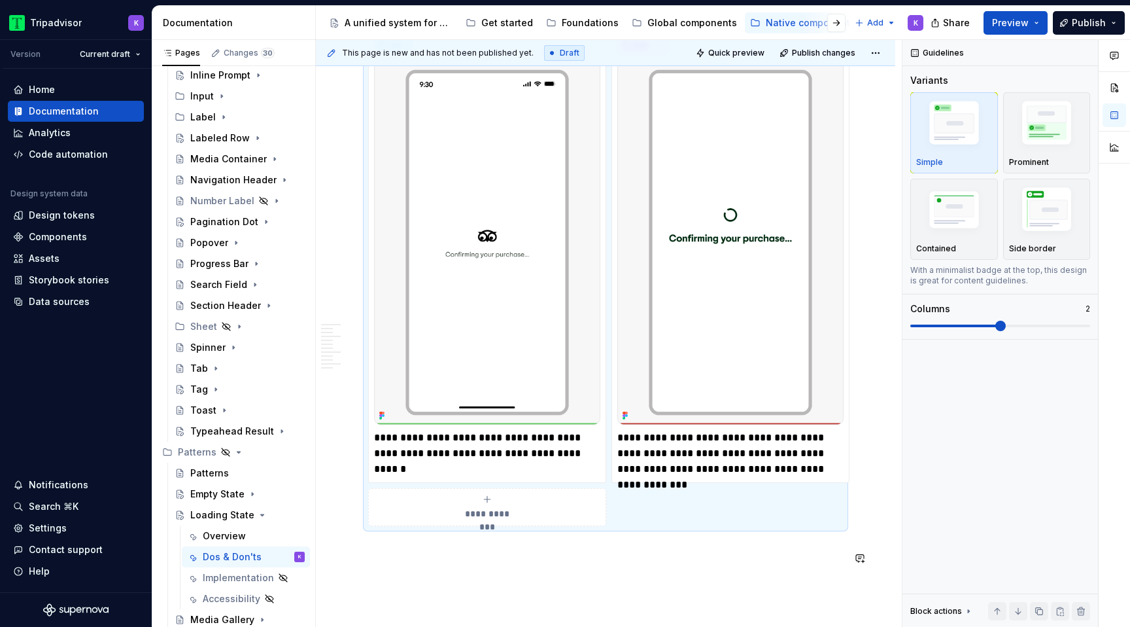
click at [566, 592] on div "**********" at bounding box center [609, 333] width 586 height 587
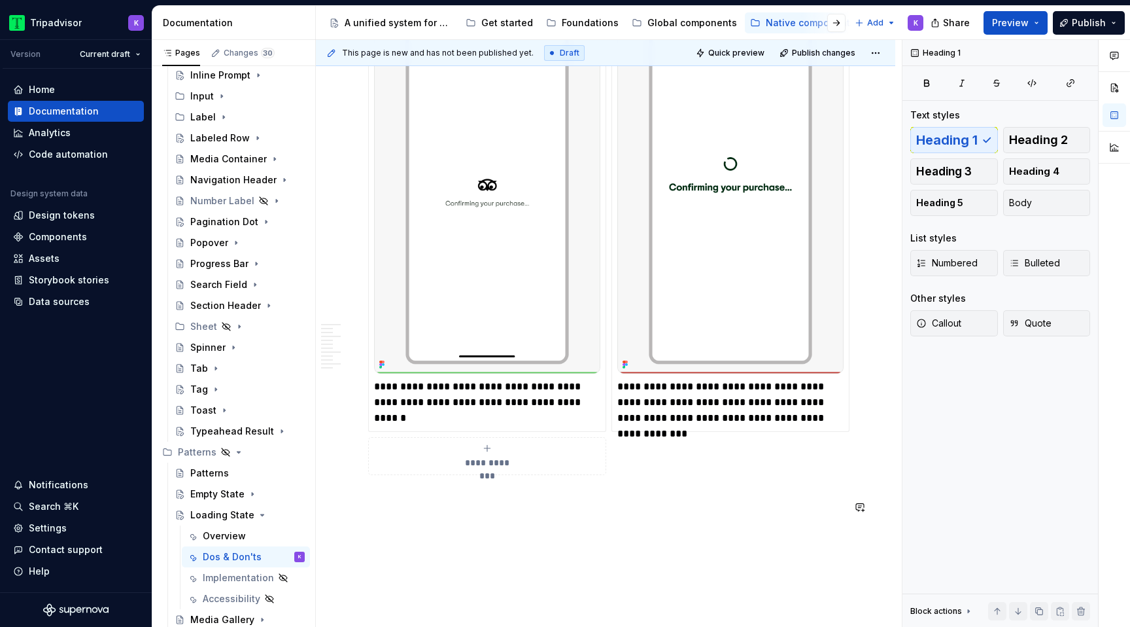
scroll to position [2289, 0]
type textarea "*"
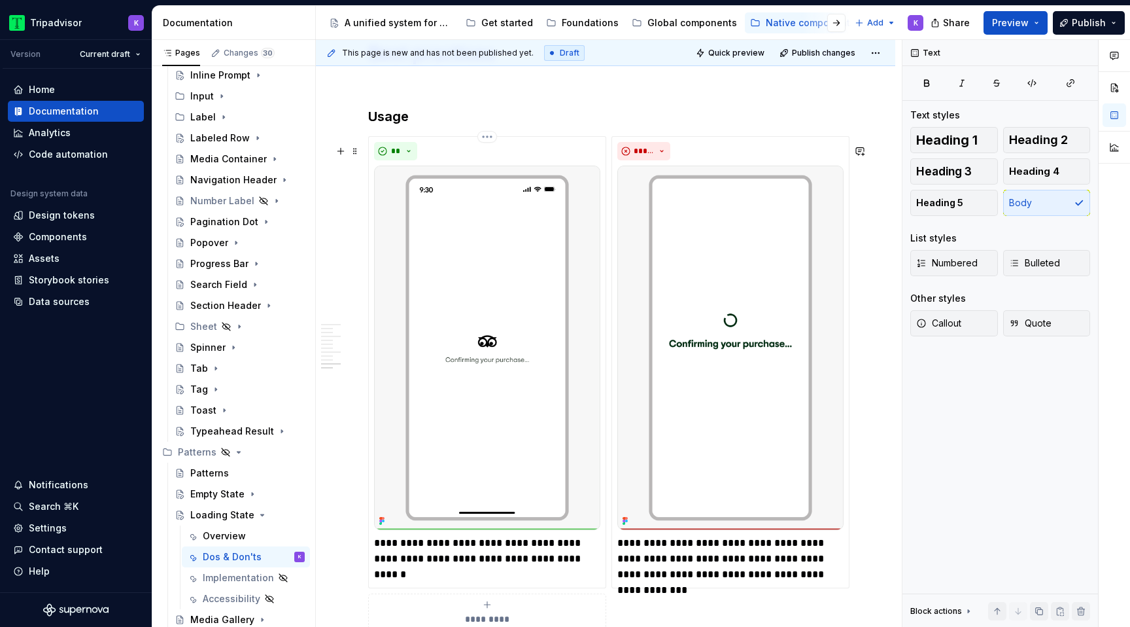
scroll to position [2139, 0]
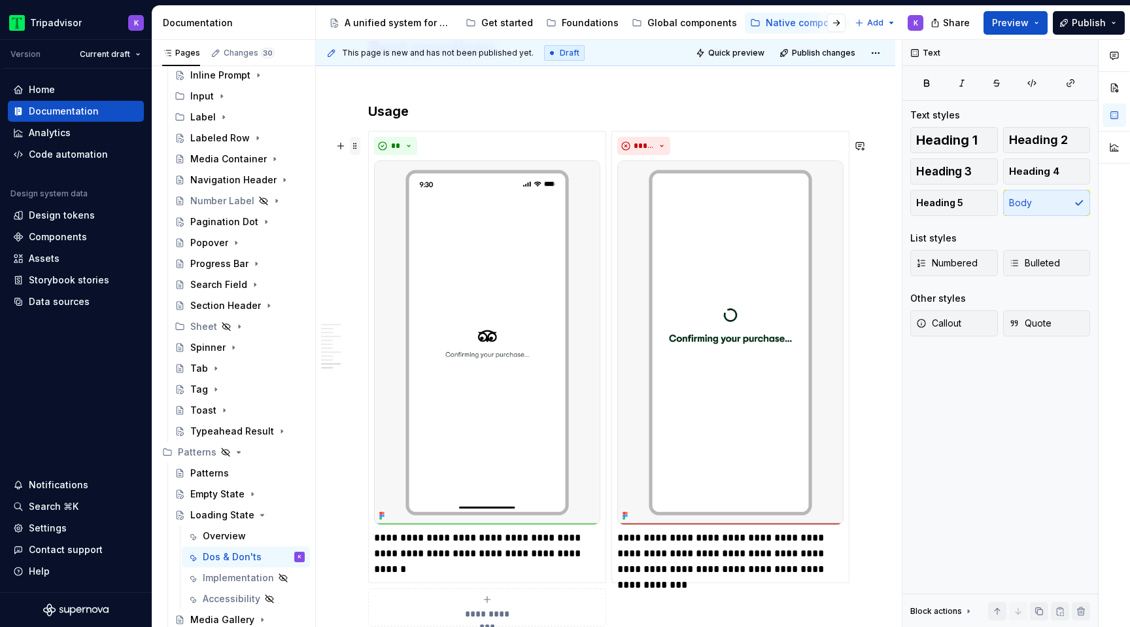
click at [359, 146] on span at bounding box center [355, 146] width 10 height 18
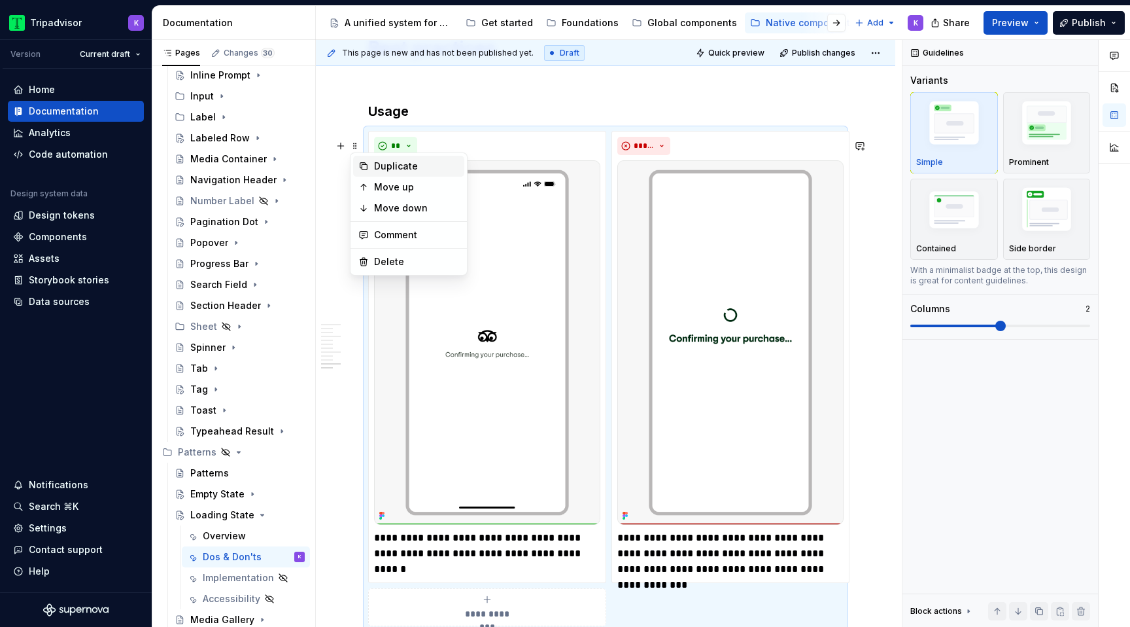
click at [399, 162] on div "Duplicate" at bounding box center [416, 166] width 85 height 13
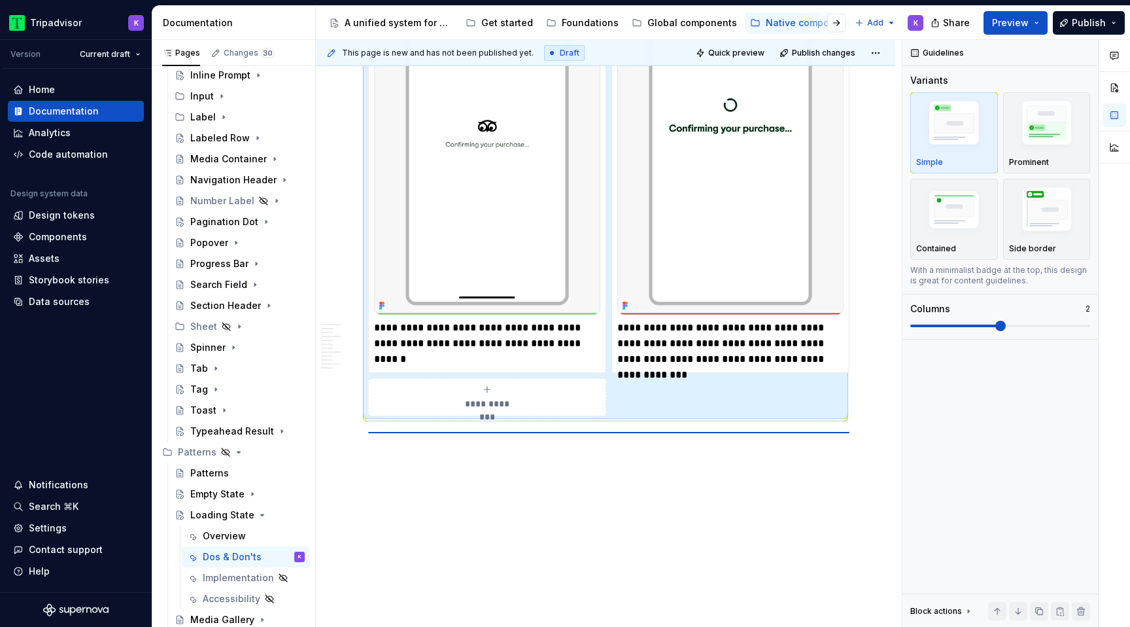
scroll to position [2380, 0]
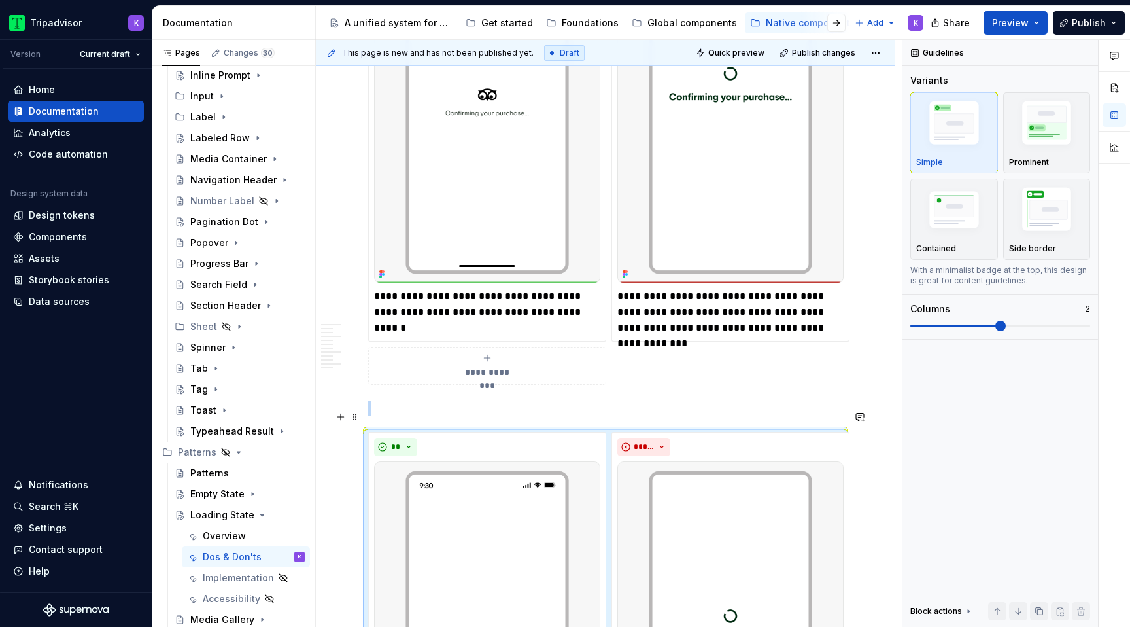
click at [402, 415] on p at bounding box center [605, 408] width 475 height 16
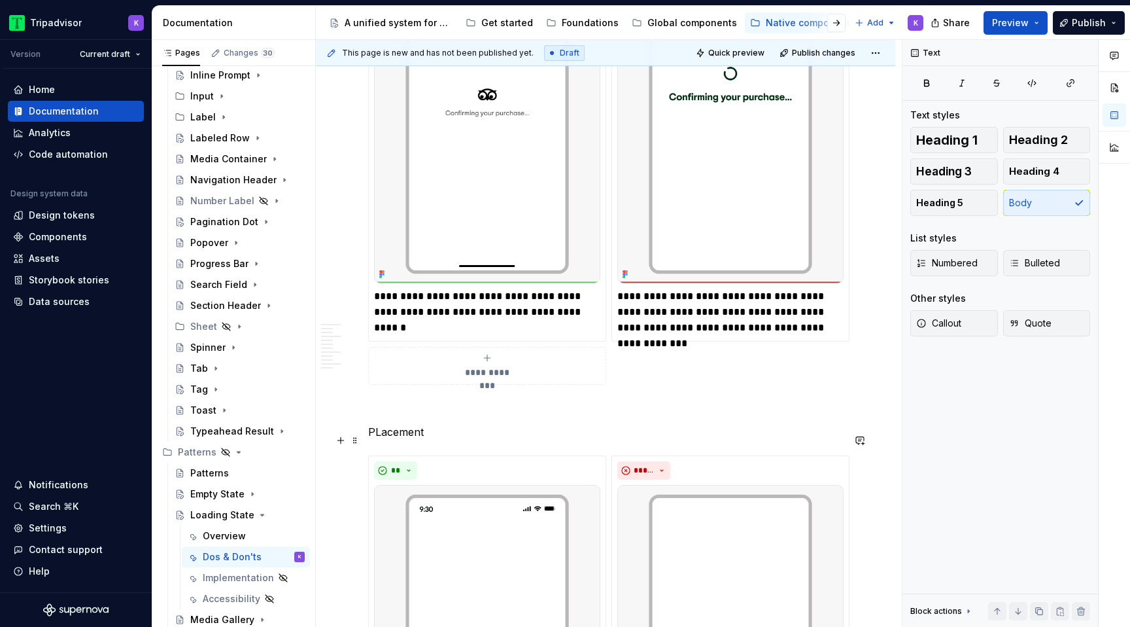
click at [374, 436] on p "PLacement" at bounding box center [605, 432] width 475 height 16
click at [972, 172] on button "Heading 3" at bounding box center [954, 171] width 88 height 26
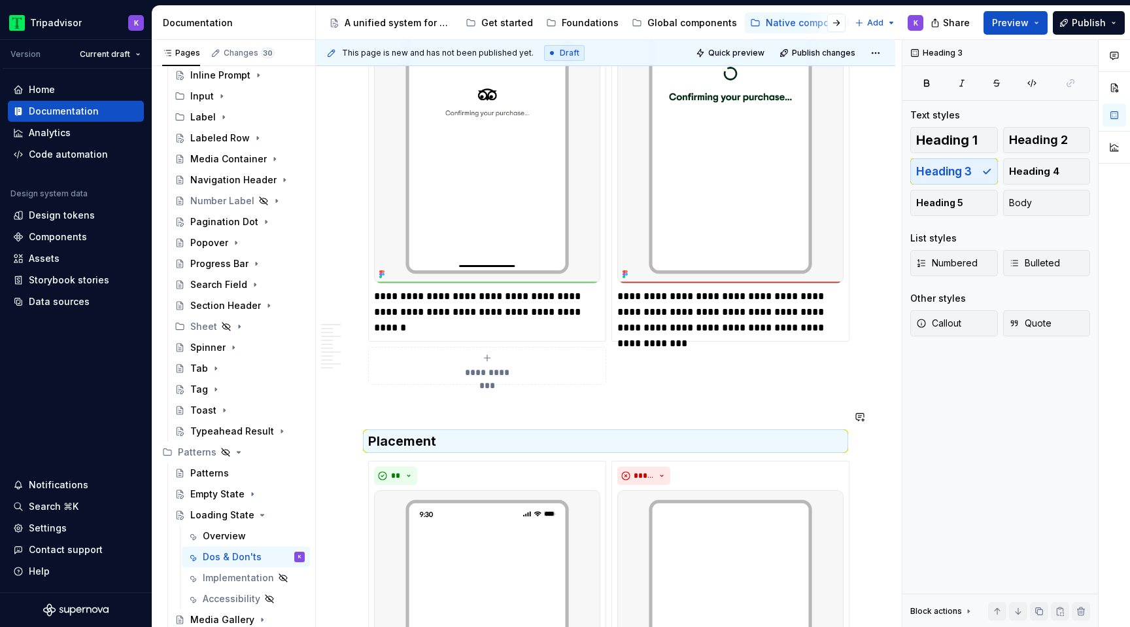
scroll to position [2738, 0]
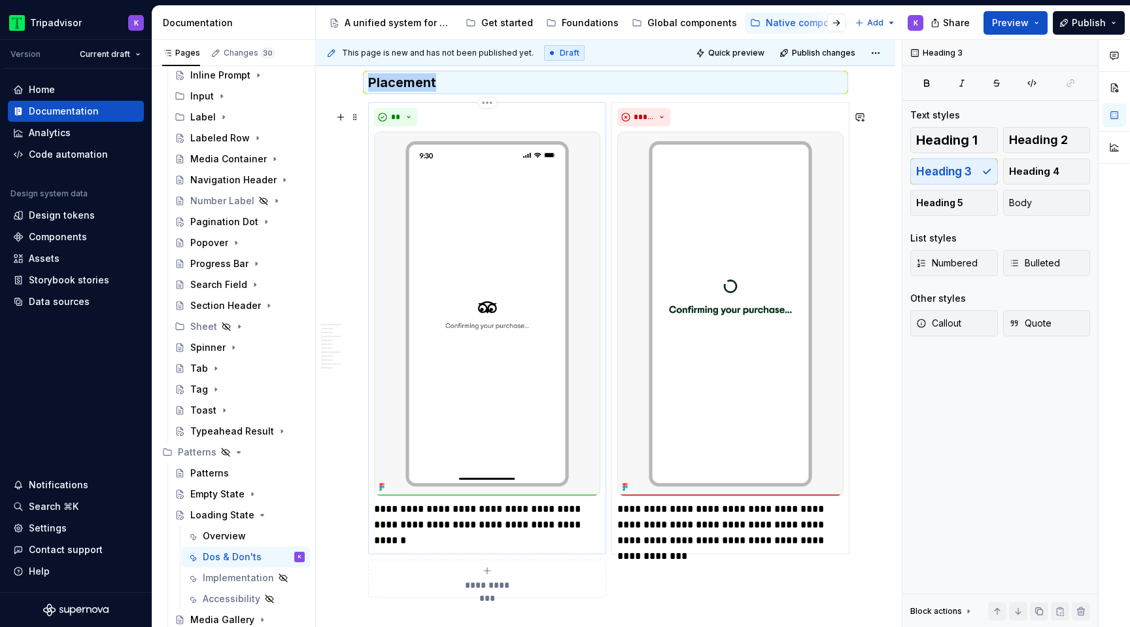
click at [489, 351] on img at bounding box center [487, 313] width 226 height 364
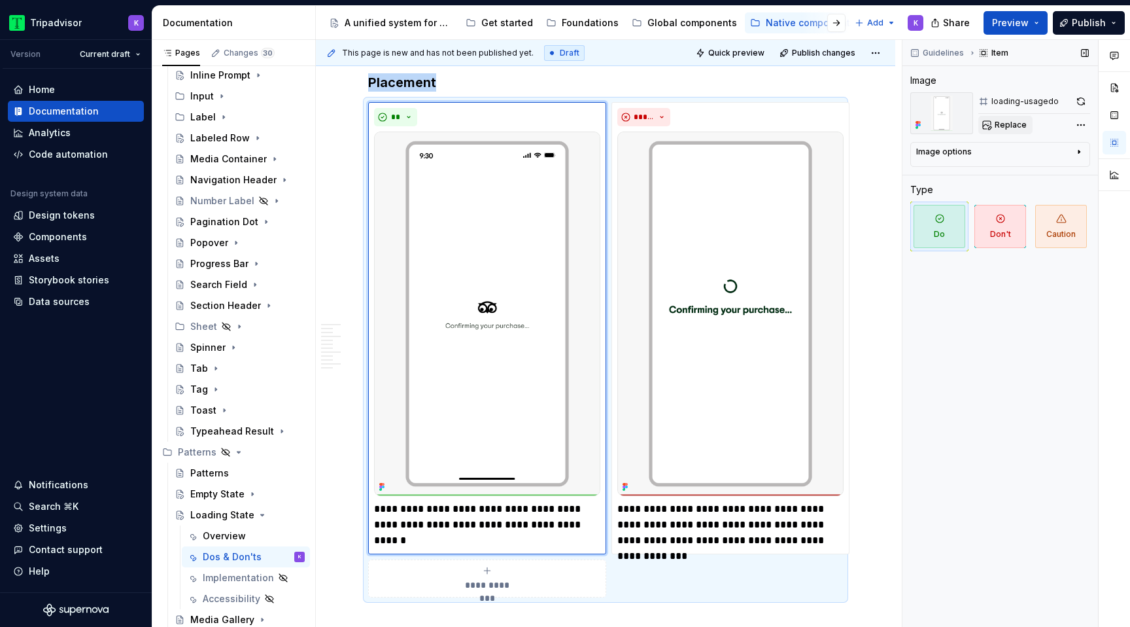
click at [1005, 129] on span "Replace" at bounding box center [1011, 125] width 32 height 10
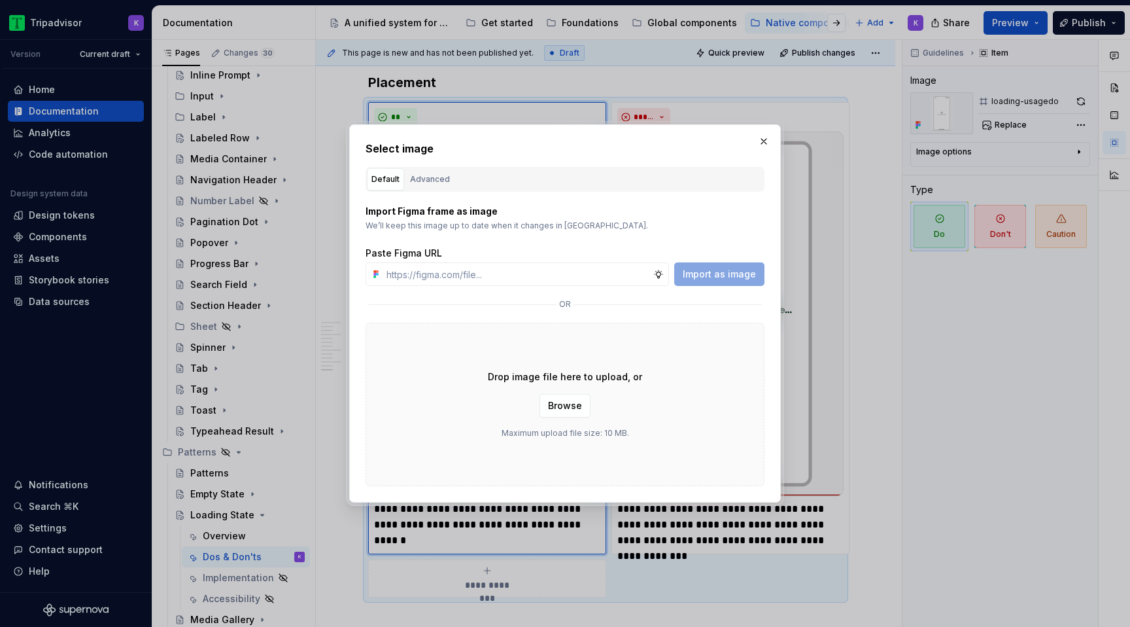
type textarea "*"
type input "[URL][DOMAIN_NAME]"
click at [726, 274] on span "Import as image" at bounding box center [719, 273] width 73 height 13
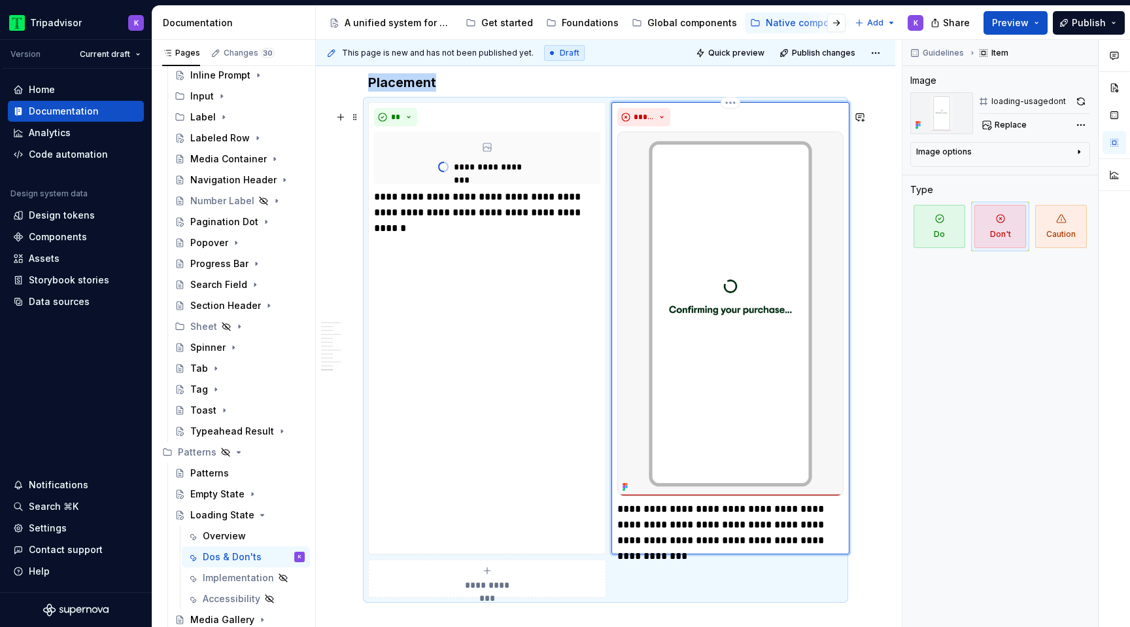
click at [640, 421] on img at bounding box center [730, 313] width 226 height 364
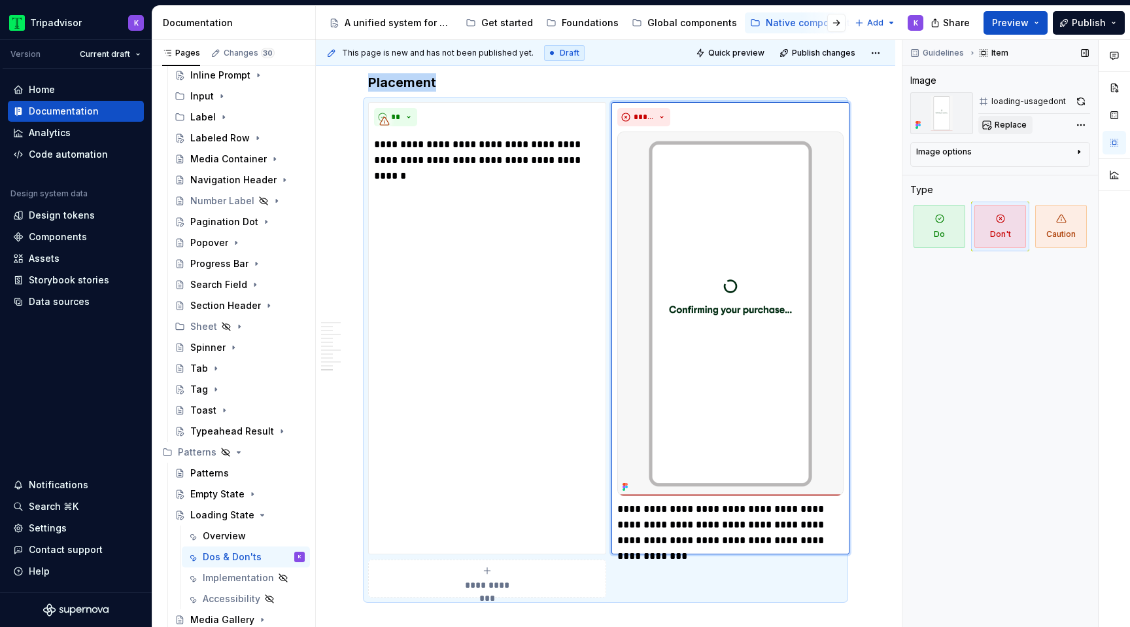
click at [1001, 122] on span "Replace" at bounding box center [1011, 125] width 32 height 10
type textarea "*"
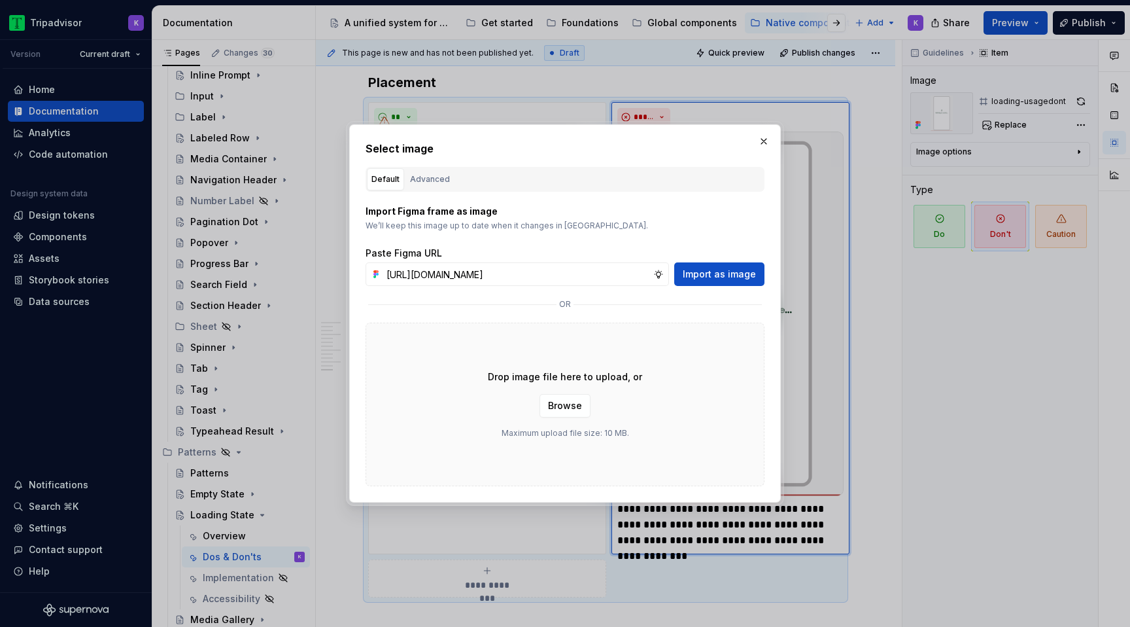
scroll to position [0, 335]
type input "[URL][DOMAIN_NAME]"
click at [729, 277] on span "Import as image" at bounding box center [719, 273] width 73 height 13
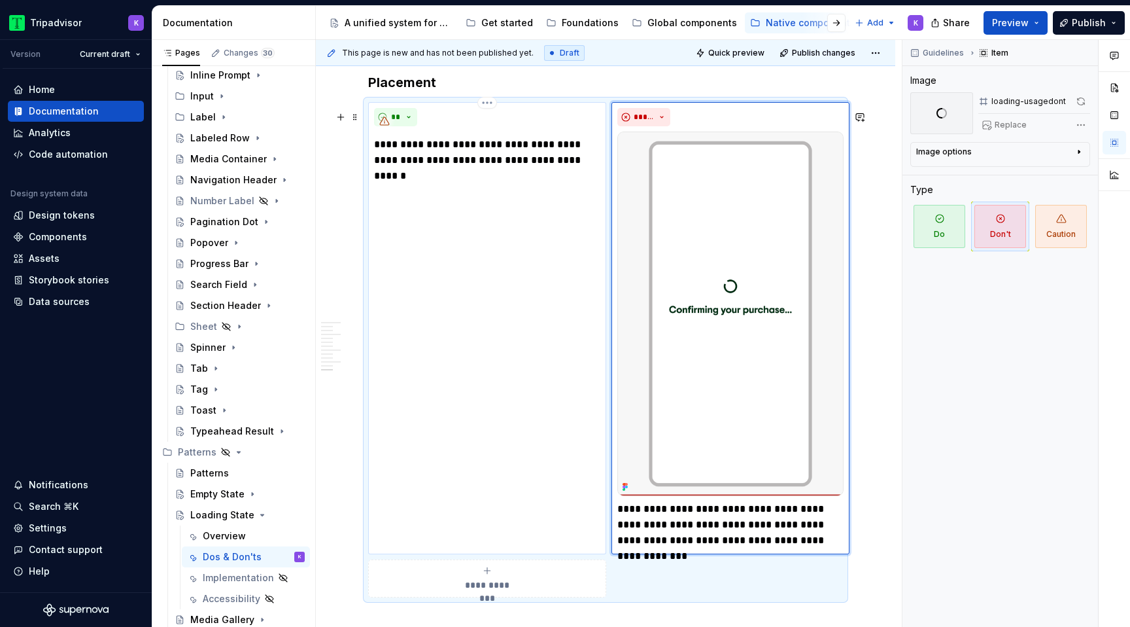
click at [473, 161] on p "**********" at bounding box center [487, 152] width 226 height 31
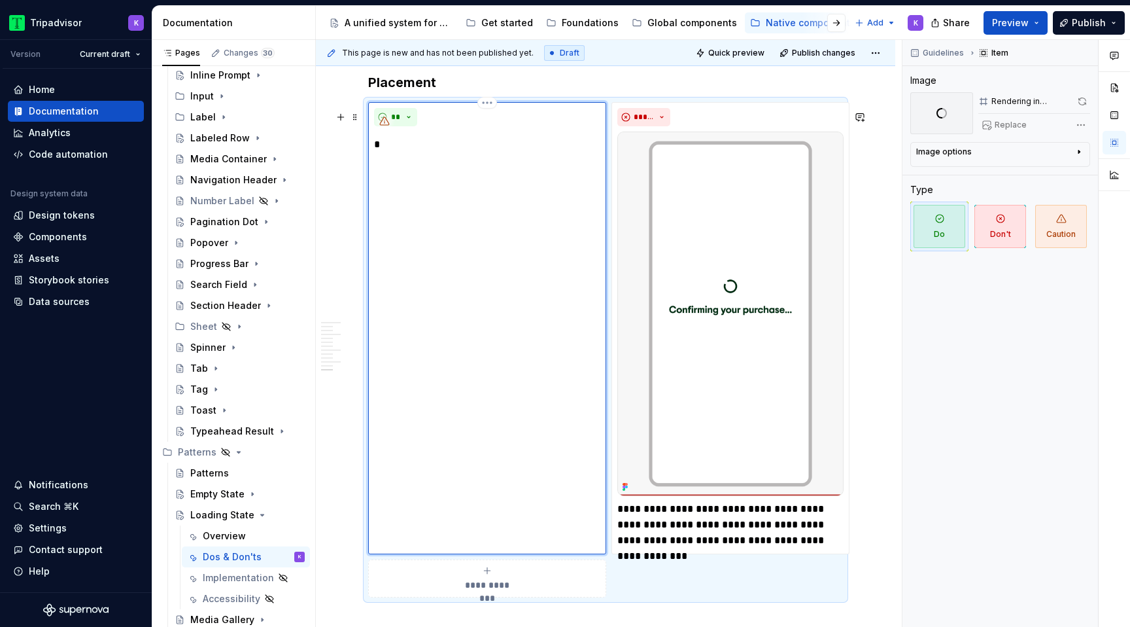
type textarea "*"
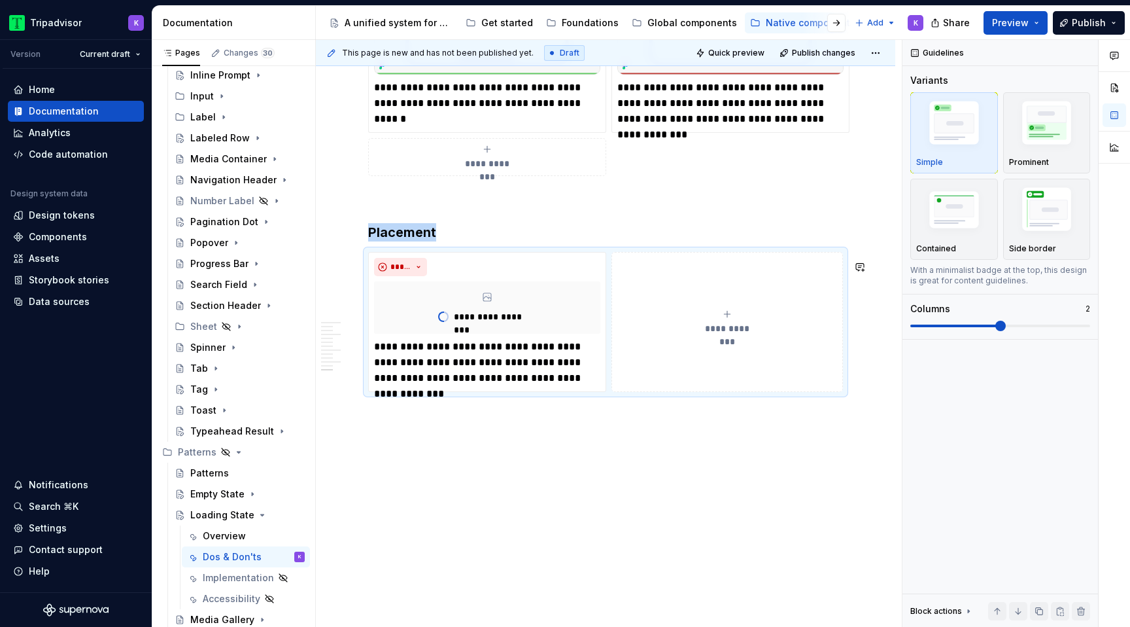
scroll to position [2544, 0]
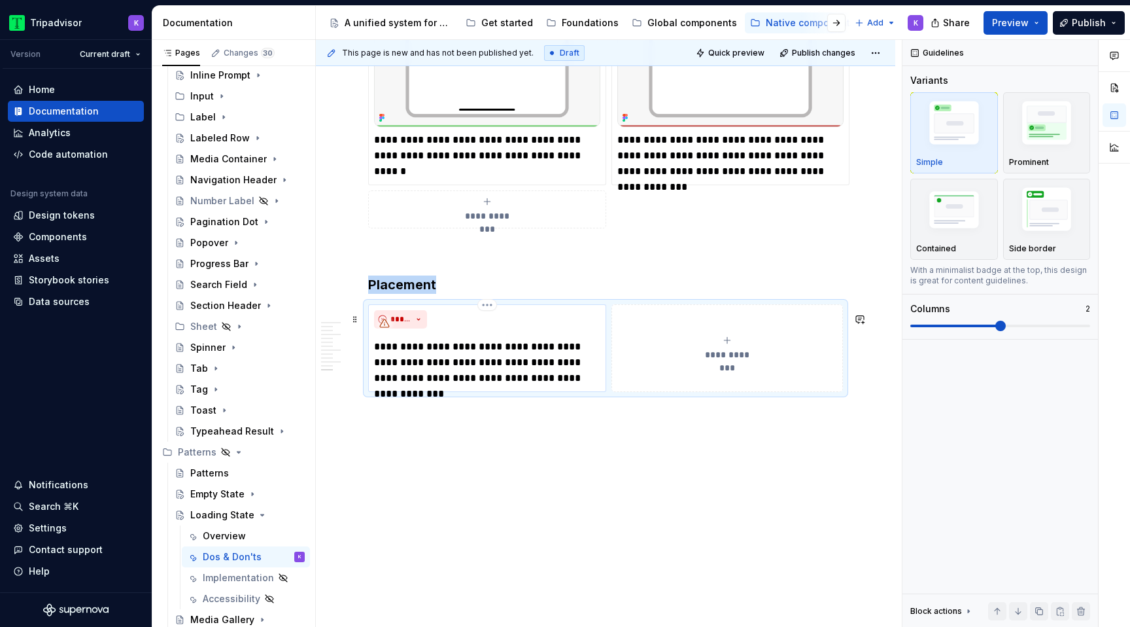
click at [517, 388] on div "**********" at bounding box center [487, 348] width 238 height 88
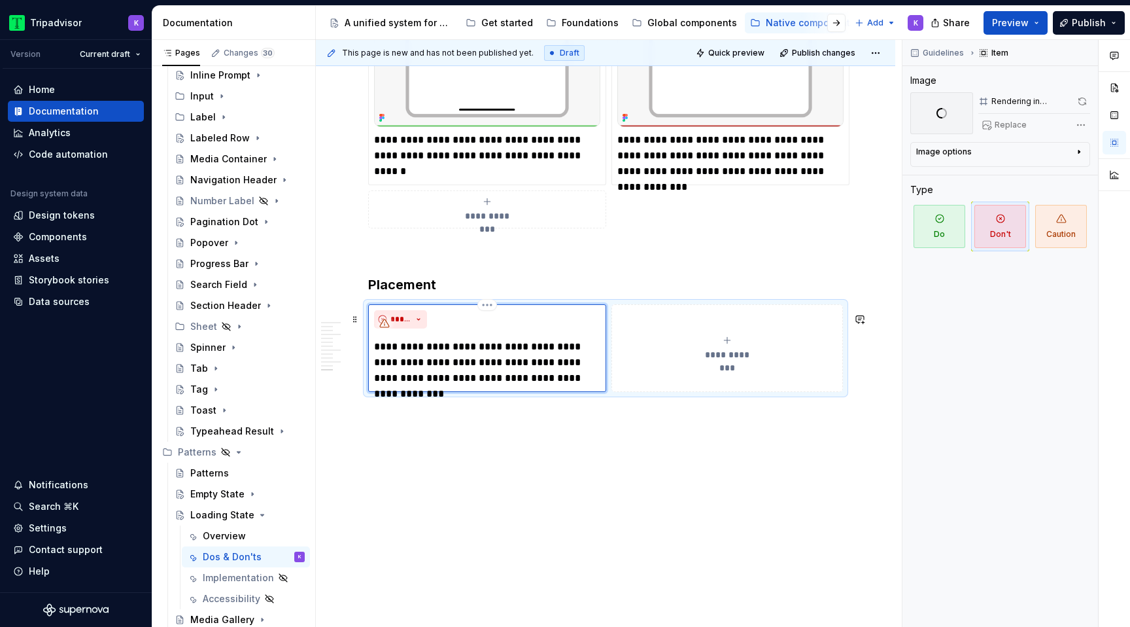
click at [504, 364] on p "**********" at bounding box center [487, 362] width 226 height 47
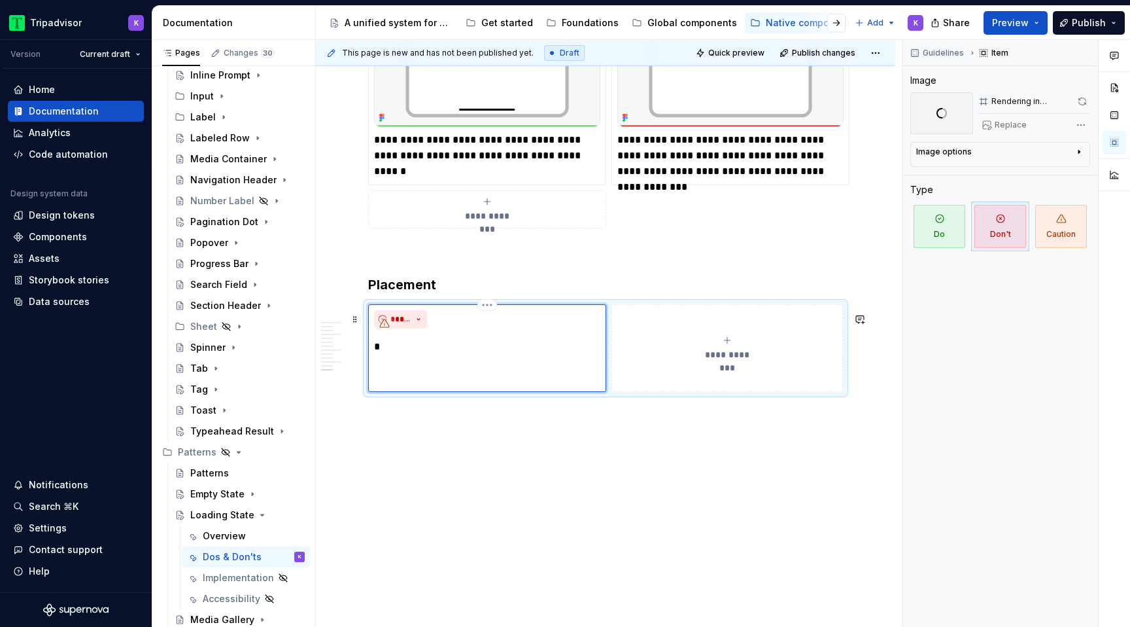
scroll to position [2513, 0]
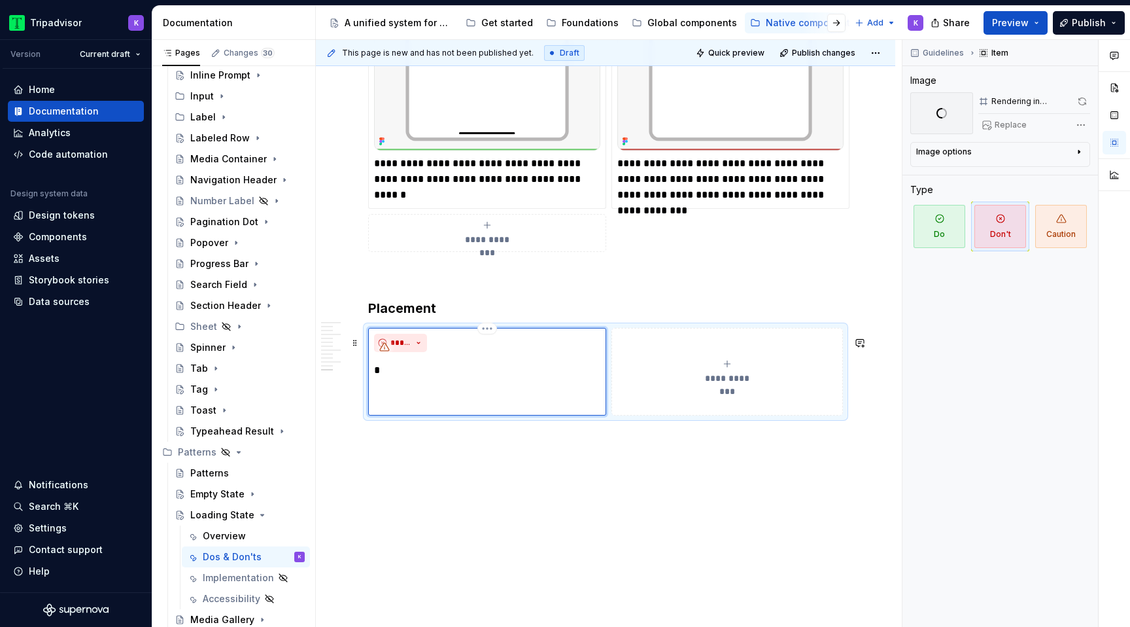
type textarea "*"
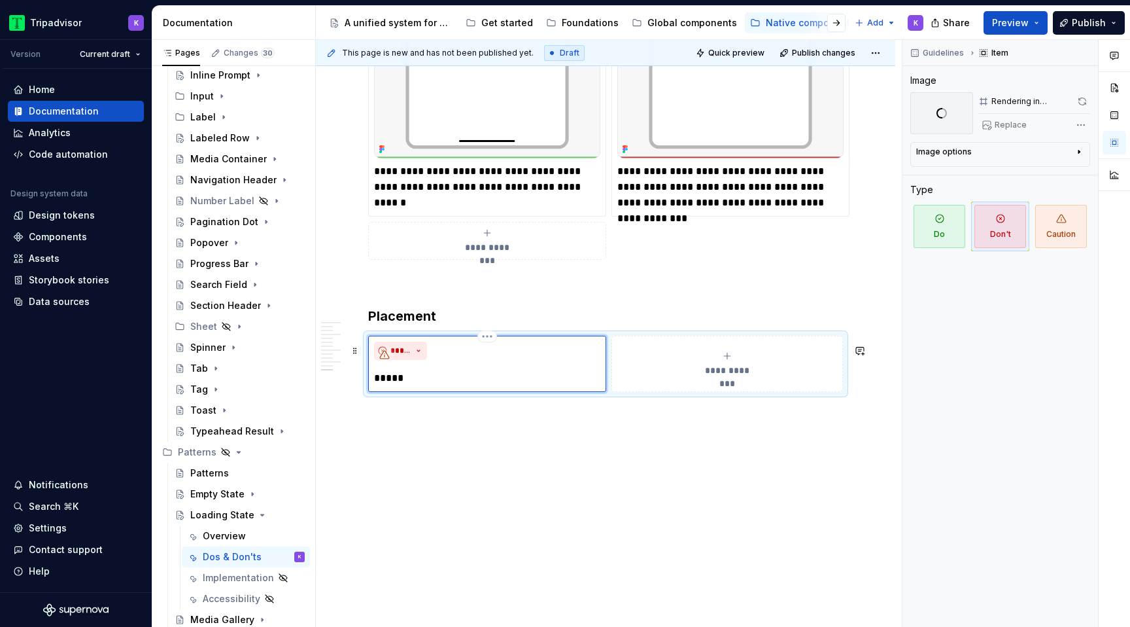
scroll to position [2544, 0]
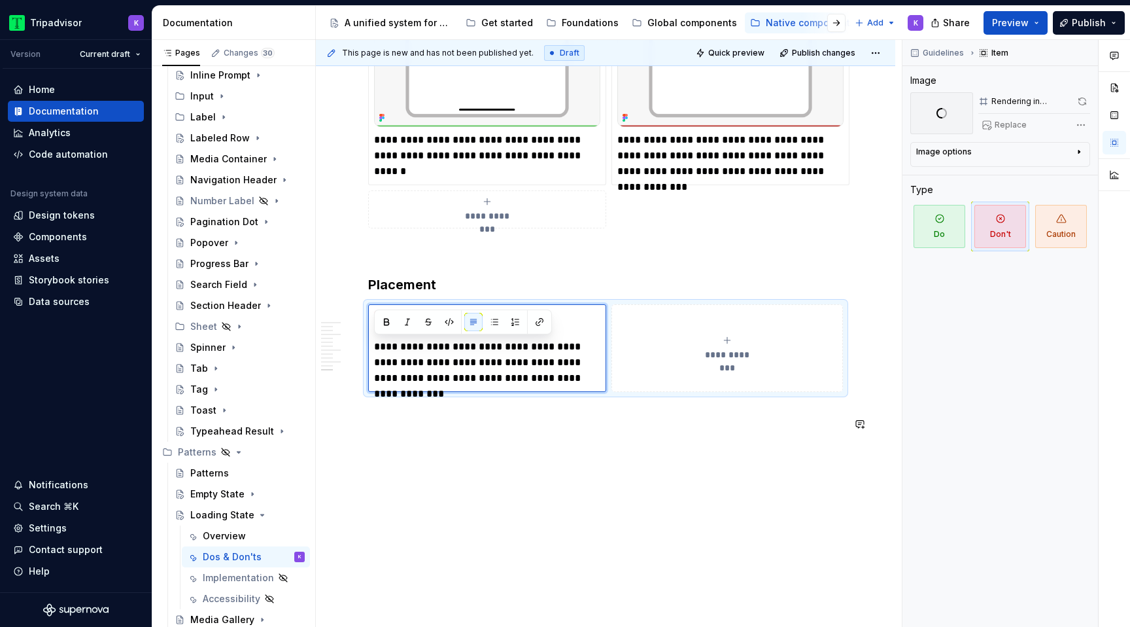
click at [521, 452] on div "**********" at bounding box center [609, 333] width 586 height 587
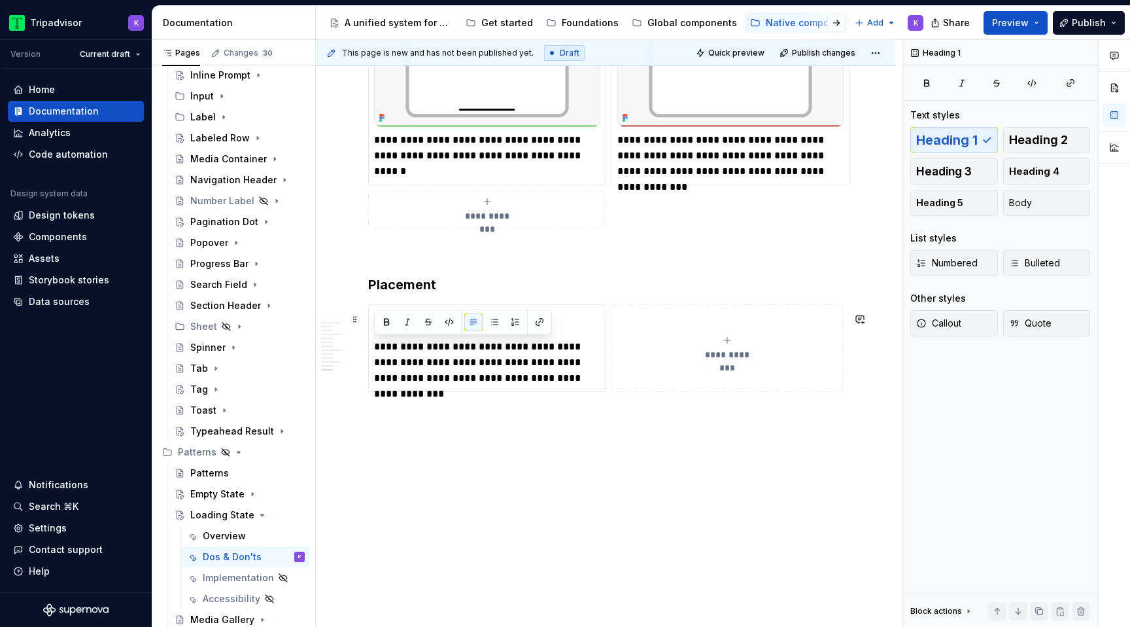
click at [732, 345] on icon "submit" at bounding box center [727, 340] width 10 height 10
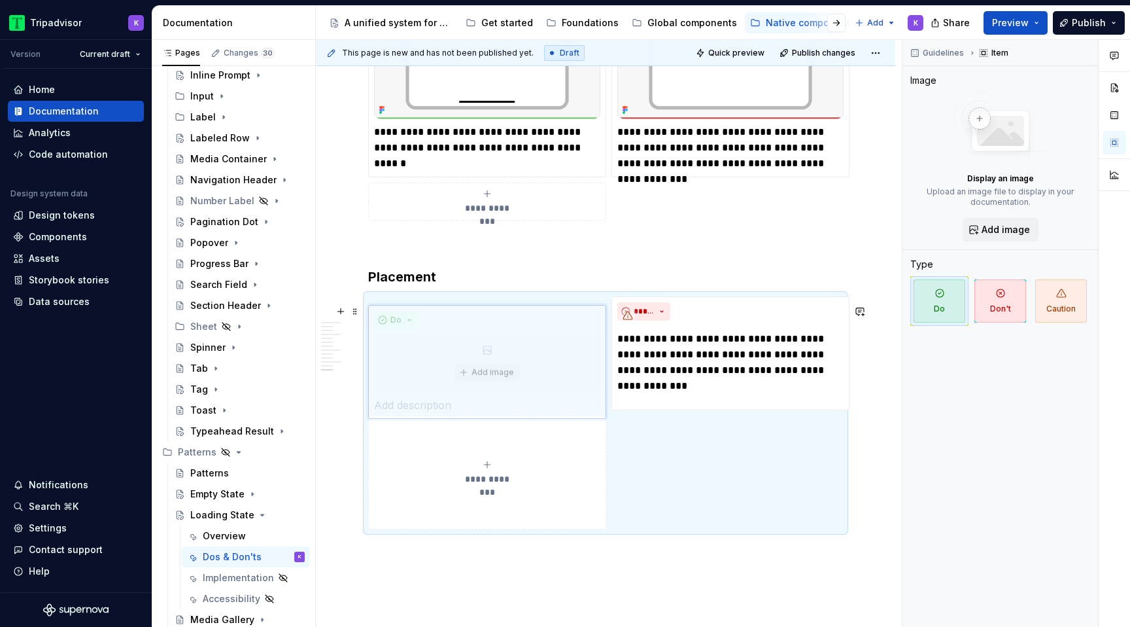
drag, startPoint x: 756, startPoint y: 319, endPoint x: 451, endPoint y: 323, distance: 305.4
click at [451, 323] on body "Tripadvisor K Version Current draft Home Documentation Analytics Code automatio…" at bounding box center [565, 313] width 1130 height 627
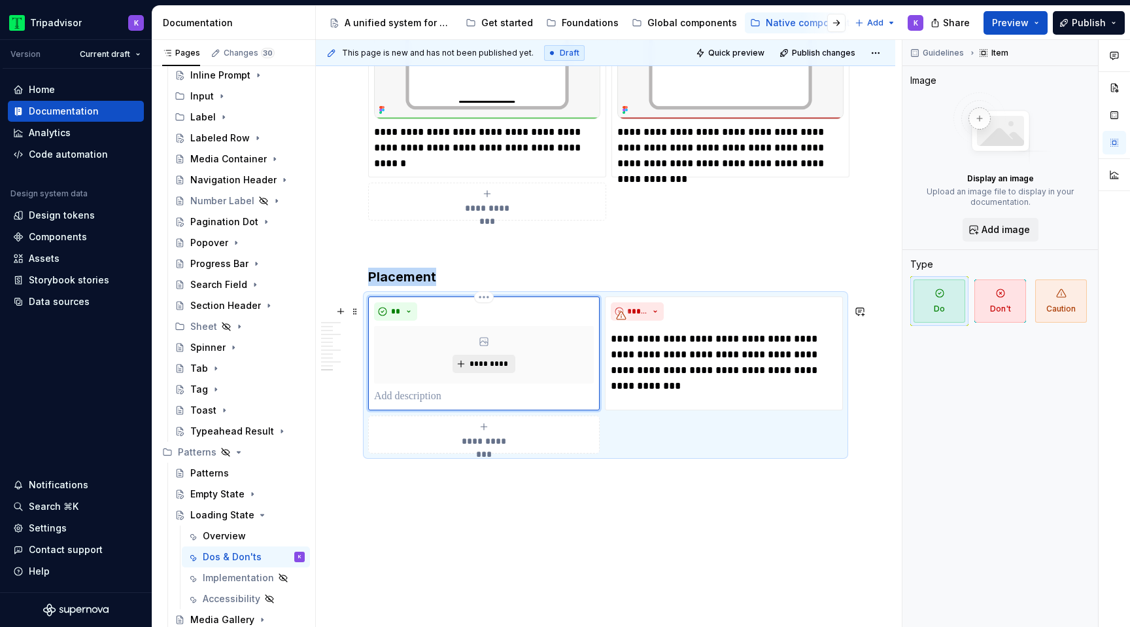
click at [504, 369] on span "*********" at bounding box center [489, 363] width 40 height 10
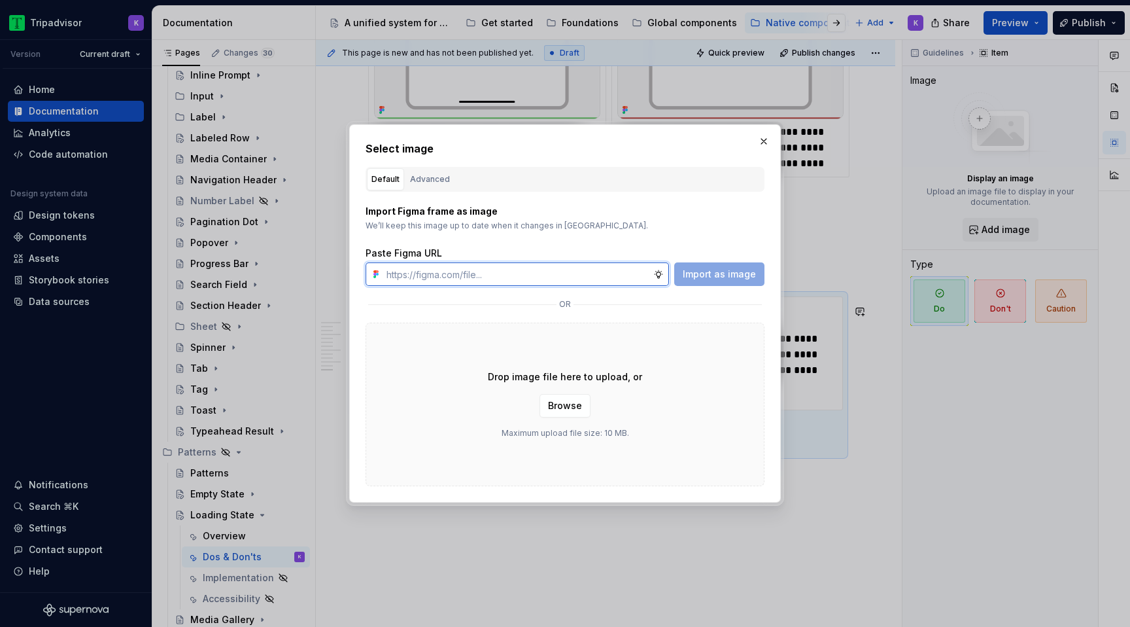
type textarea "*"
paste input "[URL][DOMAIN_NAME]"
type input "[URL][DOMAIN_NAME]"
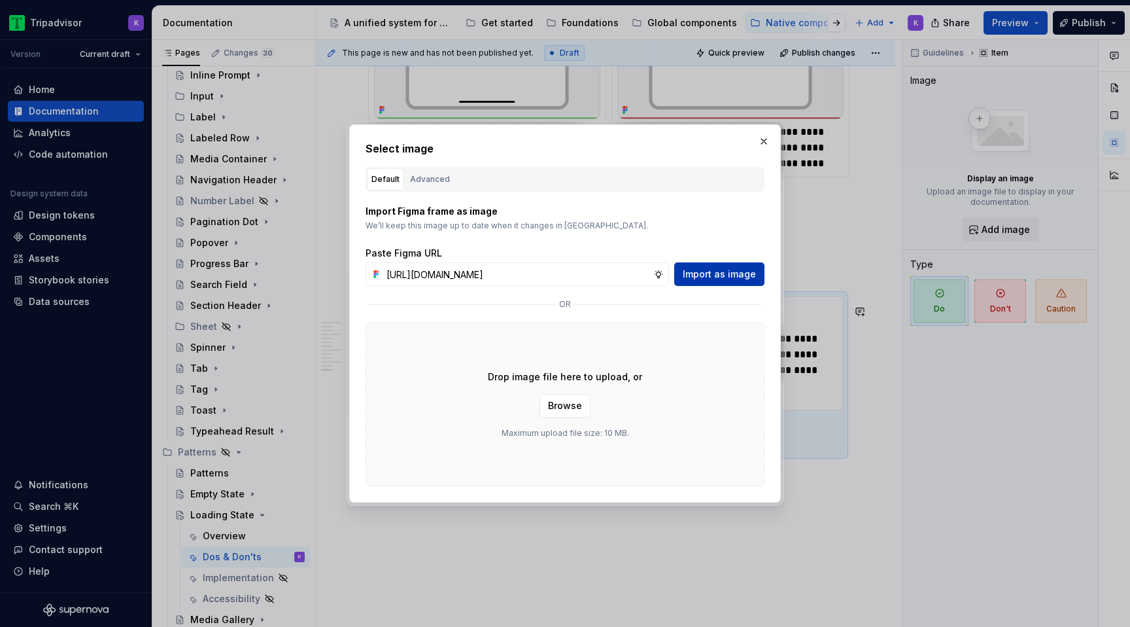
click at [710, 271] on span "Import as image" at bounding box center [719, 273] width 73 height 13
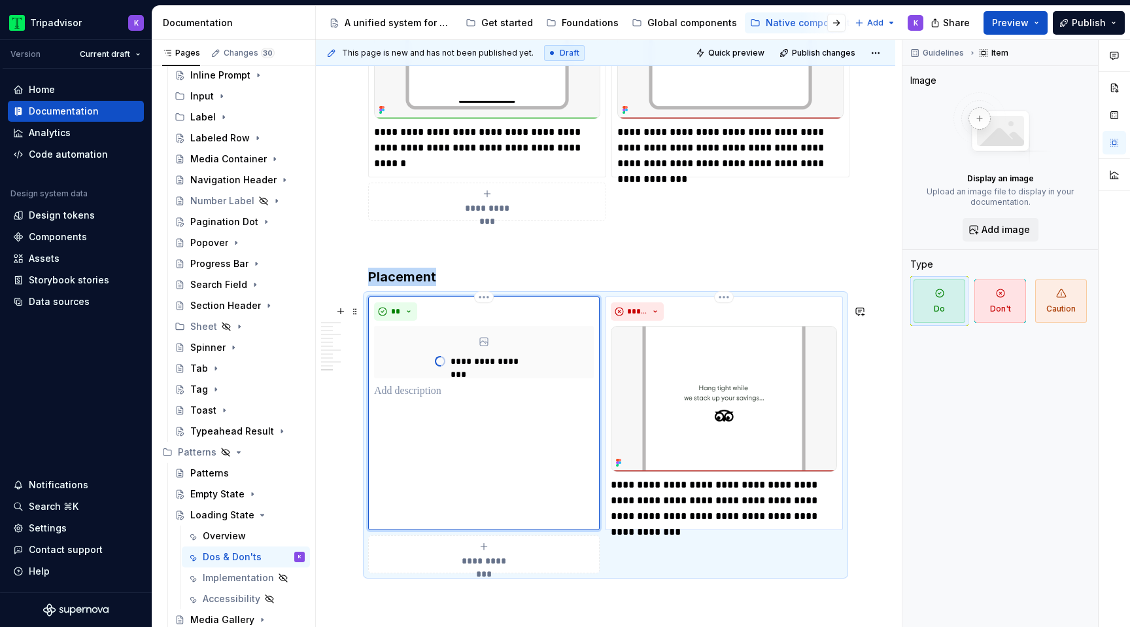
click at [718, 368] on img at bounding box center [724, 399] width 226 height 146
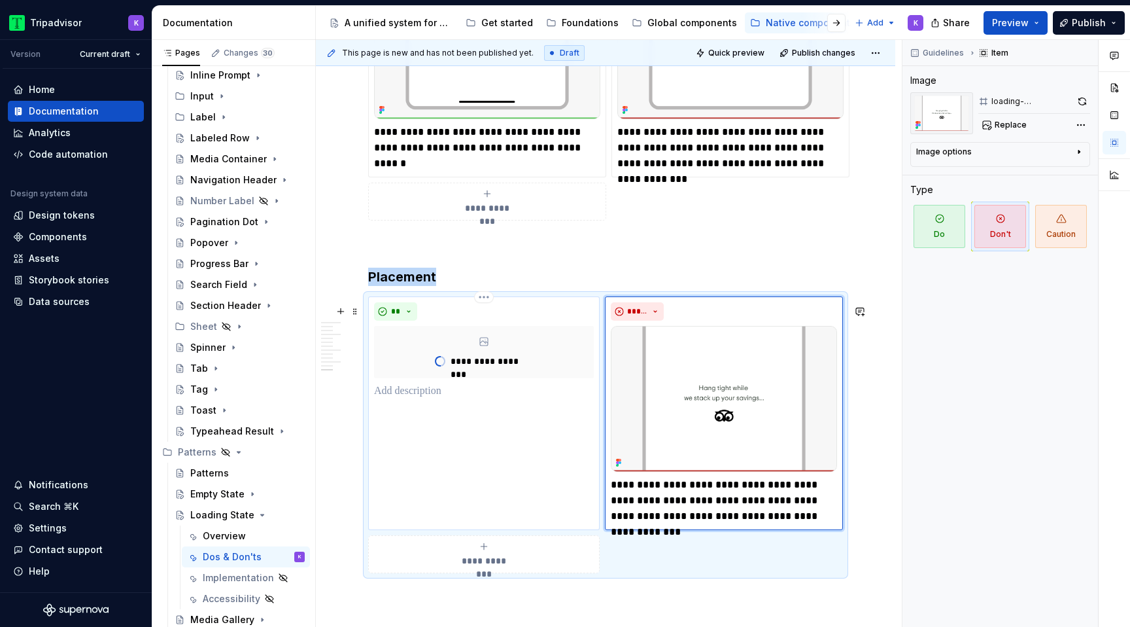
click at [445, 407] on div "**********" at bounding box center [484, 412] width 232 height 233
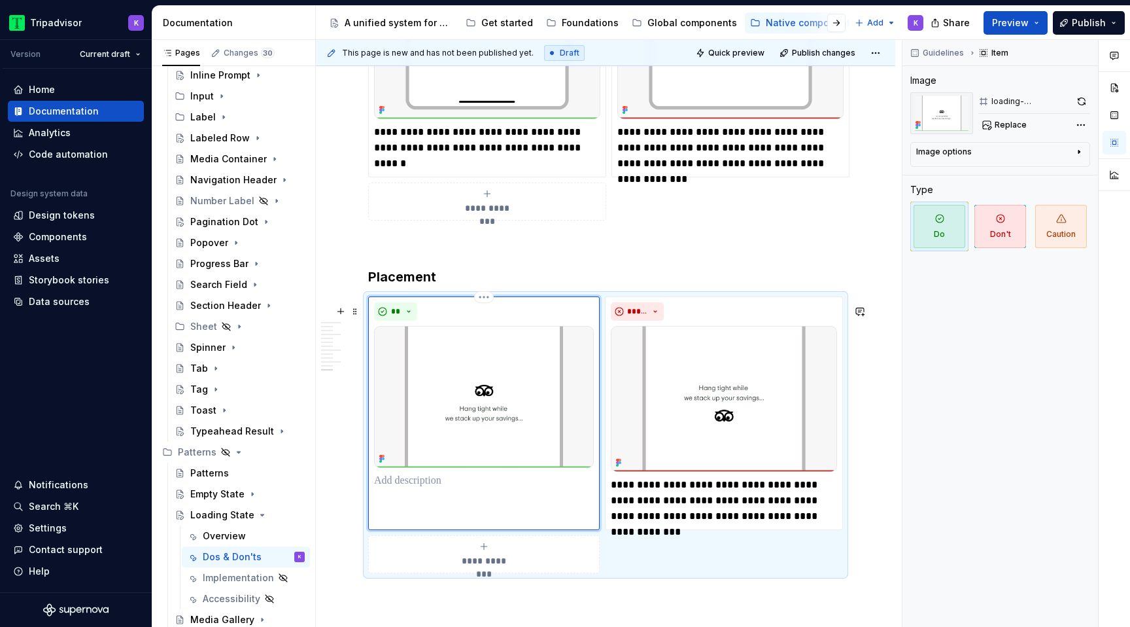
click at [415, 489] on p at bounding box center [484, 481] width 220 height 16
type textarea "*"
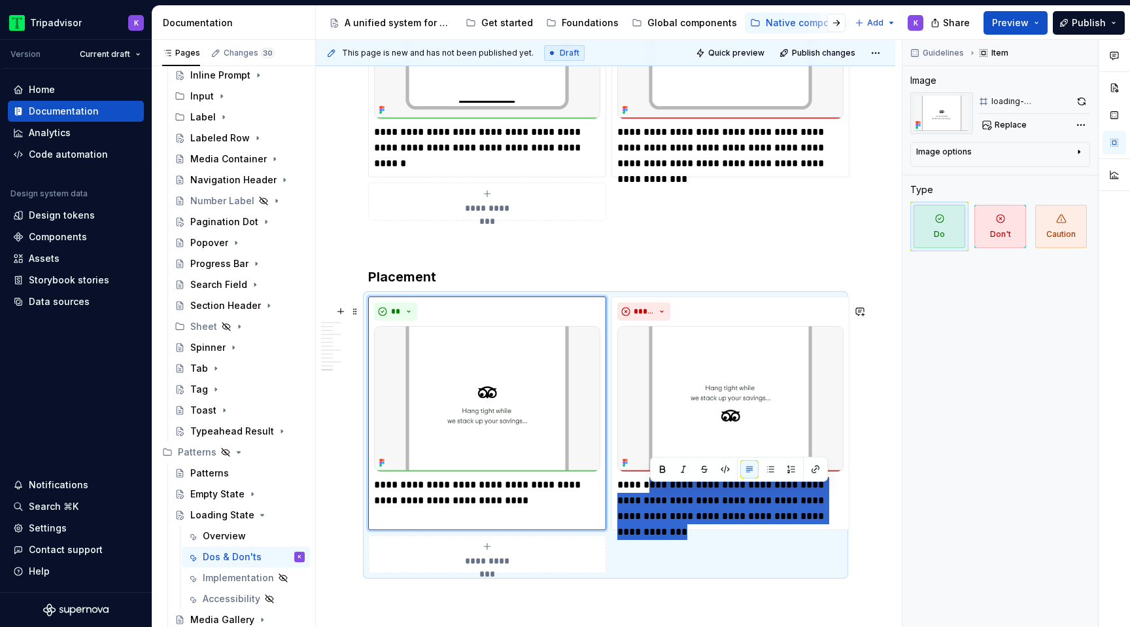
drag, startPoint x: 651, startPoint y: 490, endPoint x: 825, endPoint y: 545, distance: 182.2
click at [825, 545] on div "**********" at bounding box center [605, 434] width 475 height 277
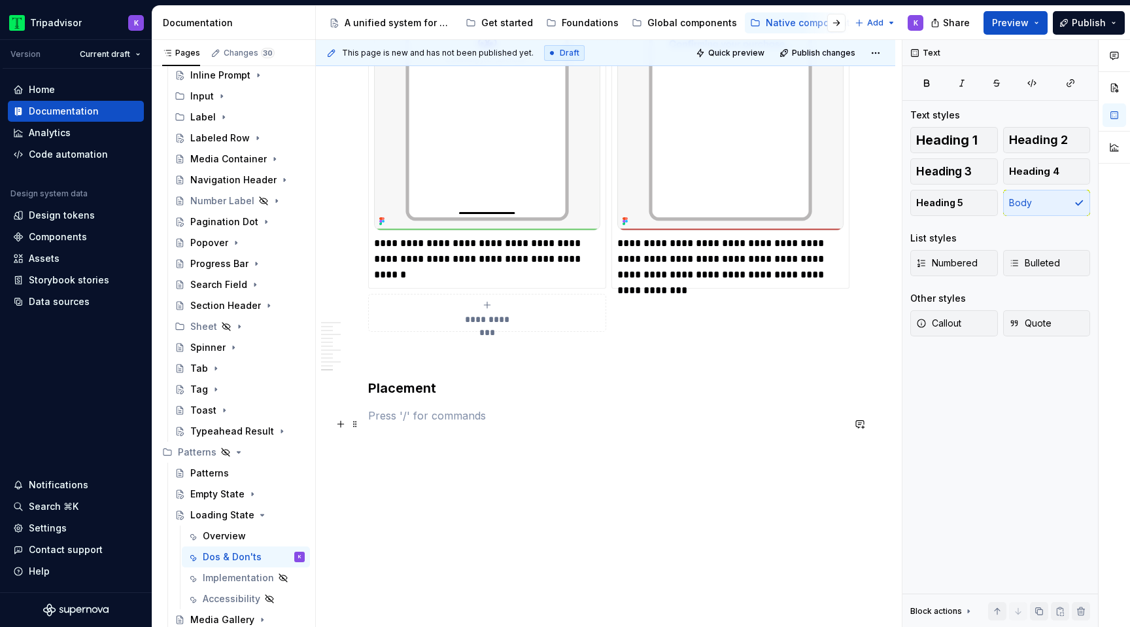
scroll to position [2544, 0]
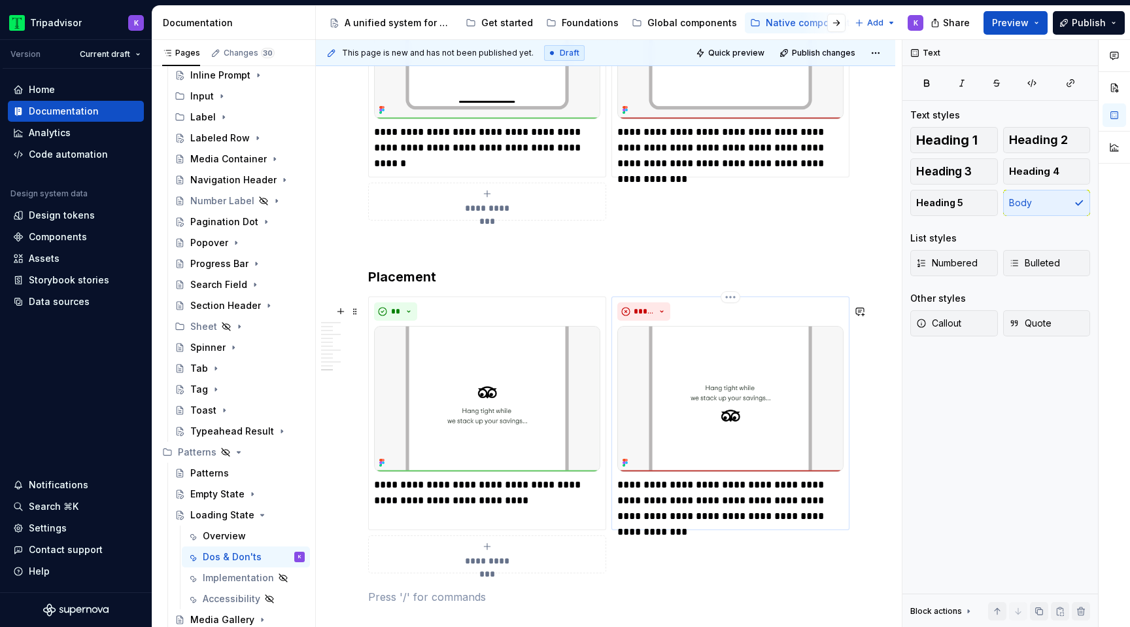
click at [678, 485] on p "**********" at bounding box center [730, 500] width 226 height 47
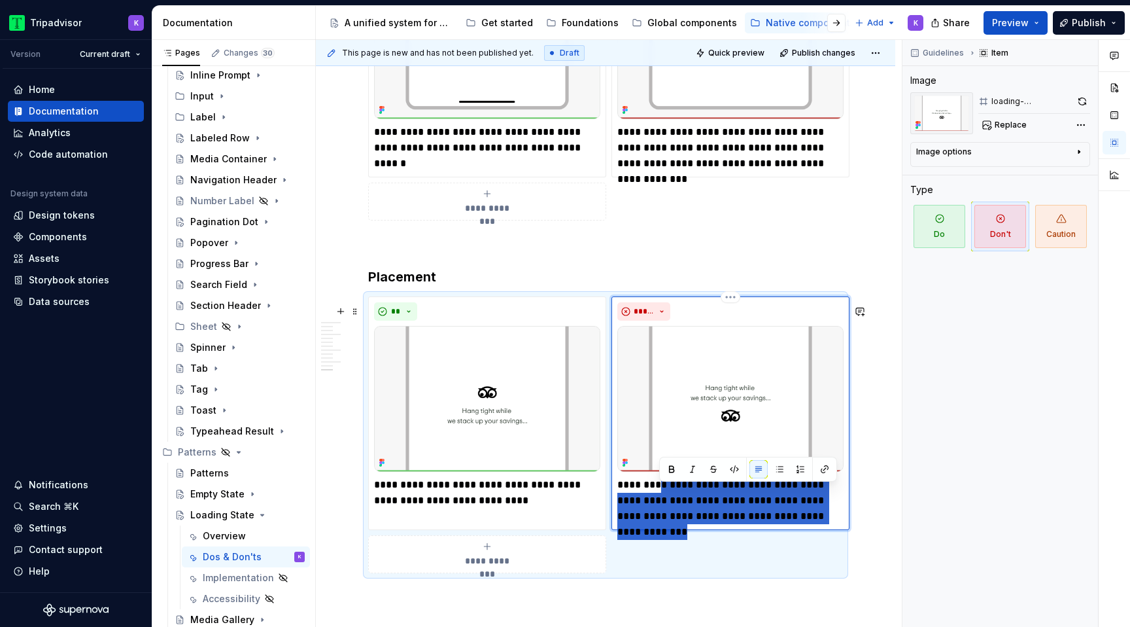
drag, startPoint x: 657, startPoint y: 494, endPoint x: 846, endPoint y: 521, distance: 191.5
click at [846, 521] on div "**********" at bounding box center [730, 412] width 238 height 233
type textarea "*"
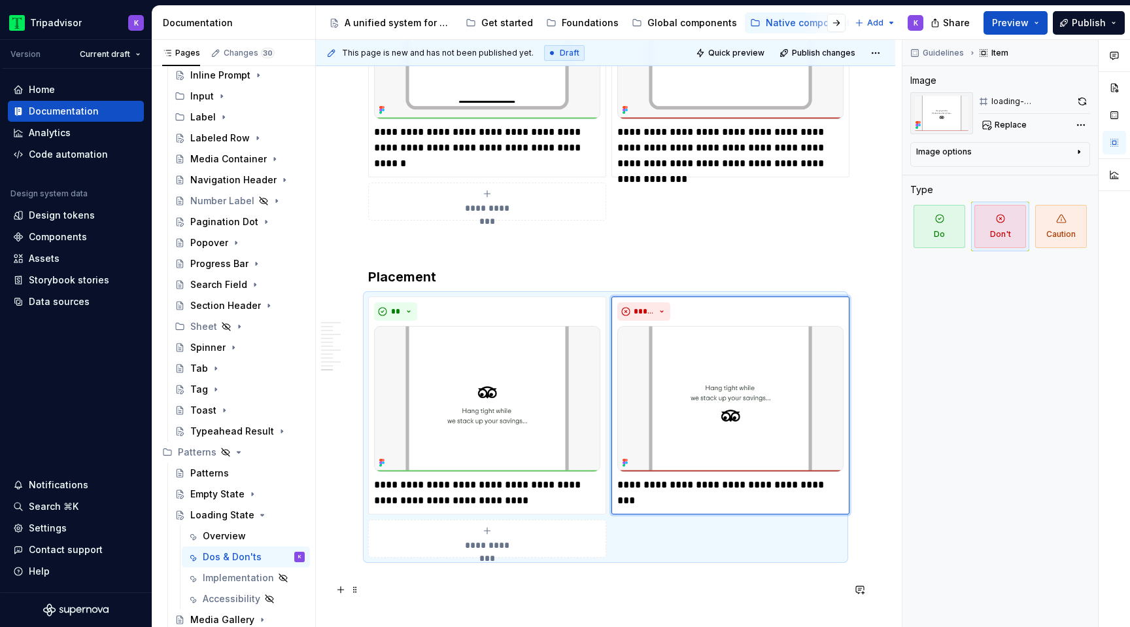
click at [647, 582] on p at bounding box center [605, 581] width 475 height 16
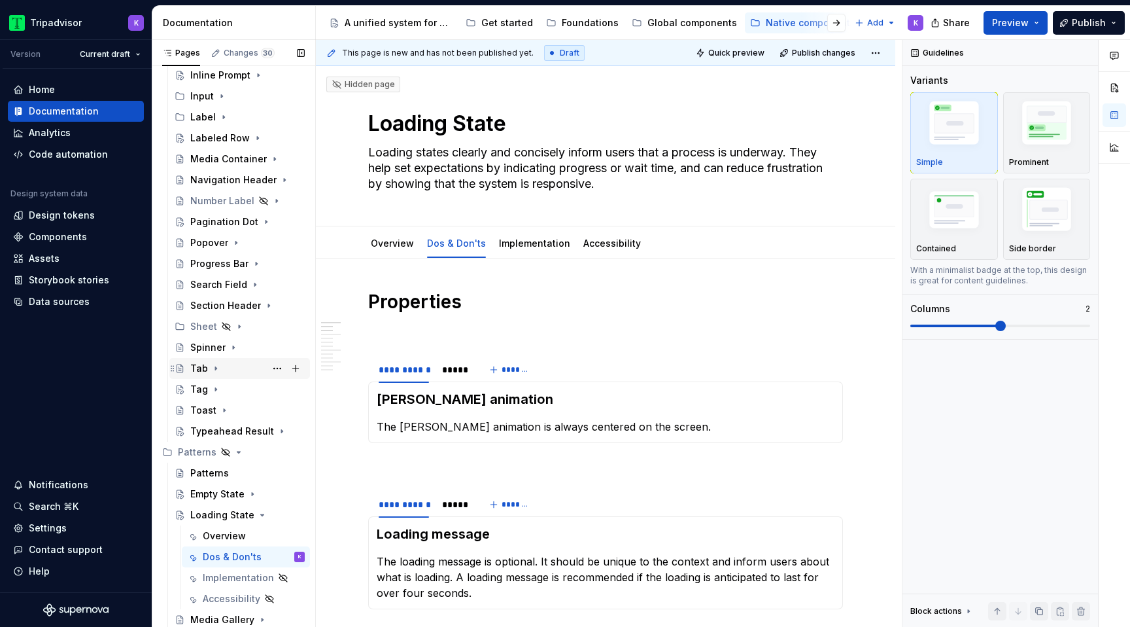
scroll to position [344, 0]
click at [215, 477] on div "Patterns" at bounding box center [209, 472] width 39 height 13
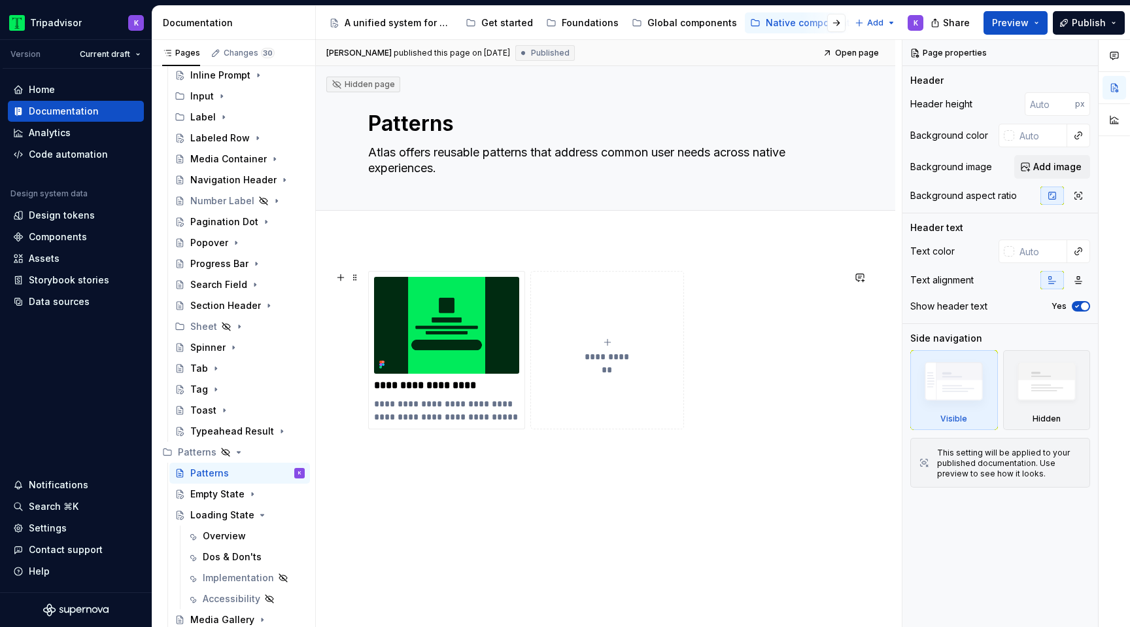
click at [590, 359] on span "**********" at bounding box center [607, 356] width 57 height 13
type textarea "*"
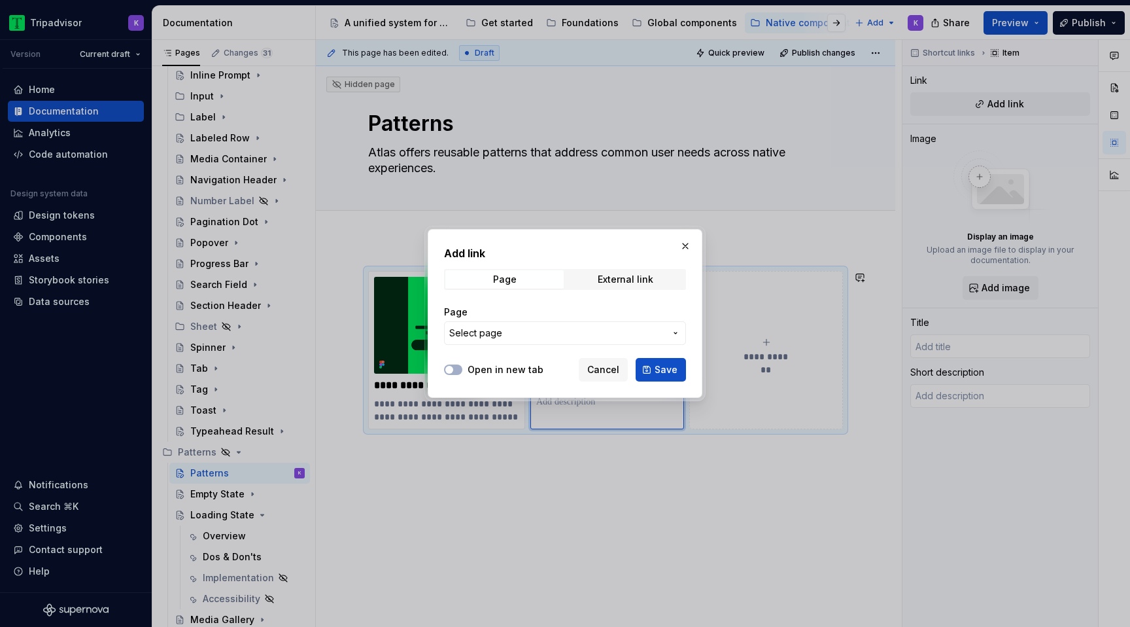
click at [519, 332] on span "Select page" at bounding box center [557, 332] width 216 height 13
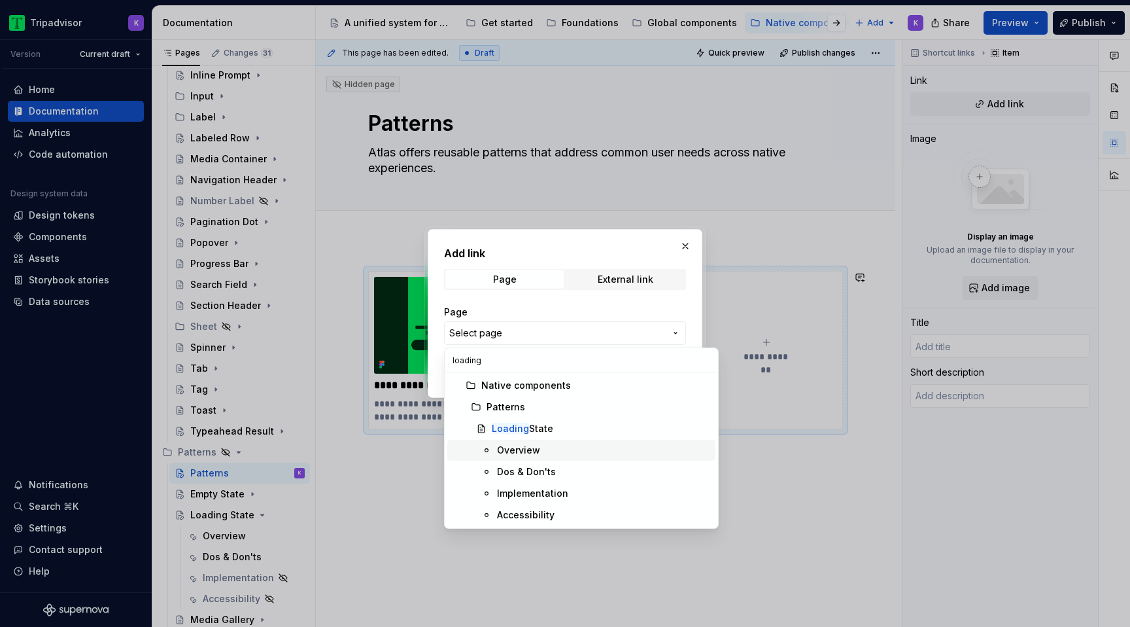
type input "loading"
click at [534, 426] on div "Loading State" at bounding box center [522, 428] width 61 height 13
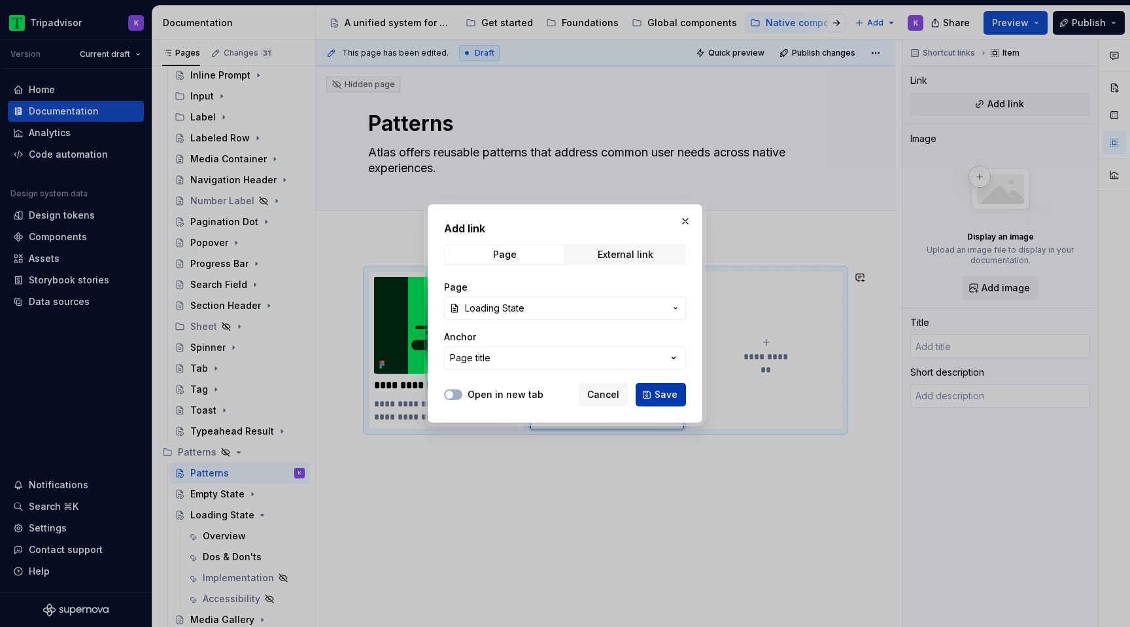
click at [672, 394] on span "Save" at bounding box center [666, 394] width 23 height 13
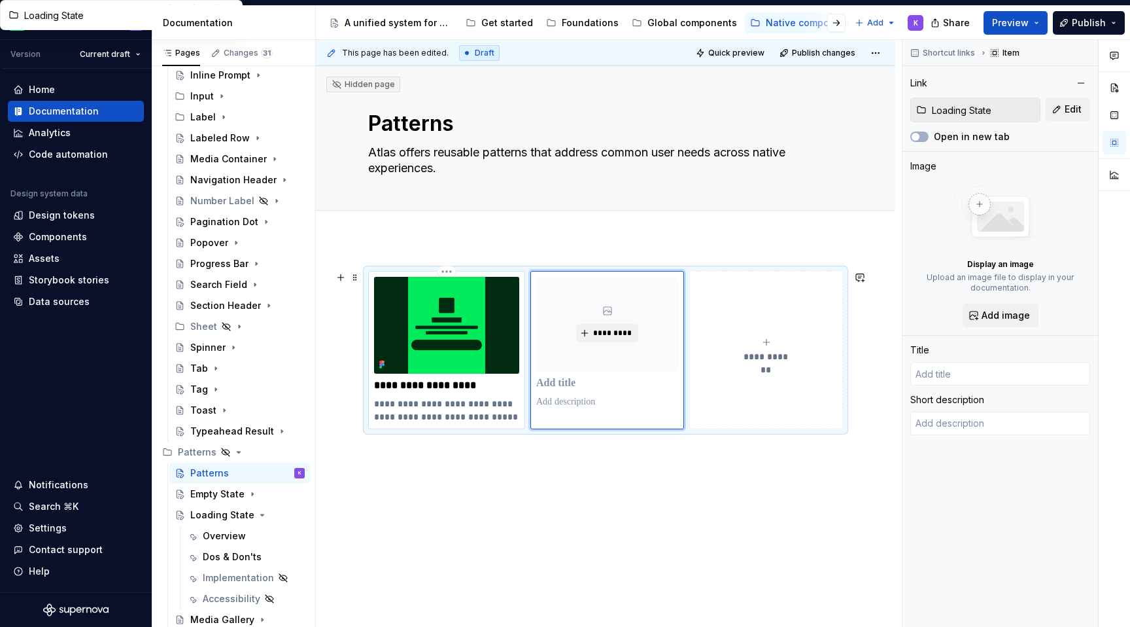
drag, startPoint x: 407, startPoint y: 387, endPoint x: 445, endPoint y: 387, distance: 37.9
click at [446, 387] on p "**********" at bounding box center [446, 385] width 145 height 13
type textarea "*"
type input "Empty State"
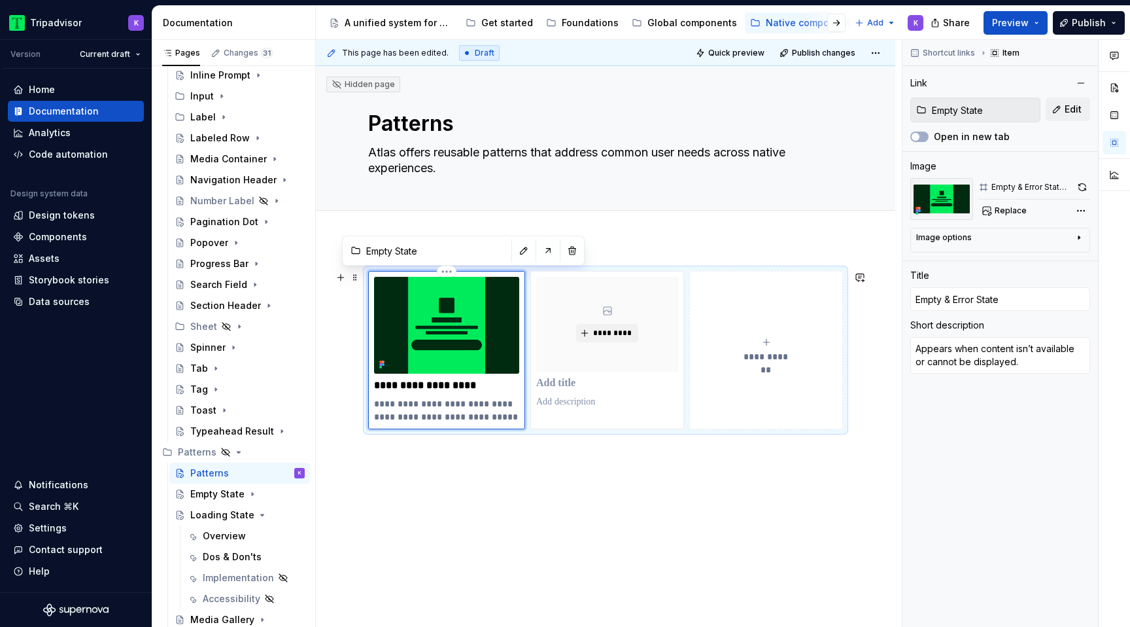
click at [444, 385] on p "**********" at bounding box center [446, 385] width 145 height 13
type textarea "*"
type input "Empty & Erro State"
type textarea "*"
type input "Empty & Err State"
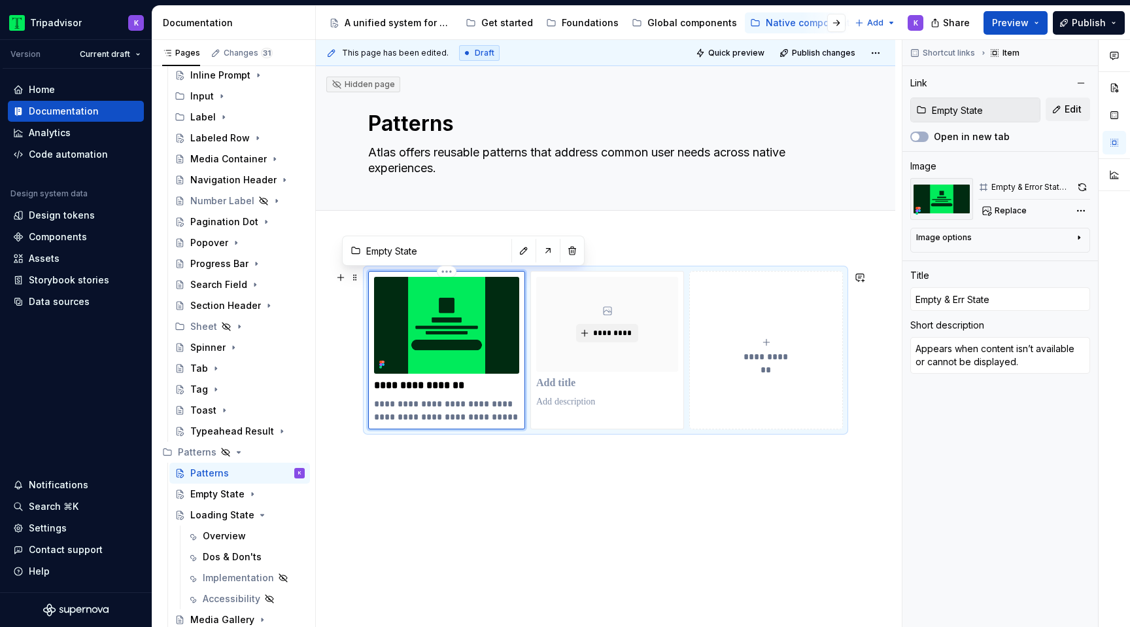
type textarea "*"
type input "Empty & Er State"
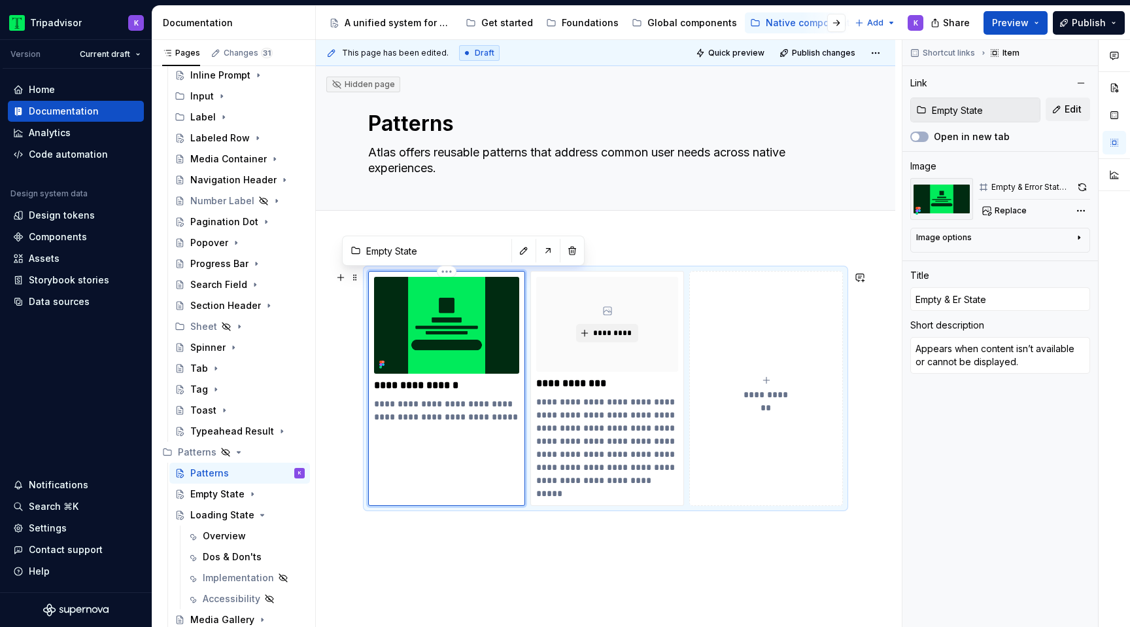
type textarea "*"
type input "Empty & E State"
type textarea "*"
type input "Empty & State"
type textarea "*"
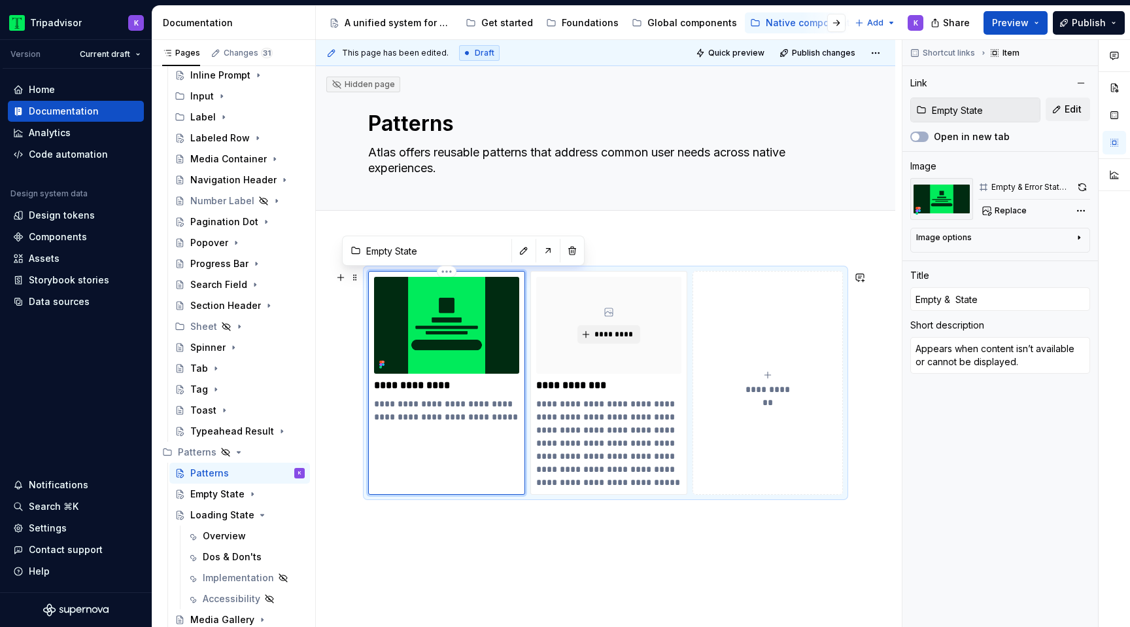
type input "Empty & State"
type textarea "*"
type input "Empty State"
type textarea "*"
type input "Empty State"
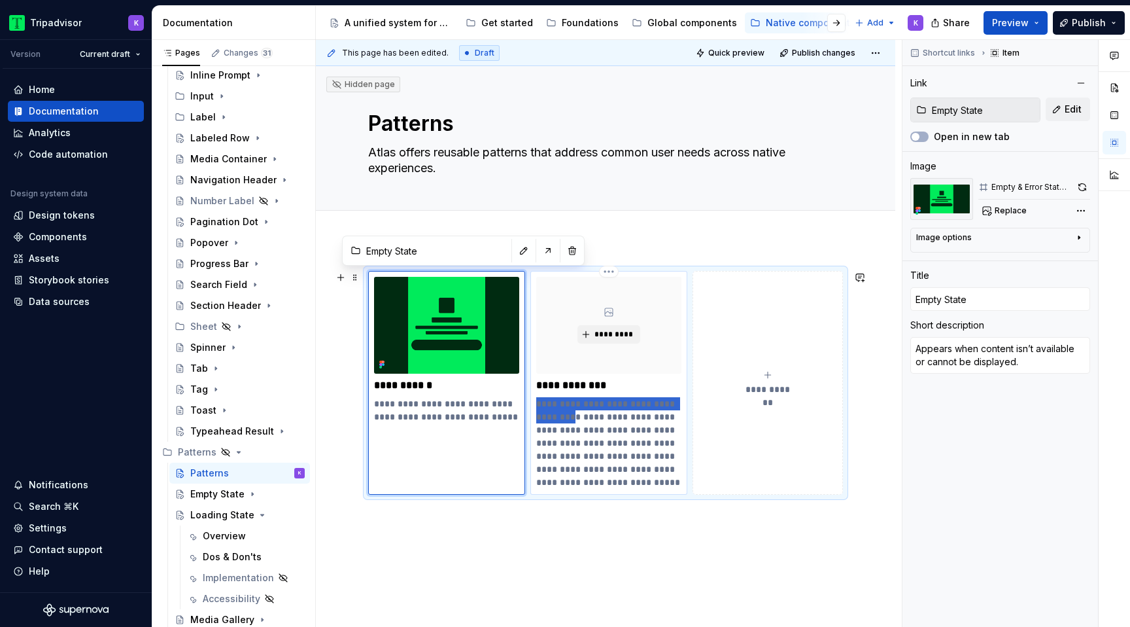
drag, startPoint x: 581, startPoint y: 417, endPoint x: 538, endPoint y: 403, distance: 45.9
click at [538, 403] on p "**********" at bounding box center [608, 443] width 145 height 92
type textarea "*"
type input "Loading State"
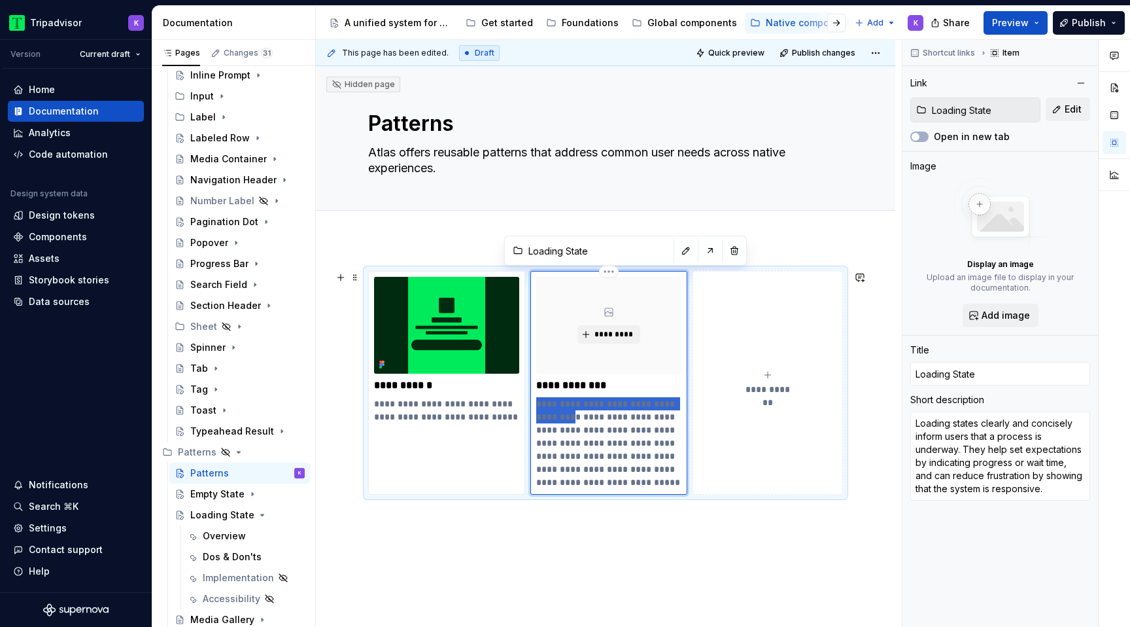
type textarea "*"
type textarea "Inform users that a process is underway. They help set expectations by indicati…"
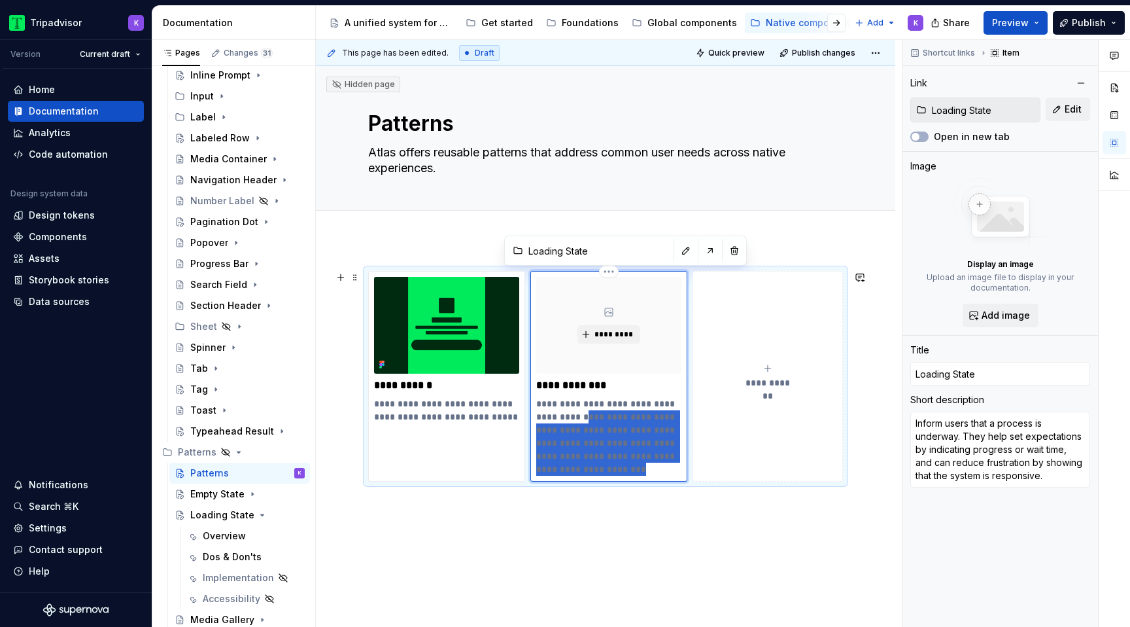
drag, startPoint x: 583, startPoint y: 413, endPoint x: 676, endPoint y: 469, distance: 108.2
click at [676, 469] on p "**********" at bounding box center [608, 436] width 145 height 78
type textarea "*"
type textarea "Inform users that a process is underway."
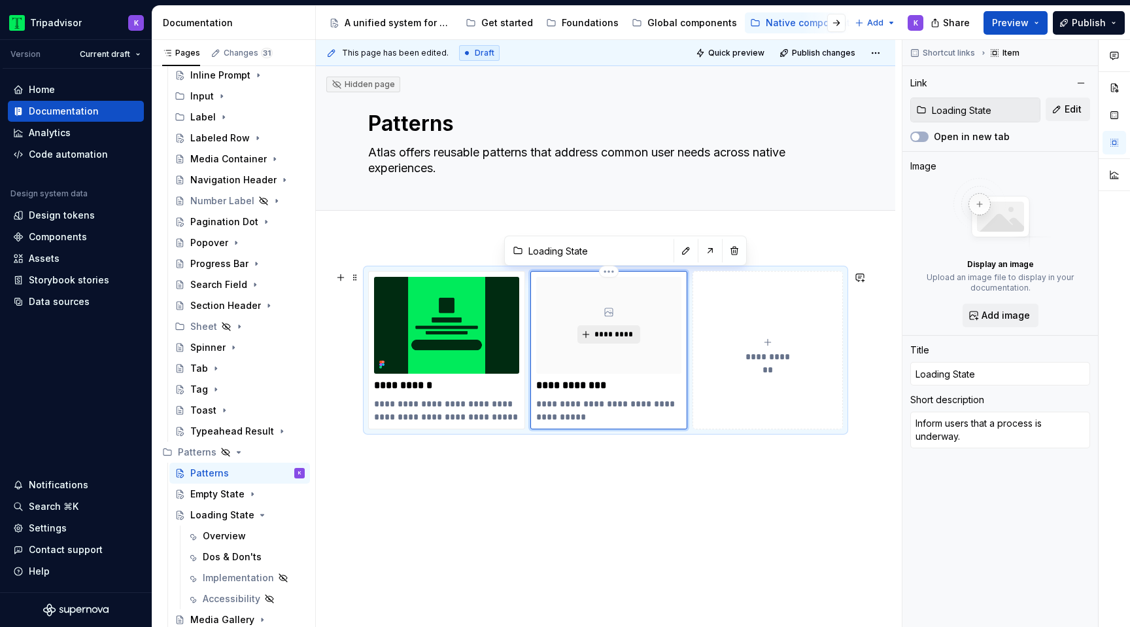
click at [621, 335] on span "*********" at bounding box center [614, 334] width 40 height 10
type textarea "*"
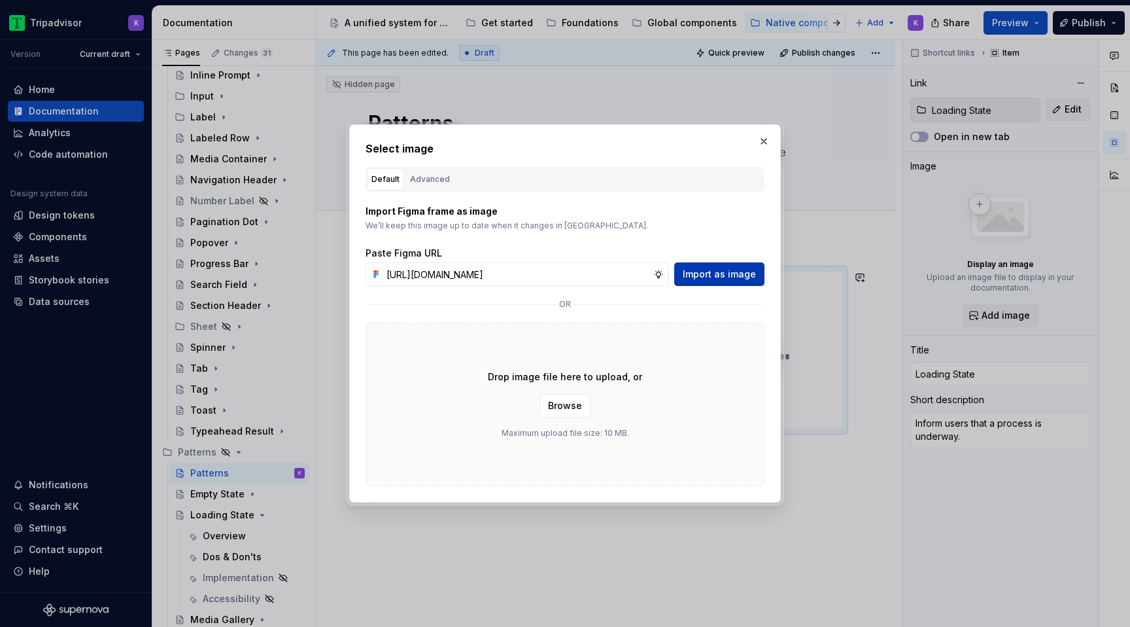
scroll to position [0, 335]
type input "[URL][DOMAIN_NAME]"
click at [729, 268] on span "Import as image" at bounding box center [719, 273] width 73 height 13
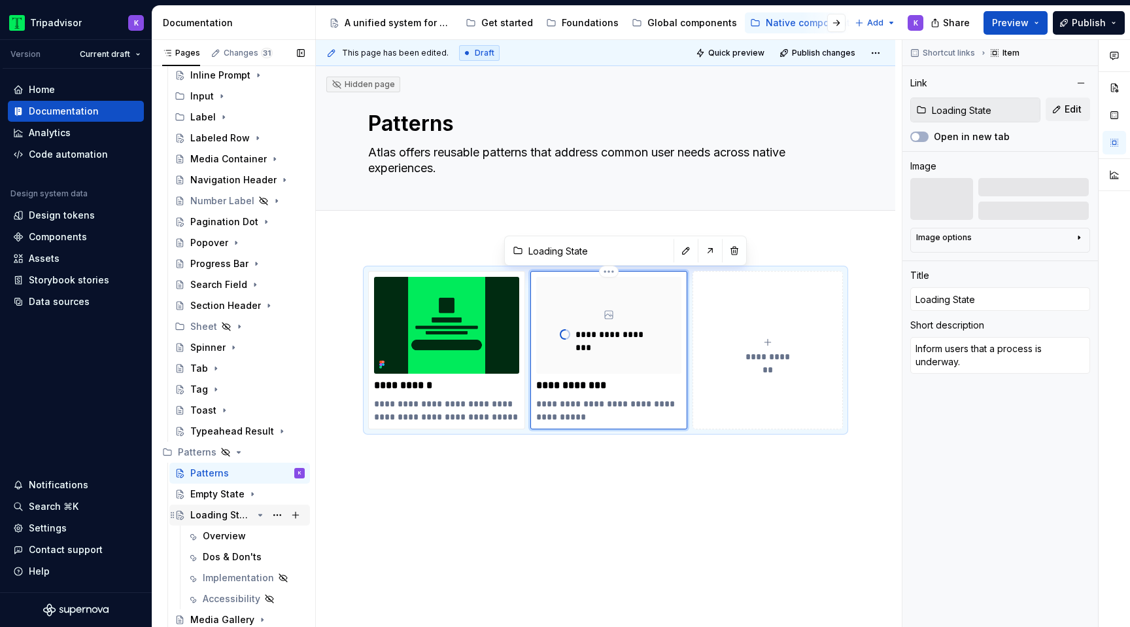
click at [256, 515] on icon "Page tree" at bounding box center [260, 514] width 10 height 10
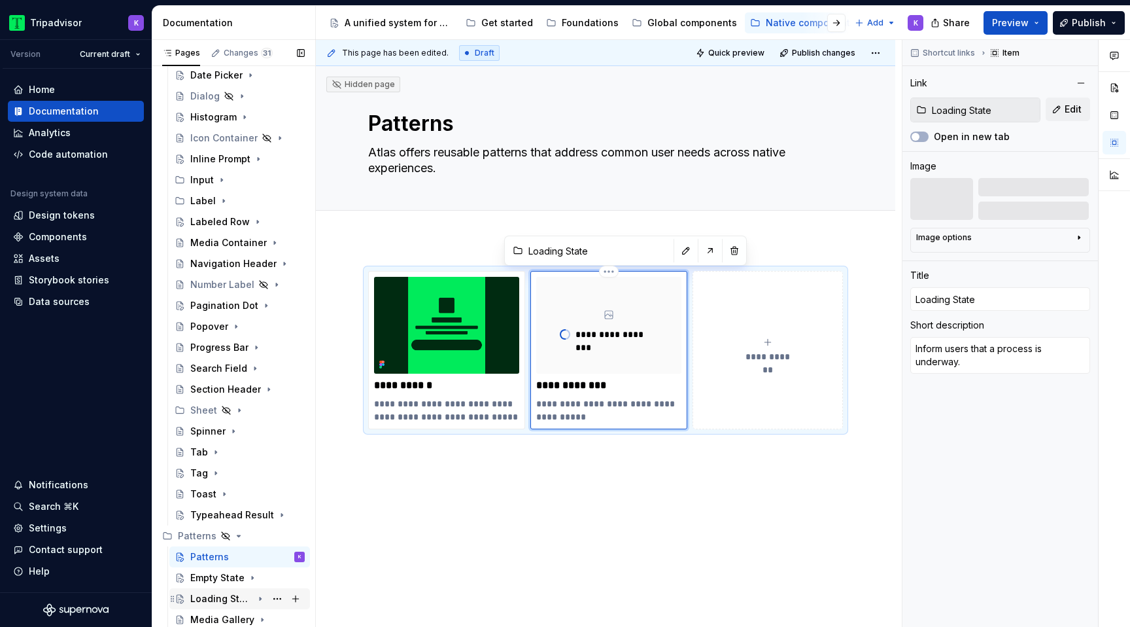
scroll to position [260, 0]
click at [681, 547] on div "**********" at bounding box center [605, 435] width 579 height 393
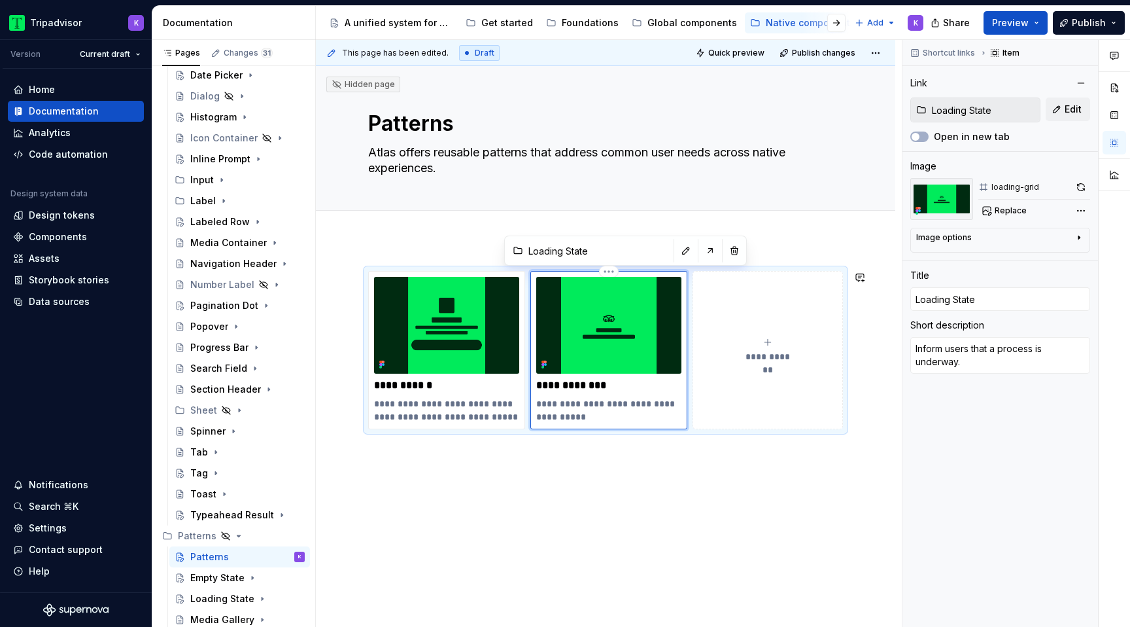
click at [776, 516] on div "**********" at bounding box center [605, 435] width 579 height 393
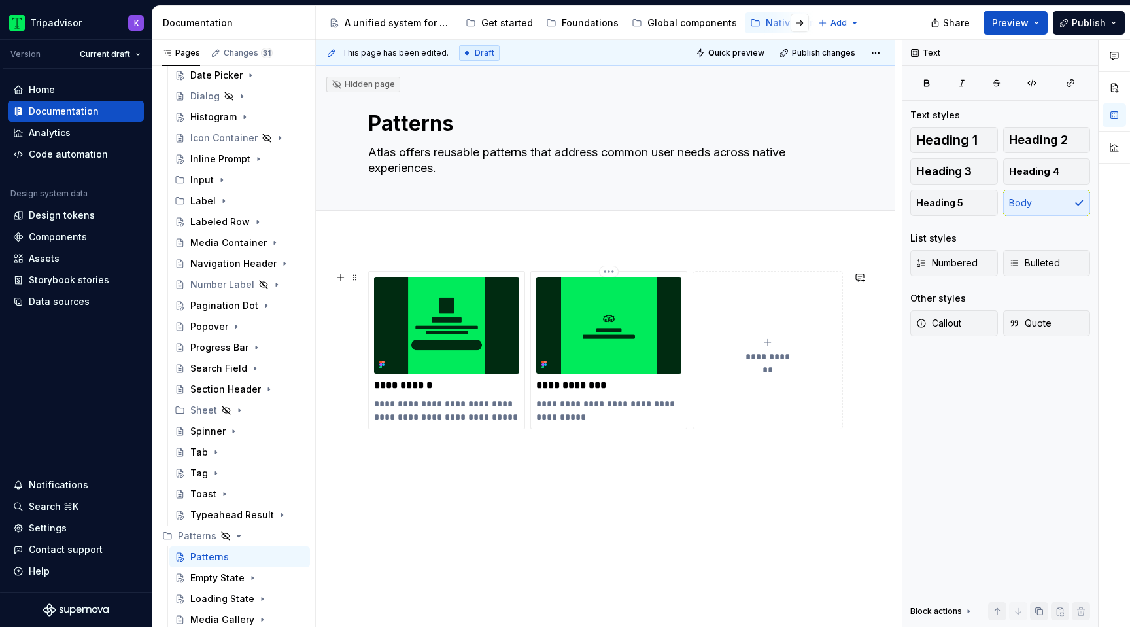
type textarea "*"
